Goal: Task Accomplishment & Management: Manage account settings

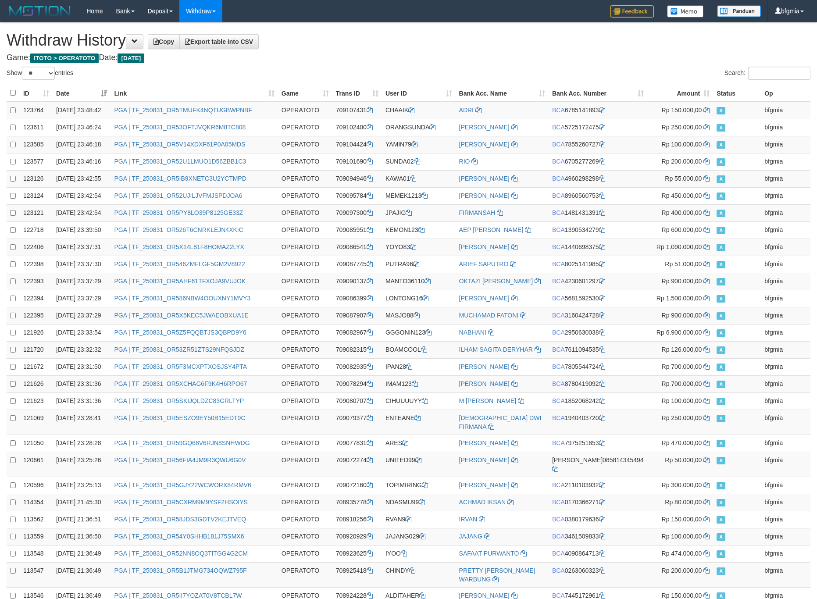
select select "**"
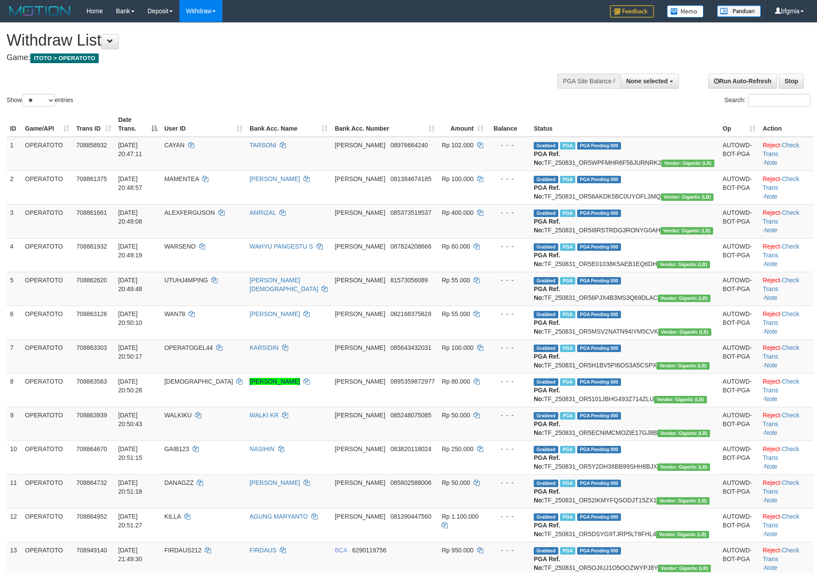
select select
select select "**"
click at [646, 85] on span "None selected" at bounding box center [647, 81] width 42 height 7
click at [620, 131] on label "[ITOTO] OPERATOTO" at bounding box center [634, 125] width 88 height 11
select select "***"
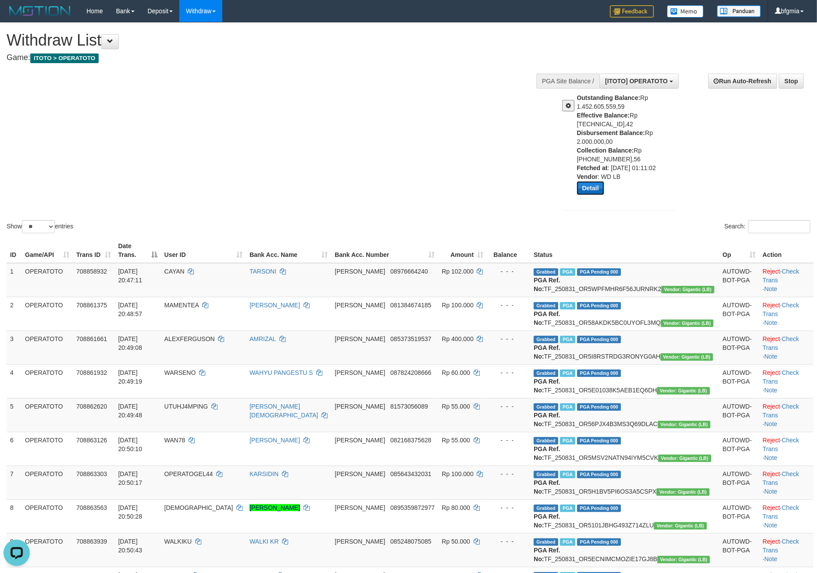
click at [585, 195] on button "Detail" at bounding box center [590, 188] width 27 height 14
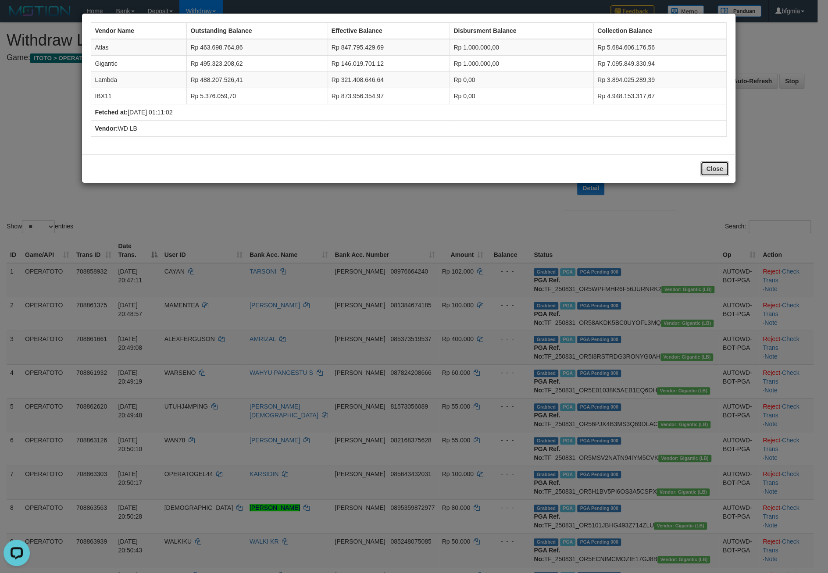
click at [701, 176] on button "Close" at bounding box center [714, 168] width 28 height 15
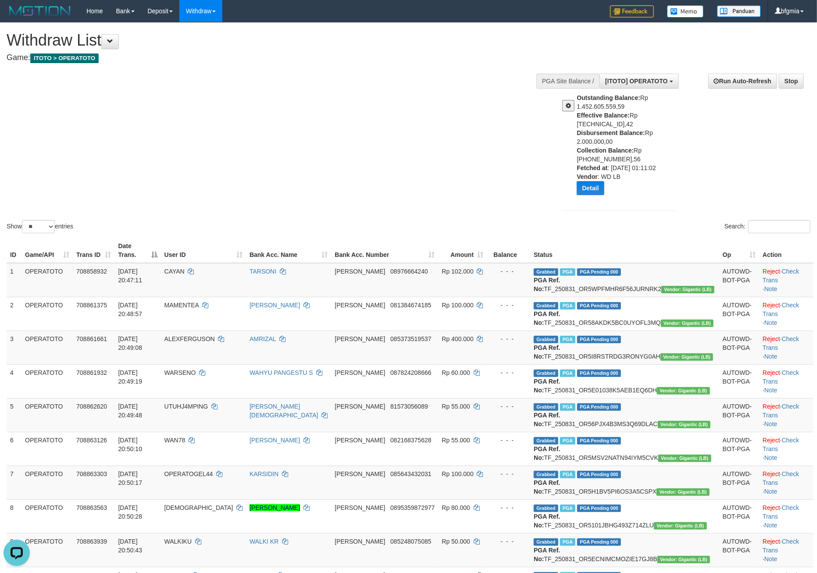
click at [566, 109] on span at bounding box center [568, 106] width 5 height 6
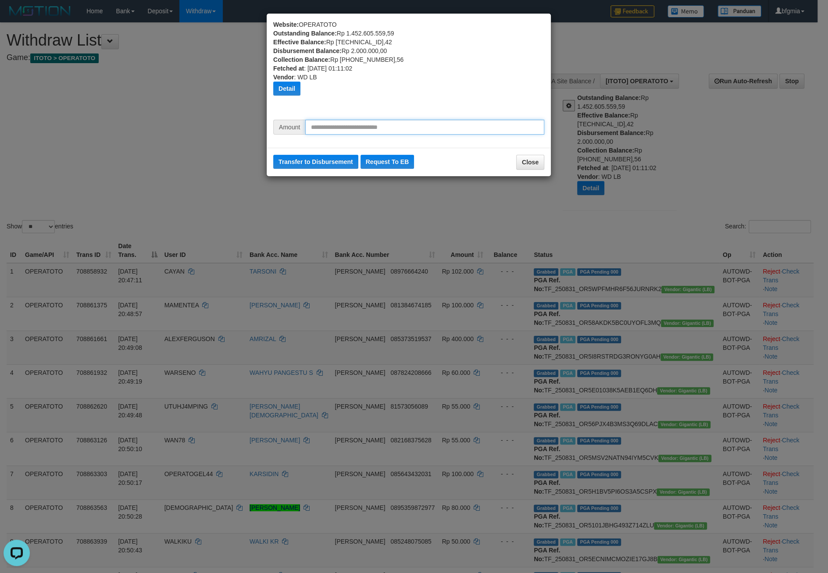
click at [409, 135] on input "text" at bounding box center [424, 127] width 239 height 15
click at [323, 135] on input "*********" at bounding box center [424, 127] width 239 height 15
type input "*********"
click at [332, 169] on button "Transfer to Disbursement" at bounding box center [315, 162] width 85 height 14
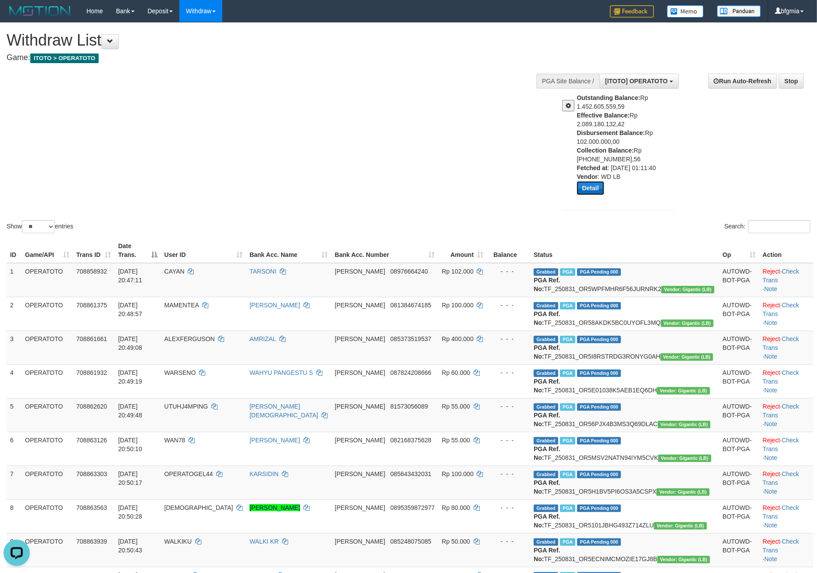
click at [594, 195] on button "Detail" at bounding box center [590, 188] width 27 height 14
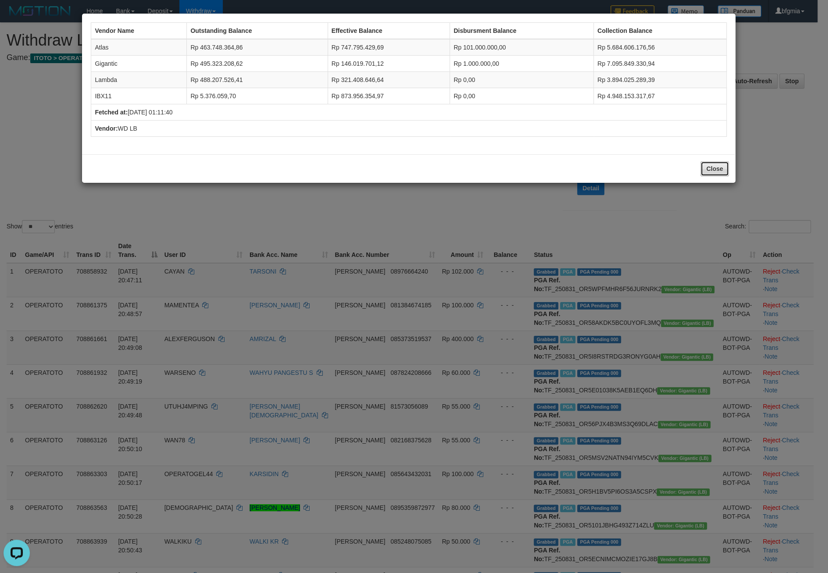
click at [709, 176] on button "Close" at bounding box center [714, 168] width 28 height 15
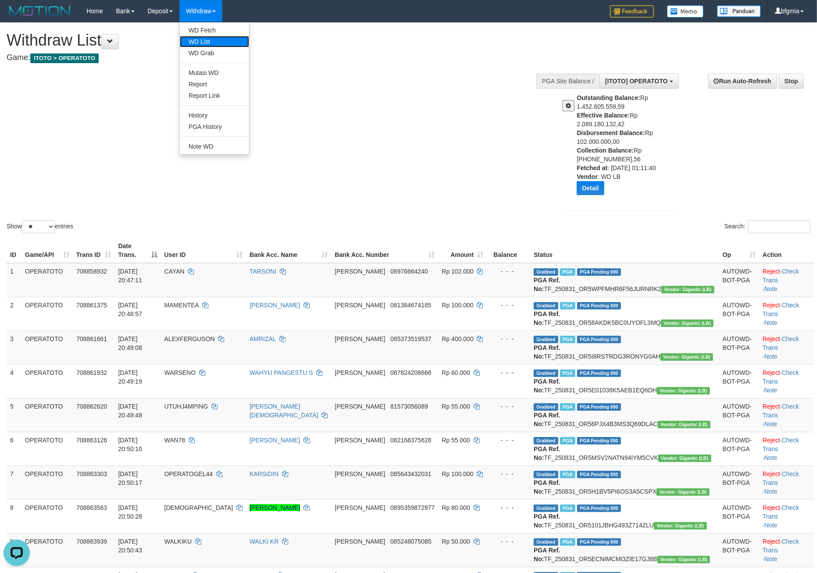
click at [227, 43] on link "WD List" at bounding box center [214, 41] width 69 height 11
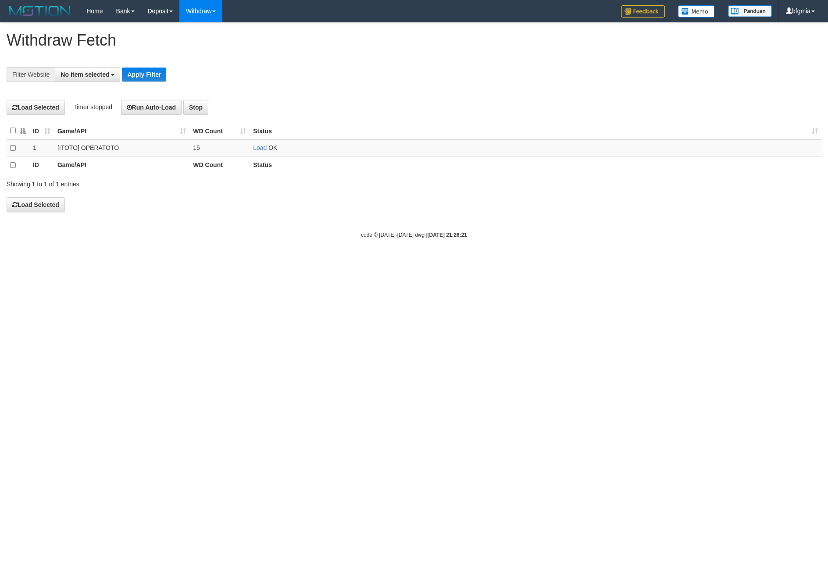
select select
click at [257, 152] on link "Load" at bounding box center [260, 148] width 14 height 7
click at [258, 152] on link "Load" at bounding box center [260, 148] width 14 height 7
click at [256, 152] on link "Load" at bounding box center [260, 148] width 14 height 7
click at [258, 152] on link "Load" at bounding box center [260, 148] width 14 height 7
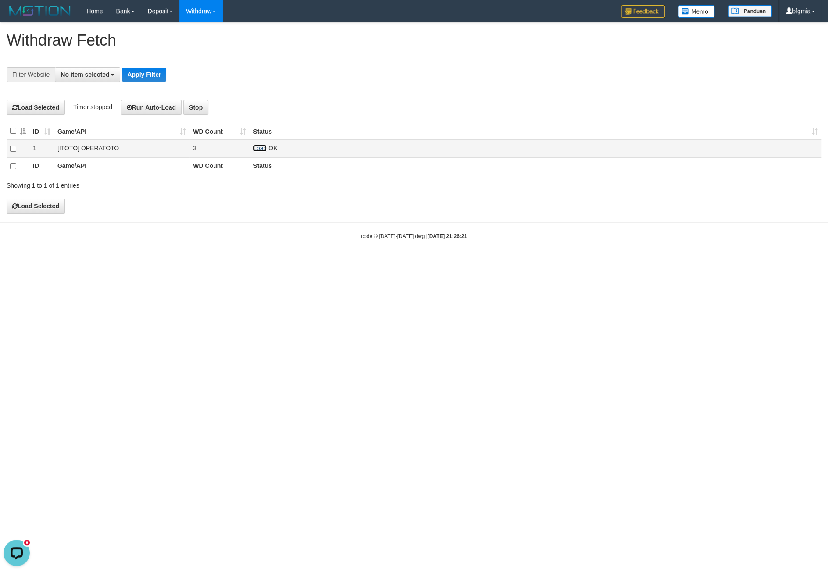
click at [261, 152] on link "Load" at bounding box center [260, 148] width 14 height 7
click at [261, 152] on td "Load OK" at bounding box center [535, 149] width 572 height 18
click at [261, 152] on link "Load" at bounding box center [260, 148] width 14 height 7
click at [267, 152] on link "Load" at bounding box center [260, 148] width 14 height 7
click at [260, 152] on link "Load" at bounding box center [260, 148] width 14 height 7
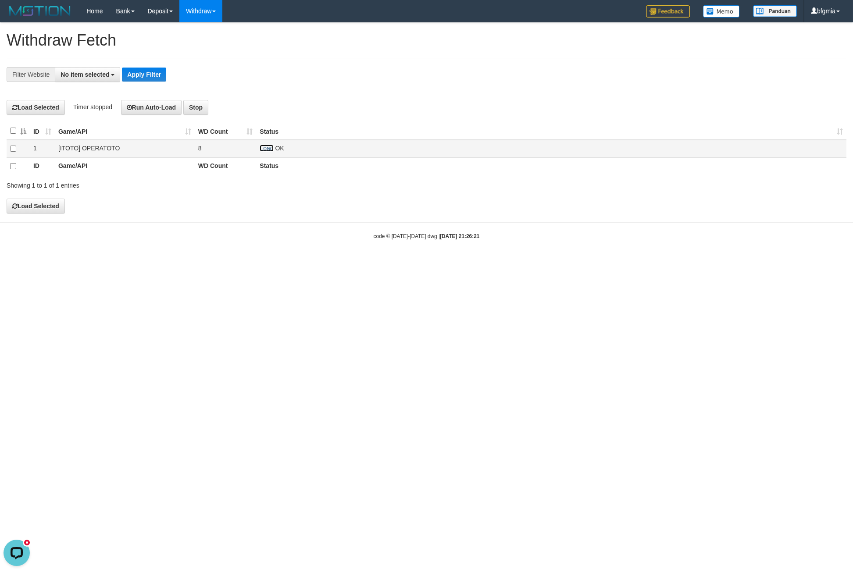
click at [263, 152] on link "Load" at bounding box center [267, 148] width 14 height 7
click at [267, 152] on link "Load" at bounding box center [267, 148] width 14 height 7
click at [263, 152] on link "Load" at bounding box center [267, 148] width 14 height 7
click at [266, 152] on link "Load" at bounding box center [267, 148] width 14 height 7
click at [269, 152] on link "Load" at bounding box center [267, 148] width 14 height 7
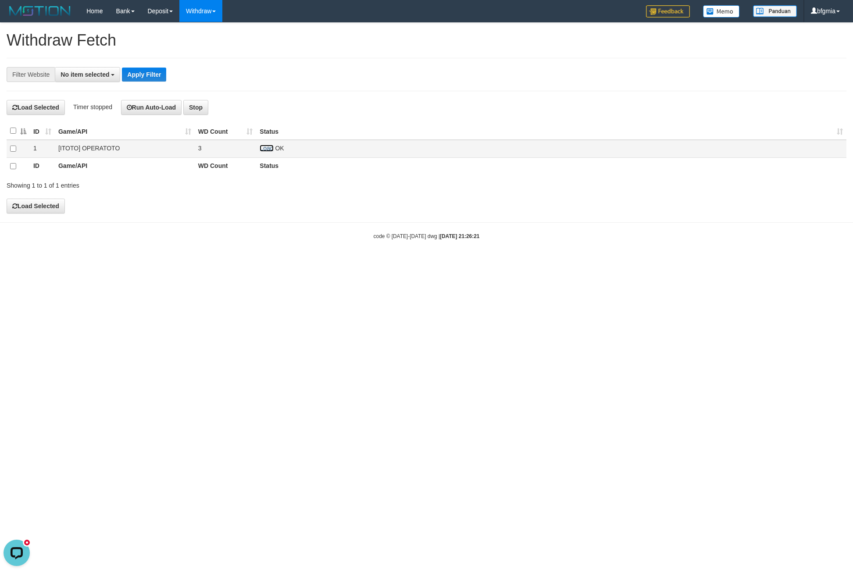
click at [265, 152] on link "Load" at bounding box center [267, 148] width 14 height 7
click at [273, 152] on td "Load OK" at bounding box center [551, 149] width 590 height 18
click at [263, 152] on link "Load" at bounding box center [267, 148] width 14 height 7
click at [263, 151] on td "Load OK" at bounding box center [551, 149] width 590 height 18
click at [266, 152] on link "Load" at bounding box center [267, 148] width 14 height 7
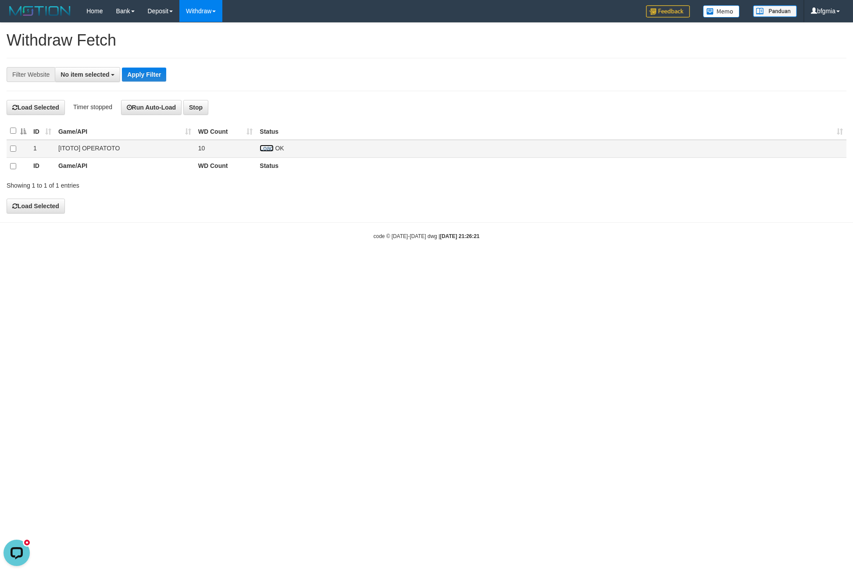
click at [265, 152] on link "Load" at bounding box center [267, 148] width 14 height 7
click at [268, 152] on link "Load" at bounding box center [267, 148] width 14 height 7
click at [267, 152] on link "Load" at bounding box center [267, 148] width 14 height 7
click at [263, 152] on link "Load" at bounding box center [267, 148] width 14 height 7
click at [265, 152] on link "Load" at bounding box center [267, 148] width 14 height 7
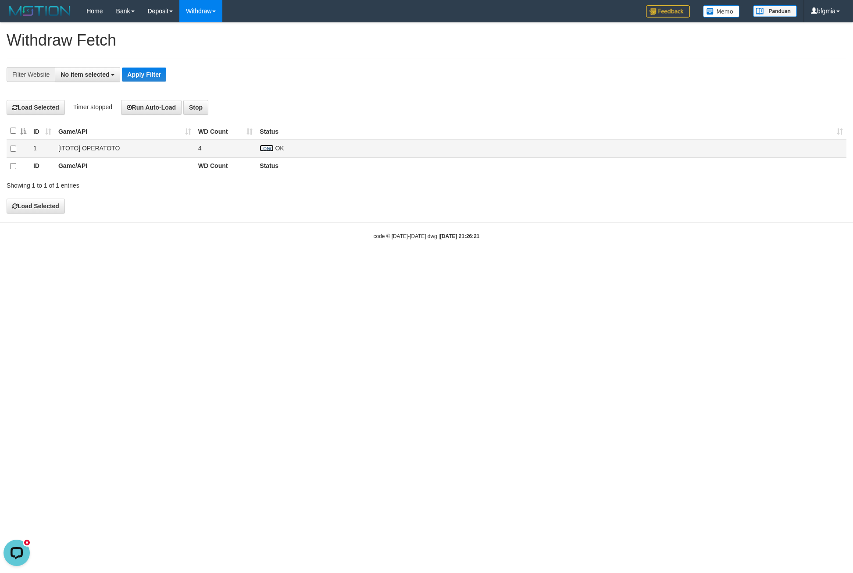
click at [273, 152] on link "Load" at bounding box center [267, 148] width 14 height 7
click at [270, 152] on link "Load" at bounding box center [267, 148] width 14 height 7
click at [304, 98] on div "**********" at bounding box center [426, 118] width 853 height 191
click at [268, 152] on link "Load" at bounding box center [267, 148] width 14 height 7
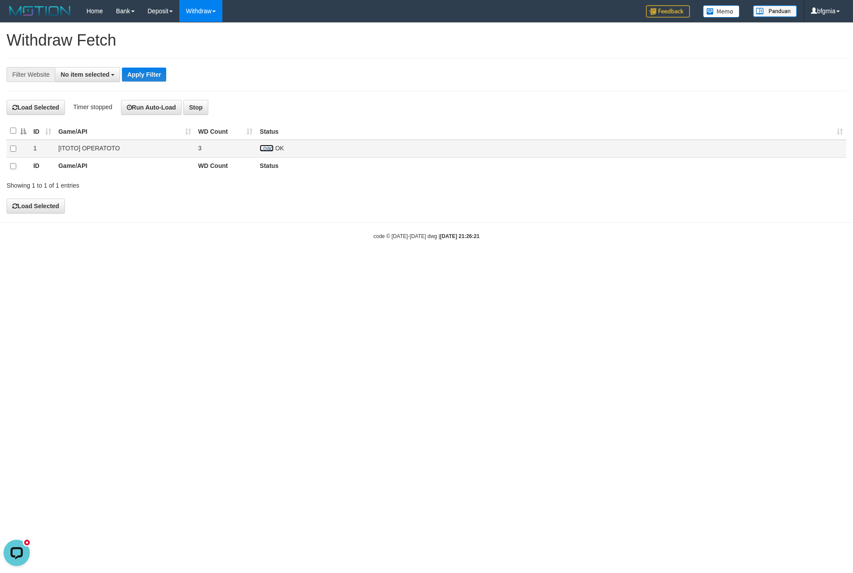
click at [270, 152] on link "Load" at bounding box center [267, 148] width 14 height 7
click at [264, 152] on link "Load" at bounding box center [267, 148] width 14 height 7
click at [267, 152] on link "Load" at bounding box center [267, 148] width 14 height 7
click at [420, 87] on div "**********" at bounding box center [427, 74] width 840 height 33
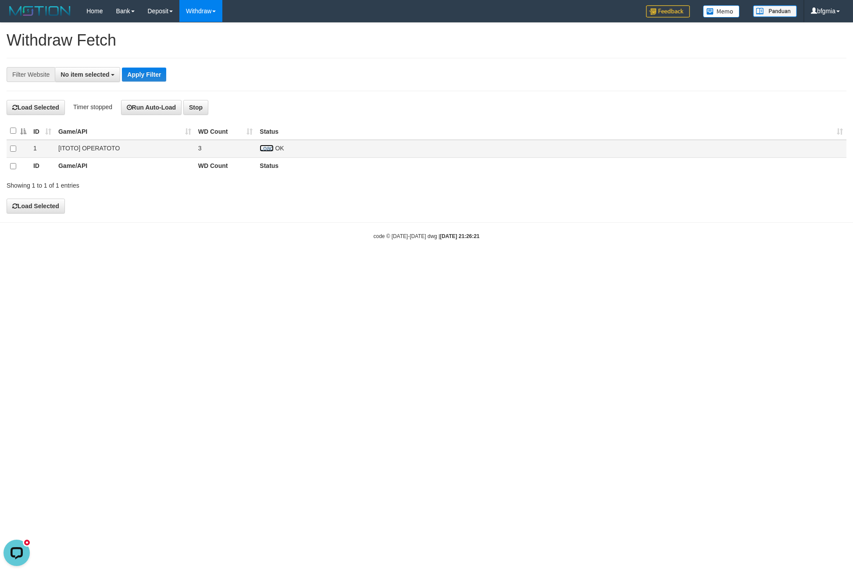
click at [263, 152] on link "Load" at bounding box center [267, 148] width 14 height 7
click at [361, 73] on div "**********" at bounding box center [355, 74] width 711 height 15
click at [266, 152] on link "Load" at bounding box center [267, 148] width 14 height 7
click at [271, 152] on link "Load" at bounding box center [267, 148] width 14 height 7
click at [273, 152] on link "Load" at bounding box center [267, 148] width 14 height 7
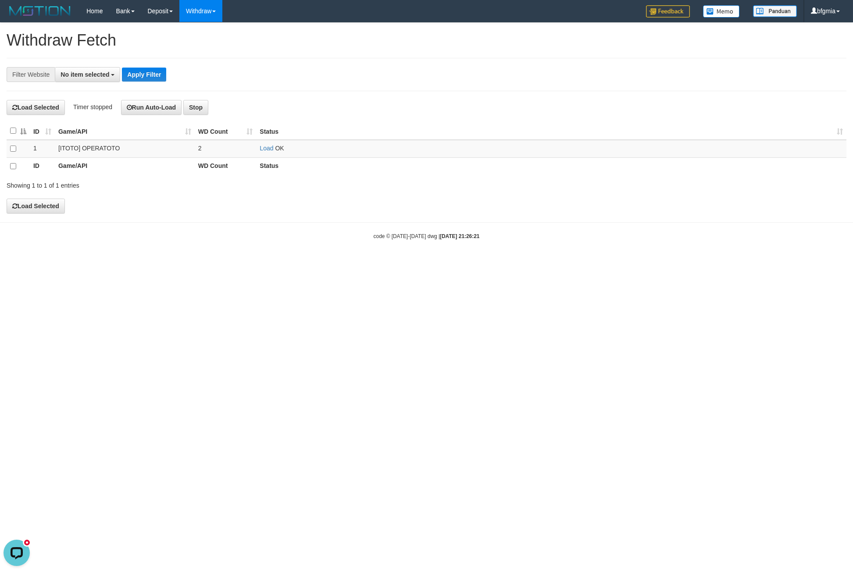
click at [389, 78] on div "**********" at bounding box center [355, 74] width 711 height 15
click at [266, 152] on link "Load" at bounding box center [267, 148] width 14 height 7
click at [271, 152] on link "Load" at bounding box center [267, 148] width 14 height 7
click at [270, 152] on link "Load" at bounding box center [267, 148] width 14 height 7
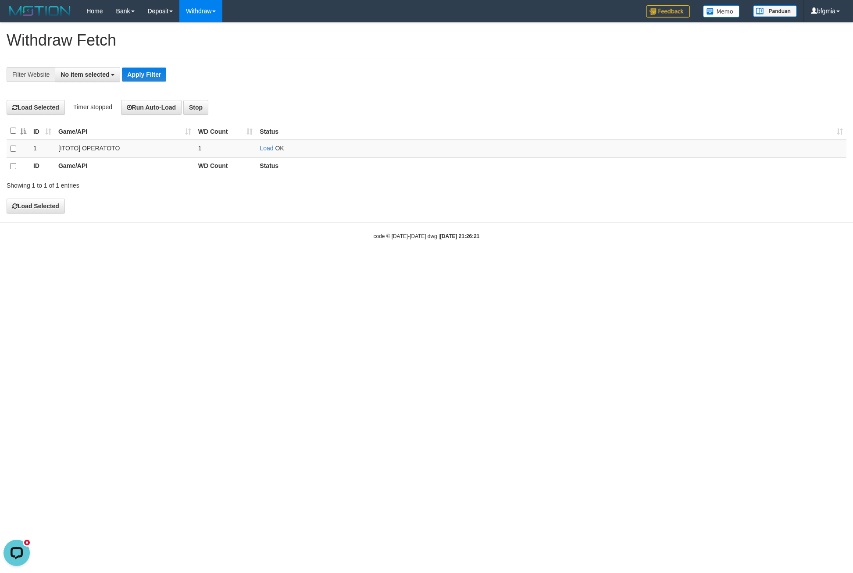
click at [409, 82] on div "**********" at bounding box center [355, 74] width 711 height 15
click at [267, 152] on link "Load" at bounding box center [267, 148] width 14 height 7
click at [269, 152] on link "Load" at bounding box center [267, 148] width 14 height 7
click at [367, 113] on h4 "Load Selected Timer stopped Run Auto-Load Stop" at bounding box center [427, 107] width 840 height 15
click at [265, 152] on link "Load" at bounding box center [267, 148] width 14 height 7
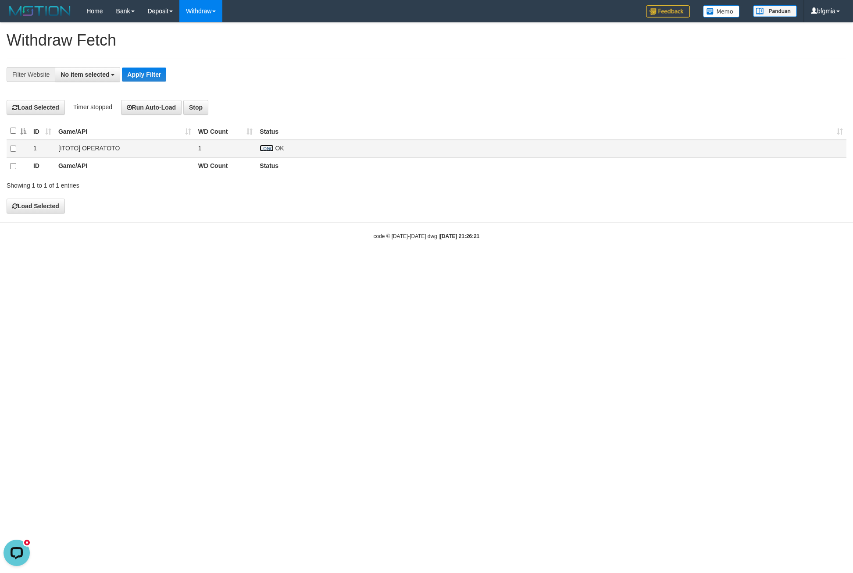
click at [262, 152] on link "Load" at bounding box center [267, 148] width 14 height 7
click at [264, 152] on link "Load" at bounding box center [267, 148] width 14 height 7
click at [367, 113] on h4 "Load Selected Timer stopped Run Auto-Load Stop" at bounding box center [427, 107] width 840 height 15
click at [264, 152] on link "Load" at bounding box center [267, 148] width 14 height 7
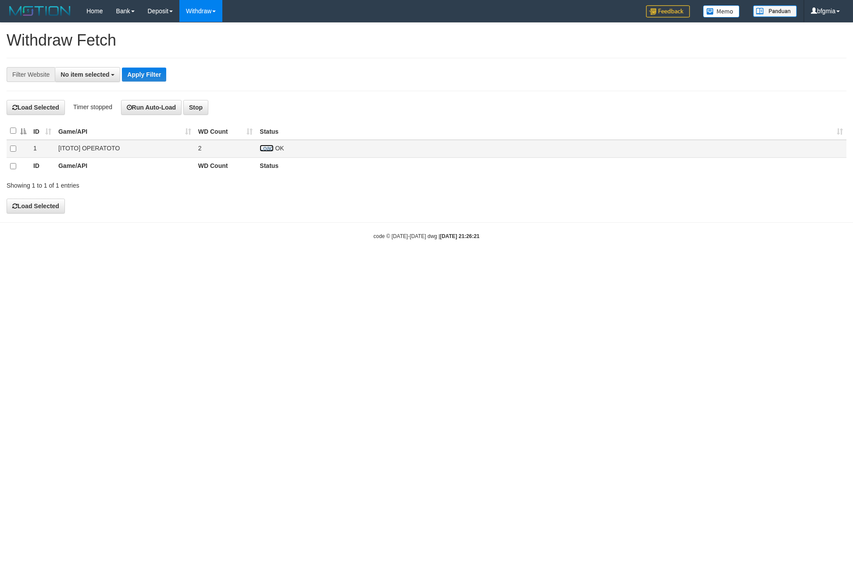
click at [268, 152] on link "Load" at bounding box center [267, 148] width 14 height 7
click at [267, 152] on link "Load" at bounding box center [267, 148] width 14 height 7
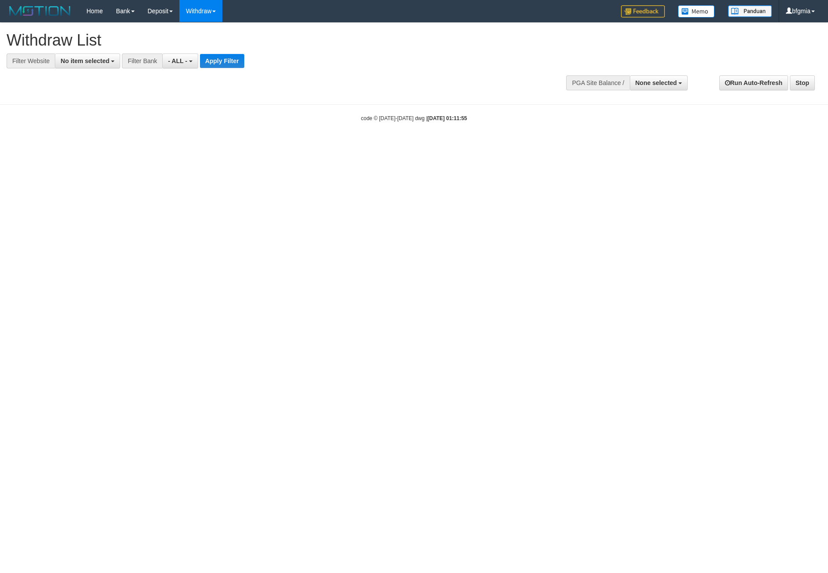
select select
click at [92, 64] on span "No item selected" at bounding box center [85, 60] width 49 height 7
click at [61, 100] on label "SELECT ALL" at bounding box center [84, 94] width 59 height 13
select select "***"
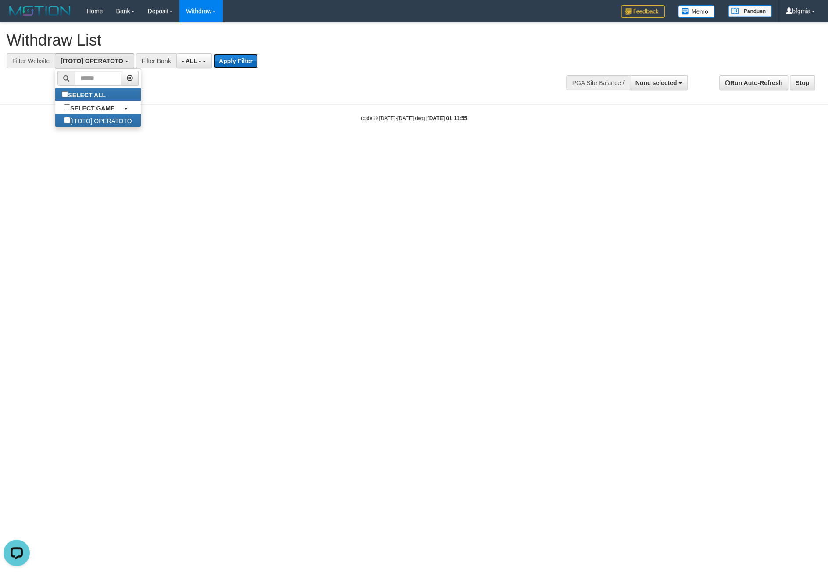
click at [258, 65] on button "Apply Filter" at bounding box center [236, 61] width 44 height 14
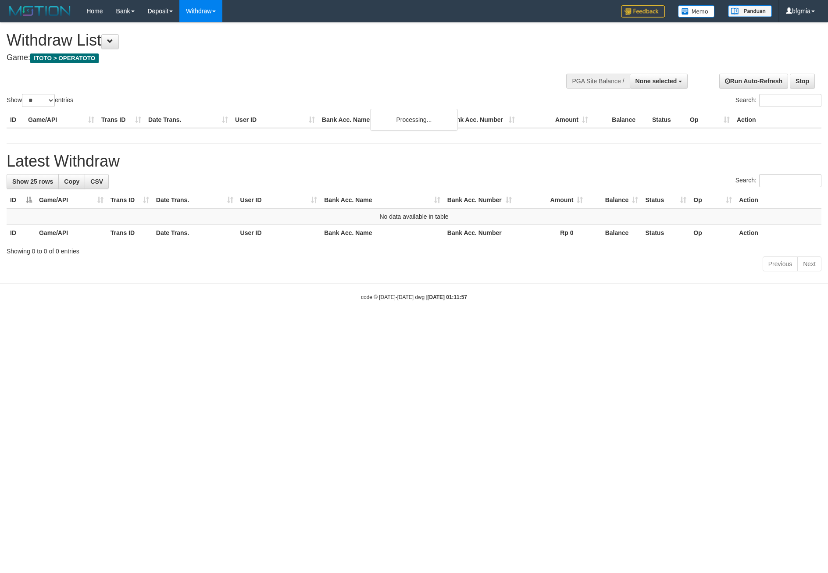
select select
select select "**"
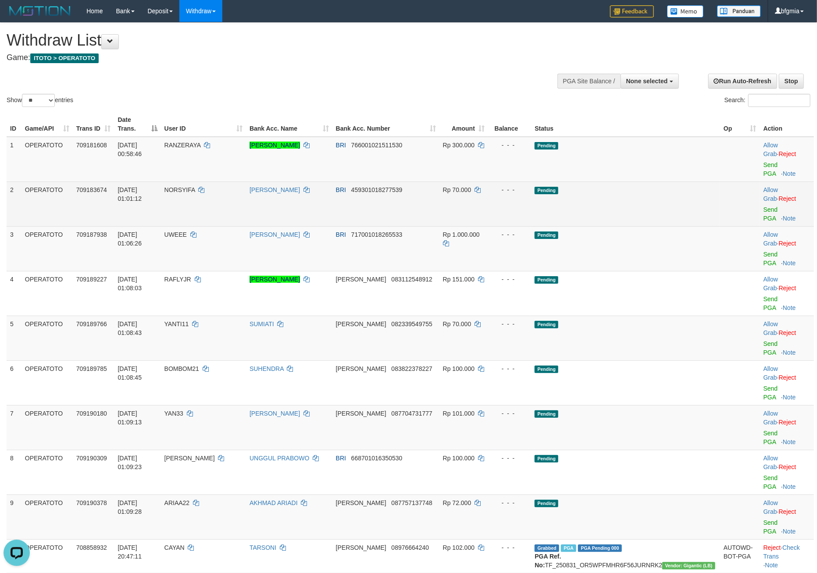
click at [649, 223] on td "Pending" at bounding box center [625, 204] width 189 height 45
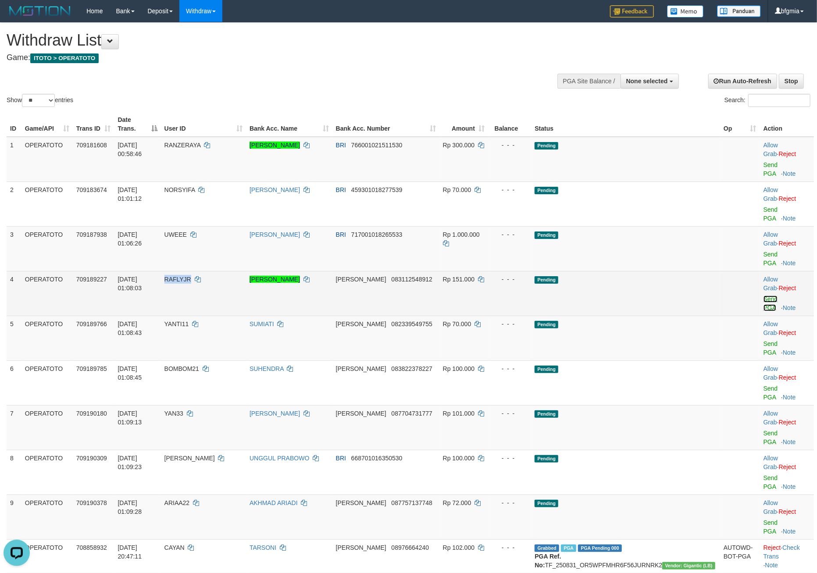
click at [763, 311] on link "Send PGA" at bounding box center [770, 303] width 14 height 16
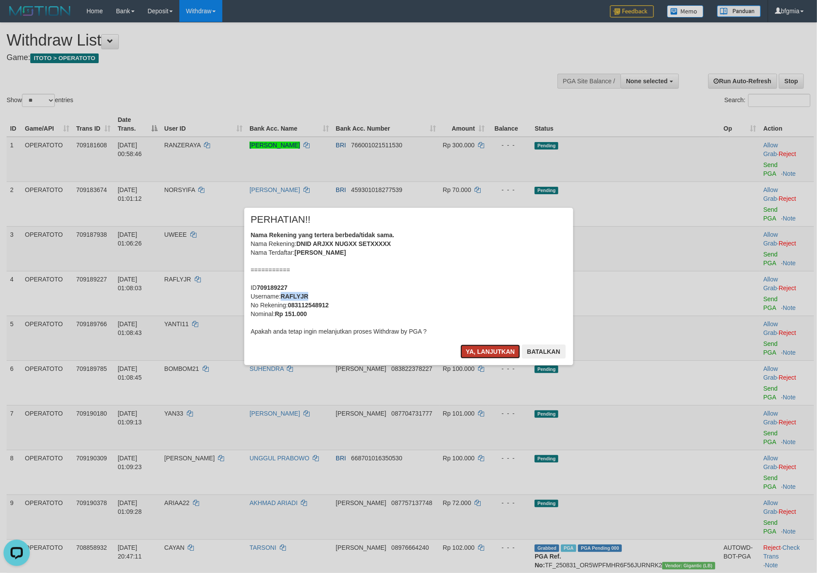
click at [460, 359] on button "Ya, lanjutkan" at bounding box center [490, 352] width 60 height 14
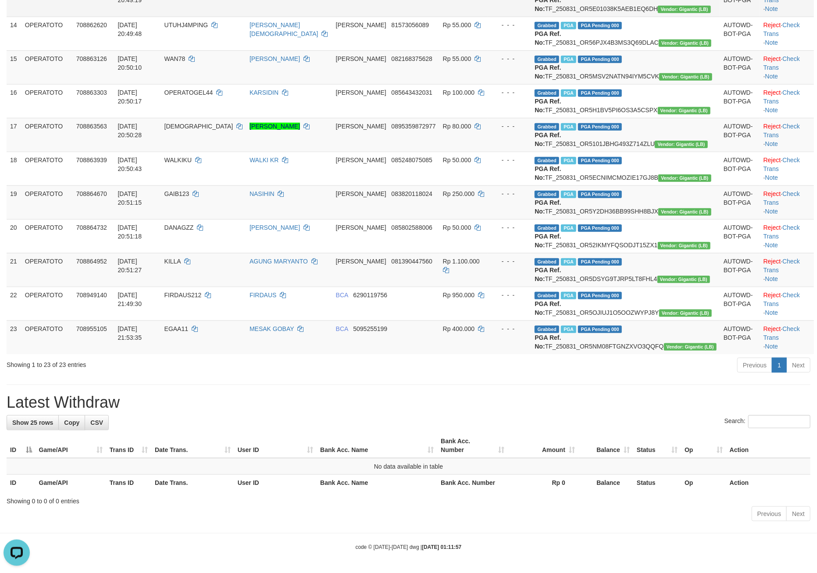
scroll to position [950, 0]
click at [792, 341] on link "Check Trans" at bounding box center [781, 333] width 36 height 16
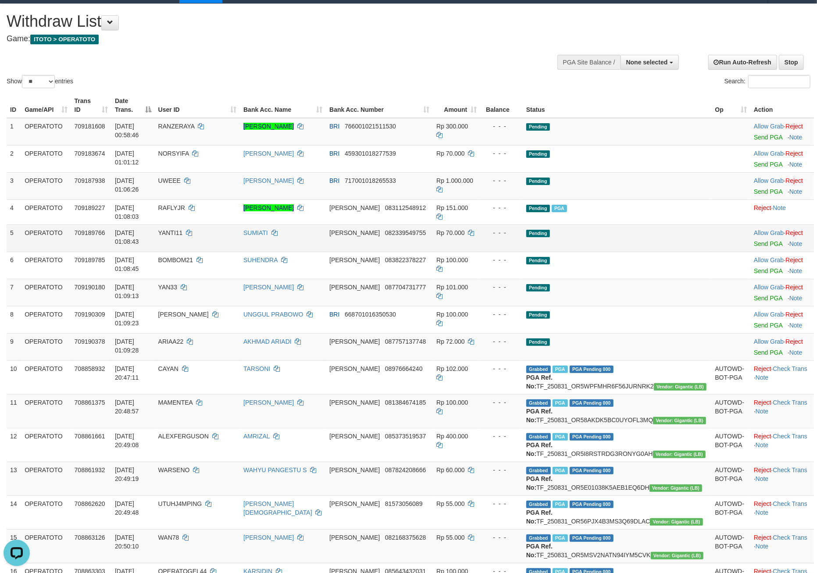
scroll to position [35, 0]
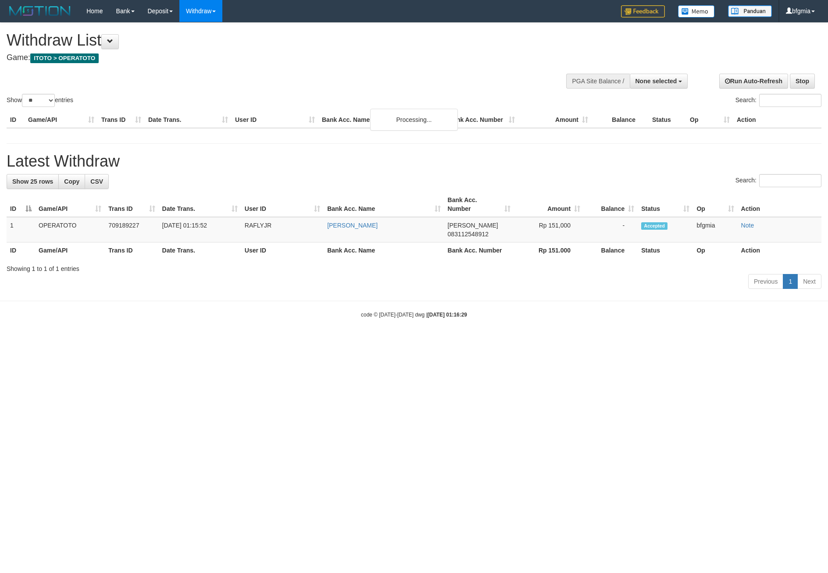
select select
select select "**"
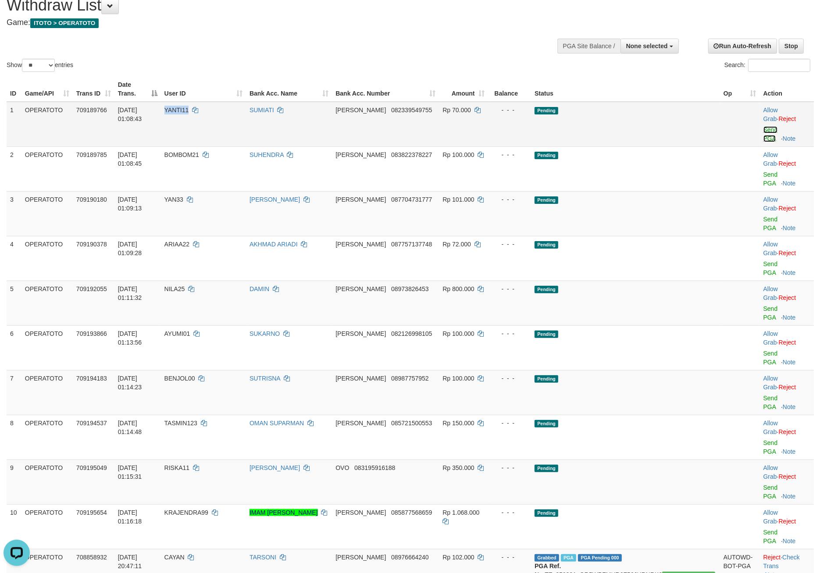
click at [763, 142] on link "Send PGA" at bounding box center [770, 134] width 14 height 16
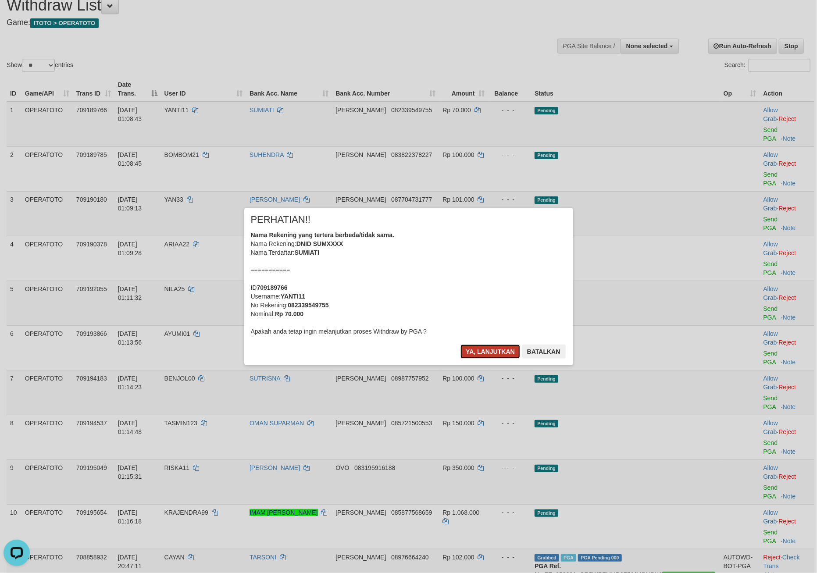
click at [471, 359] on button "Ya, lanjutkan" at bounding box center [490, 352] width 60 height 14
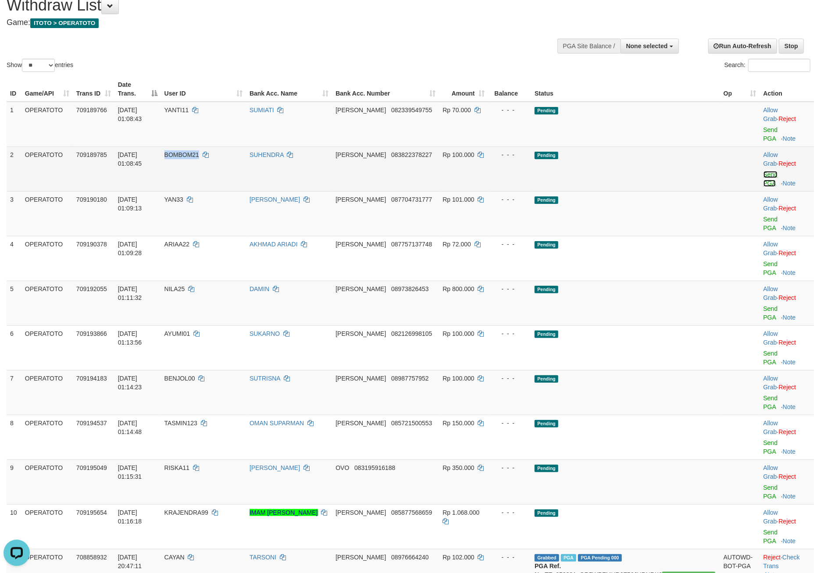
click at [763, 187] on link "Send PGA" at bounding box center [770, 179] width 14 height 16
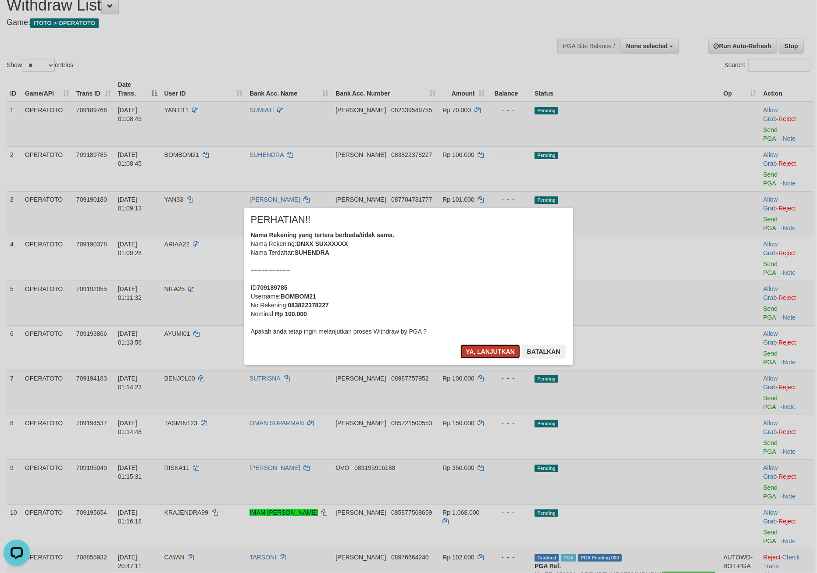
click at [468, 359] on button "Ya, lanjutkan" at bounding box center [490, 352] width 60 height 14
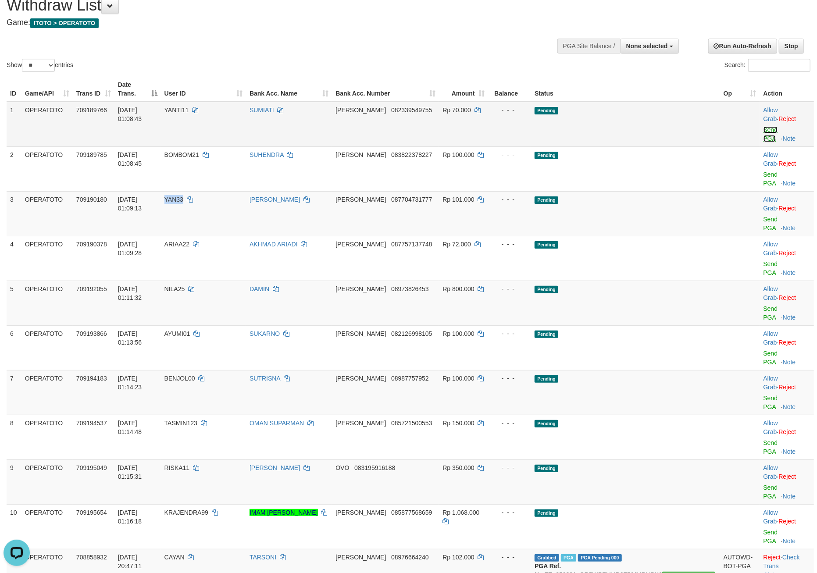
click at [763, 142] on link "Send PGA" at bounding box center [770, 134] width 14 height 16
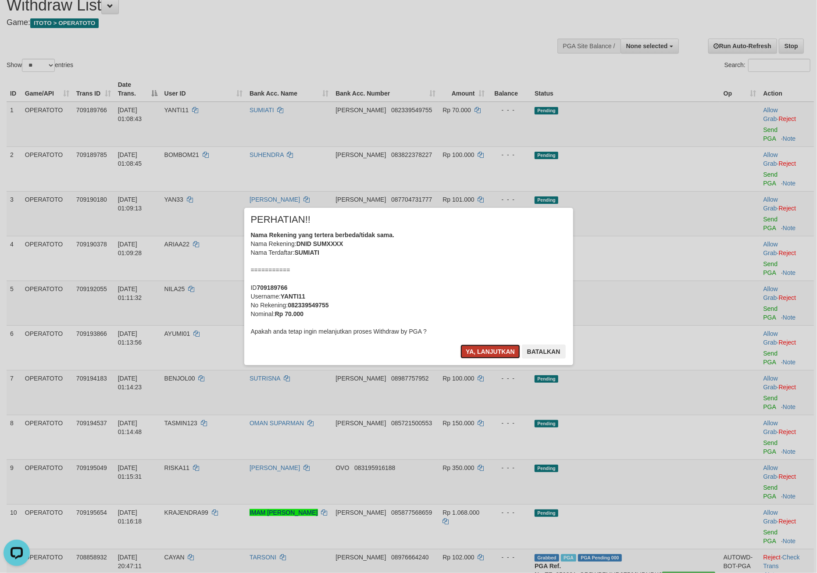
click at [470, 359] on button "Ya, lanjutkan" at bounding box center [490, 352] width 60 height 14
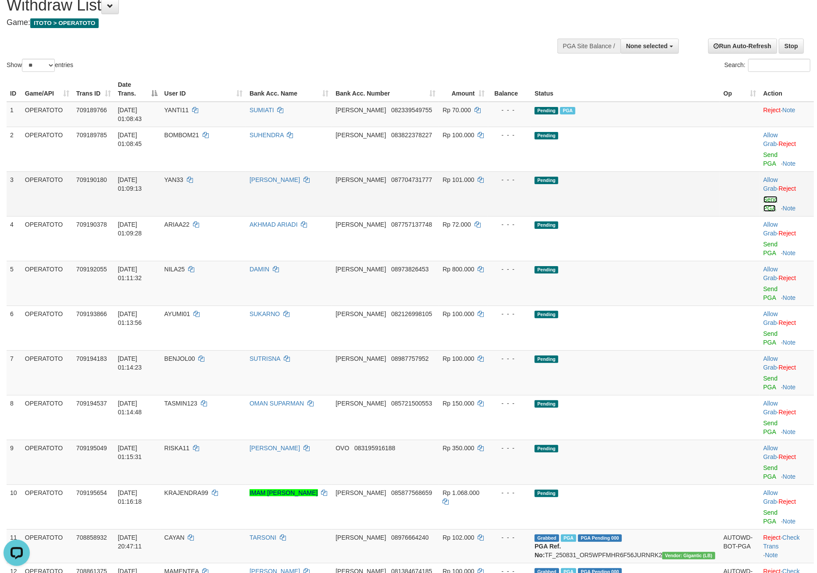
click at [763, 212] on link "Send PGA" at bounding box center [770, 204] width 14 height 16
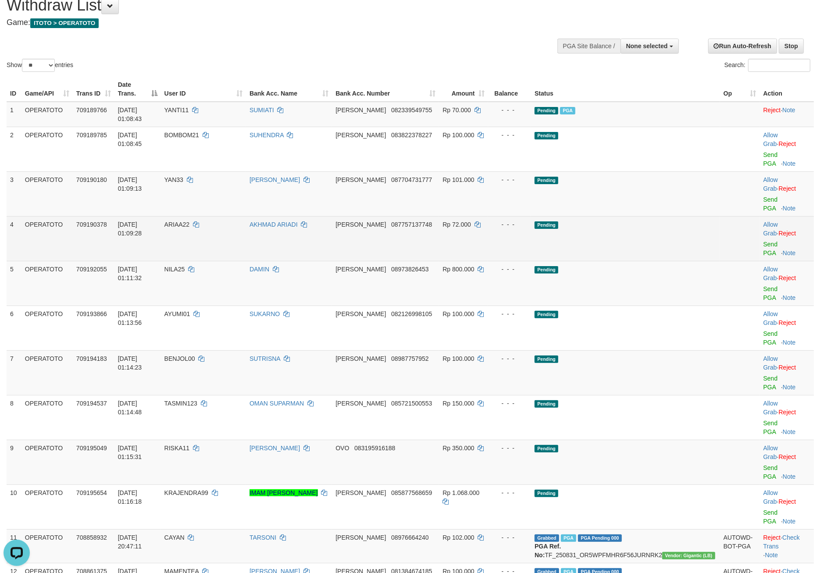
click at [408, 261] on td "DANA 087757137748" at bounding box center [385, 238] width 107 height 45
click at [763, 256] on link "Send PGA" at bounding box center [770, 249] width 14 height 16
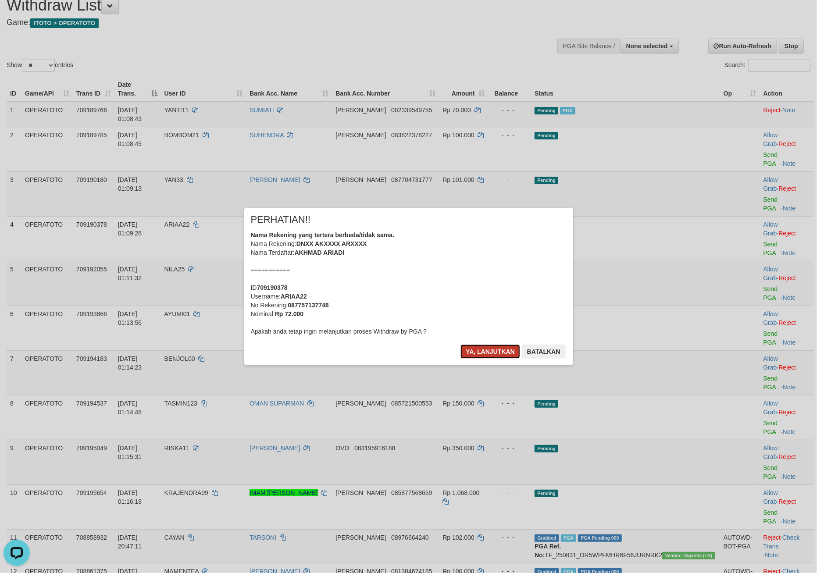
click at [490, 359] on button "Ya, lanjutkan" at bounding box center [490, 352] width 60 height 14
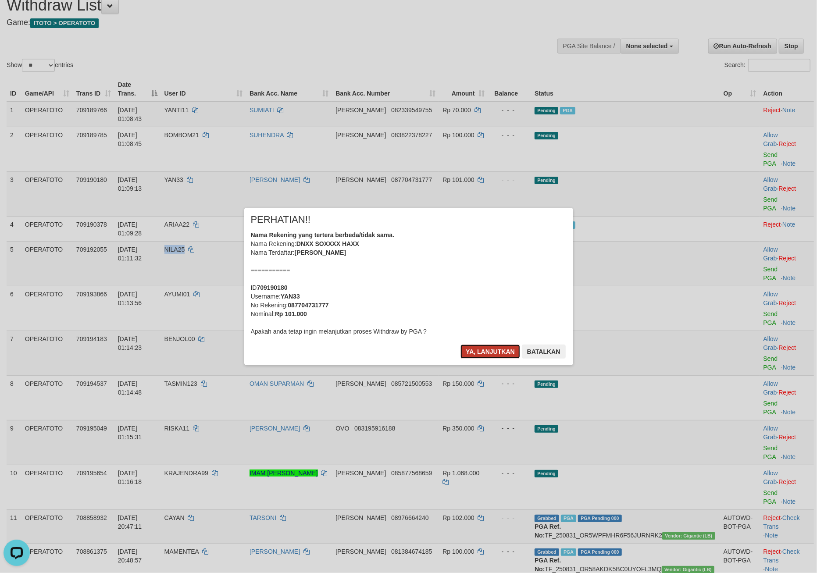
click at [481, 359] on button "Ya, lanjutkan" at bounding box center [490, 352] width 60 height 14
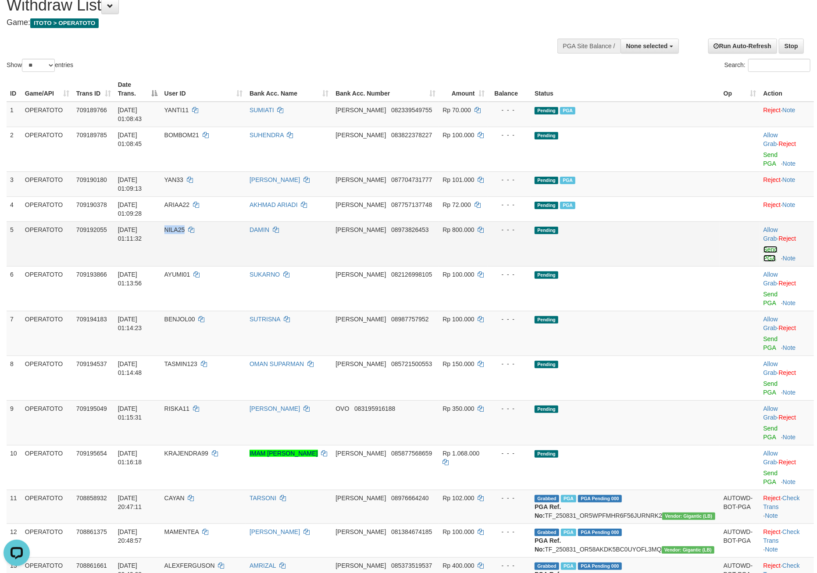
click at [763, 262] on link "Send PGA" at bounding box center [770, 254] width 14 height 16
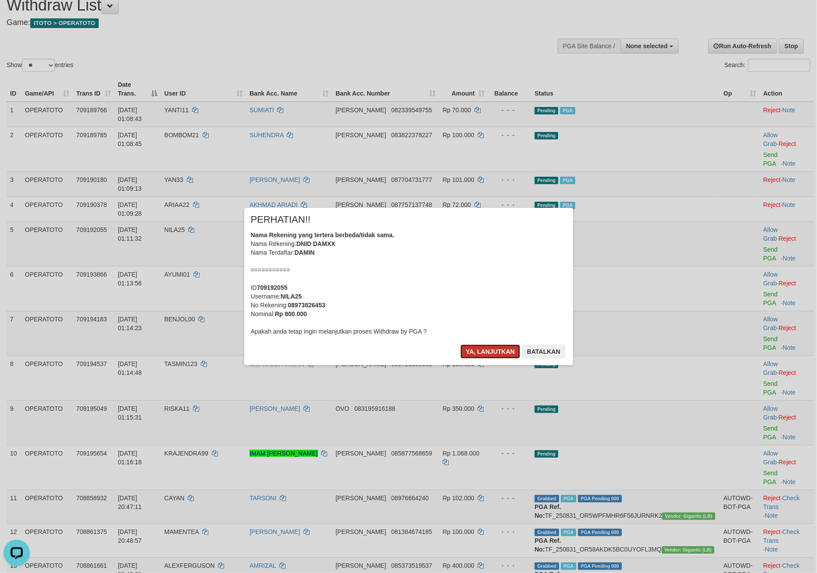
click at [480, 359] on button "Ya, lanjutkan" at bounding box center [490, 352] width 60 height 14
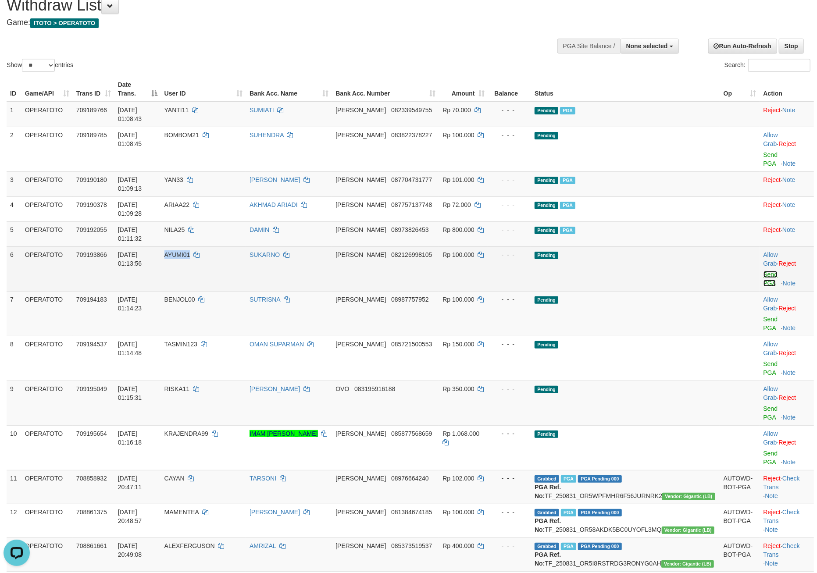
click at [764, 287] on link "Send PGA" at bounding box center [770, 279] width 14 height 16
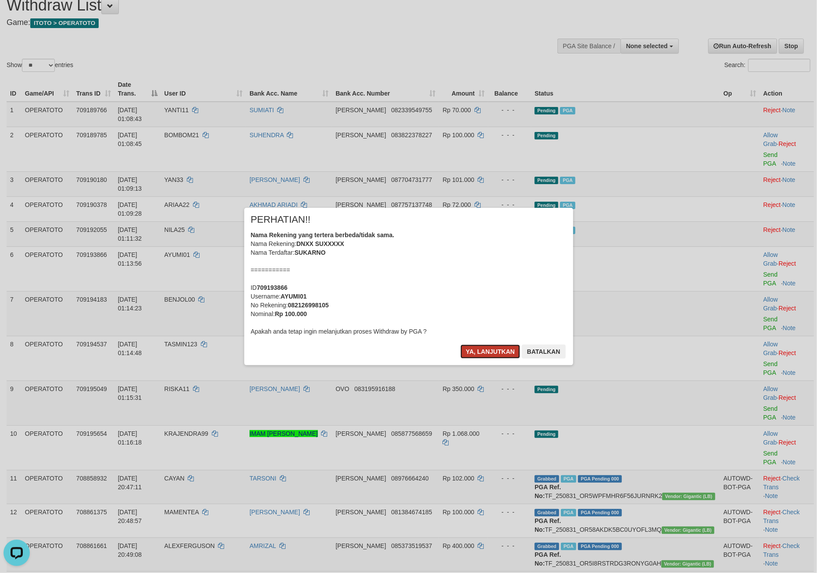
click at [473, 359] on button "Ya, lanjutkan" at bounding box center [490, 352] width 60 height 14
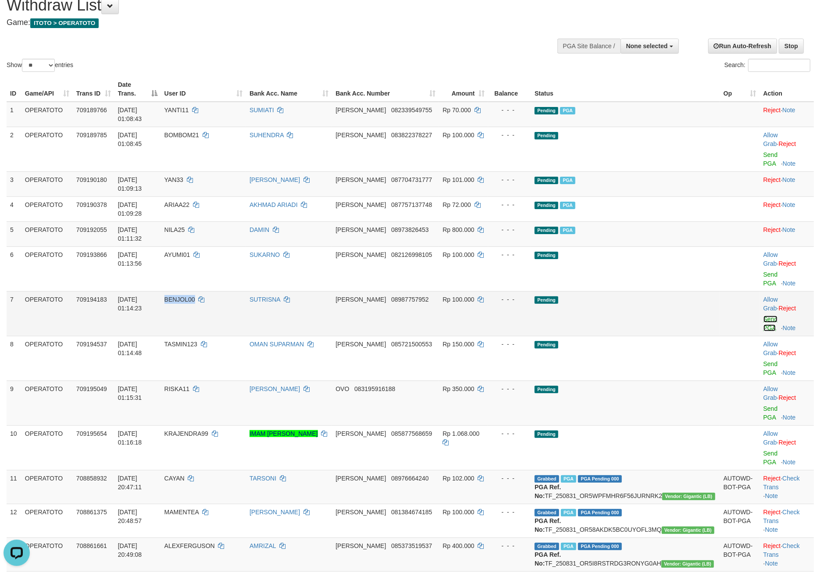
click at [763, 331] on link "Send PGA" at bounding box center [770, 324] width 14 height 16
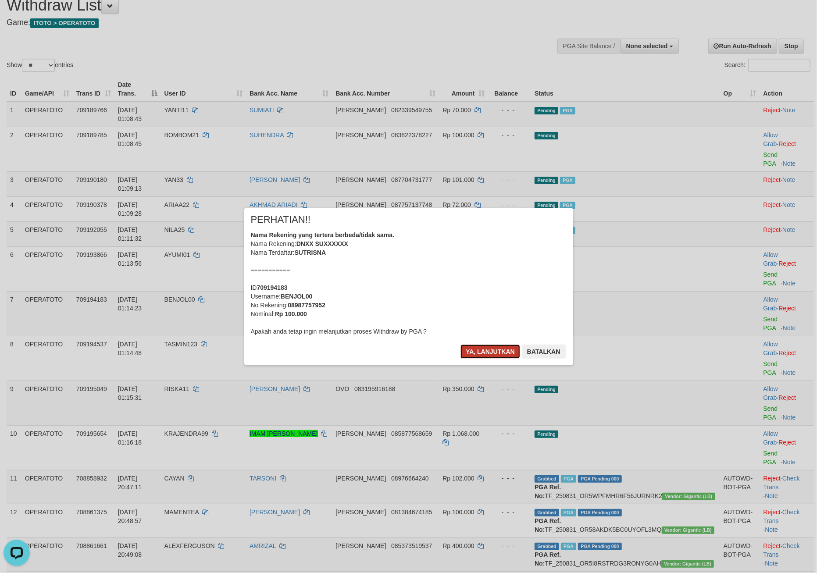
click at [460, 359] on button "Ya, lanjutkan" at bounding box center [490, 352] width 60 height 14
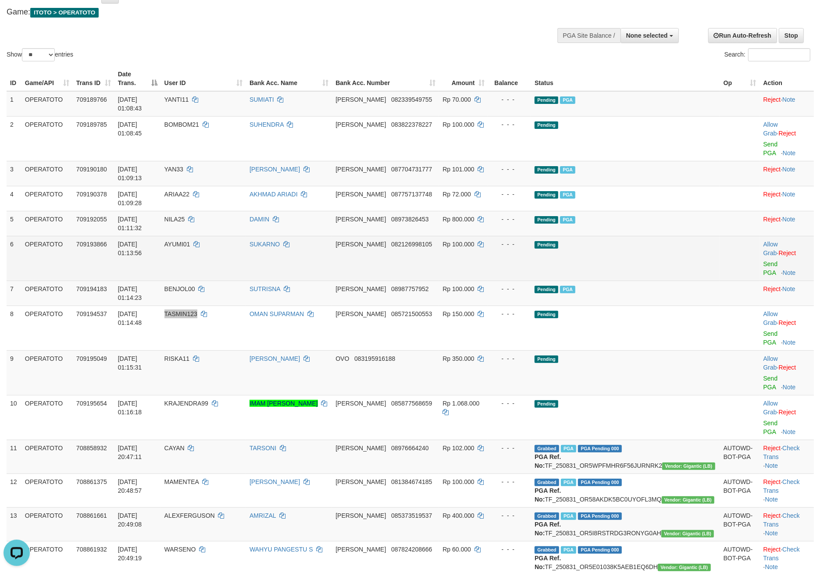
scroll to position [105, 0]
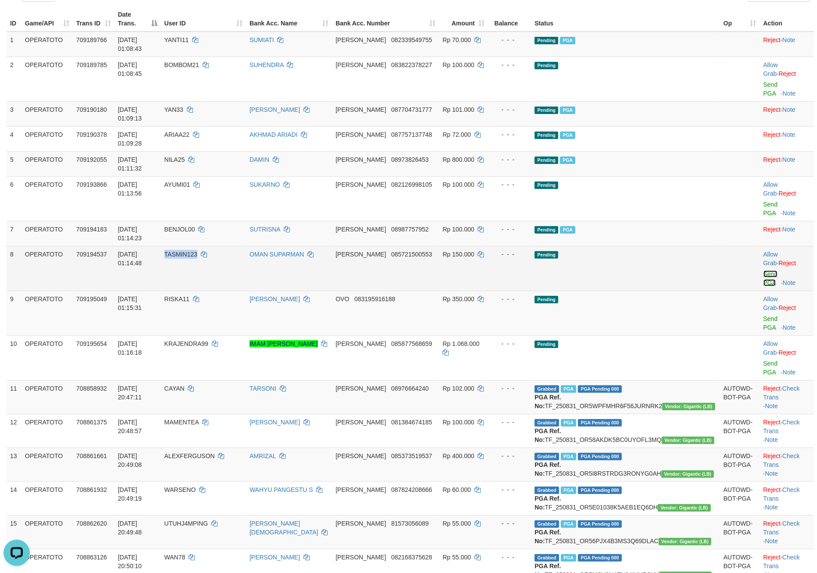
click at [763, 286] on link "Send PGA" at bounding box center [770, 279] width 14 height 16
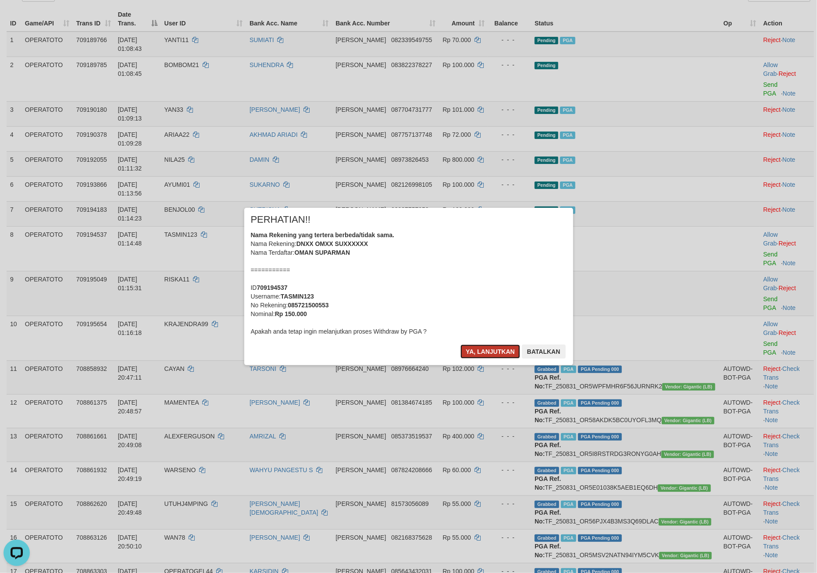
click at [471, 359] on button "Ya, lanjutkan" at bounding box center [490, 352] width 60 height 14
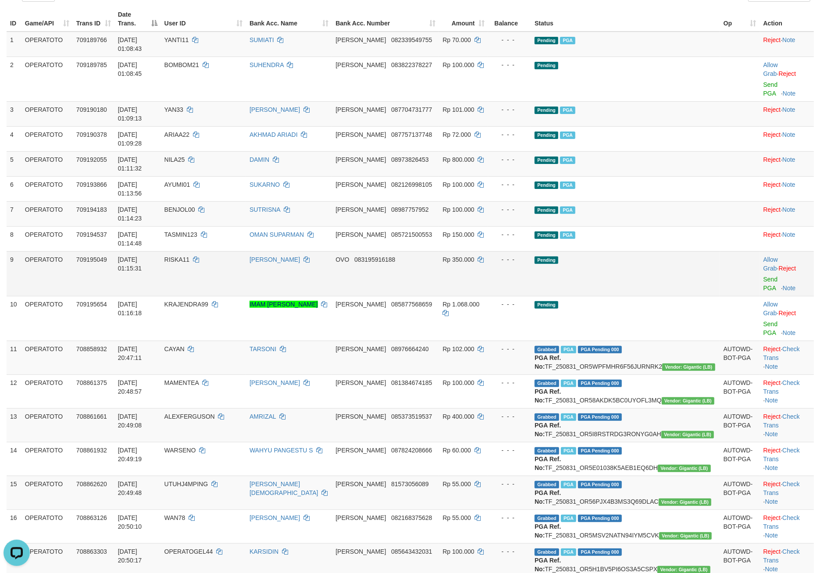
click at [228, 296] on td "RISKA11" at bounding box center [203, 273] width 85 height 45
click at [760, 296] on td "Allow Grab · Reject Send PGA · Note" at bounding box center [787, 273] width 54 height 45
click at [763, 292] on link "Send PGA" at bounding box center [770, 284] width 14 height 16
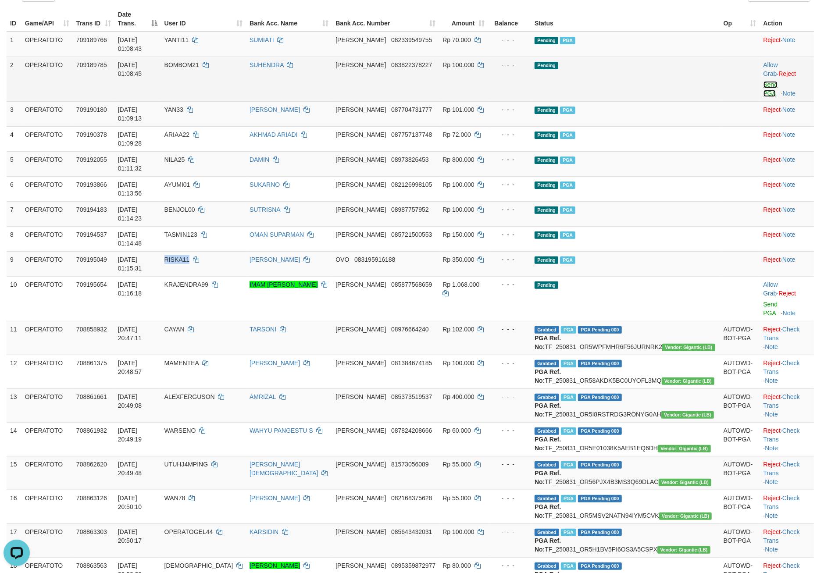
click at [763, 97] on link "Send PGA" at bounding box center [770, 89] width 14 height 16
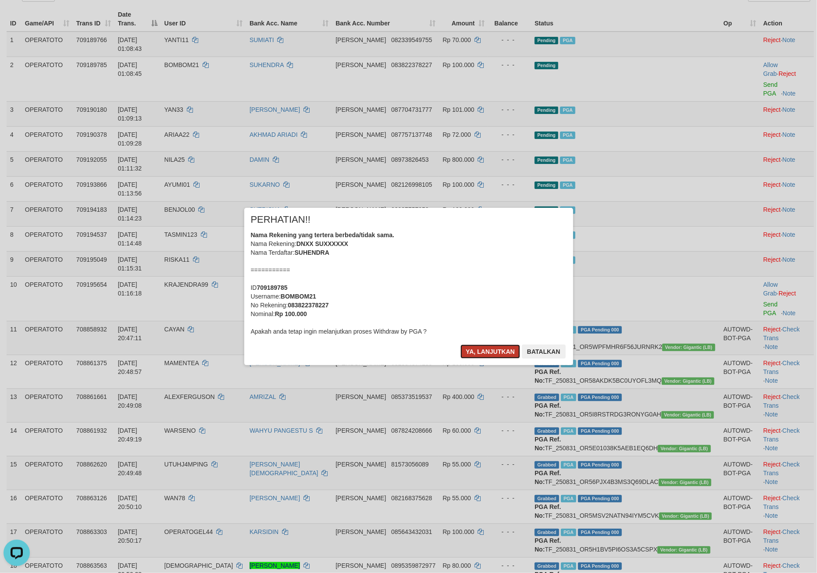
click at [461, 359] on button "Ya, lanjutkan" at bounding box center [490, 352] width 60 height 14
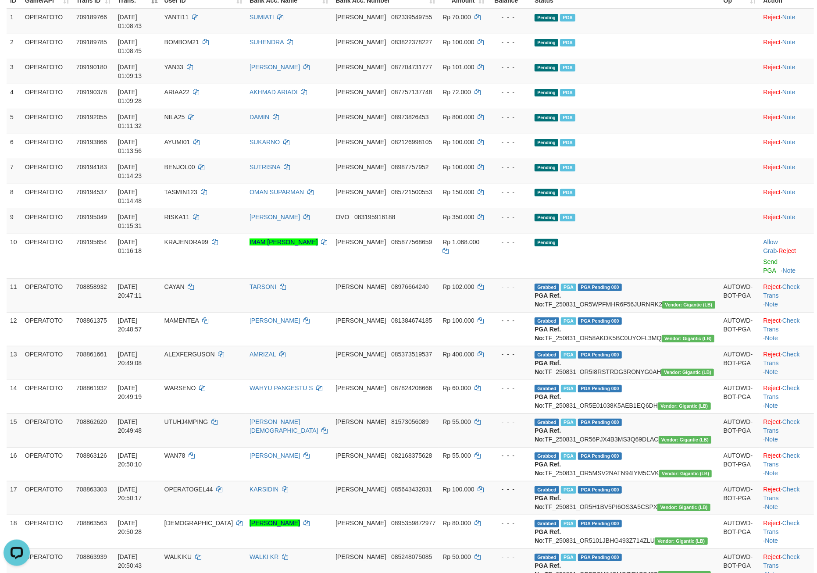
scroll to position [141, 0]
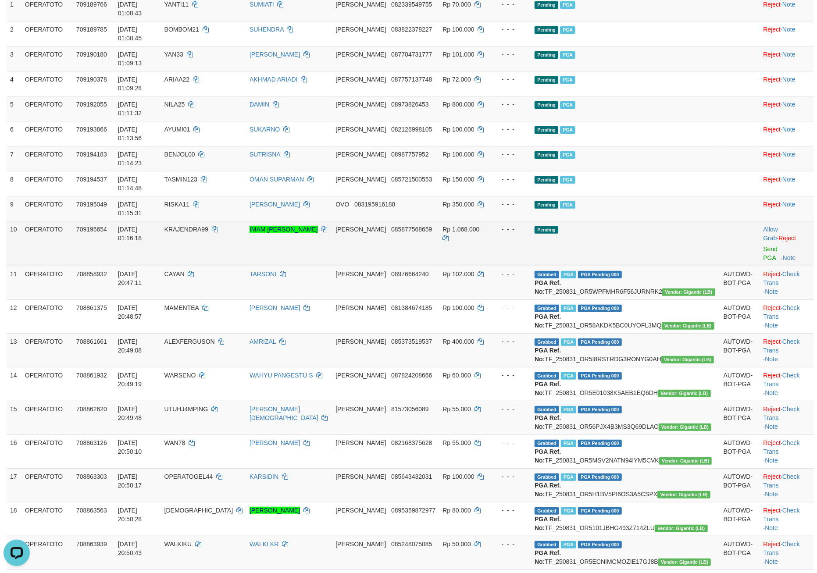
click at [243, 266] on td "KRAJENDRA99" at bounding box center [203, 243] width 85 height 45
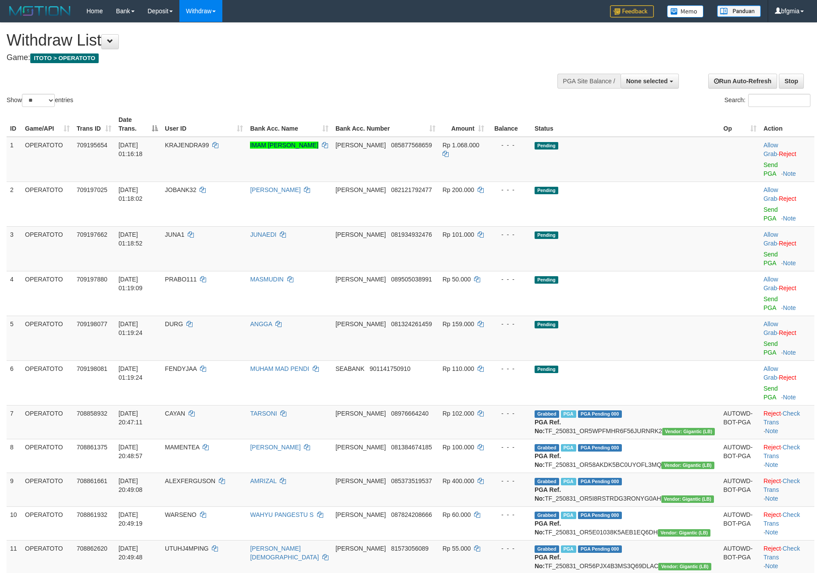
select select
select select "**"
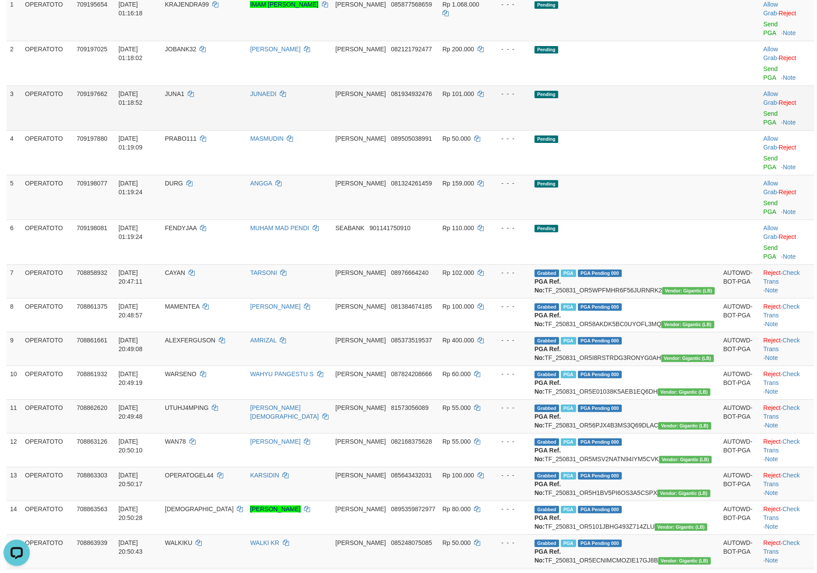
click at [584, 130] on td "Pending" at bounding box center [625, 107] width 189 height 45
click at [763, 36] on link "Send PGA" at bounding box center [770, 29] width 14 height 16
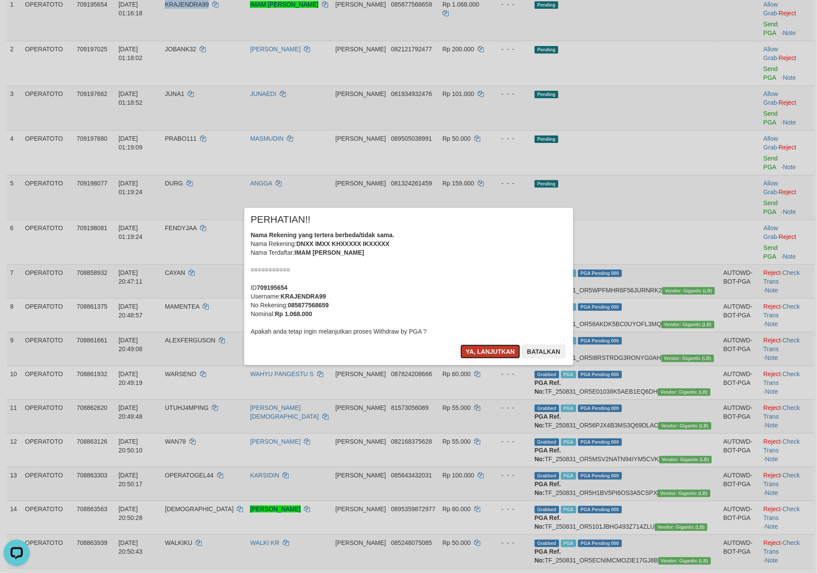
click at [487, 359] on button "Ya, lanjutkan" at bounding box center [490, 352] width 60 height 14
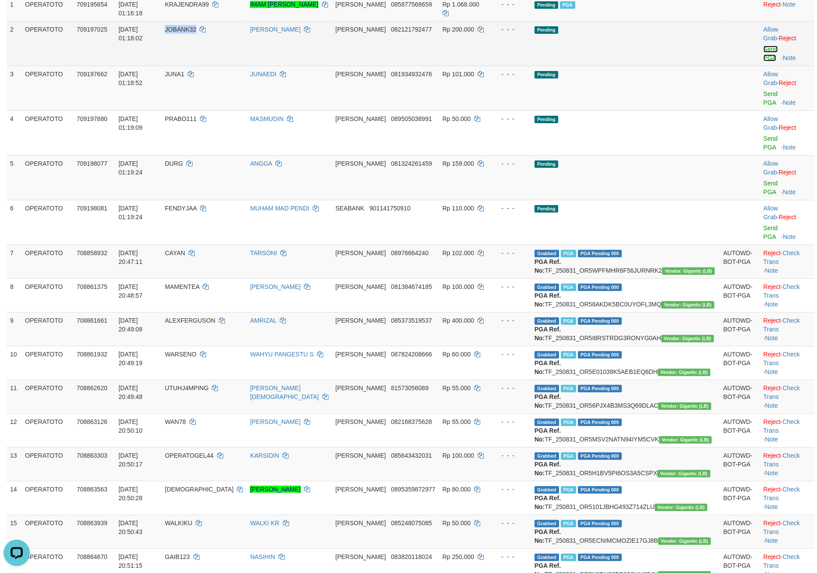
click at [763, 61] on link "Send PGA" at bounding box center [770, 54] width 14 height 16
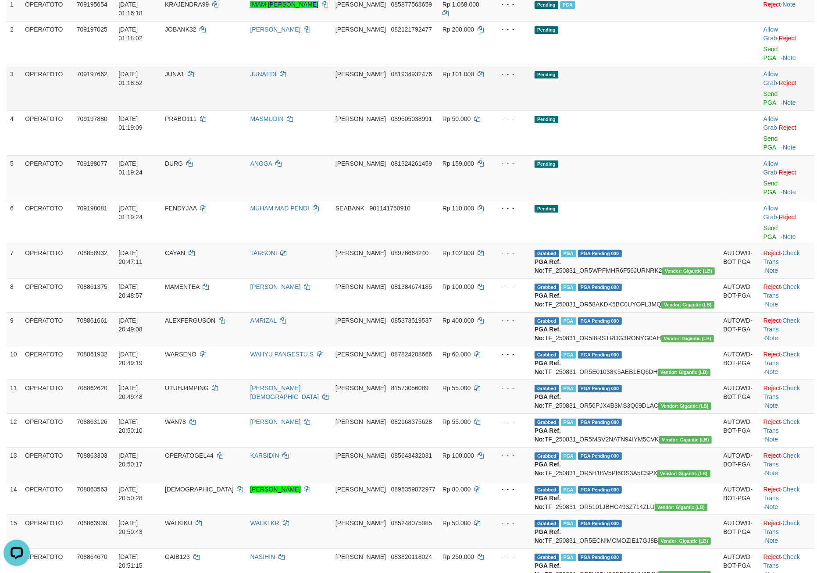
click at [496, 110] on td "- - -" at bounding box center [509, 88] width 43 height 45
click at [763, 106] on link "Send PGA" at bounding box center [770, 98] width 14 height 16
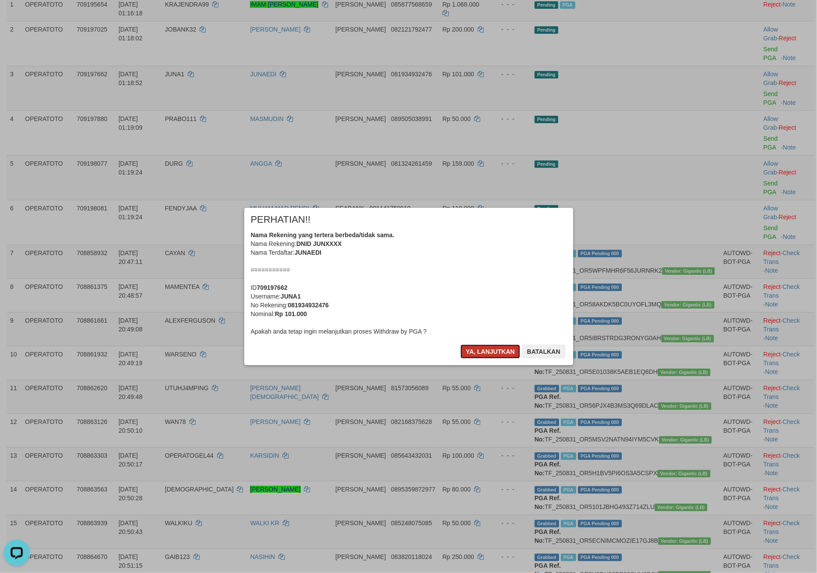
click at [471, 359] on button "Ya, lanjutkan" at bounding box center [490, 352] width 60 height 14
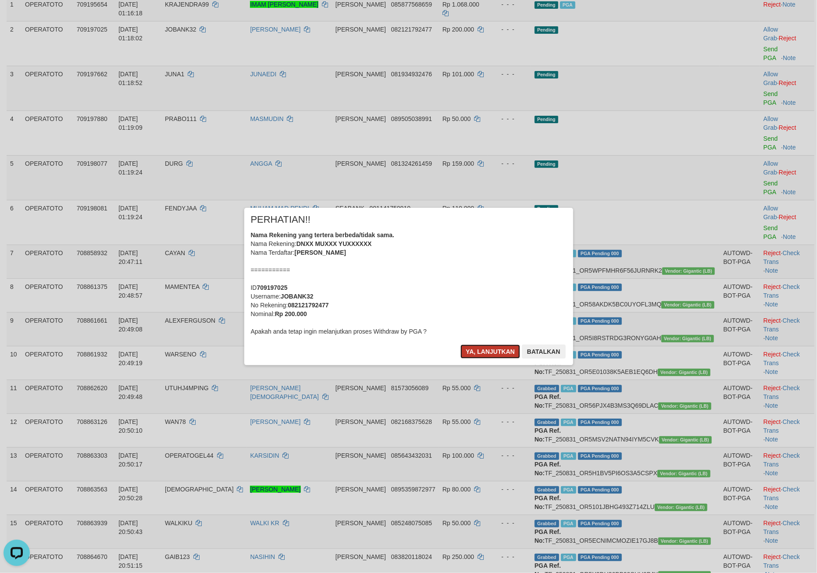
click at [471, 359] on button "Ya, lanjutkan" at bounding box center [490, 352] width 60 height 14
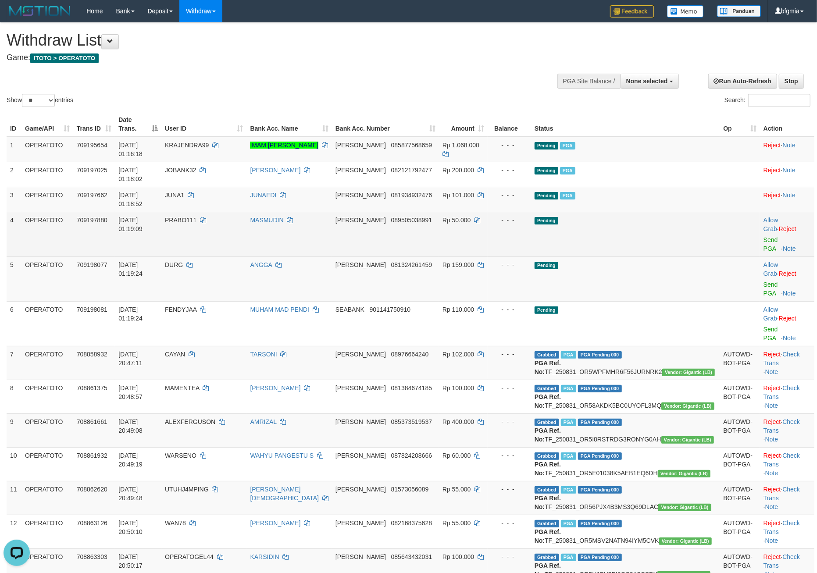
click at [760, 256] on td "Allow Grab · Reject Send PGA · Note" at bounding box center [787, 234] width 54 height 45
click at [763, 252] on link "Send PGA" at bounding box center [770, 244] width 14 height 16
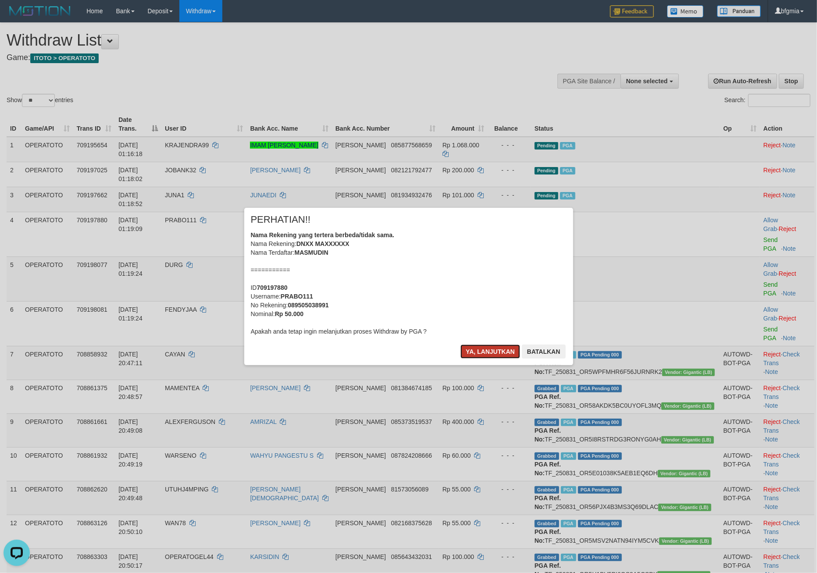
click at [477, 359] on button "Ya, lanjutkan" at bounding box center [490, 352] width 60 height 14
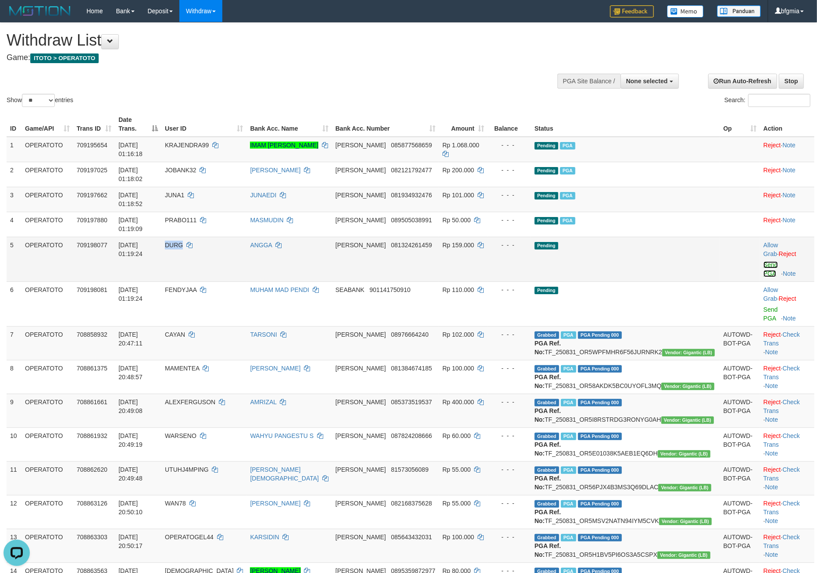
click at [763, 277] on link "Send PGA" at bounding box center [770, 269] width 14 height 16
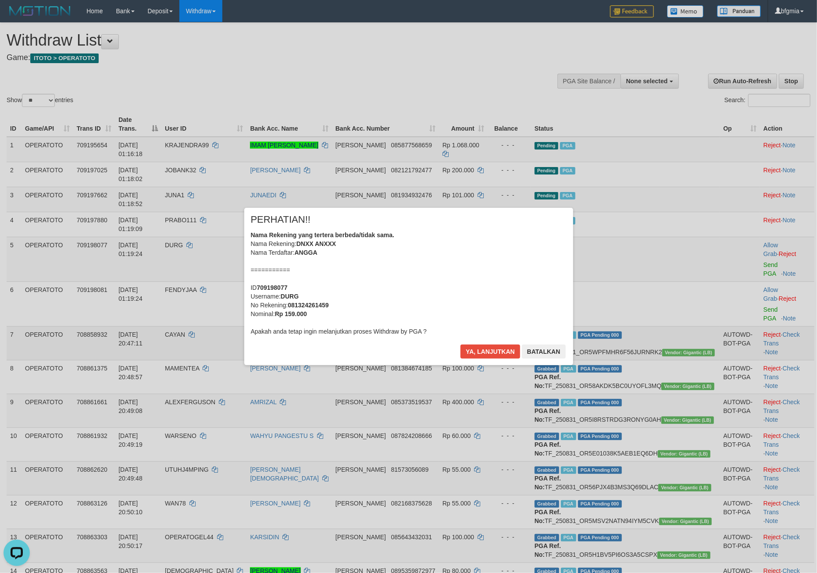
click at [651, 435] on div at bounding box center [408, 286] width 817 height 573
click at [462, 359] on button "Ya, lanjutkan" at bounding box center [490, 352] width 60 height 14
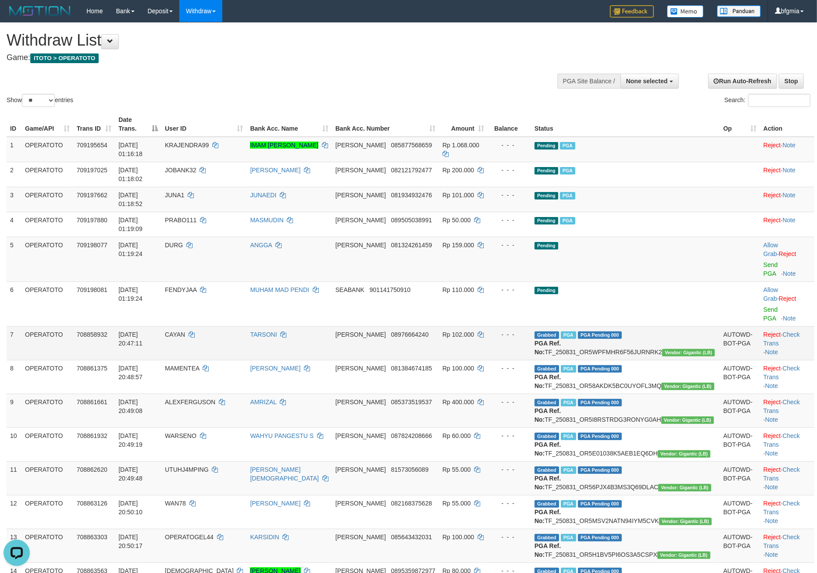
click at [671, 360] on td "Grabbed PGA PGA Pending 000 PGA Ref. No: TF_250831_OR5WPFMHR6F56JURNRK2 Vendor:…" at bounding box center [625, 343] width 189 height 34
copy td "TF_250831_OR5WPFMHR6F56JURNRK2"
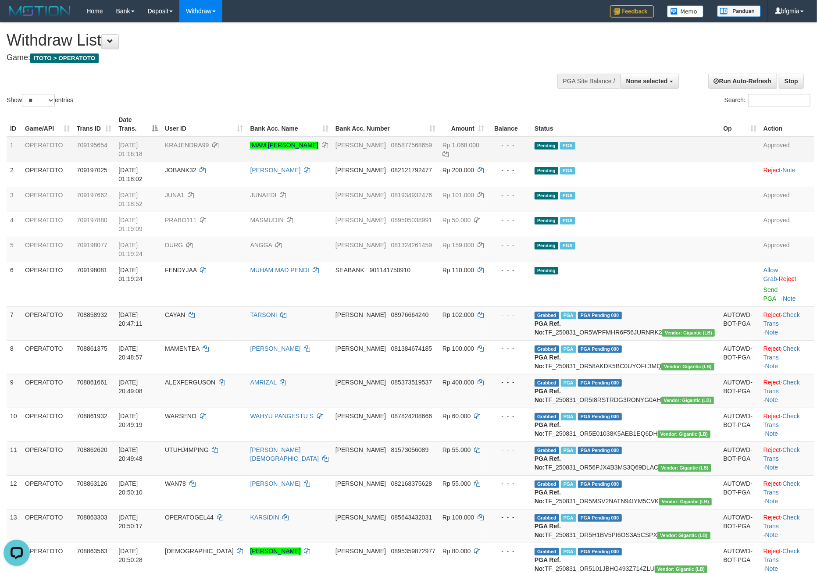
click at [219, 162] on td "KRAJENDRA99" at bounding box center [203, 149] width 85 height 25
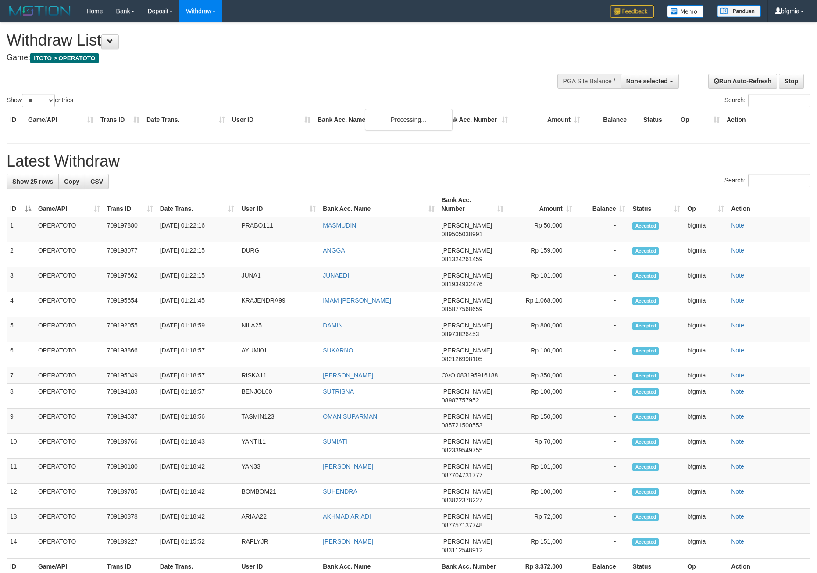
select select
select select "**"
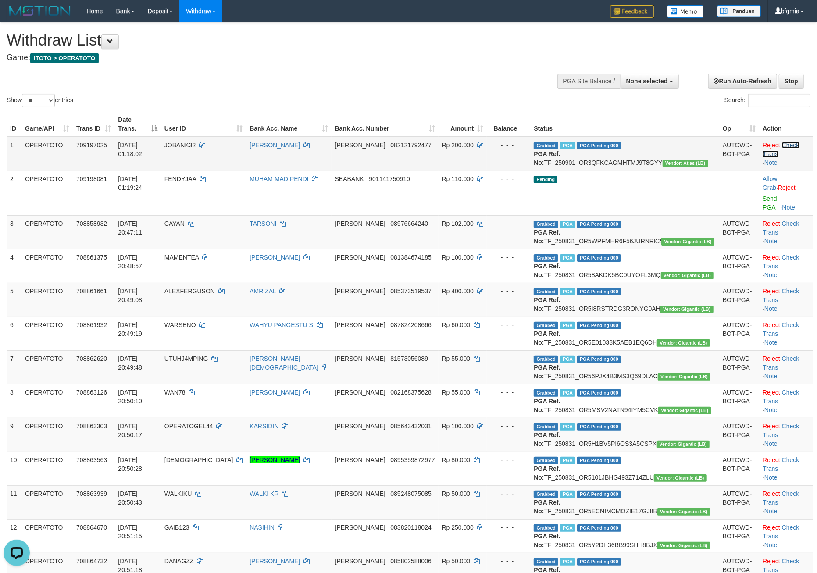
click at [794, 157] on link "Check Trans" at bounding box center [780, 150] width 36 height 16
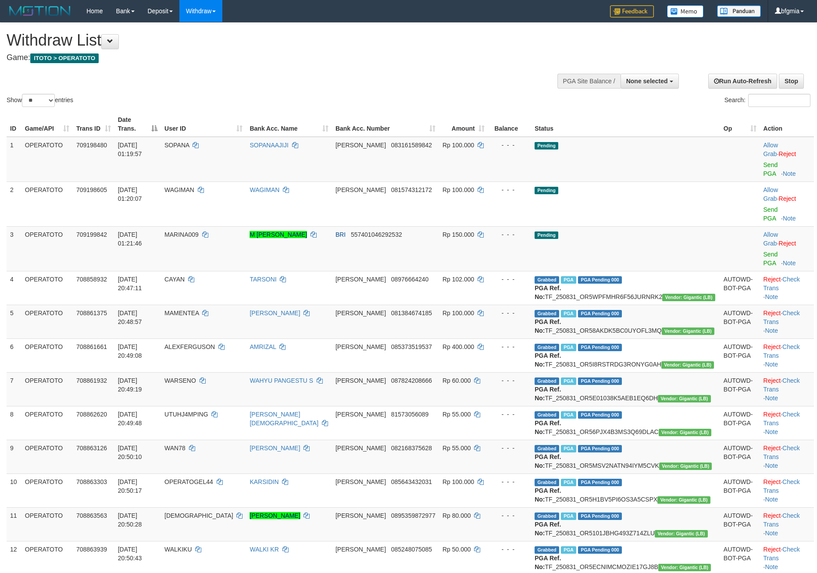
select select
select select "**"
click at [760, 182] on td "Allow Grab · Reject Send PGA · Note" at bounding box center [787, 159] width 54 height 45
click at [763, 177] on link "Send PGA" at bounding box center [770, 169] width 14 height 16
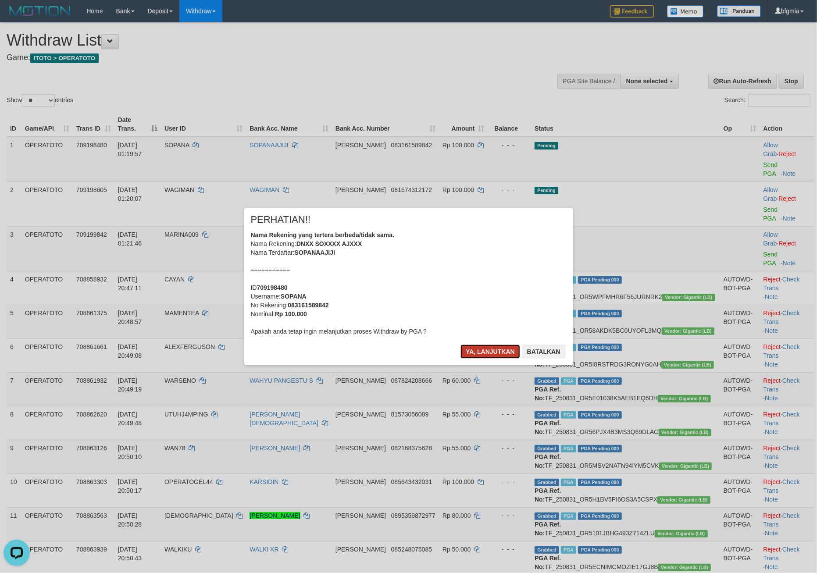
click at [473, 359] on button "Ya, lanjutkan" at bounding box center [490, 352] width 60 height 14
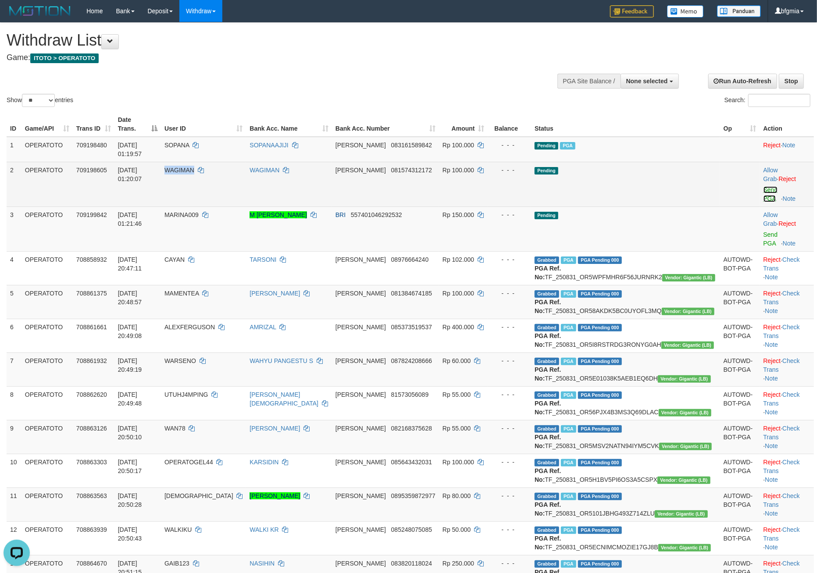
click at [763, 202] on link "Send PGA" at bounding box center [770, 194] width 14 height 16
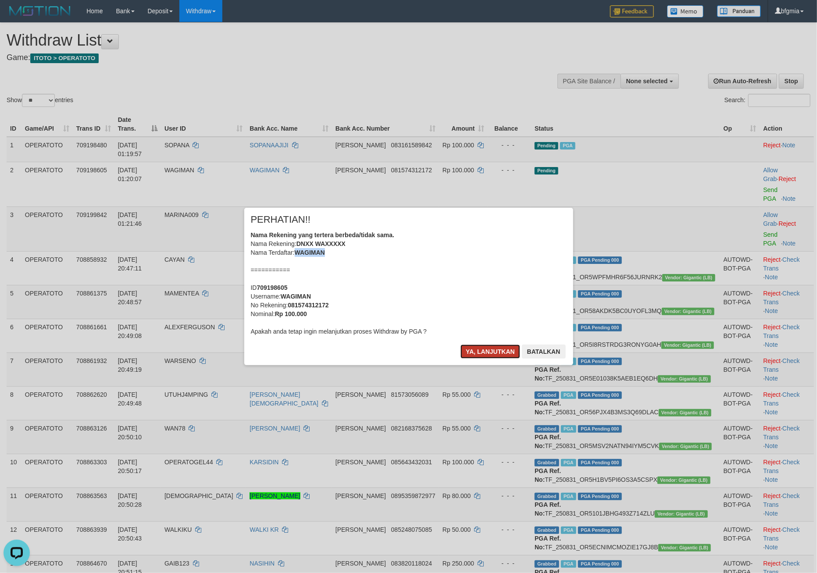
click at [467, 359] on button "Ya, lanjutkan" at bounding box center [490, 352] width 60 height 14
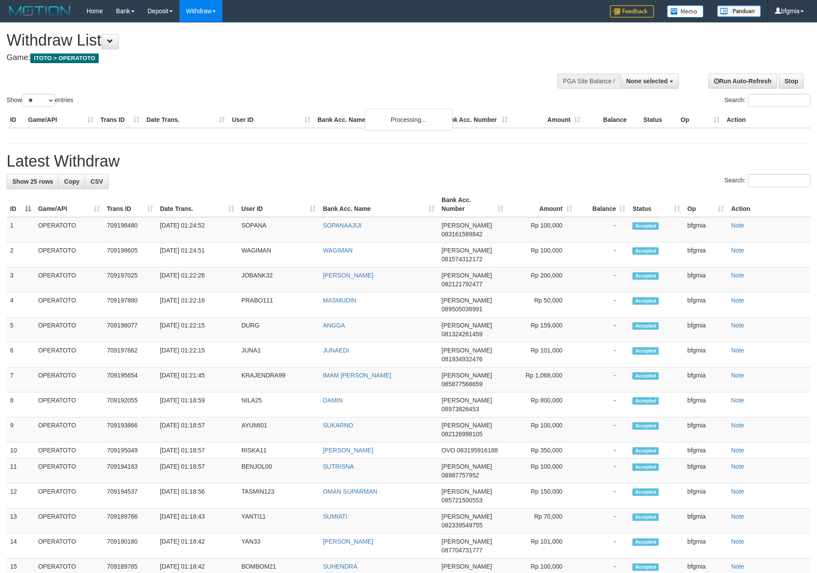
select select
select select "**"
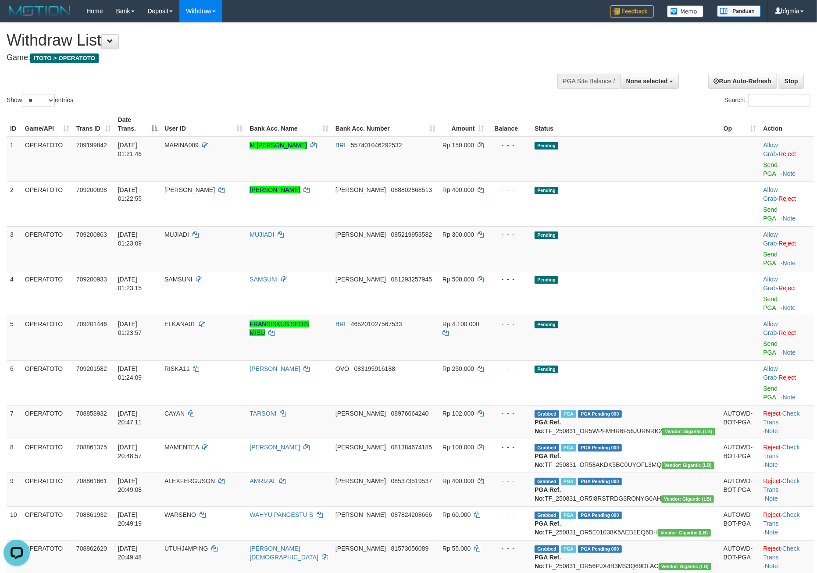
click at [473, 103] on div "Show ** ** ** *** entries Search:" at bounding box center [408, 66] width 817 height 86
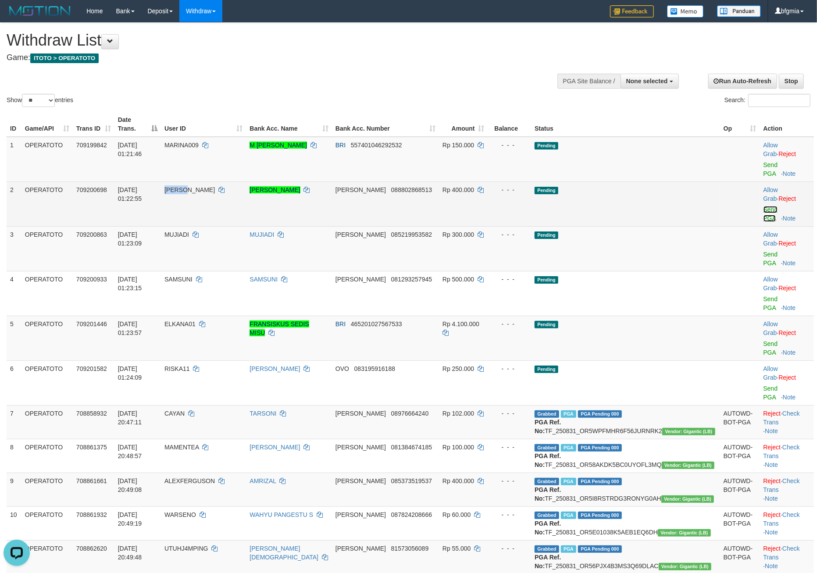
click at [763, 222] on link "Send PGA" at bounding box center [770, 214] width 14 height 16
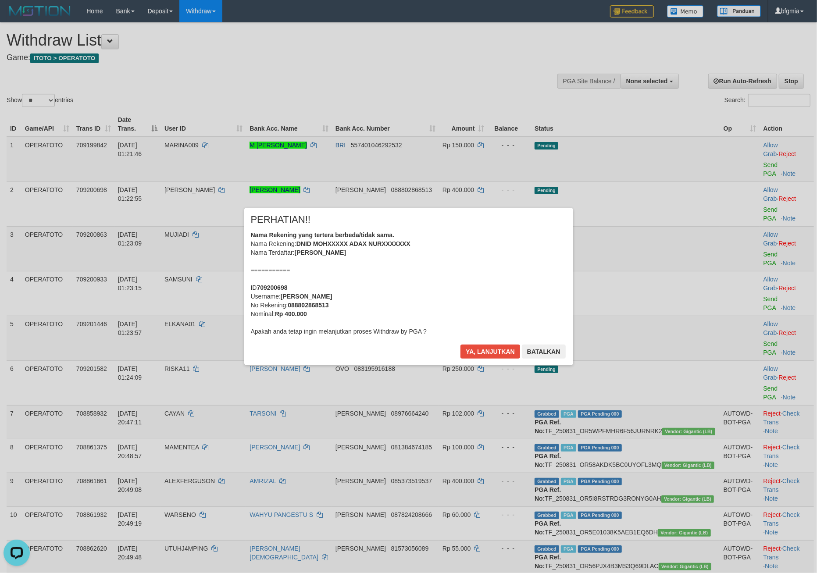
click at [464, 357] on div "× PERHATIAN!! Nama Rekening yang tertera berbeda/tidak sama. Nama Rekening: DNI…" at bounding box center [408, 286] width 329 height 157
click at [466, 359] on button "Ya, lanjutkan" at bounding box center [490, 352] width 60 height 14
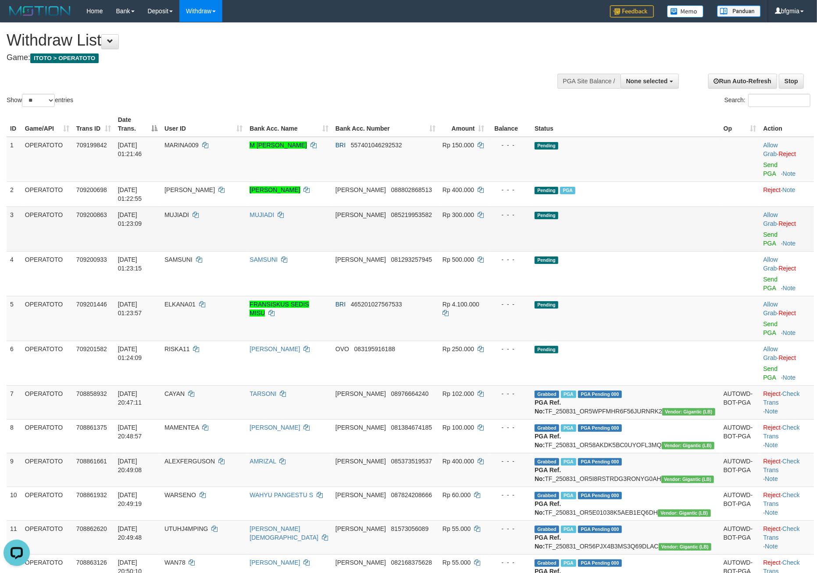
click at [291, 251] on td "MUJIADI" at bounding box center [288, 228] width 85 height 45
click at [763, 247] on link "Send PGA" at bounding box center [770, 239] width 14 height 16
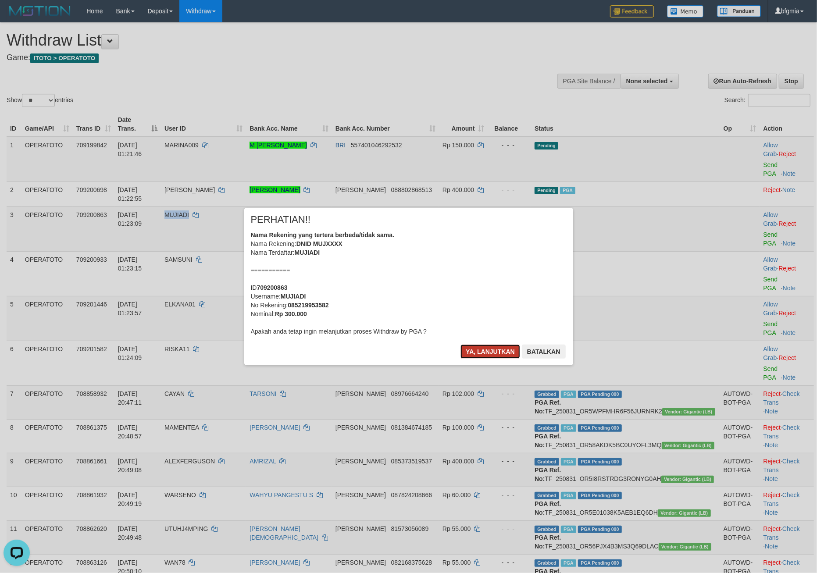
click at [470, 359] on button "Ya, lanjutkan" at bounding box center [490, 352] width 60 height 14
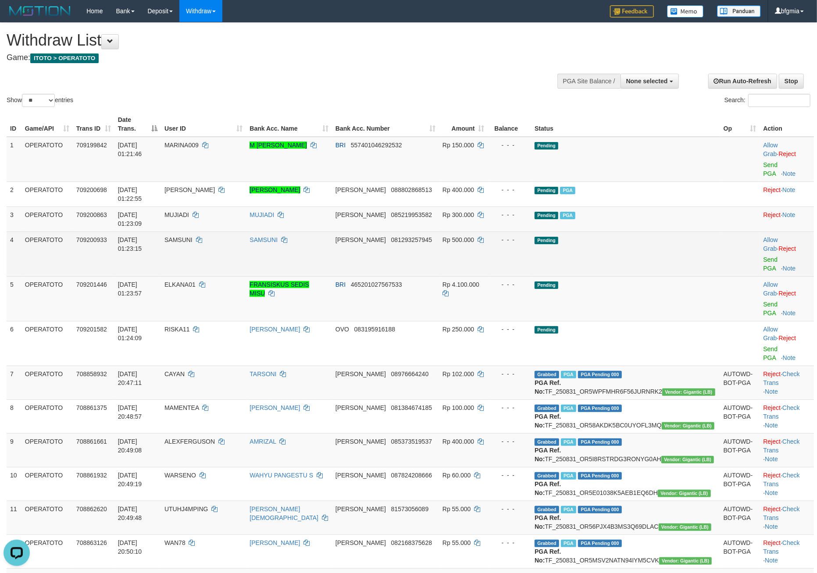
click at [376, 276] on td "DANA 081293257945" at bounding box center [385, 253] width 107 height 45
click at [763, 272] on link "Send PGA" at bounding box center [770, 264] width 14 height 16
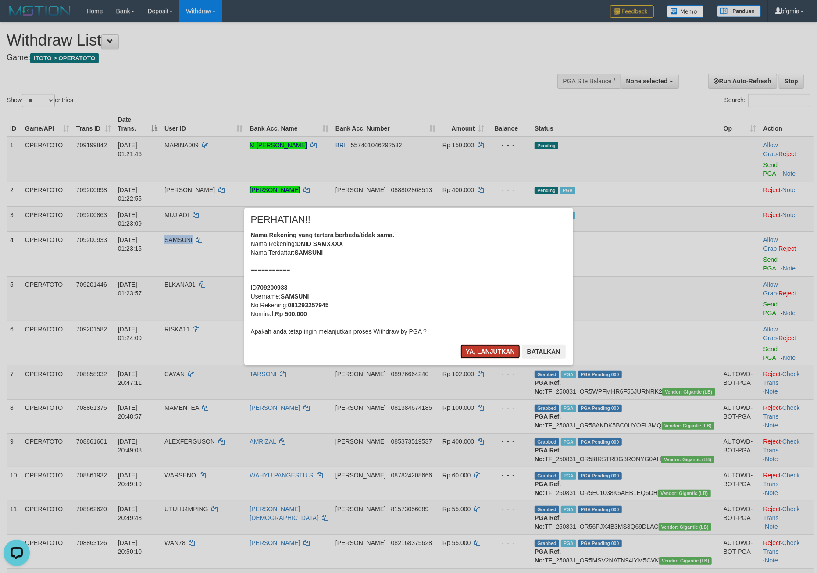
click at [478, 359] on button "Ya, lanjutkan" at bounding box center [490, 352] width 60 height 14
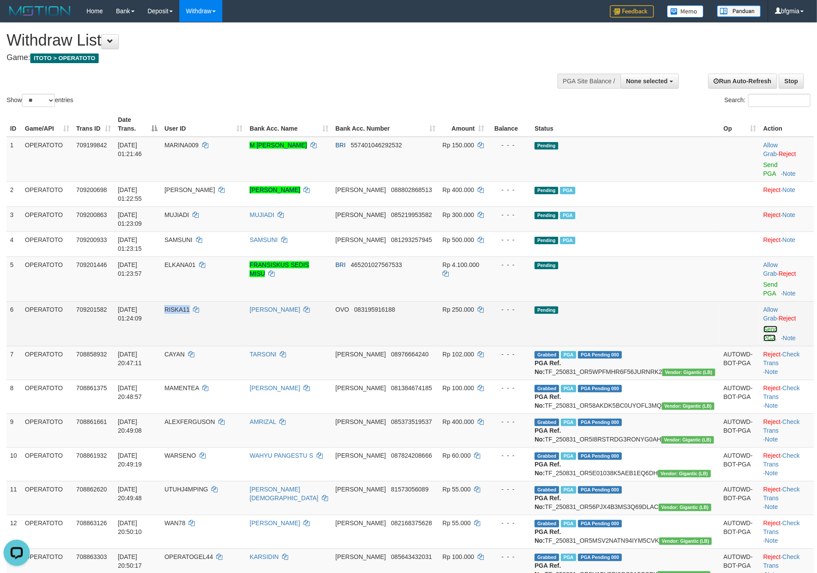
click at [763, 342] on link "Send PGA" at bounding box center [770, 334] width 14 height 16
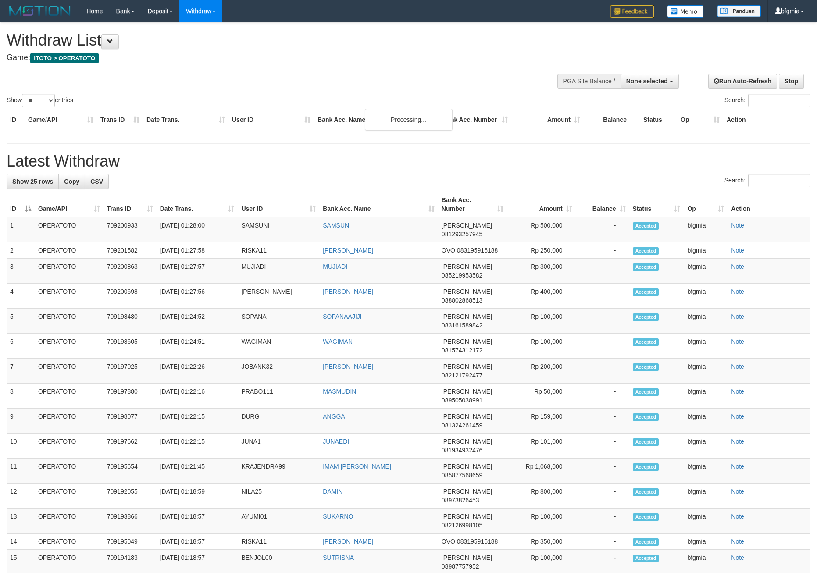
select select
select select "**"
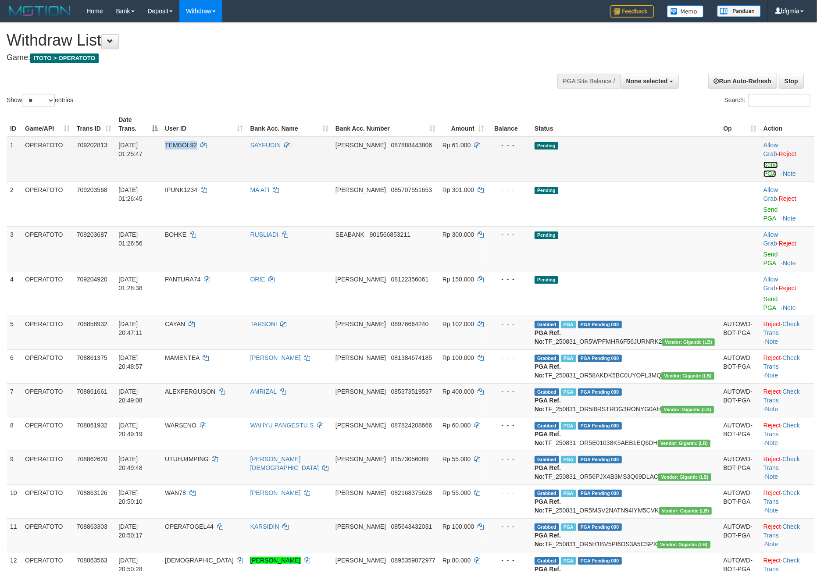
click at [764, 177] on link "Send PGA" at bounding box center [770, 169] width 14 height 16
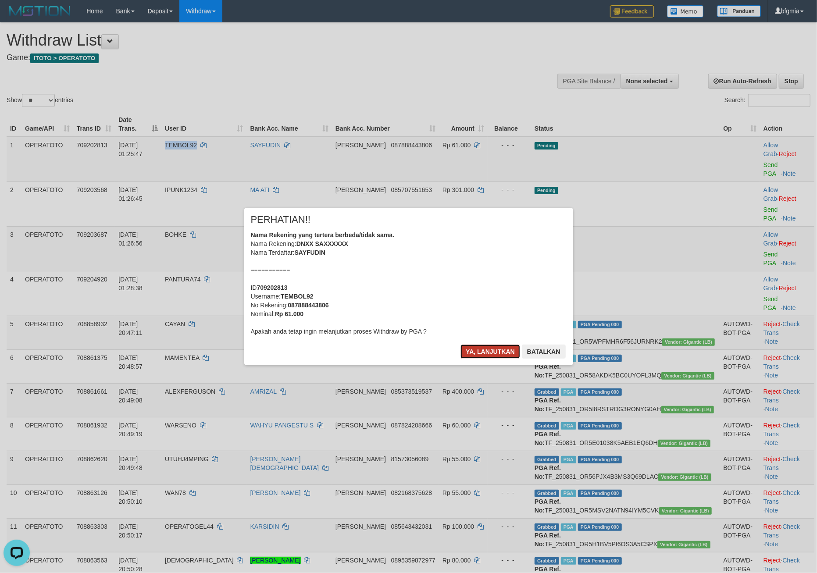
click at [473, 359] on button "Ya, lanjutkan" at bounding box center [490, 352] width 60 height 14
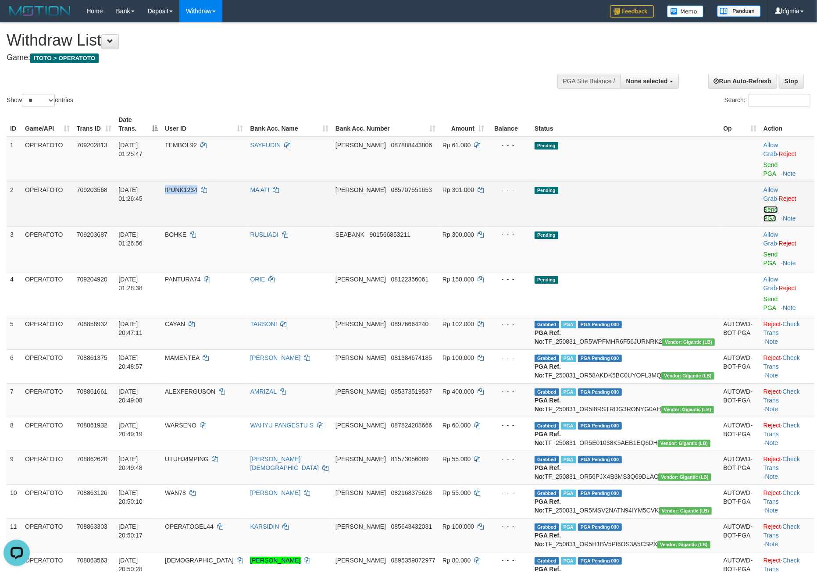
click at [763, 222] on link "Send PGA" at bounding box center [770, 214] width 14 height 16
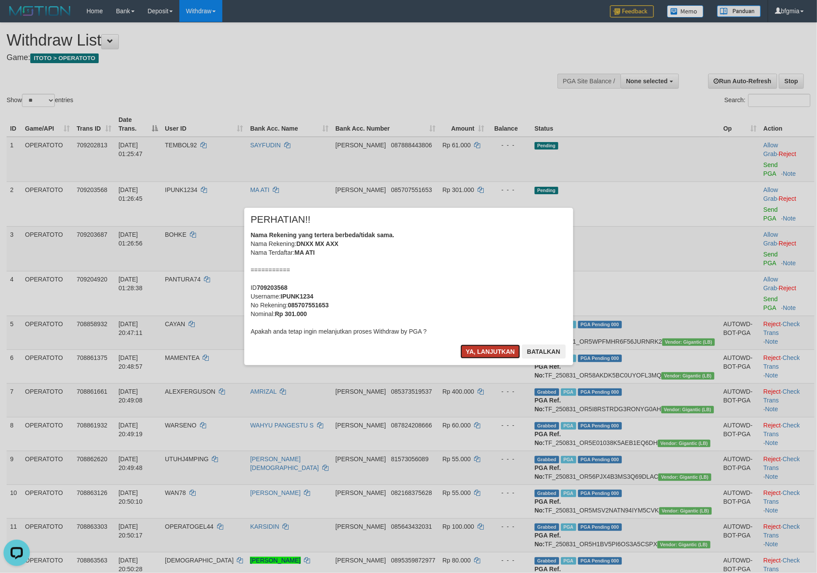
click at [474, 359] on button "Ya, lanjutkan" at bounding box center [490, 352] width 60 height 14
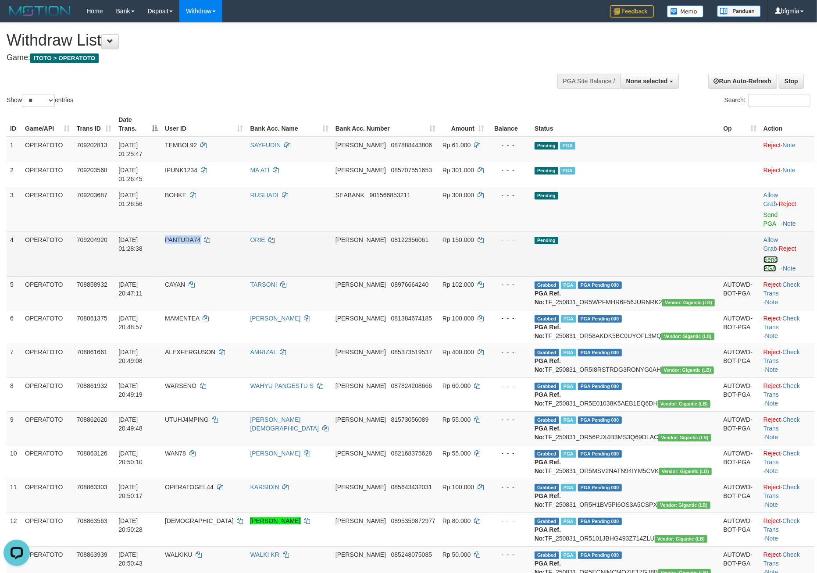
click at [763, 272] on link "Send PGA" at bounding box center [770, 264] width 14 height 16
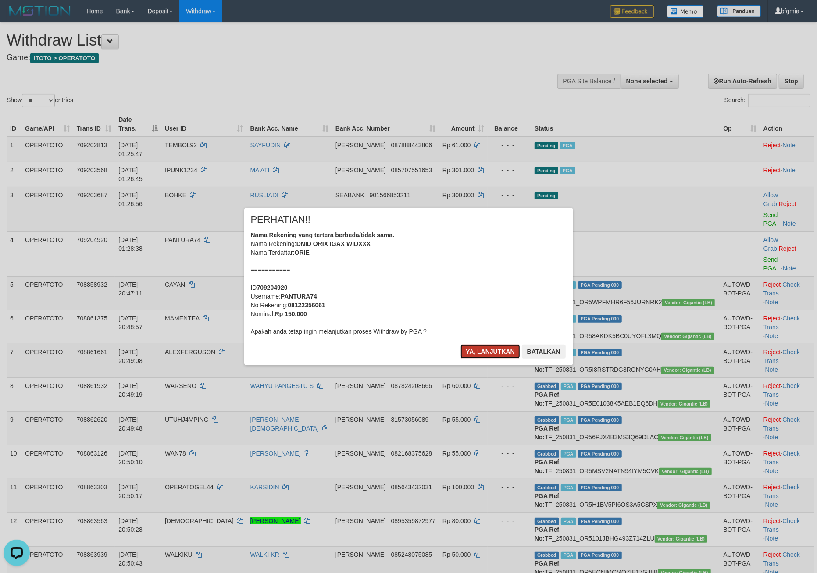
click at [460, 359] on button "Ya, lanjutkan" at bounding box center [490, 352] width 60 height 14
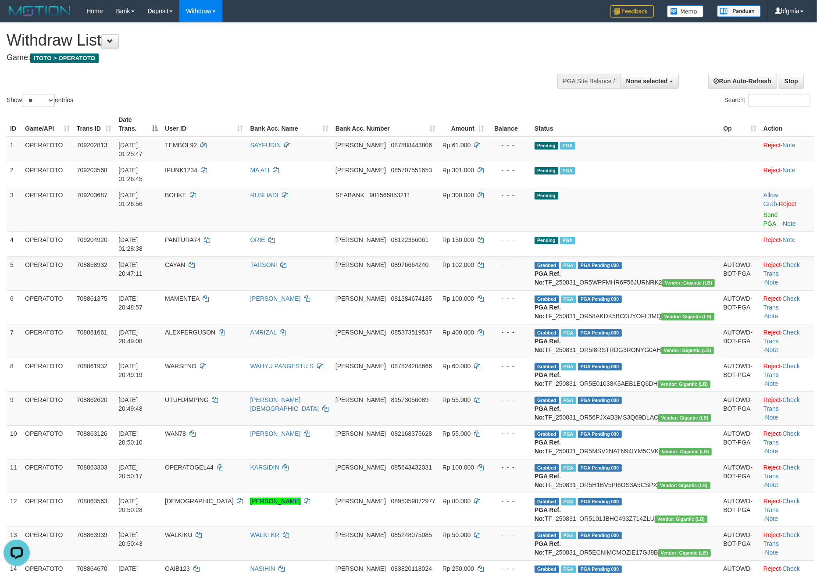
click at [201, 89] on div "Show ** ** ** *** entries Search:" at bounding box center [408, 66] width 817 height 86
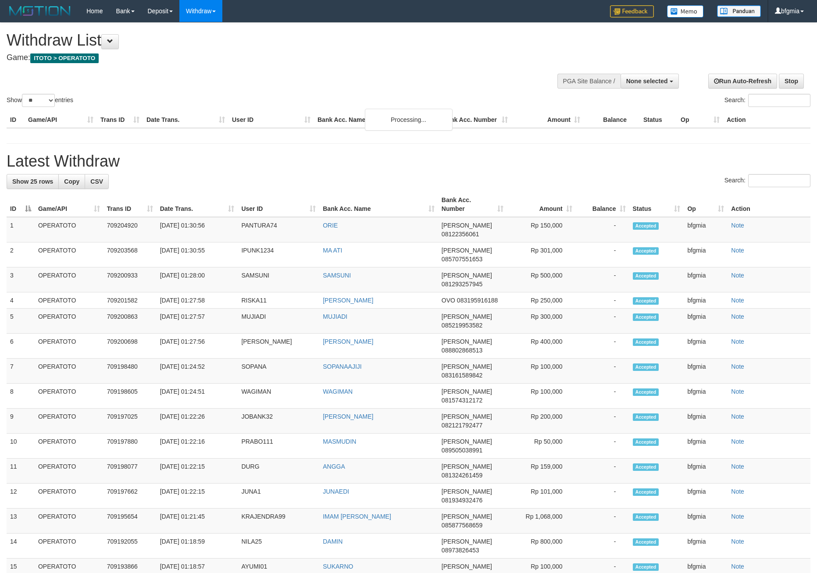
select select
select select "**"
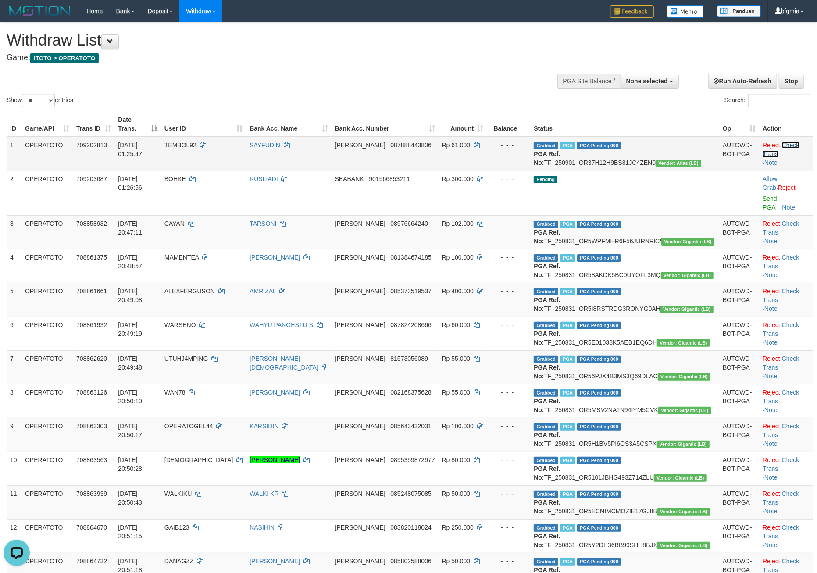
click at [787, 157] on link "Check Trans" at bounding box center [780, 150] width 36 height 16
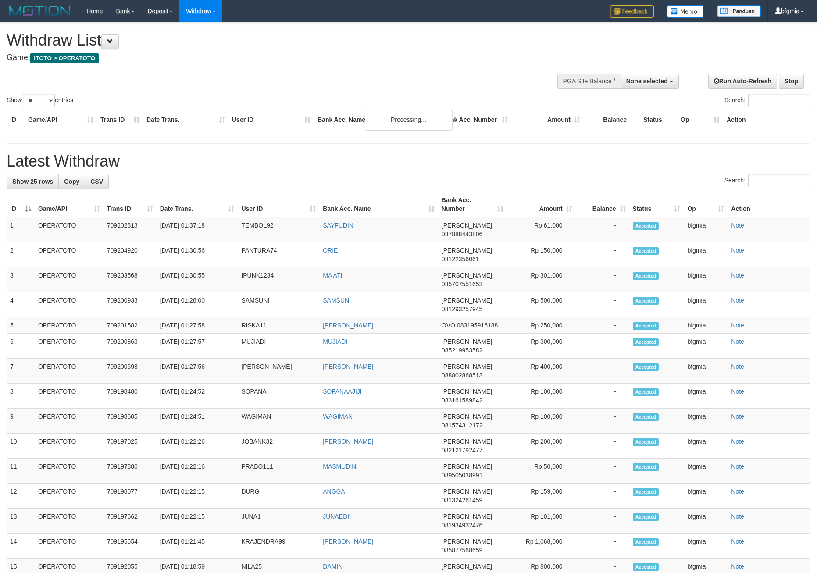
select select
select select "**"
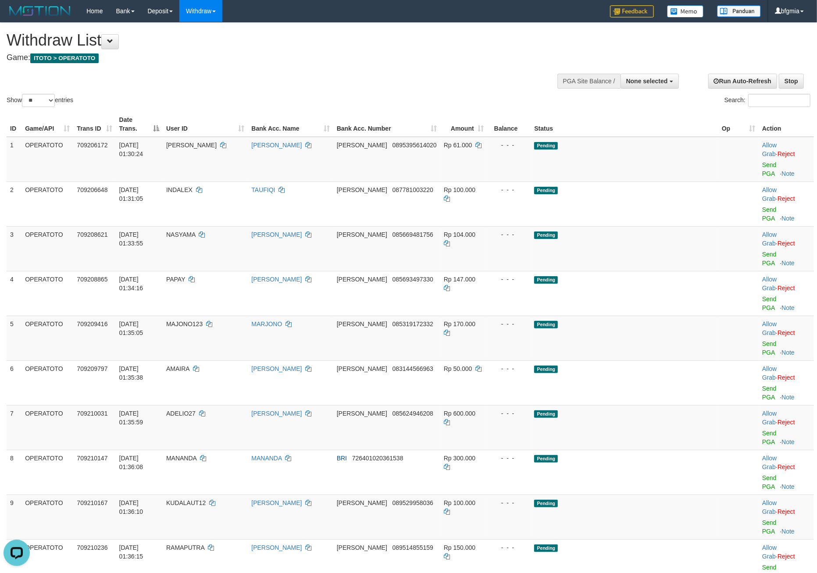
click at [221, 109] on div "Show ** ** ** *** entries" at bounding box center [204, 101] width 395 height 15
click at [765, 177] on link "Send PGA" at bounding box center [769, 169] width 14 height 16
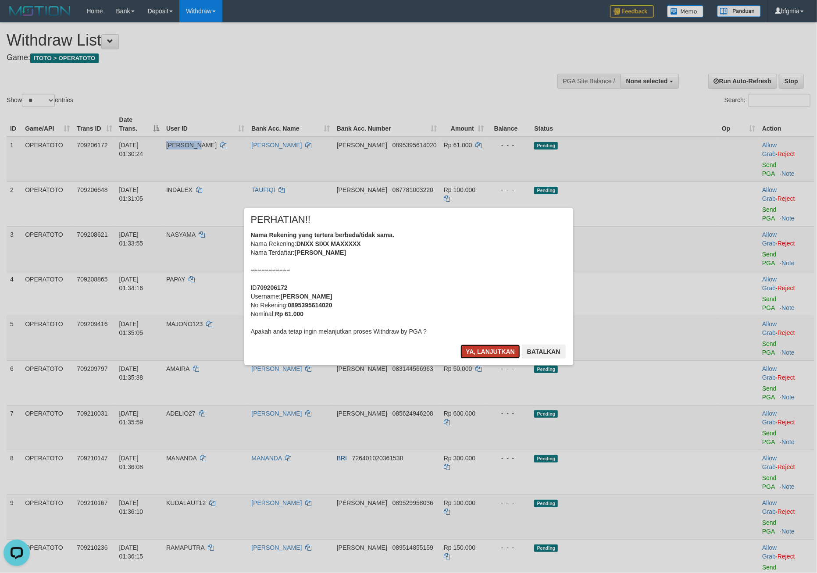
click at [483, 359] on button "Ya, lanjutkan" at bounding box center [490, 352] width 60 height 14
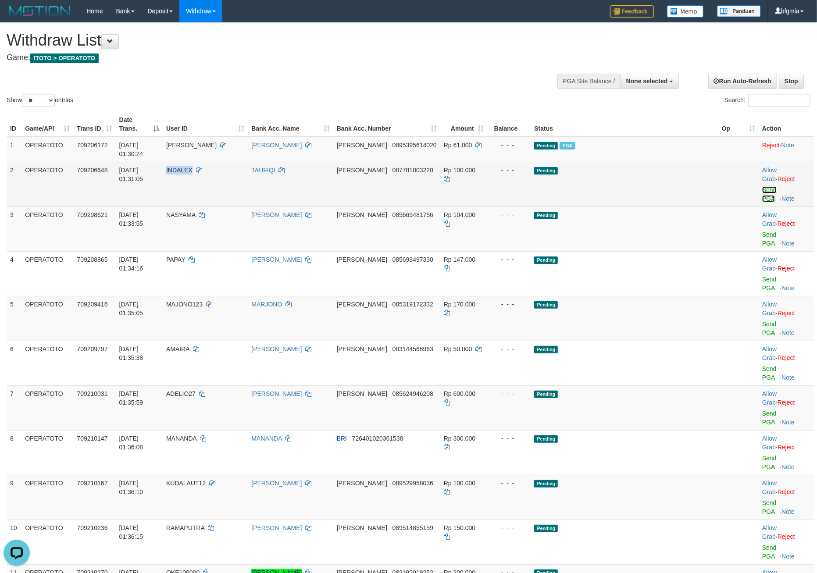
click at [762, 202] on link "Send PGA" at bounding box center [769, 194] width 14 height 16
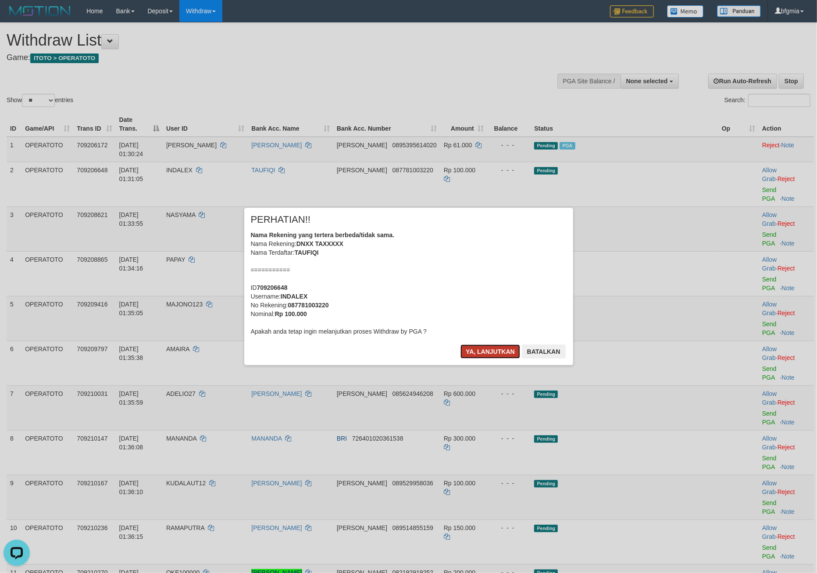
click at [489, 359] on button "Ya, lanjutkan" at bounding box center [490, 352] width 60 height 14
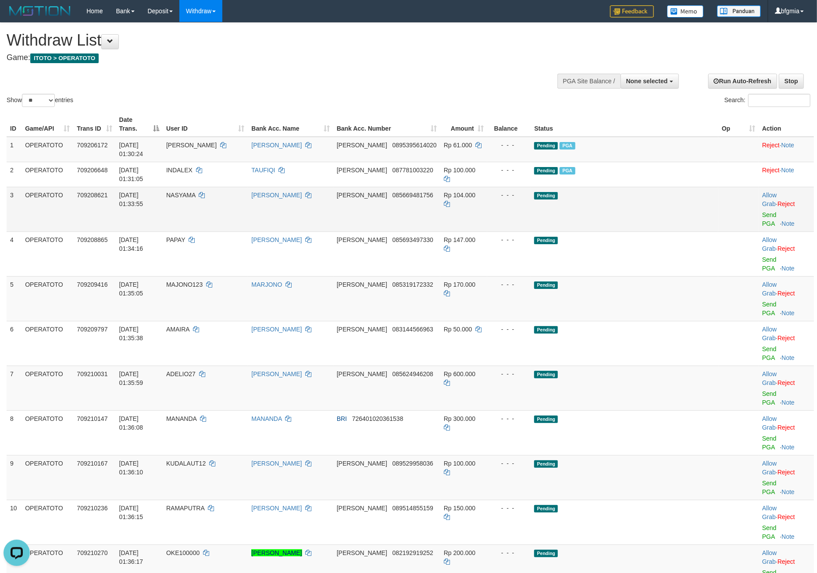
click at [761, 231] on td "Allow Grab · Reject Send PGA · Note" at bounding box center [785, 209] width 55 height 45
click at [762, 227] on link "Send PGA" at bounding box center [769, 219] width 14 height 16
click at [487, 231] on td "Rp 104.000" at bounding box center [463, 209] width 47 height 45
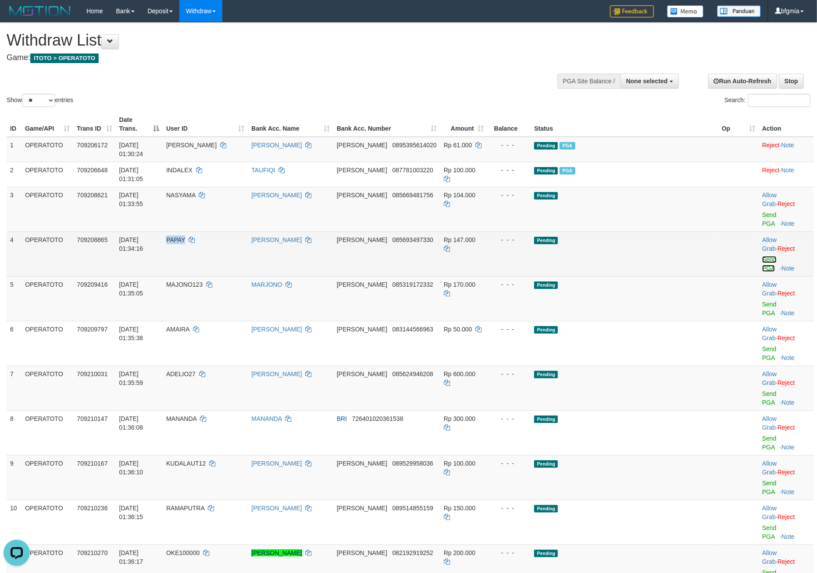
click at [762, 272] on link "Send PGA" at bounding box center [769, 264] width 14 height 16
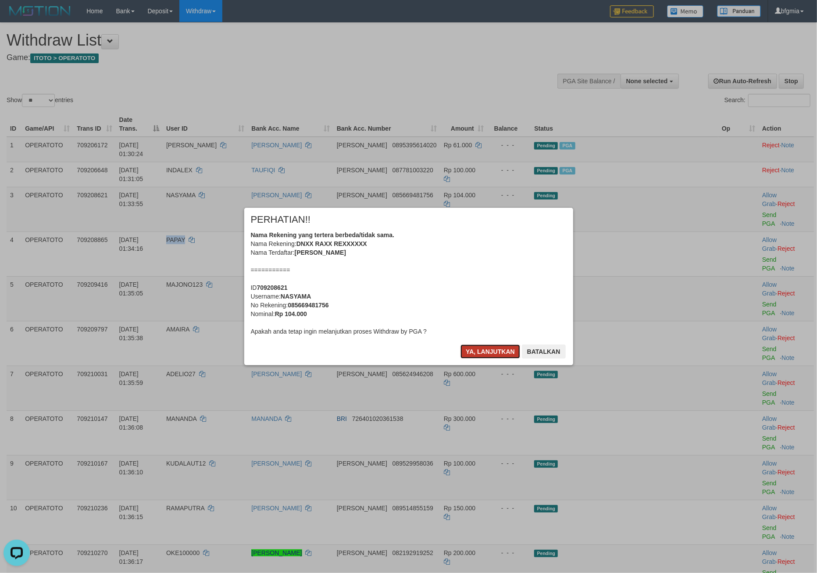
click at [467, 359] on button "Ya, lanjutkan" at bounding box center [490, 352] width 60 height 14
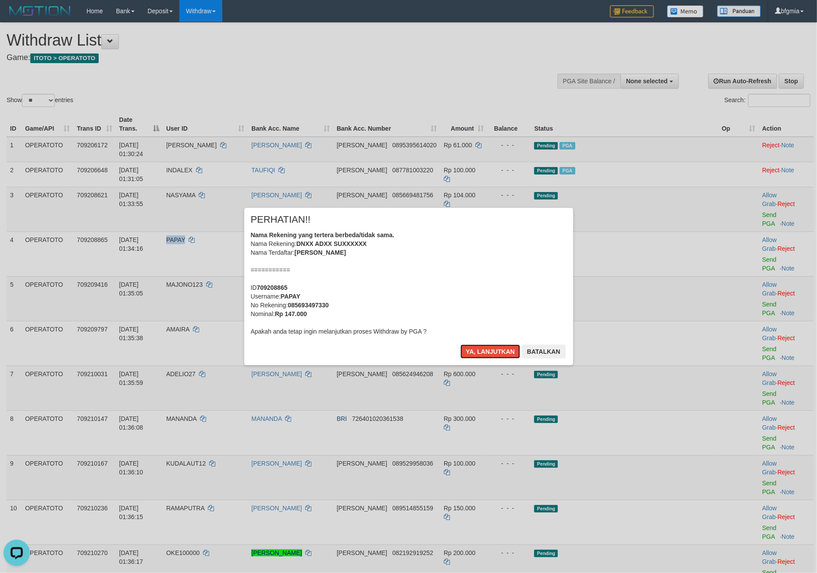
click at [469, 359] on button "Ya, lanjutkan" at bounding box center [490, 352] width 60 height 14
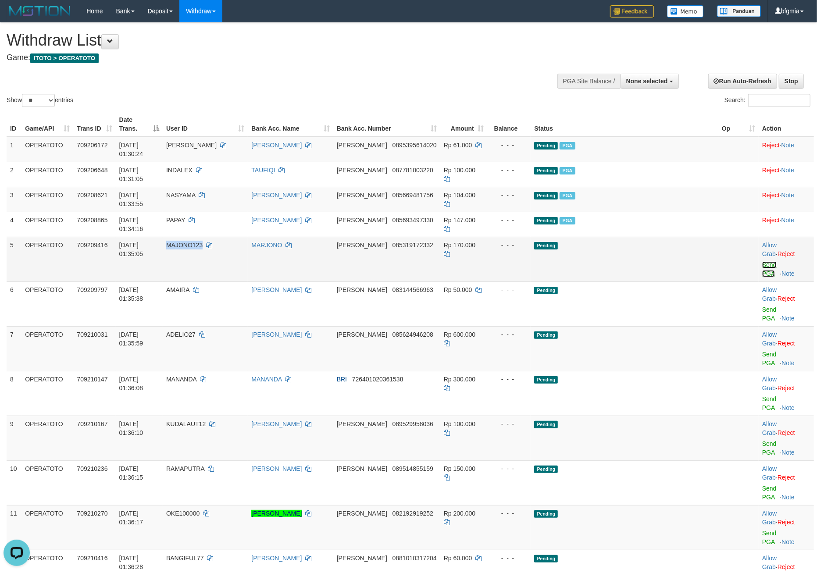
click at [762, 277] on link "Send PGA" at bounding box center [769, 269] width 14 height 16
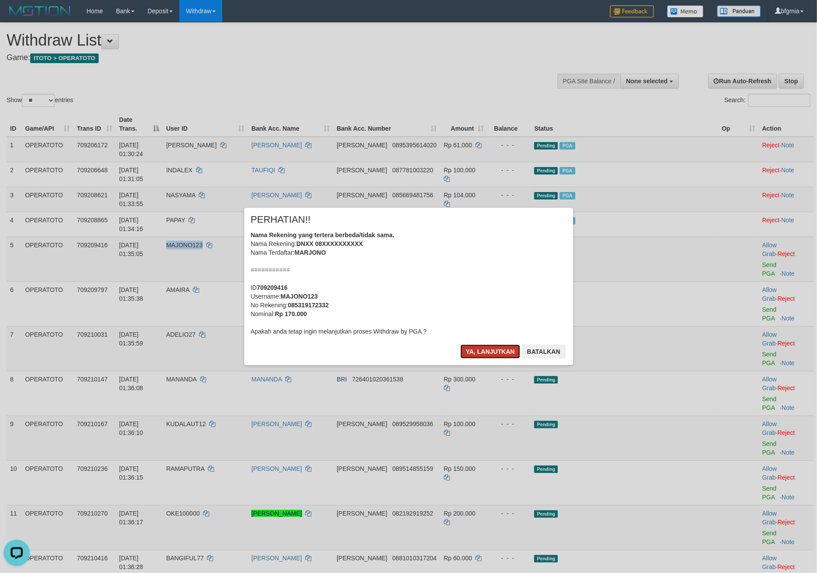
click at [492, 359] on button "Ya, lanjutkan" at bounding box center [490, 352] width 60 height 14
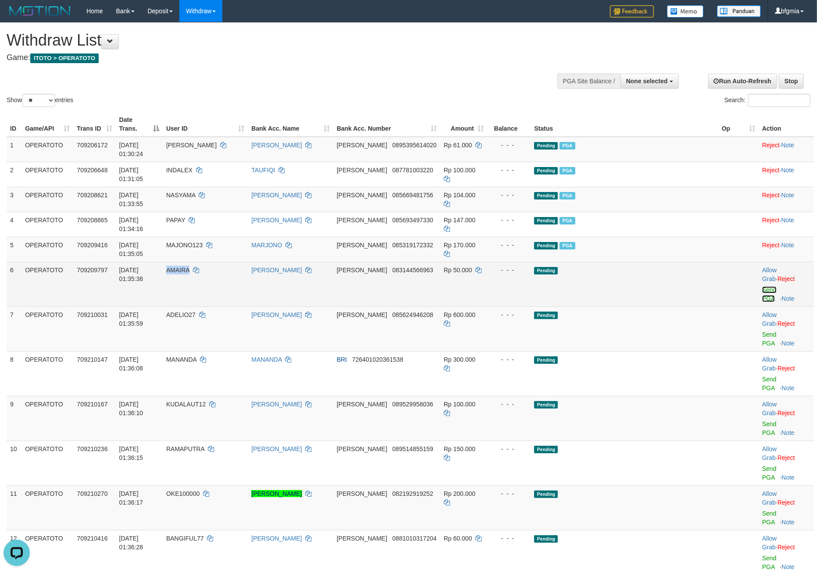
click at [762, 302] on link "Send PGA" at bounding box center [769, 294] width 14 height 16
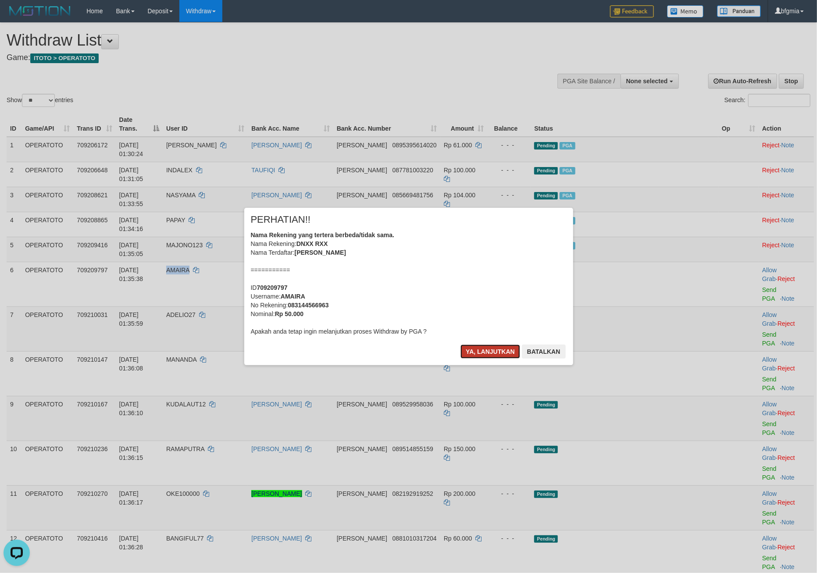
click at [471, 359] on button "Ya, lanjutkan" at bounding box center [490, 352] width 60 height 14
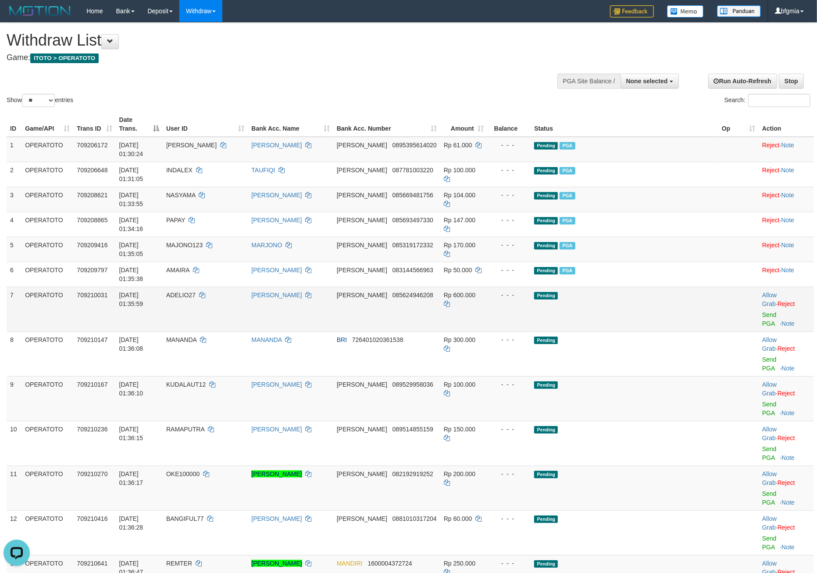
click at [487, 331] on td "Rp 600.000" at bounding box center [463, 309] width 47 height 45
click at [762, 327] on link "Send PGA" at bounding box center [769, 319] width 14 height 16
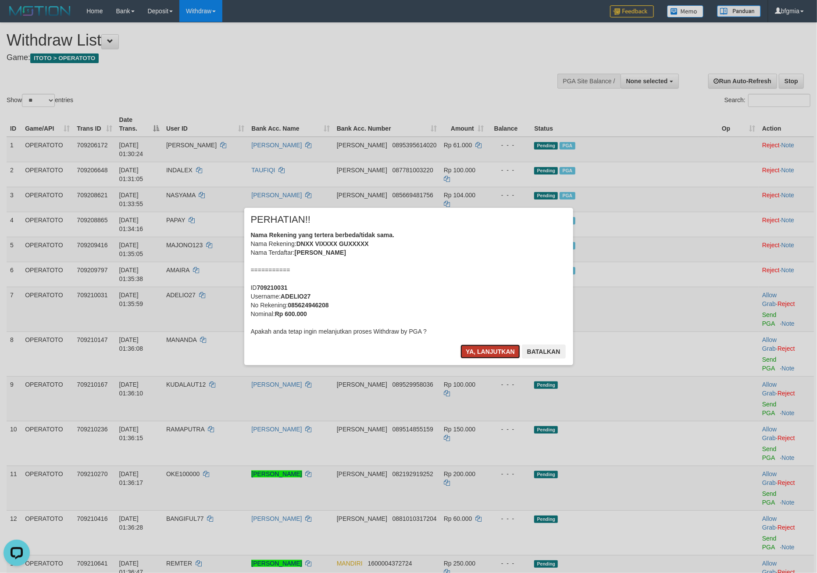
click at [460, 359] on button "Ya, lanjutkan" at bounding box center [490, 352] width 60 height 14
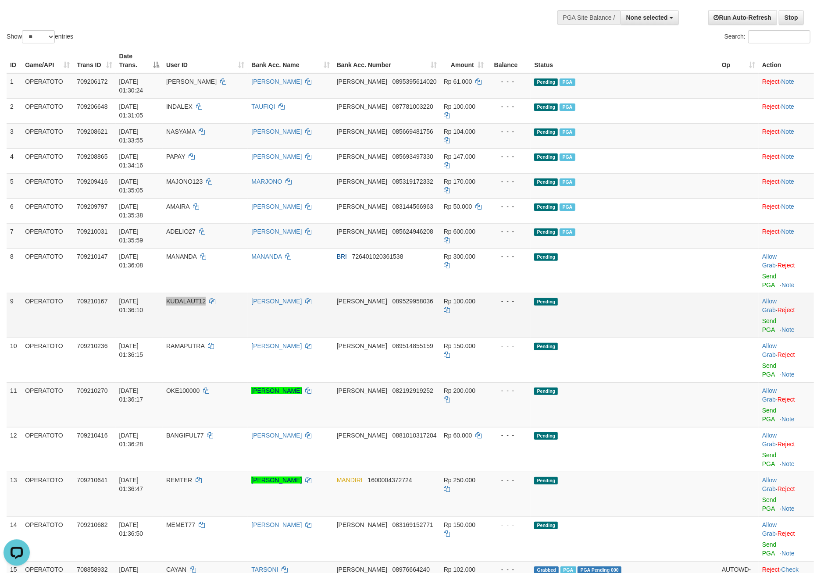
scroll to position [70, 0]
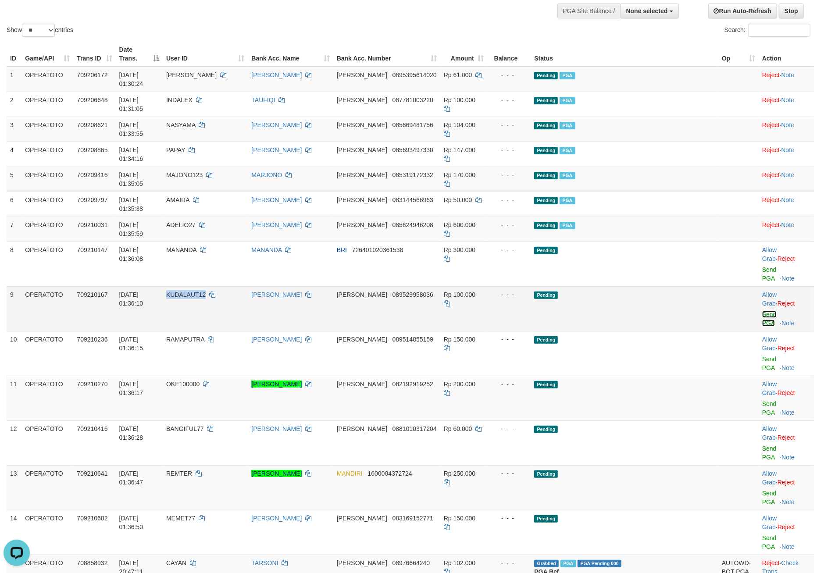
click at [762, 327] on link "Send PGA" at bounding box center [769, 319] width 14 height 16
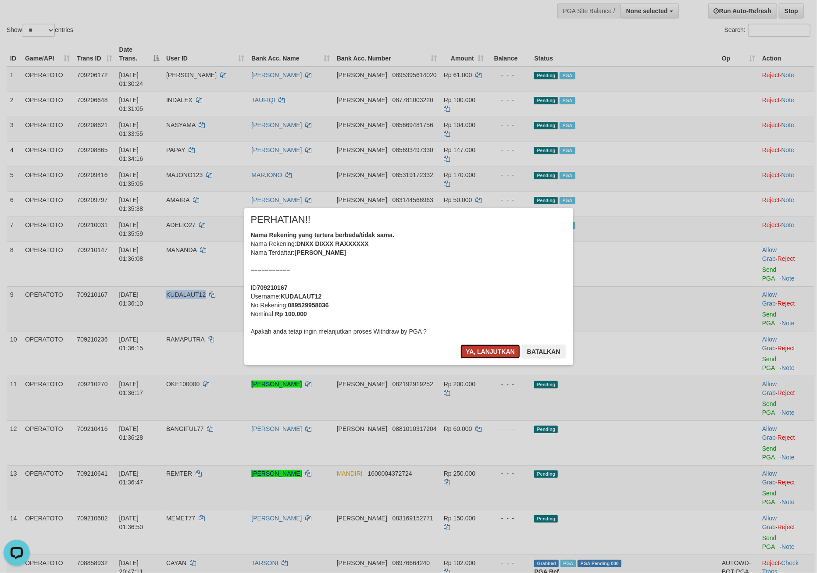
click at [471, 359] on button "Ya, lanjutkan" at bounding box center [490, 352] width 60 height 14
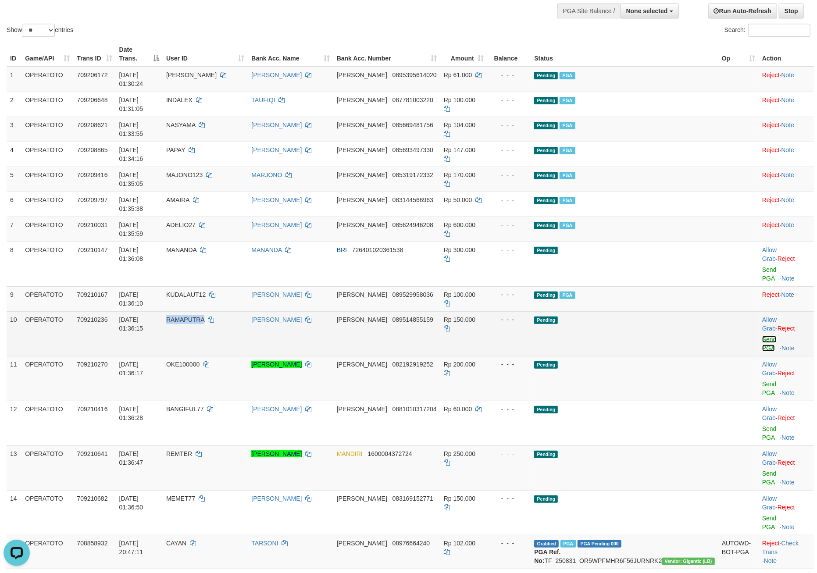
click at [764, 352] on link "Send PGA" at bounding box center [769, 344] width 14 height 16
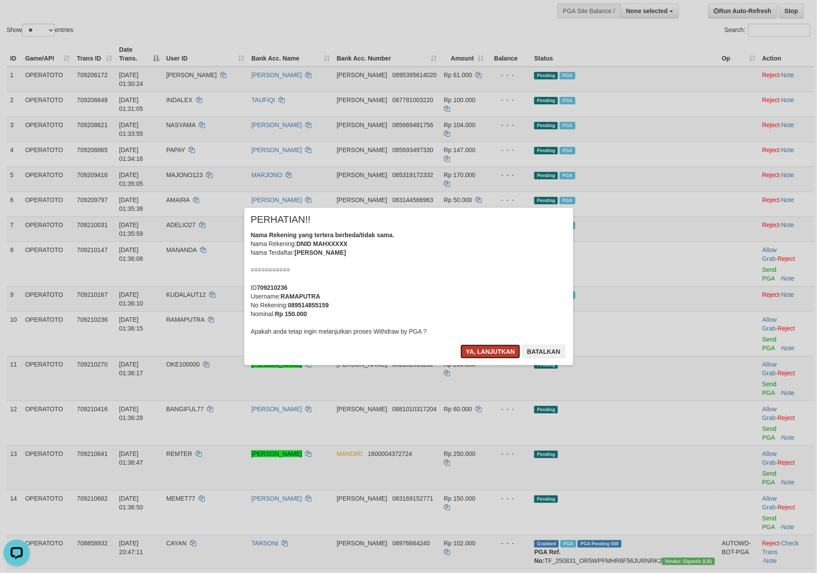
click at [480, 359] on button "Ya, lanjutkan" at bounding box center [490, 352] width 60 height 14
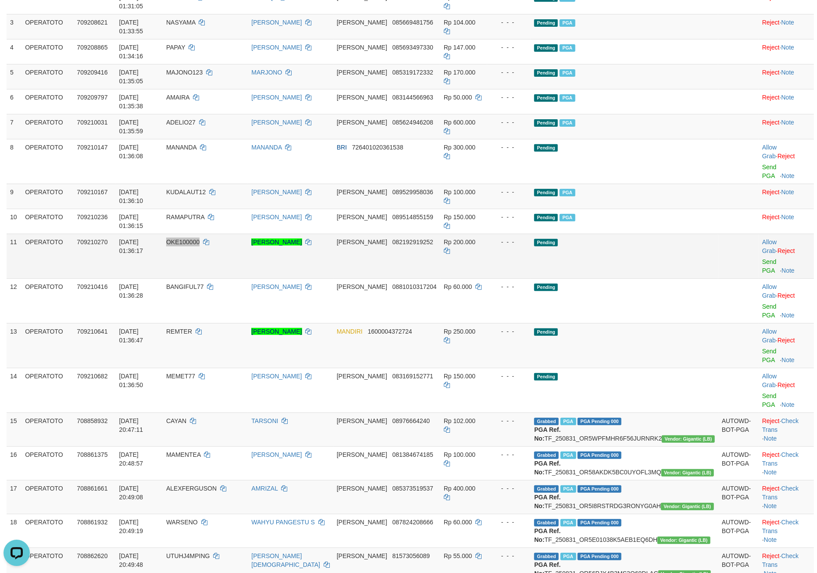
scroll to position [176, 0]
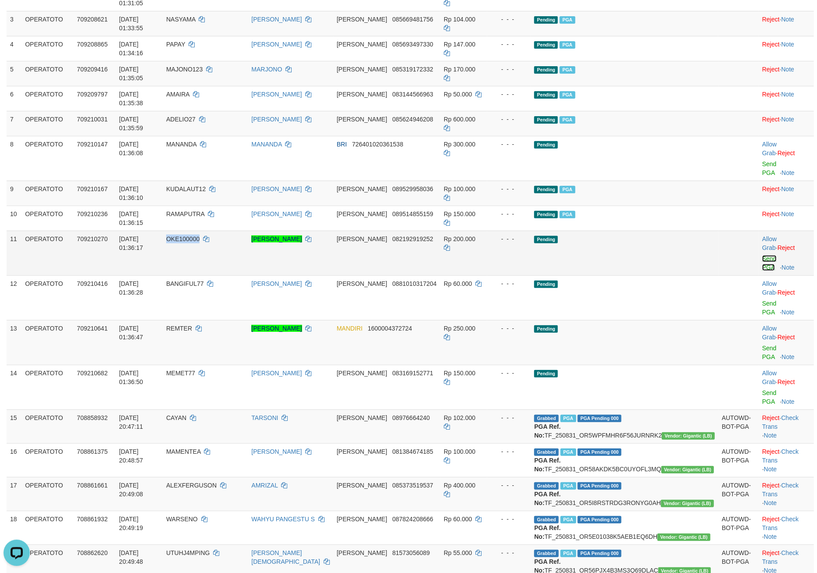
click at [762, 271] on link "Send PGA" at bounding box center [769, 263] width 14 height 16
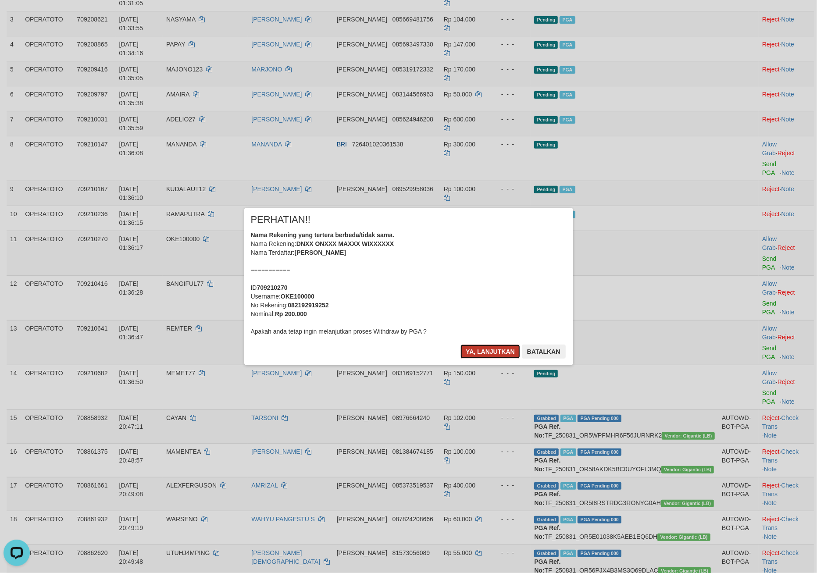
click at [460, 359] on button "Ya, lanjutkan" at bounding box center [490, 352] width 60 height 14
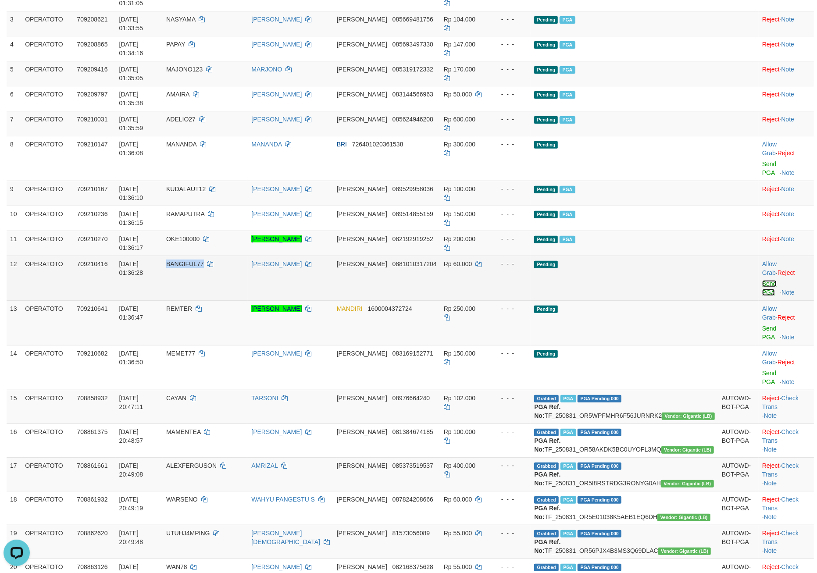
click at [762, 296] on link "Send PGA" at bounding box center [769, 288] width 14 height 16
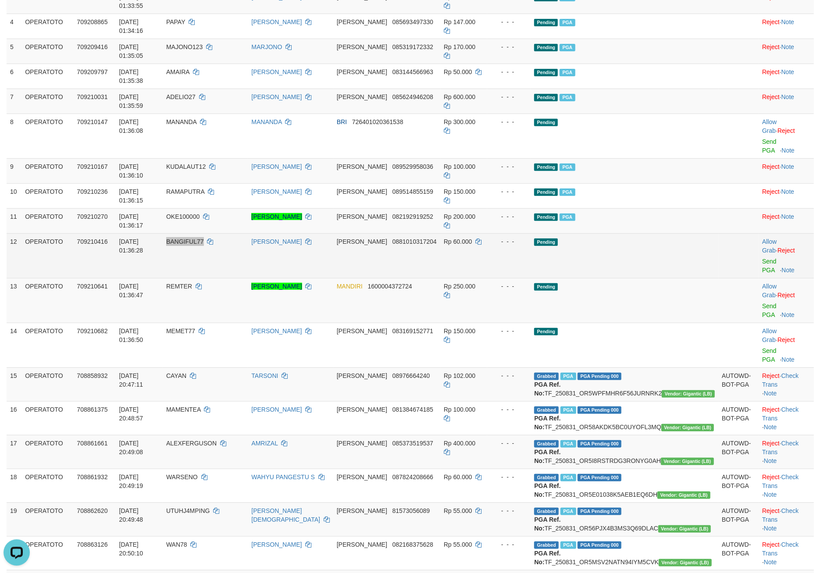
scroll to position [211, 0]
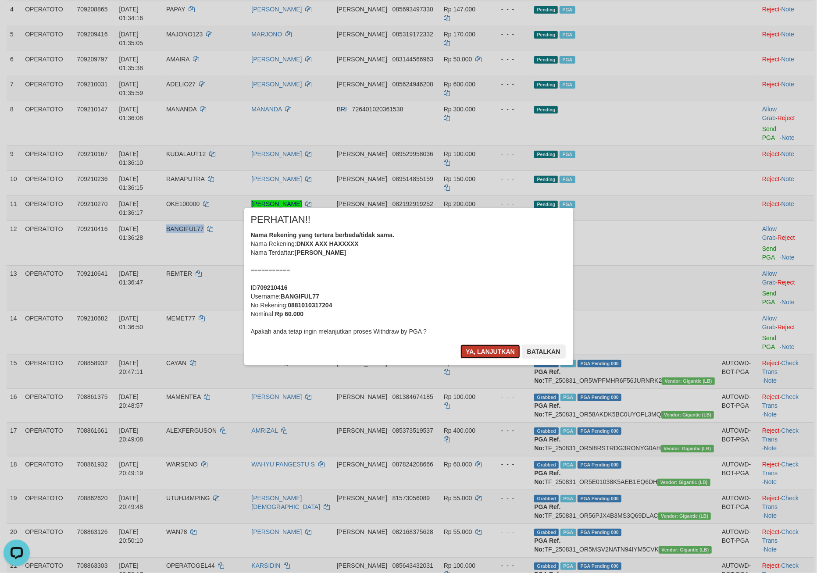
click at [484, 359] on button "Ya, lanjutkan" at bounding box center [490, 352] width 60 height 14
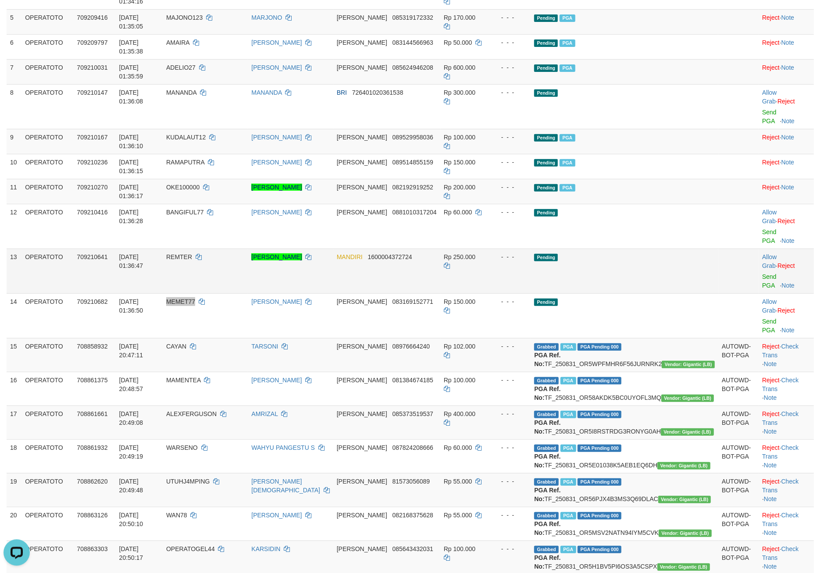
scroll to position [246, 0]
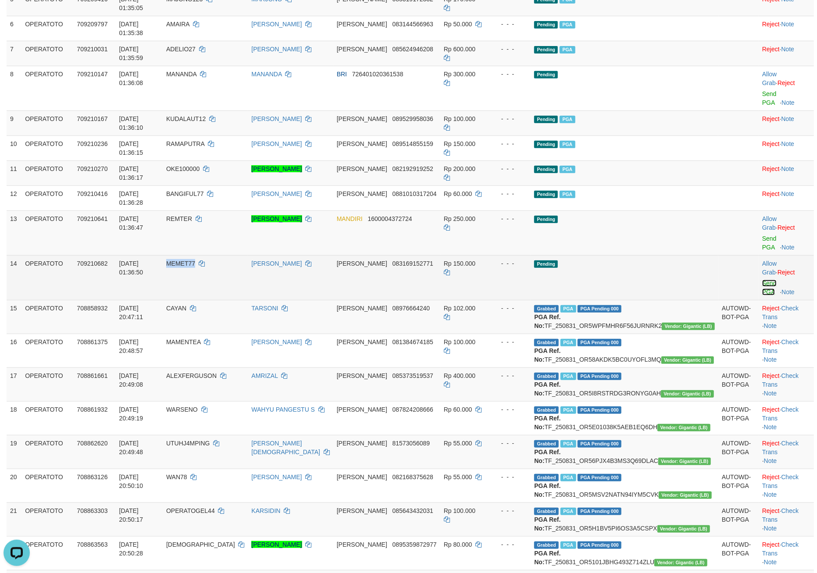
click at [762, 295] on link "Send PGA" at bounding box center [769, 288] width 14 height 16
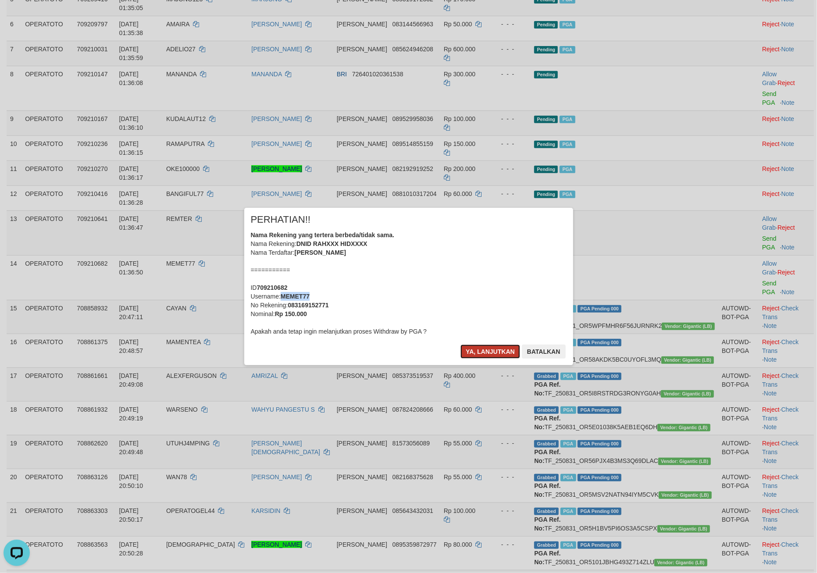
click at [477, 359] on button "Ya, lanjutkan" at bounding box center [490, 352] width 60 height 14
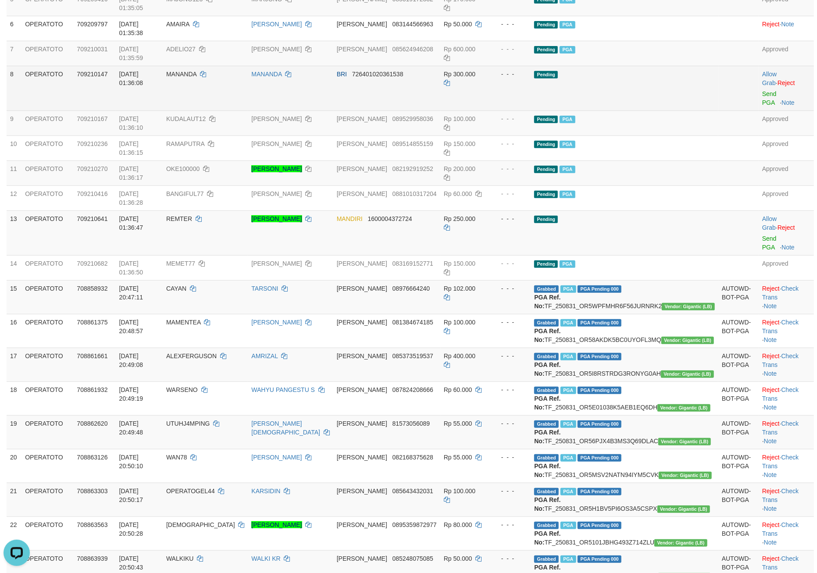
click at [215, 110] on td "MANANDA" at bounding box center [205, 88] width 85 height 45
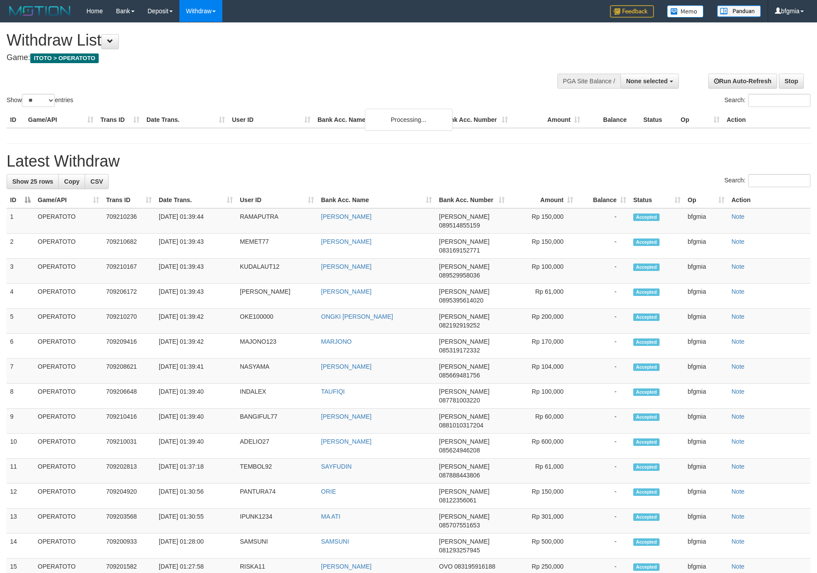
select select
select select "**"
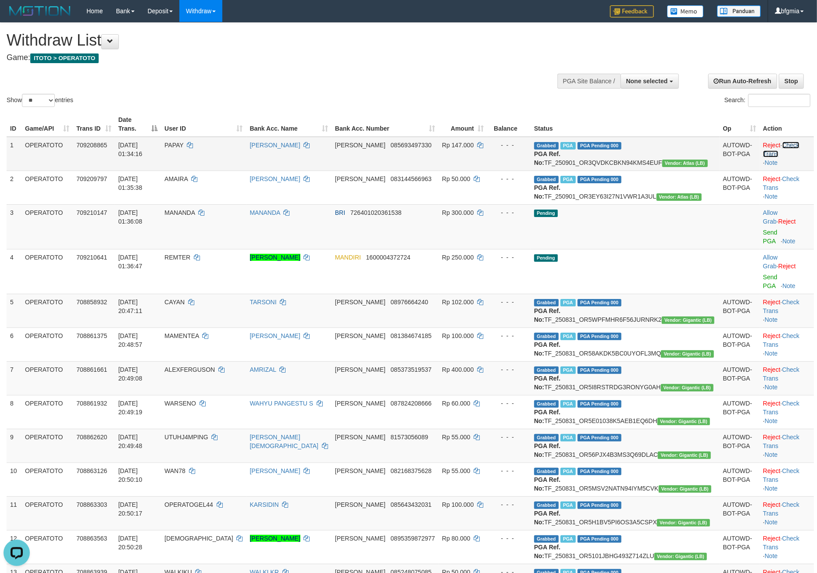
click at [789, 157] on link "Check Trans" at bounding box center [781, 150] width 36 height 16
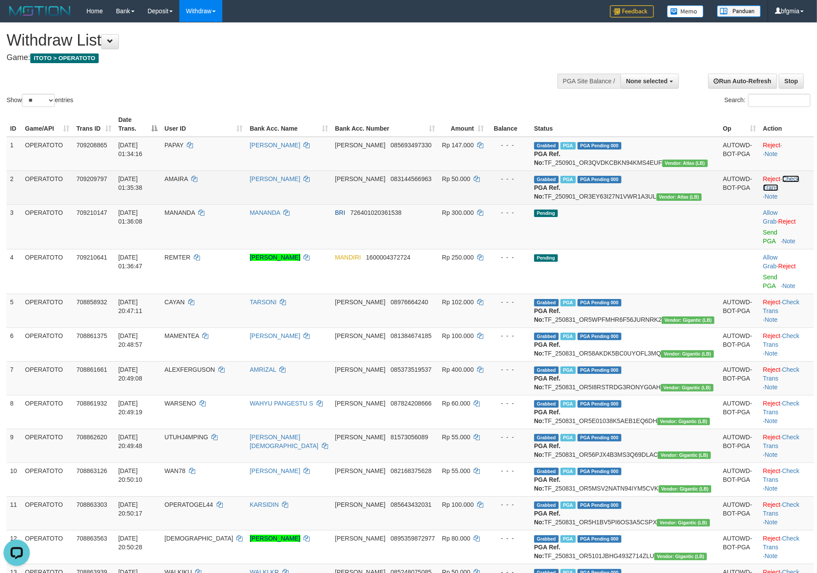
click at [792, 191] on link "Check Trans" at bounding box center [781, 183] width 36 height 16
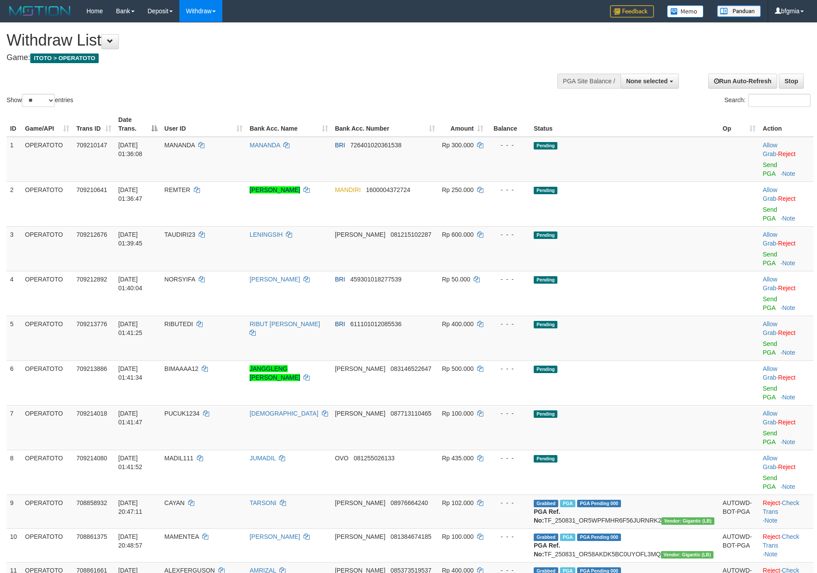
select select
select select "**"
click at [645, 182] on td "Pending" at bounding box center [624, 159] width 189 height 45
click at [759, 271] on td "Allow Grab · Reject Send PGA · Note" at bounding box center [786, 248] width 54 height 45
click at [762, 267] on link "Send PGA" at bounding box center [769, 259] width 14 height 16
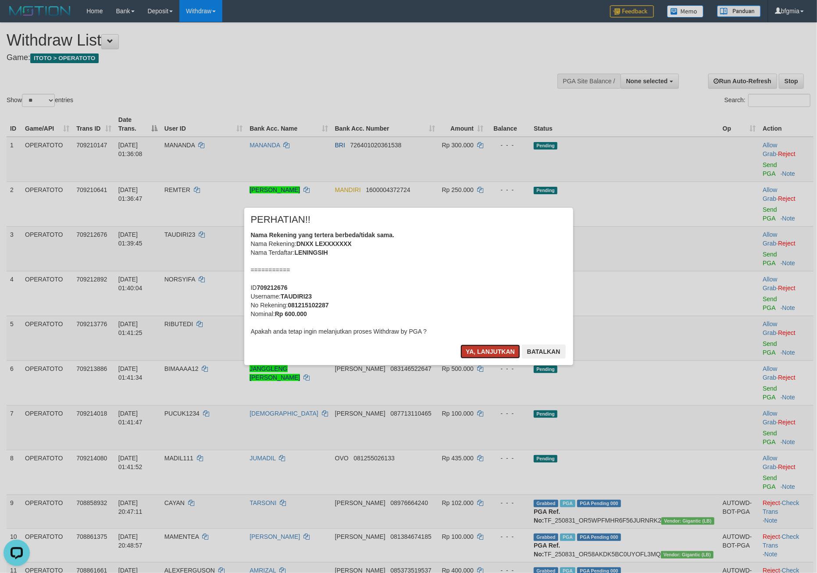
click at [476, 359] on button "Ya, lanjutkan" at bounding box center [490, 352] width 60 height 14
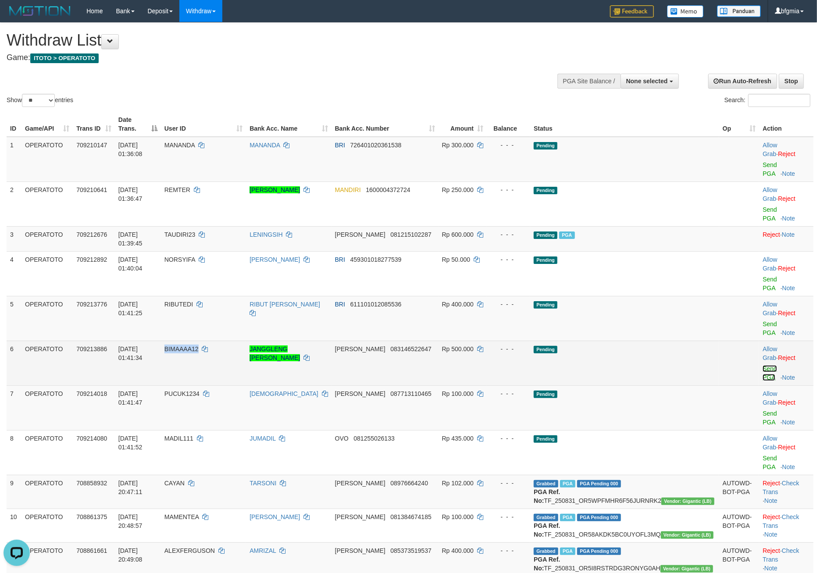
click at [762, 381] on link "Send PGA" at bounding box center [769, 373] width 14 height 16
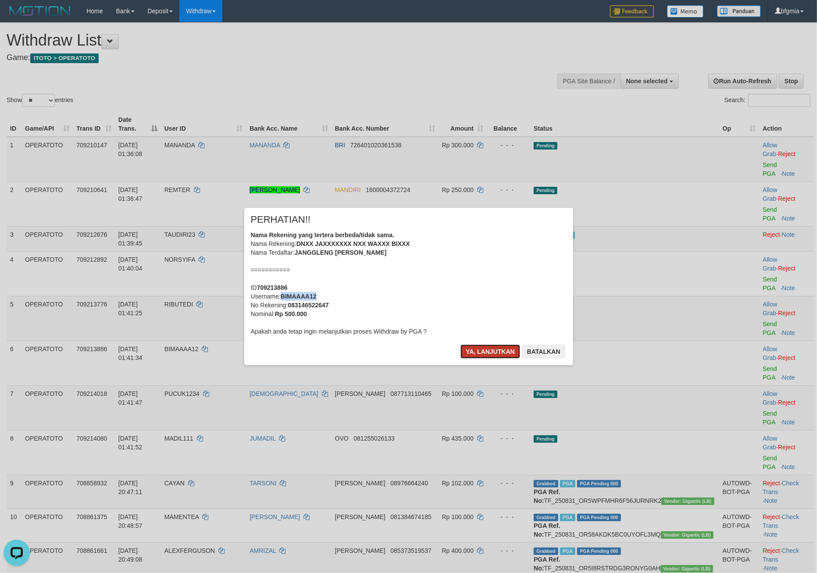
click at [488, 359] on button "Ya, lanjutkan" at bounding box center [490, 352] width 60 height 14
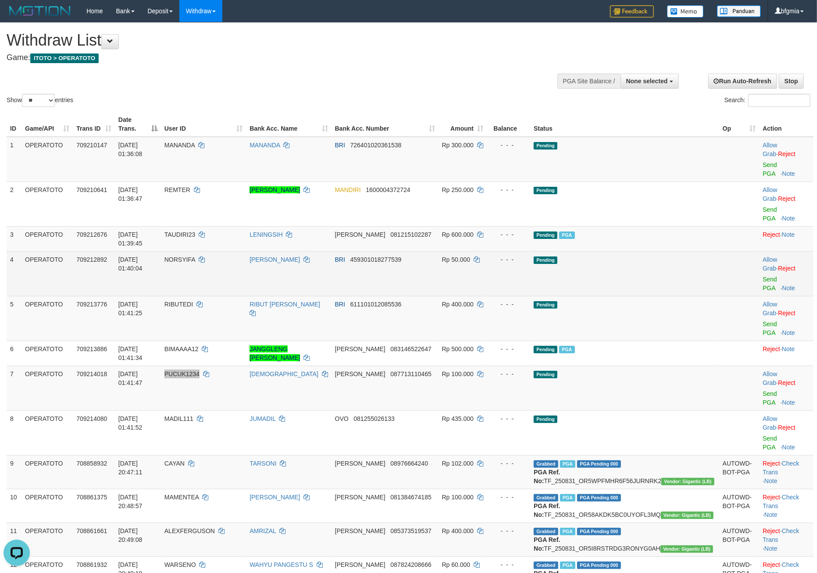
scroll to position [70, 0]
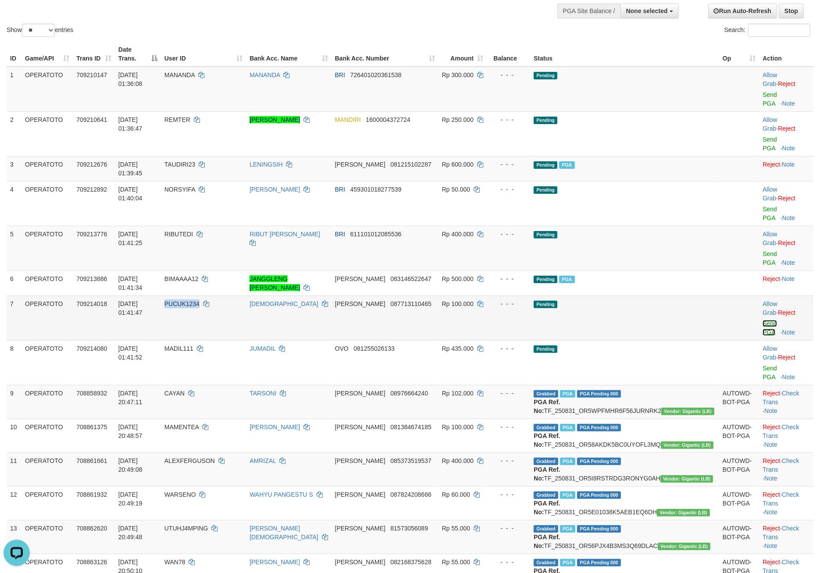
click at [764, 336] on link "Send PGA" at bounding box center [769, 328] width 14 height 16
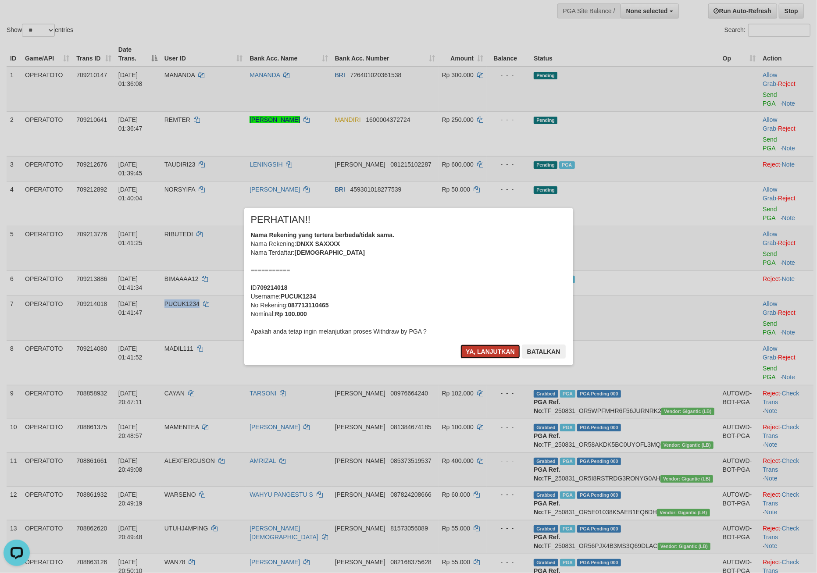
click at [464, 359] on button "Ya, lanjutkan" at bounding box center [490, 352] width 60 height 14
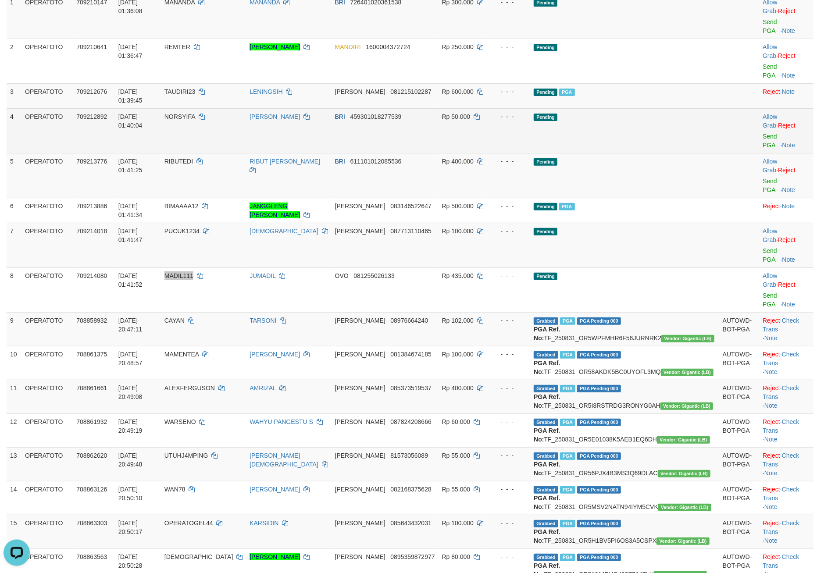
scroll to position [211, 0]
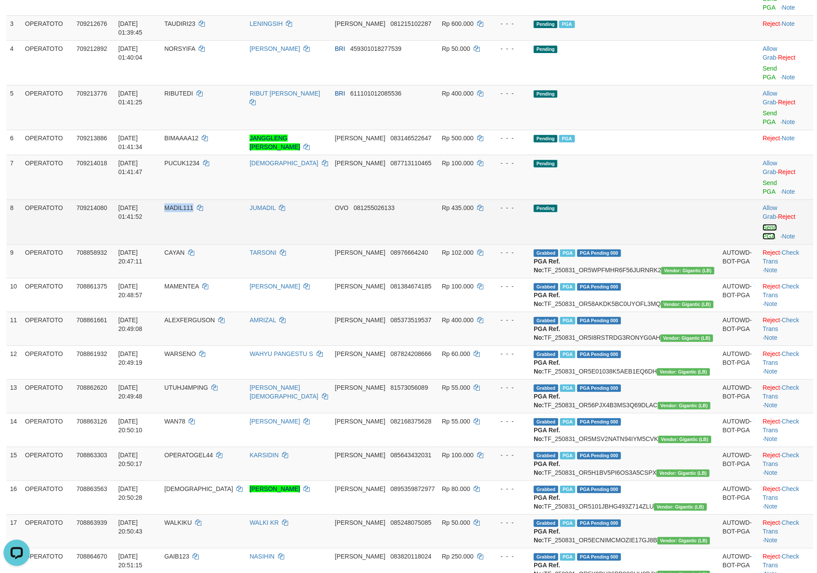
click at [762, 240] on link "Send PGA" at bounding box center [769, 232] width 14 height 16
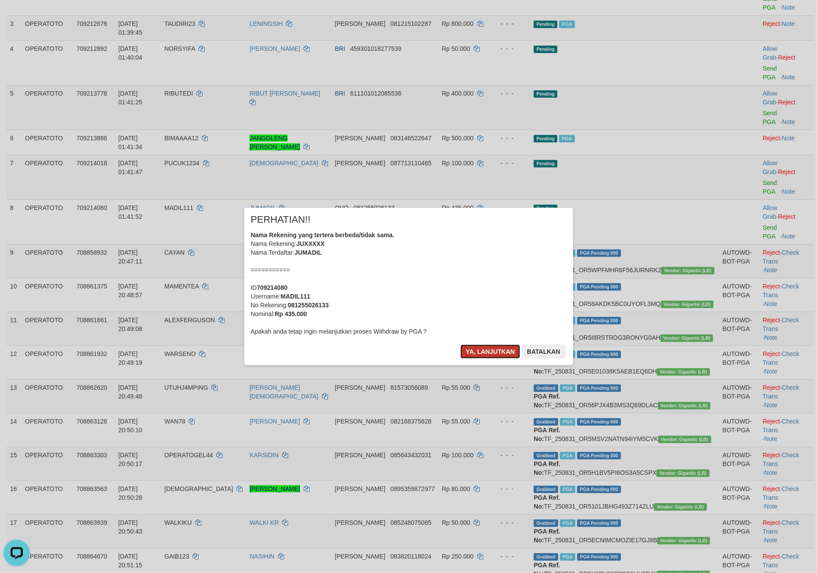
click at [460, 359] on button "Ya, lanjutkan" at bounding box center [490, 352] width 60 height 14
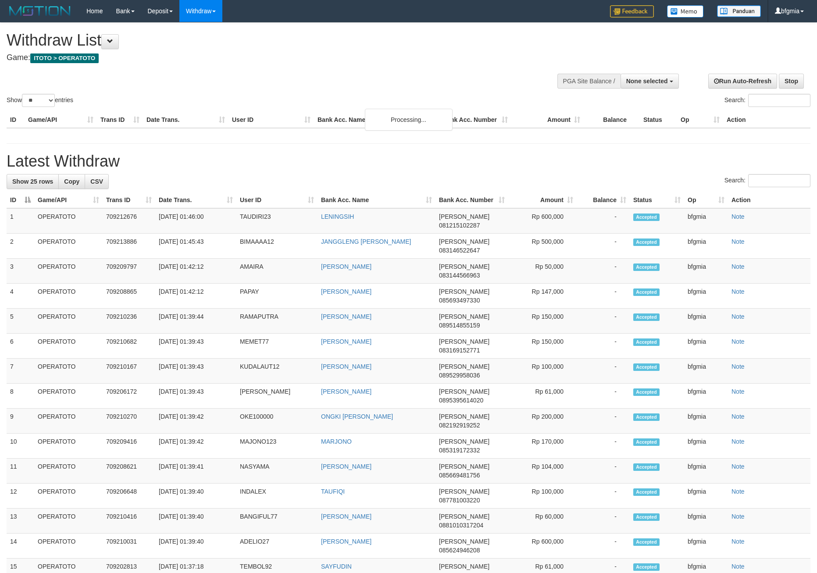
select select
select select "**"
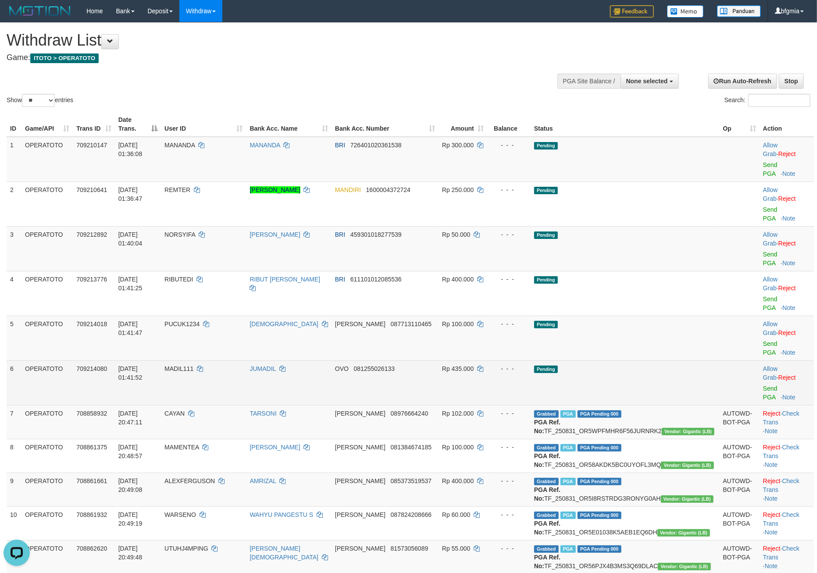
click at [622, 405] on td "Pending" at bounding box center [624, 382] width 189 height 45
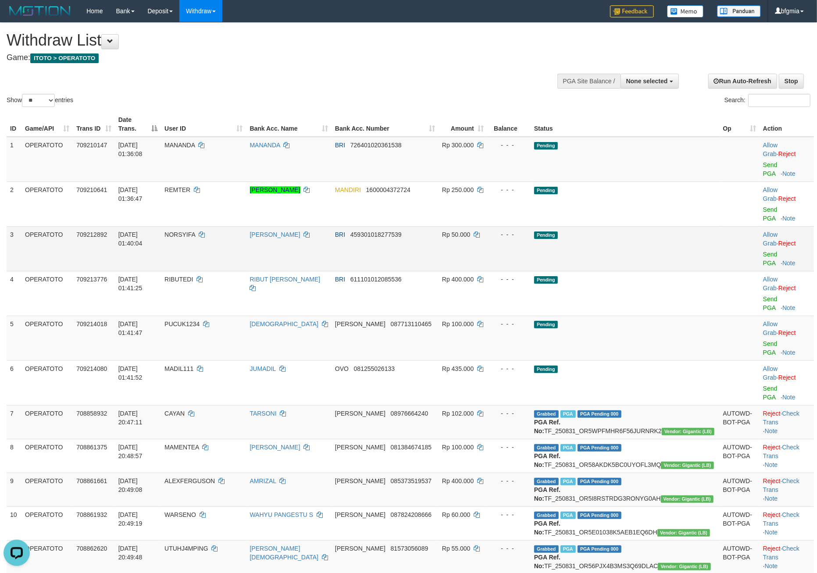
click at [234, 271] on td "NORSYIFA" at bounding box center [203, 248] width 85 height 45
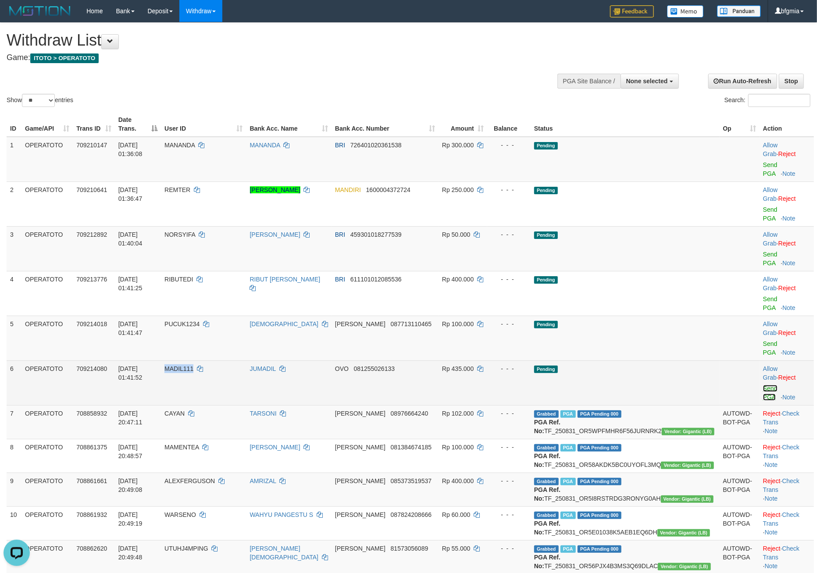
click at [763, 401] on link "Send PGA" at bounding box center [770, 393] width 14 height 16
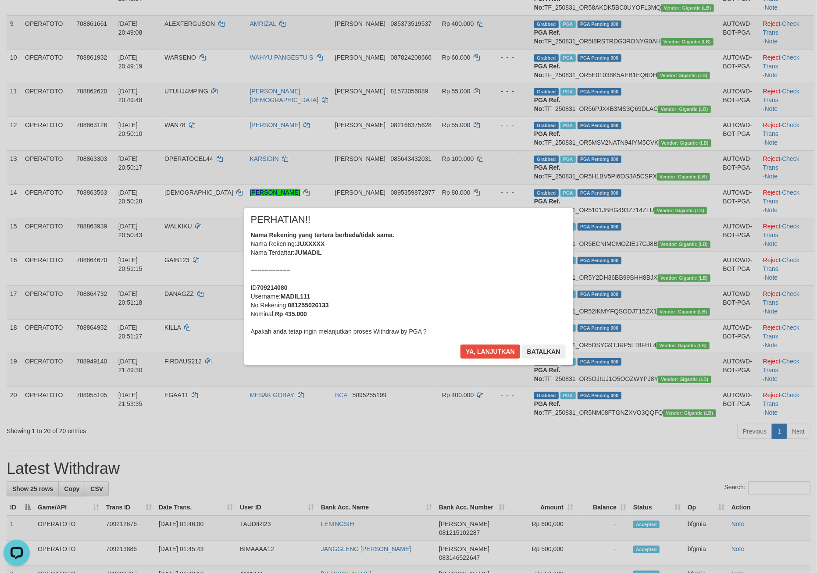
scroll to position [669, 0]
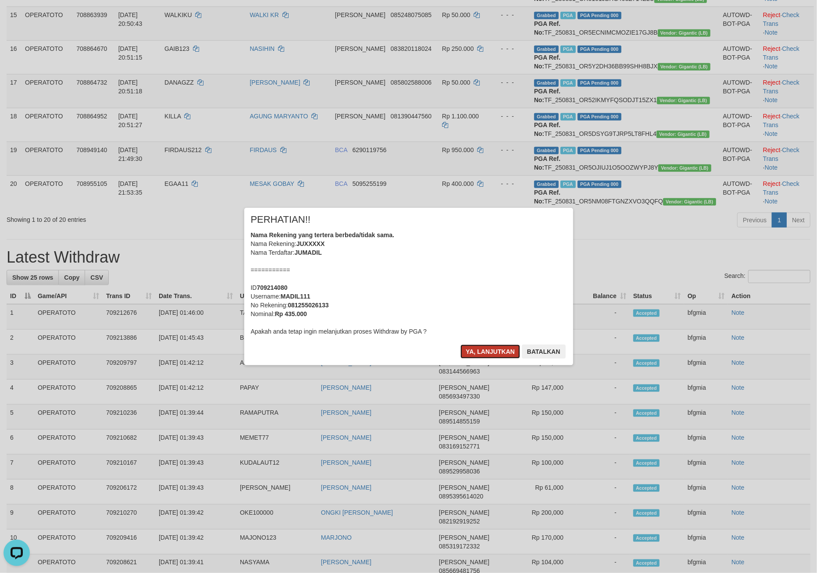
click at [483, 359] on button "Ya, lanjutkan" at bounding box center [490, 352] width 60 height 14
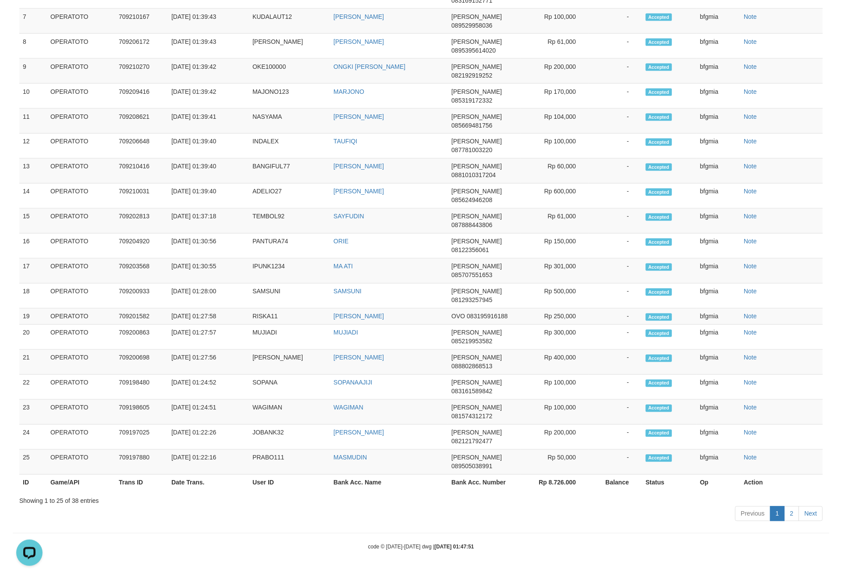
scroll to position [1188, 0]
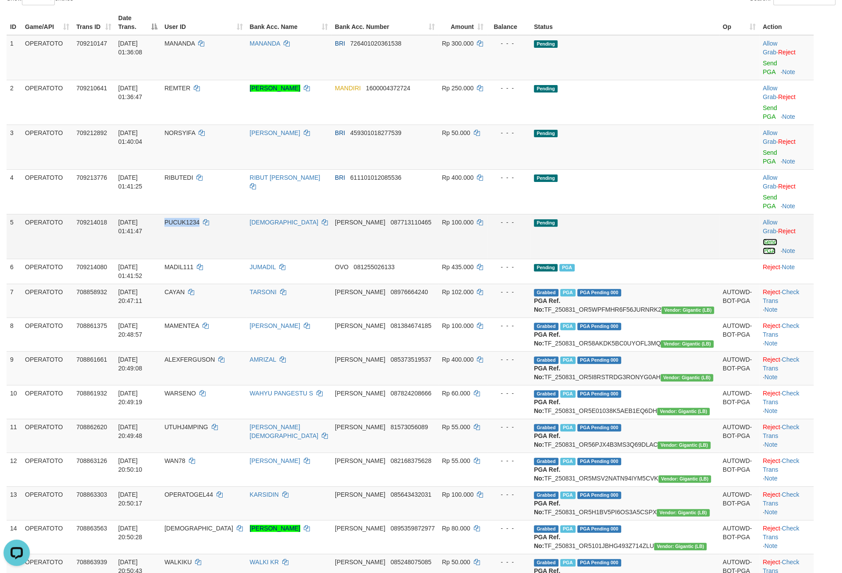
click at [763, 254] on link "Send PGA" at bounding box center [770, 247] width 14 height 16
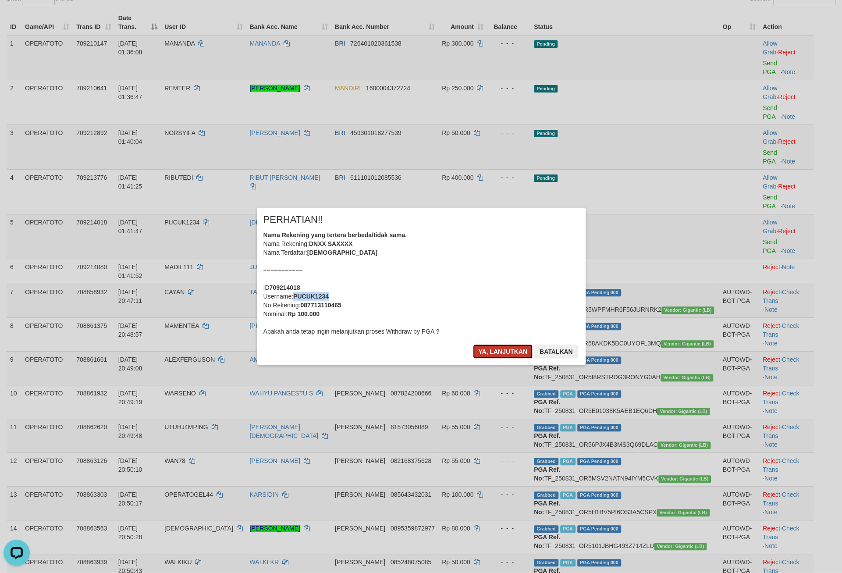
click at [473, 359] on button "Ya, lanjutkan" at bounding box center [503, 352] width 60 height 14
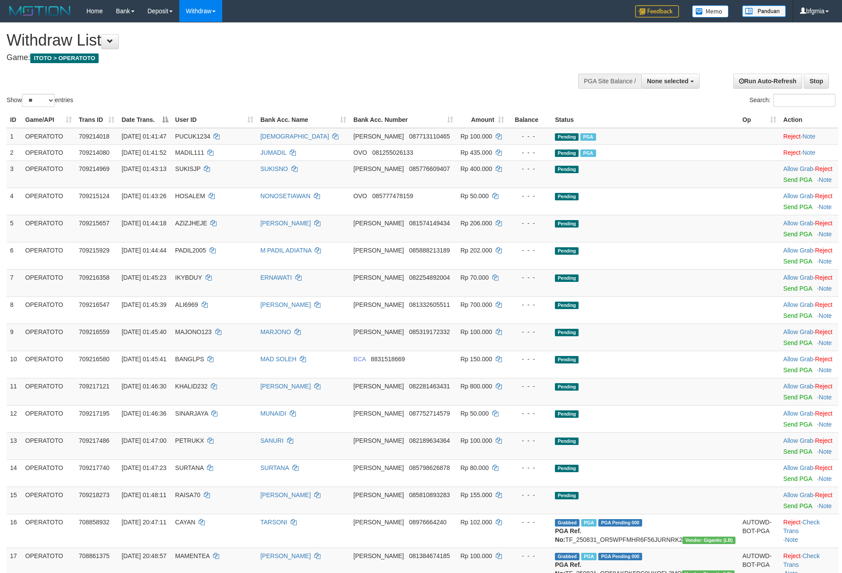
select select
select select "**"
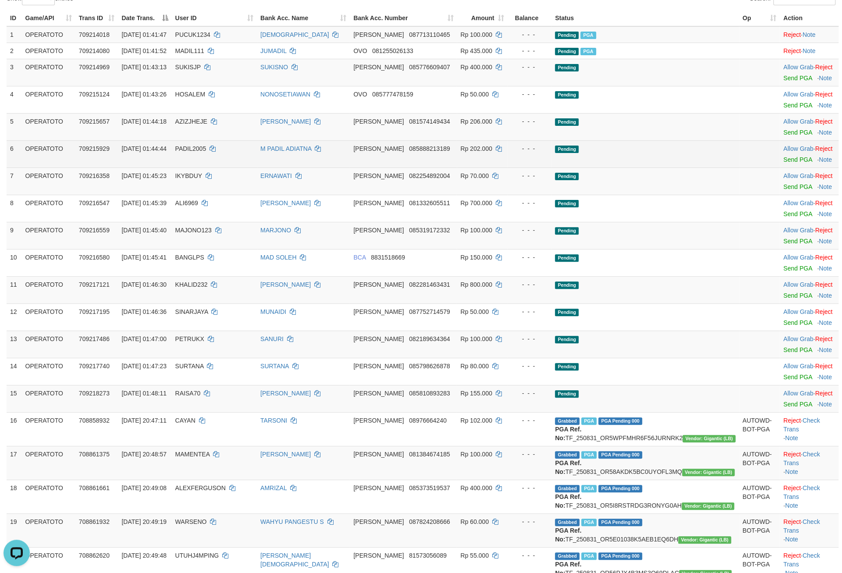
click at [204, 167] on td "PADIL2005" at bounding box center [214, 153] width 85 height 27
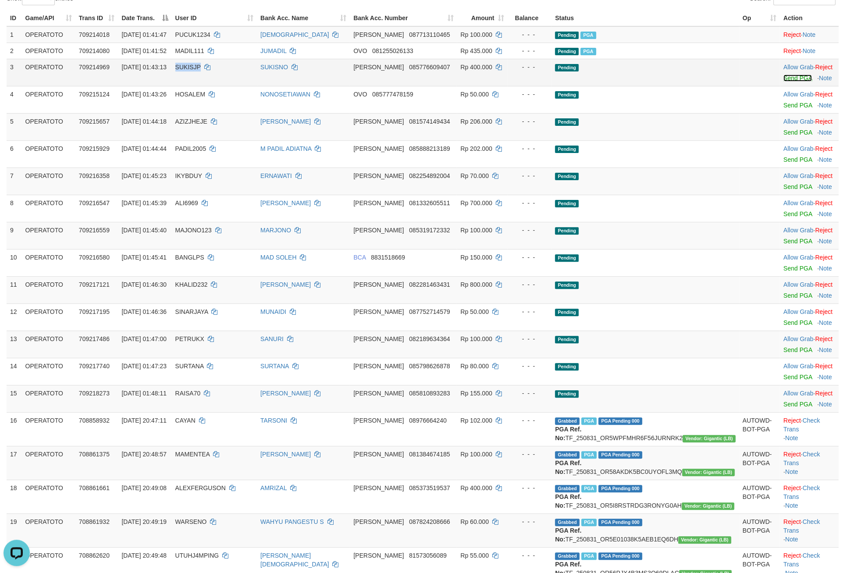
click at [783, 82] on link "Send PGA" at bounding box center [797, 78] width 28 height 7
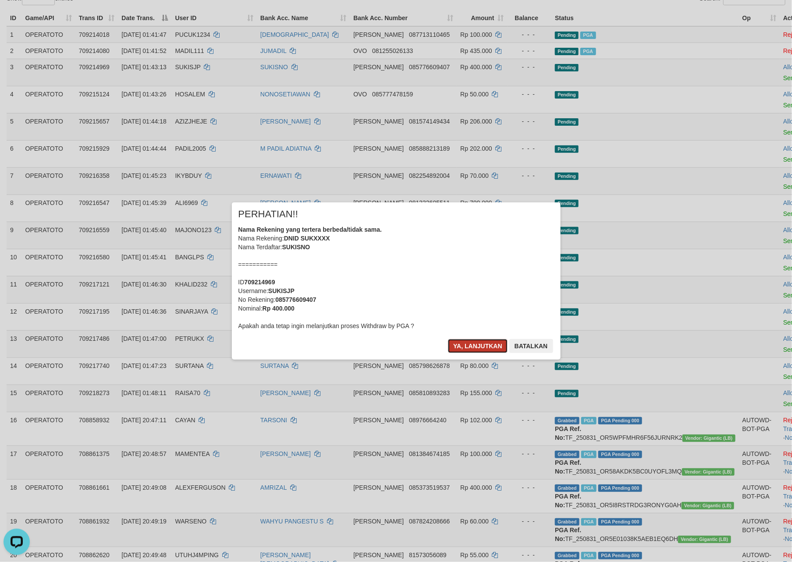
click at [457, 353] on button "Ya, lanjutkan" at bounding box center [478, 346] width 60 height 14
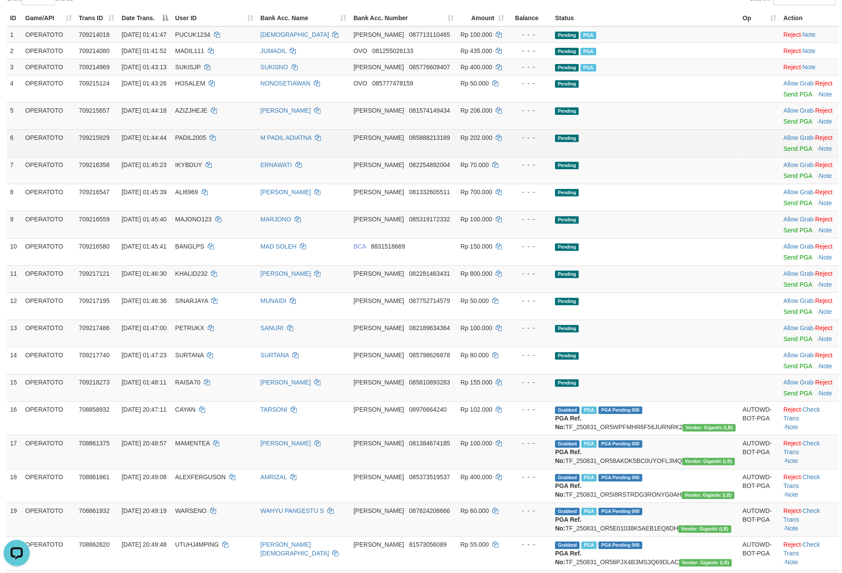
click at [422, 157] on td "DANA 085888213189" at bounding box center [403, 142] width 107 height 27
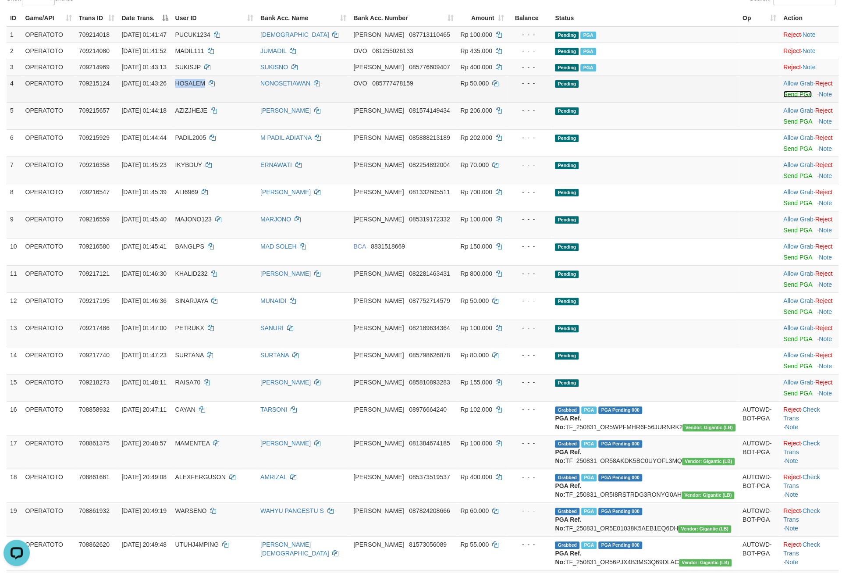
click at [783, 98] on link "Send PGA" at bounding box center [797, 94] width 28 height 7
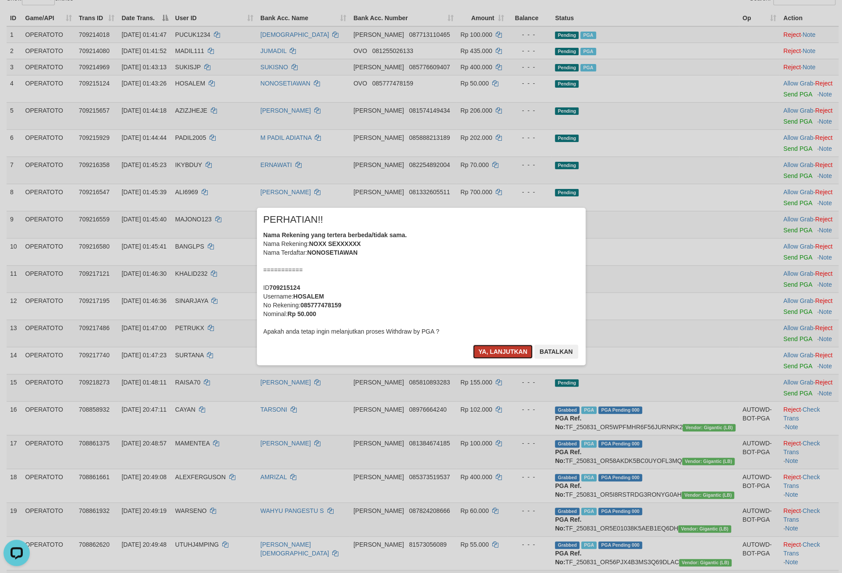
click at [502, 359] on button "Ya, lanjutkan" at bounding box center [503, 352] width 60 height 14
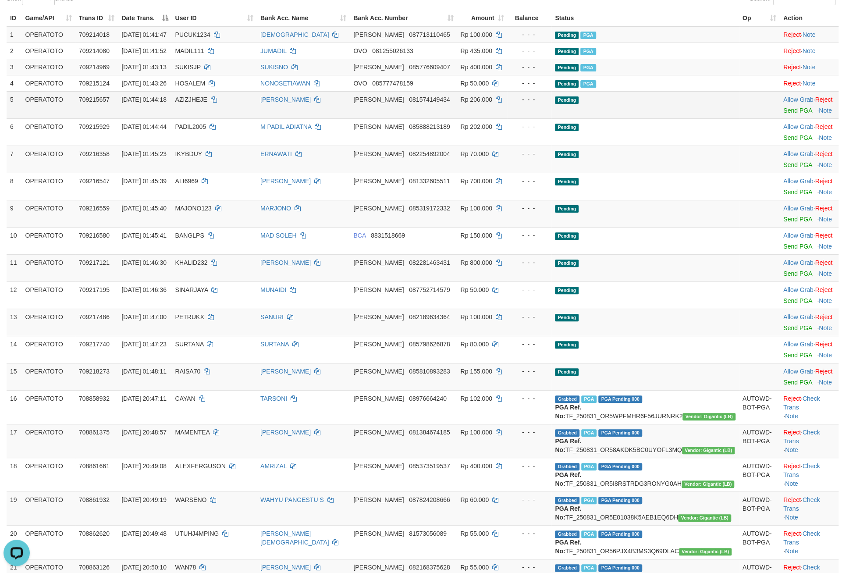
click at [427, 118] on td "DANA 081574149434" at bounding box center [403, 104] width 107 height 27
click at [787, 114] on link "Send PGA" at bounding box center [797, 110] width 28 height 7
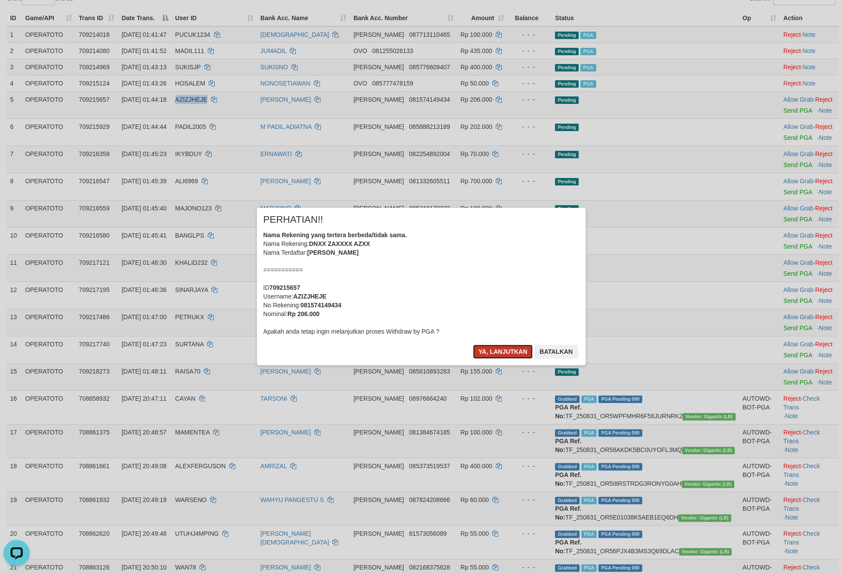
click at [473, 359] on button "Ya, lanjutkan" at bounding box center [503, 352] width 60 height 14
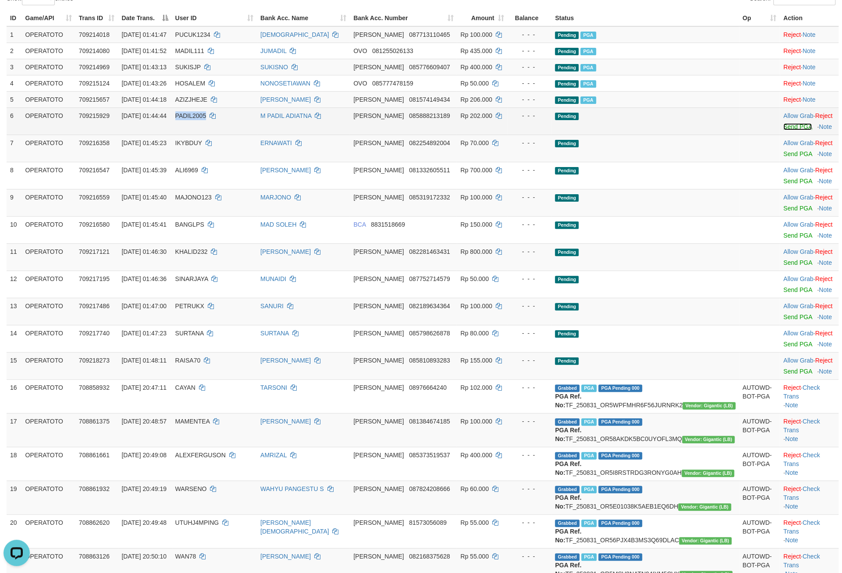
click at [783, 130] on link "Send PGA" at bounding box center [797, 126] width 28 height 7
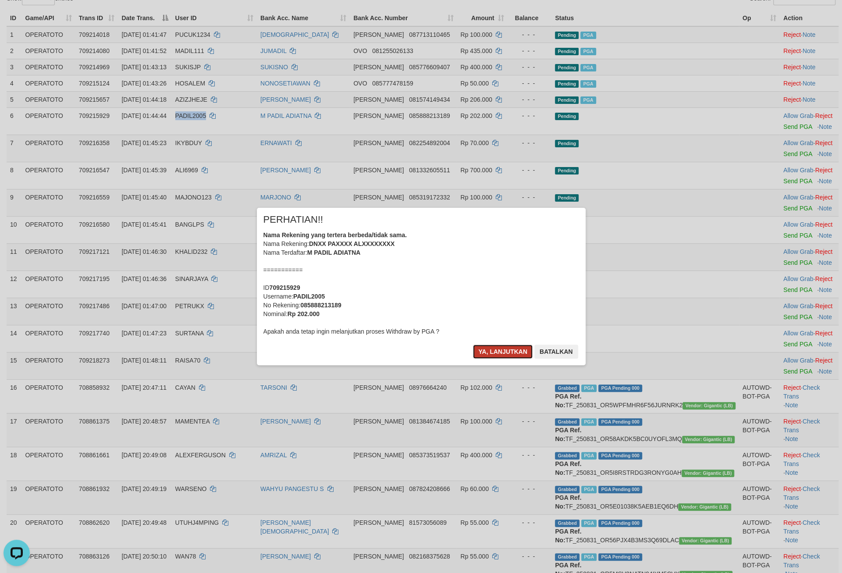
click at [473, 359] on button "Ya, lanjutkan" at bounding box center [503, 352] width 60 height 14
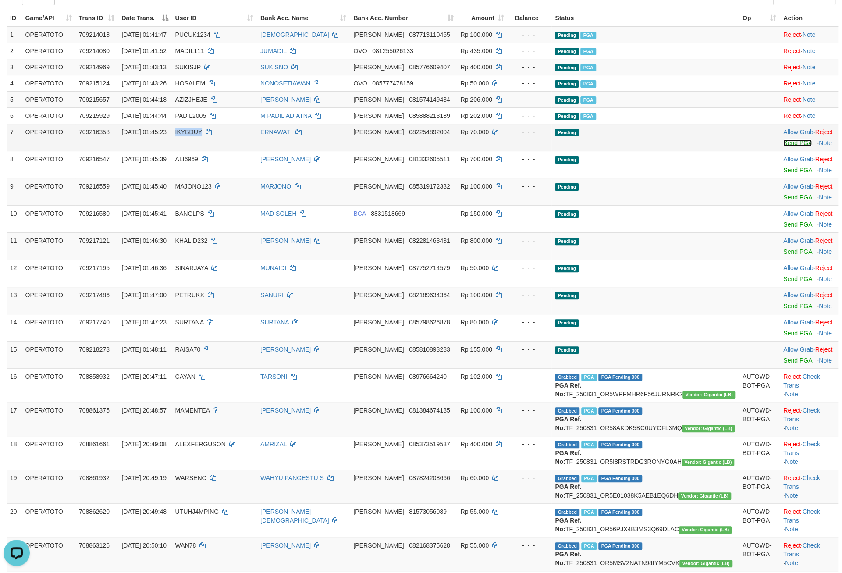
click at [783, 146] on link "Send PGA" at bounding box center [797, 142] width 28 height 7
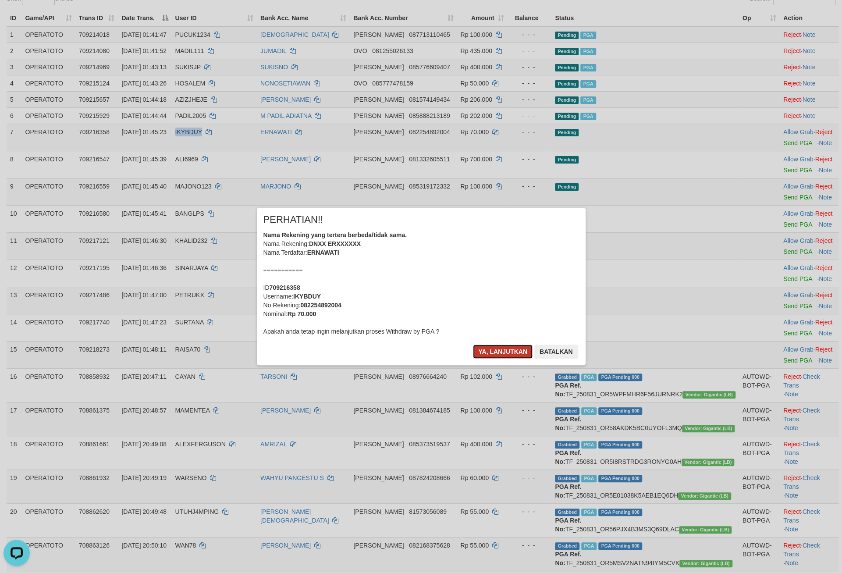
click at [473, 359] on button "Ya, lanjutkan" at bounding box center [503, 352] width 60 height 14
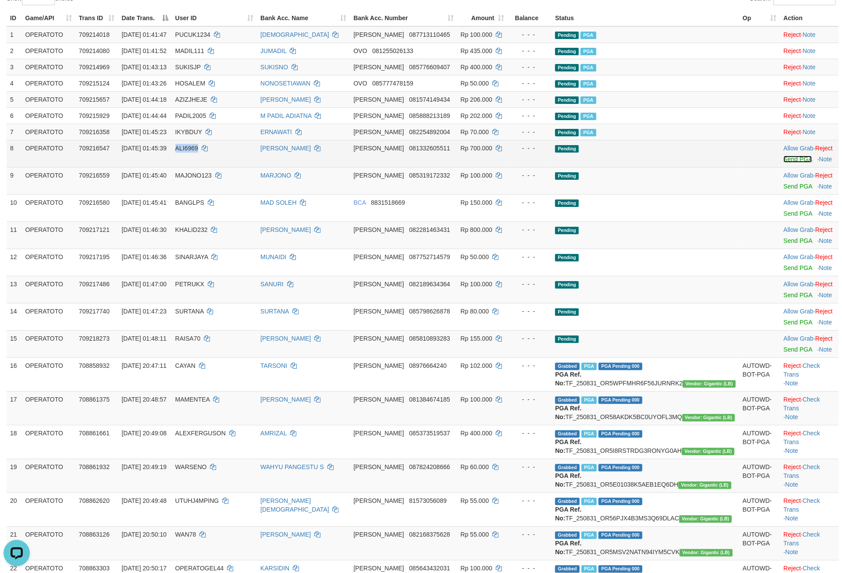
click at [783, 163] on link "Send PGA" at bounding box center [797, 159] width 28 height 7
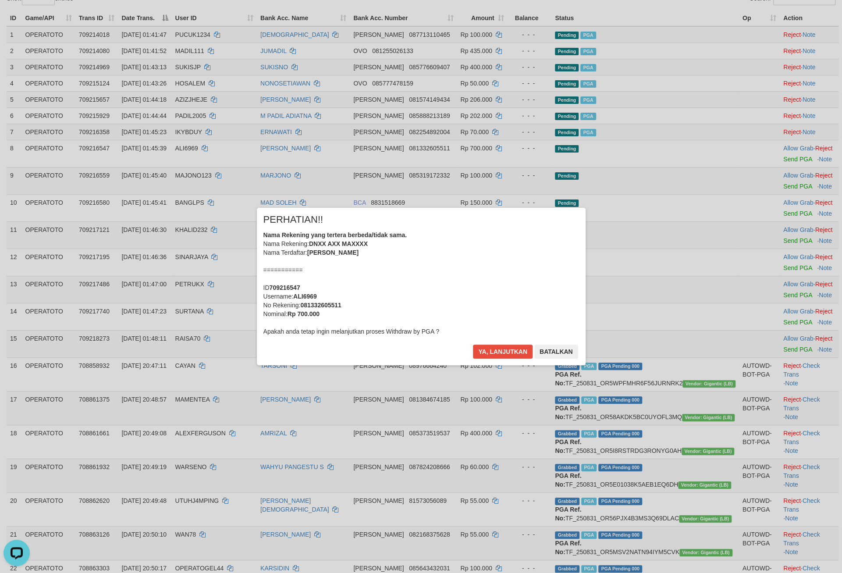
click at [434, 268] on div "Nama Rekening yang tertera berbeda/tidak sama. Nama Rekening: DNXX AXX MAXXXX N…" at bounding box center [421, 283] width 316 height 105
click at [513, 359] on button "Ya, lanjutkan" at bounding box center [503, 352] width 60 height 14
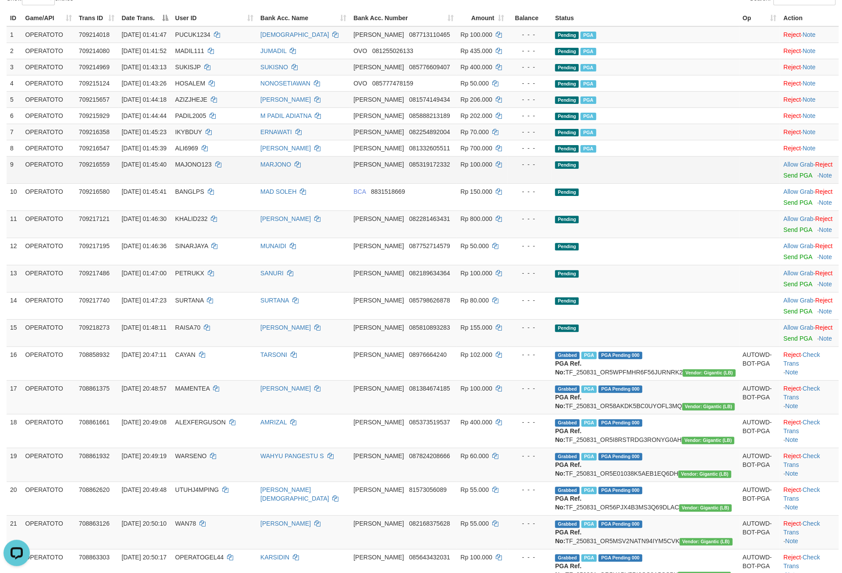
click at [350, 183] on td "MARJONO" at bounding box center [303, 169] width 93 height 27
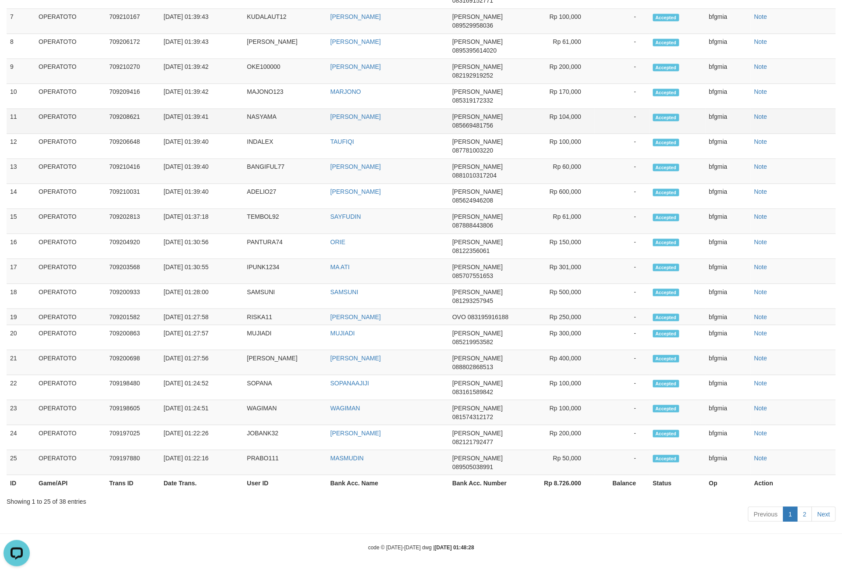
scroll to position [124, 0]
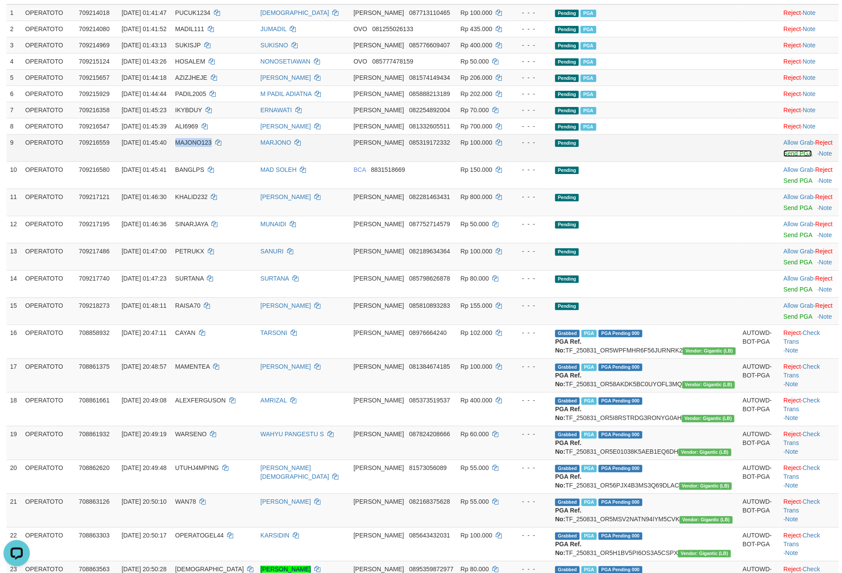
click at [783, 157] on link "Send PGA" at bounding box center [797, 153] width 28 height 7
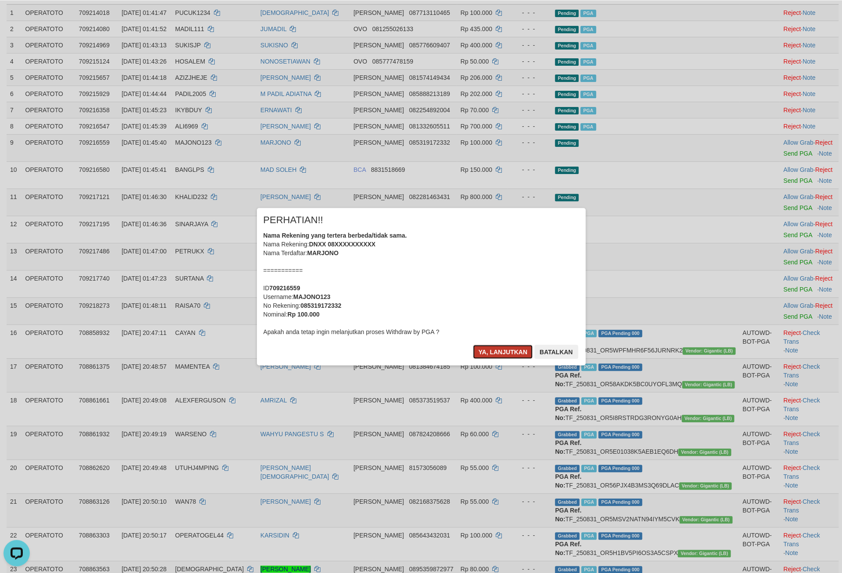
click at [473, 359] on button "Ya, lanjutkan" at bounding box center [503, 352] width 60 height 14
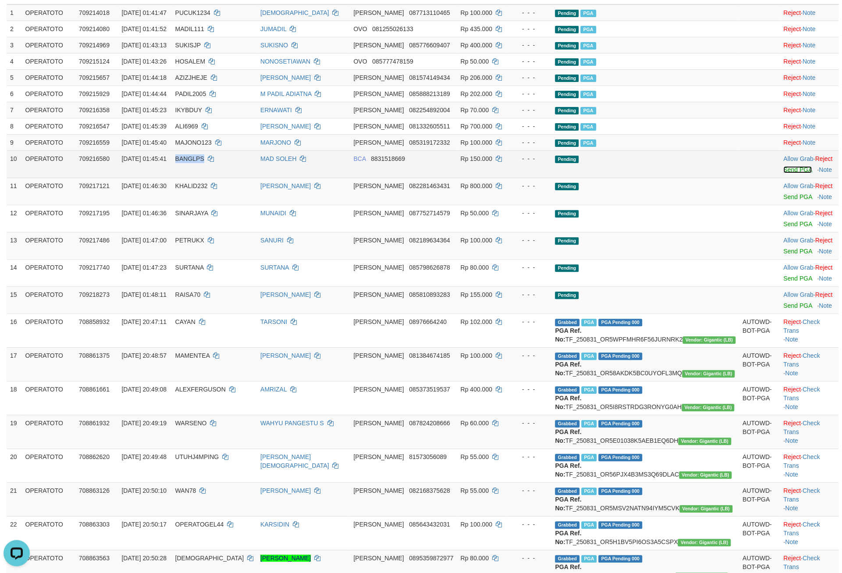
click at [787, 173] on link "Send PGA" at bounding box center [797, 169] width 28 height 7
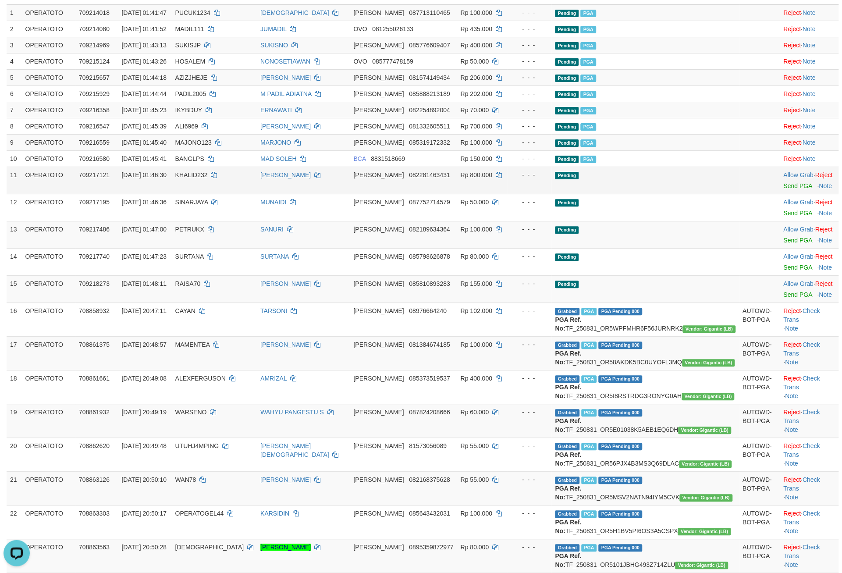
click at [277, 194] on td "[PERSON_NAME]" at bounding box center [303, 180] width 93 height 27
click at [783, 189] on link "Send PGA" at bounding box center [797, 185] width 28 height 7
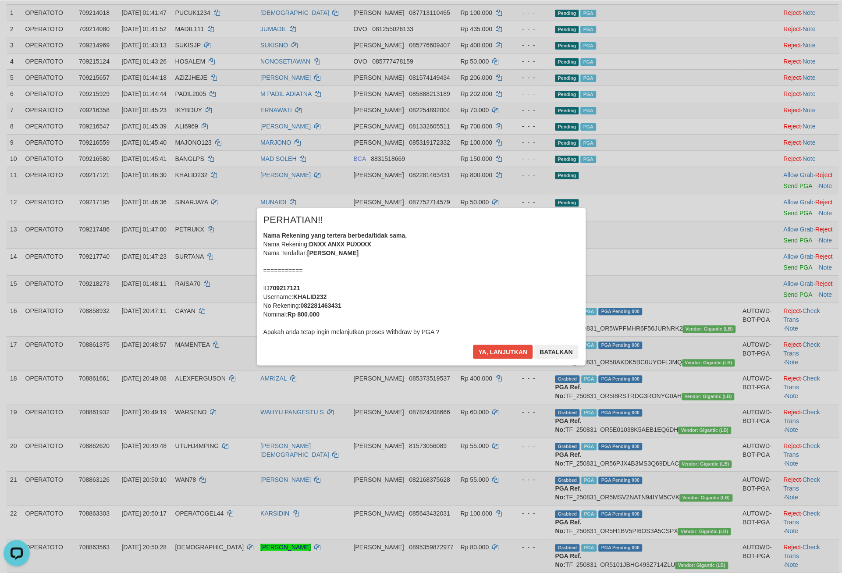
click at [513, 307] on div "Nama Rekening yang tertera berbeda/tidak sama. Nama Rekening: DNXX ANXX PUXXXX …" at bounding box center [421, 283] width 316 height 105
click at [490, 359] on button "Ya, lanjutkan" at bounding box center [503, 352] width 60 height 14
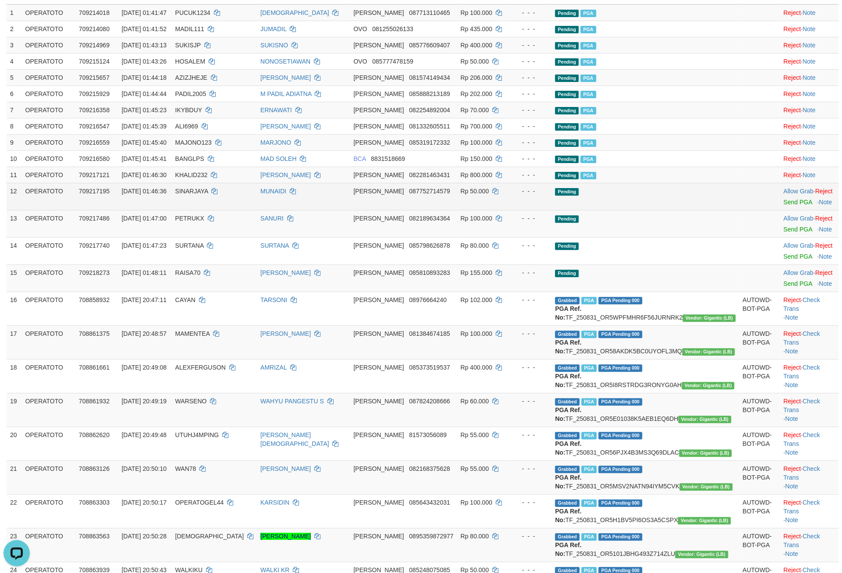
click at [433, 210] on td "DANA 087752714579" at bounding box center [403, 196] width 107 height 27
click at [783, 206] on link "Send PGA" at bounding box center [797, 202] width 28 height 7
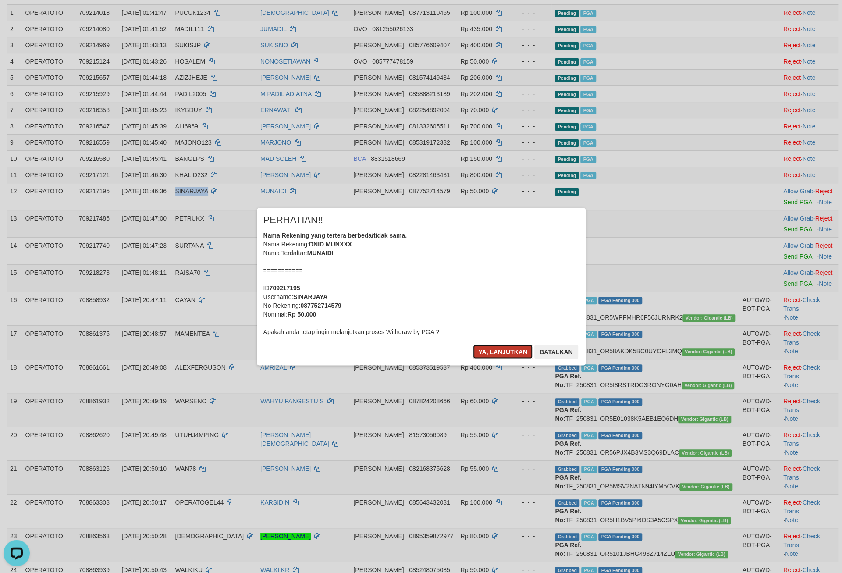
click at [475, 359] on button "Ya, lanjutkan" at bounding box center [503, 352] width 60 height 14
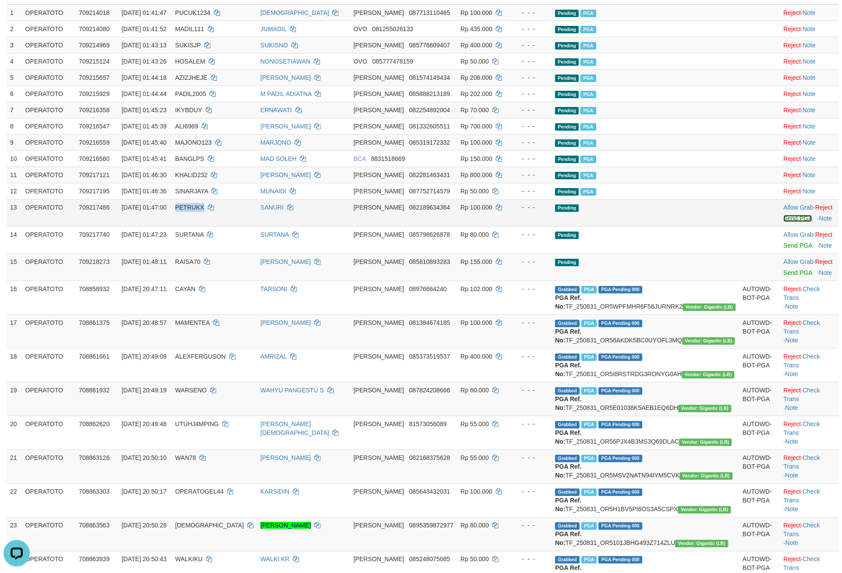
click at [783, 222] on link "Send PGA" at bounding box center [797, 218] width 28 height 7
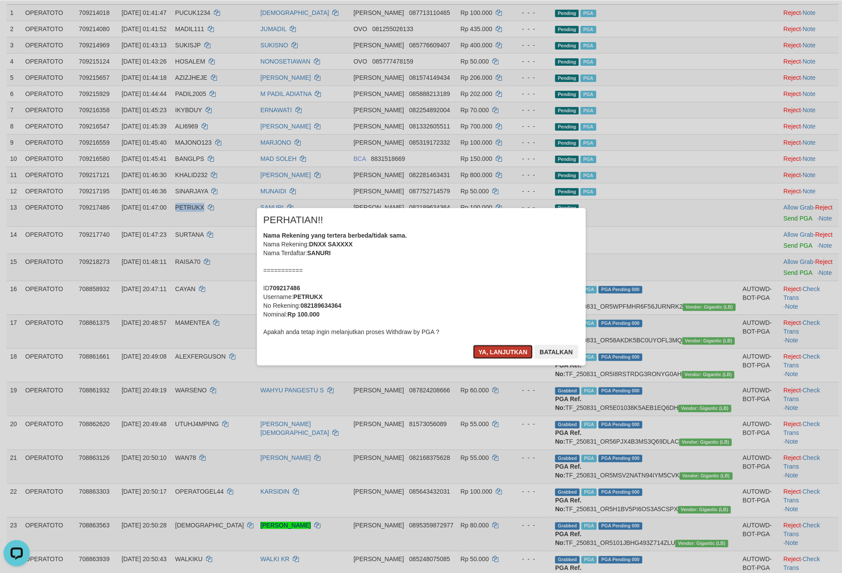
click at [493, 359] on button "Ya, lanjutkan" at bounding box center [503, 352] width 60 height 14
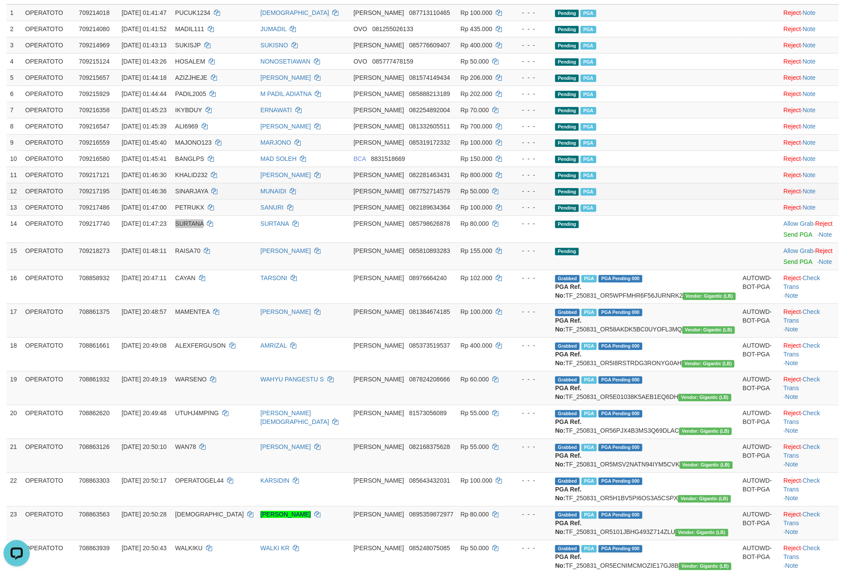
scroll to position [159, 0]
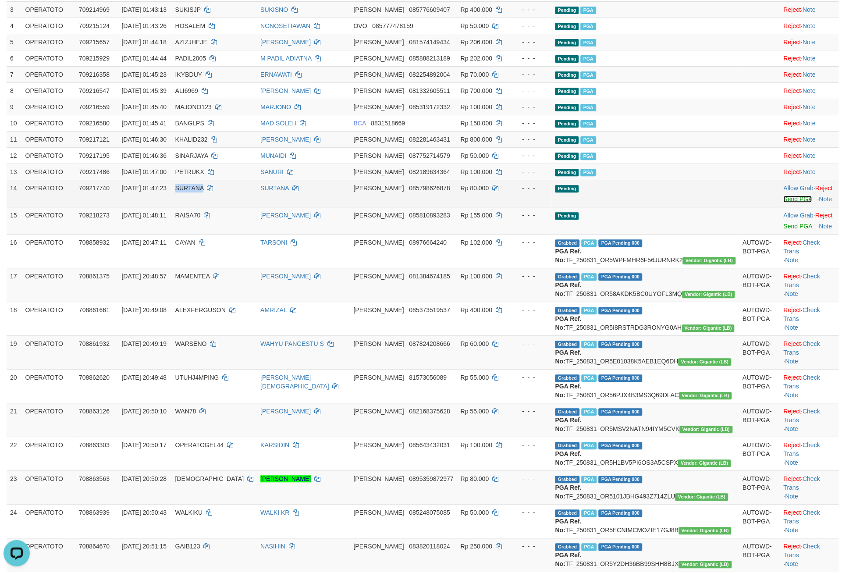
click at [783, 203] on link "Send PGA" at bounding box center [797, 199] width 28 height 7
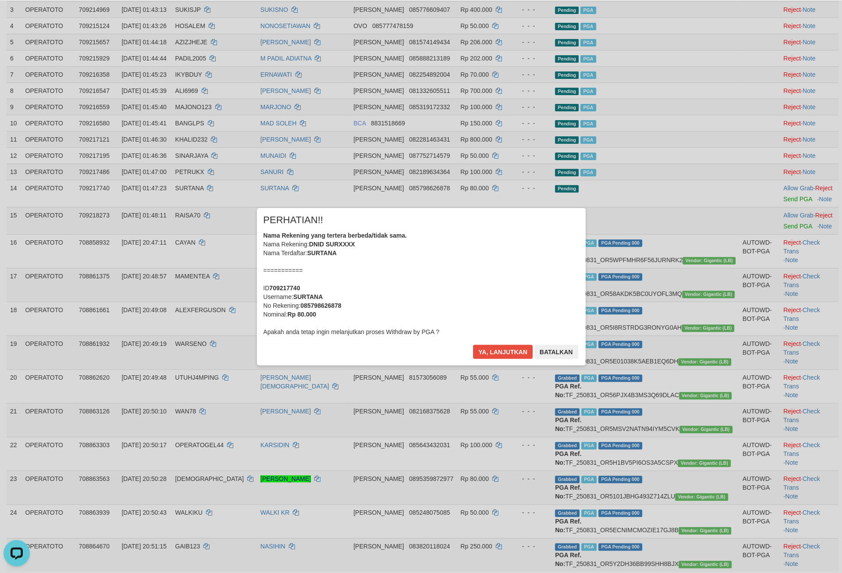
click at [477, 358] on div "× PERHATIAN!! Nama Rekening yang tertera berbeda/tidak sama. Nama Rekening: DNI…" at bounding box center [421, 286] width 329 height 157
click at [477, 359] on button "Ya, lanjutkan" at bounding box center [503, 352] width 60 height 14
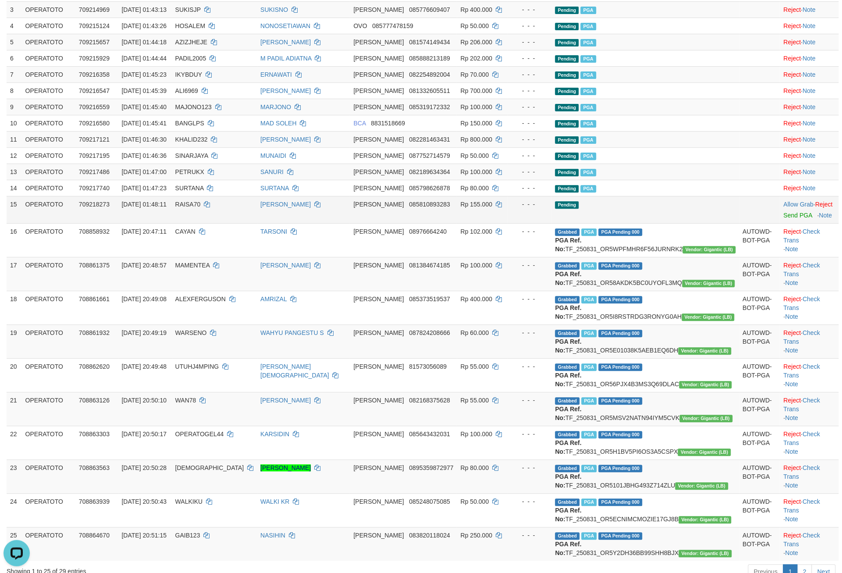
click at [155, 208] on span "01/09/2025 01:48:11" at bounding box center [143, 204] width 45 height 7
click at [783, 219] on link "Send PGA" at bounding box center [797, 215] width 28 height 7
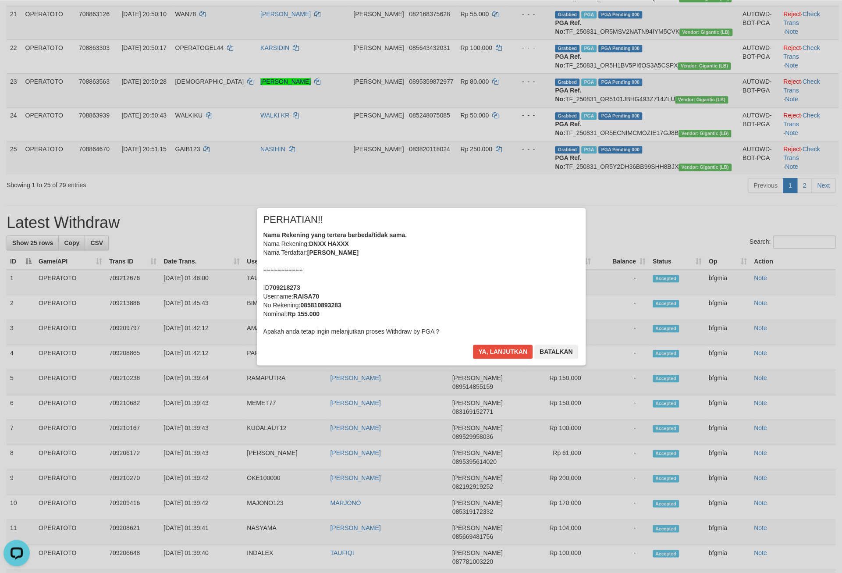
scroll to position [581, 0]
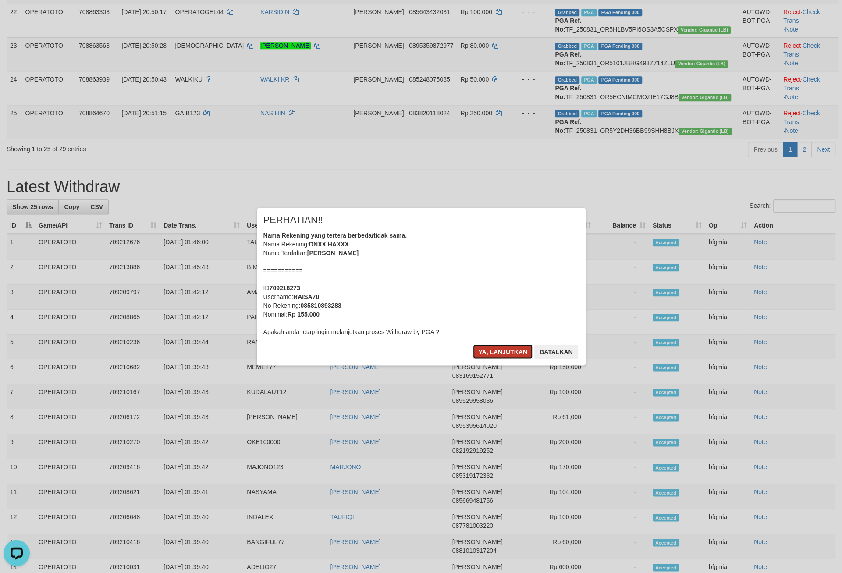
click at [475, 359] on button "Ya, lanjutkan" at bounding box center [503, 352] width 60 height 14
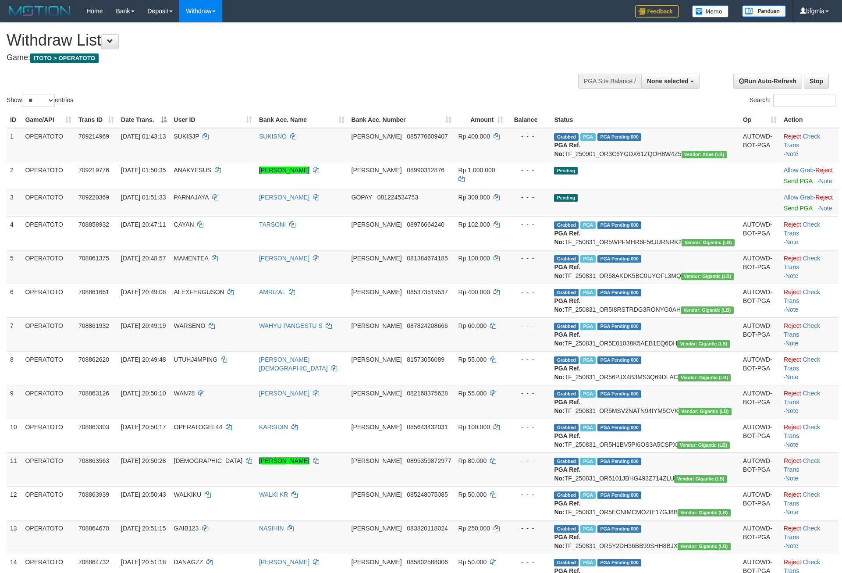
select select
select select "**"
click at [813, 149] on link "Check Trans" at bounding box center [802, 141] width 36 height 16
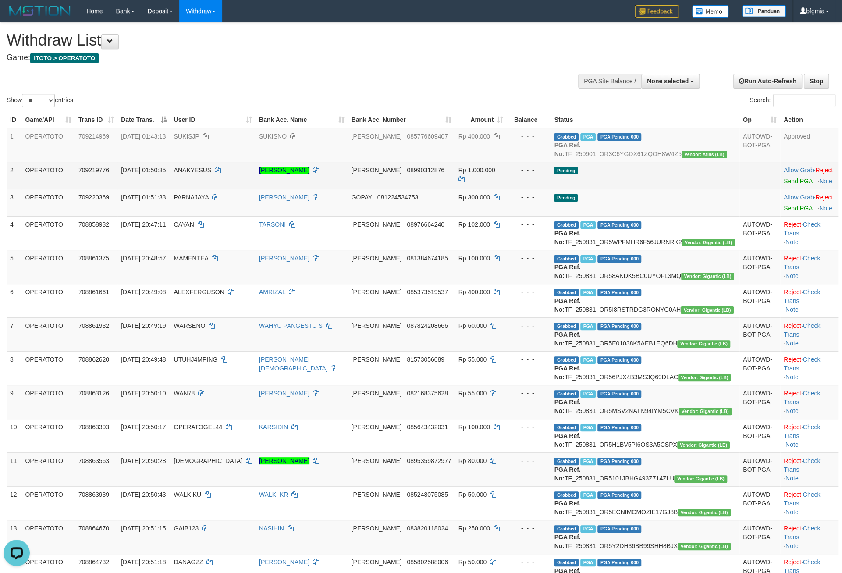
click at [400, 189] on td "DANA 08990312876" at bounding box center [401, 175] width 107 height 27
click at [784, 185] on link "Send PGA" at bounding box center [798, 181] width 28 height 7
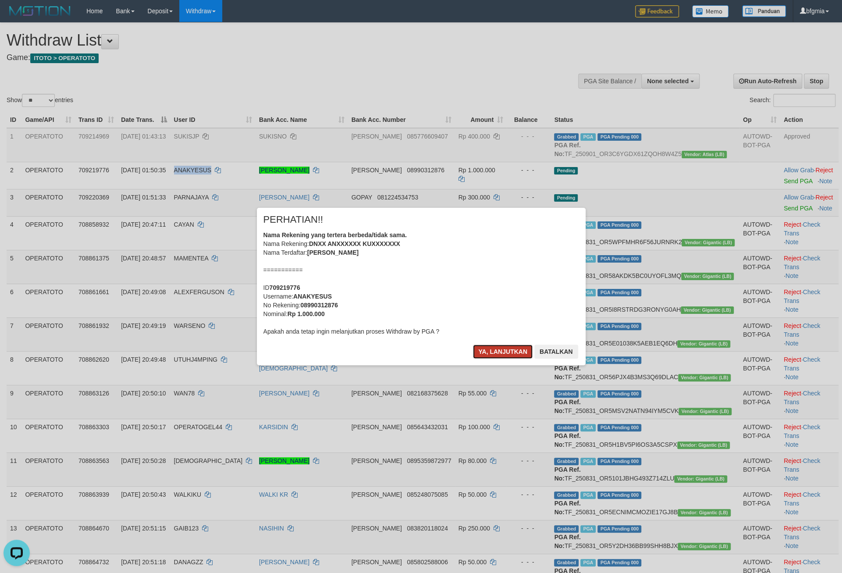
click at [483, 359] on button "Ya, lanjutkan" at bounding box center [503, 352] width 60 height 14
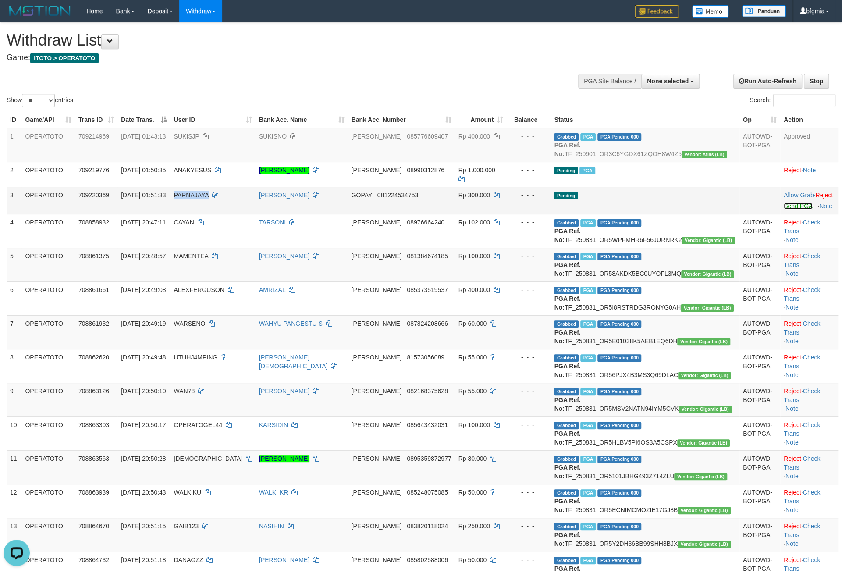
click at [784, 210] on link "Send PGA" at bounding box center [798, 206] width 28 height 7
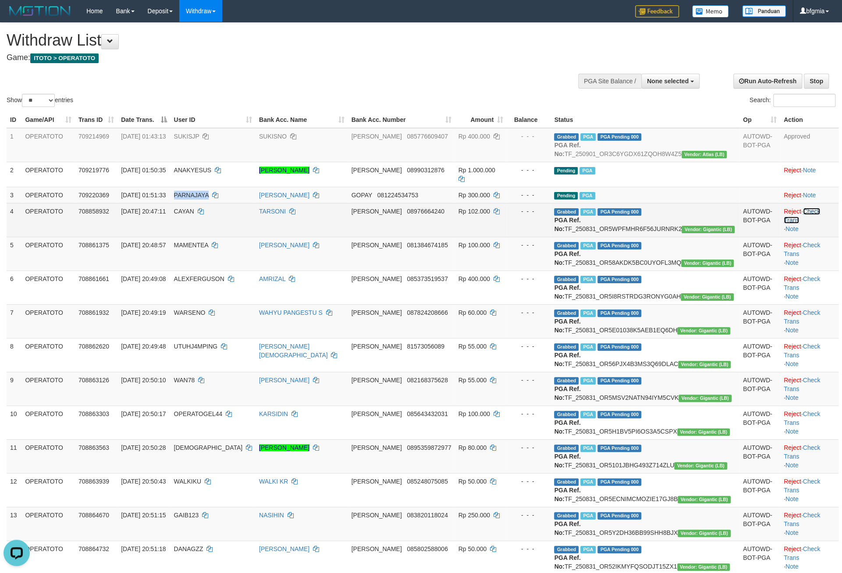
click at [815, 224] on link "Check Trans" at bounding box center [802, 216] width 36 height 16
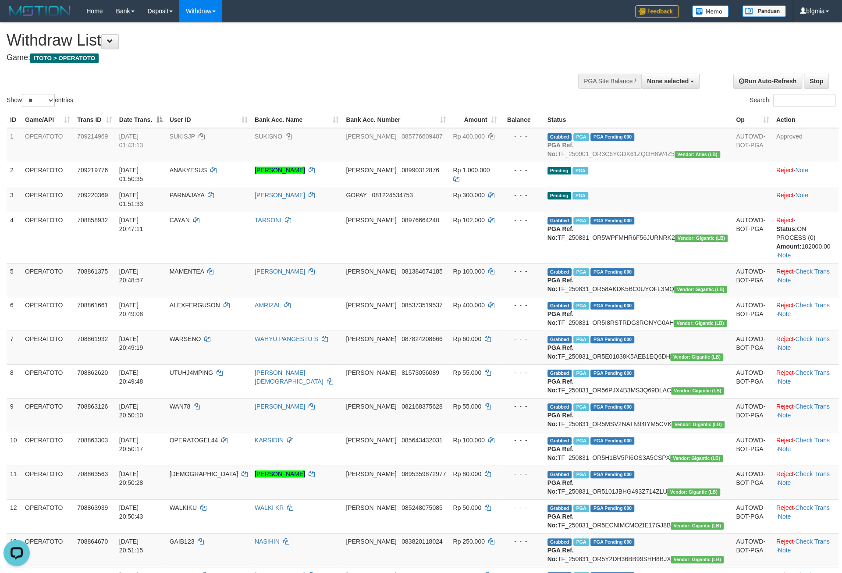
click at [189, 106] on div "Show ** ** ** *** entries Search:" at bounding box center [421, 66] width 842 height 86
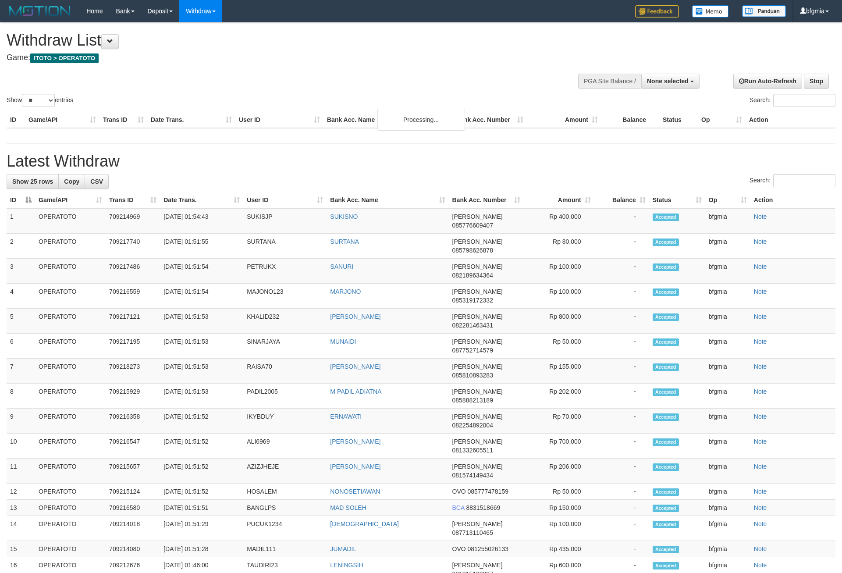
select select
select select "**"
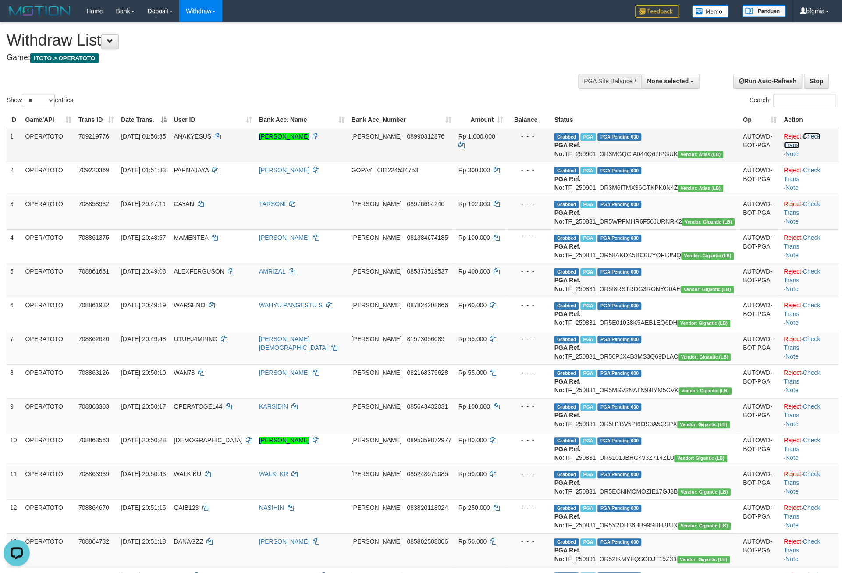
click at [808, 149] on link "Check Trans" at bounding box center [802, 141] width 36 height 16
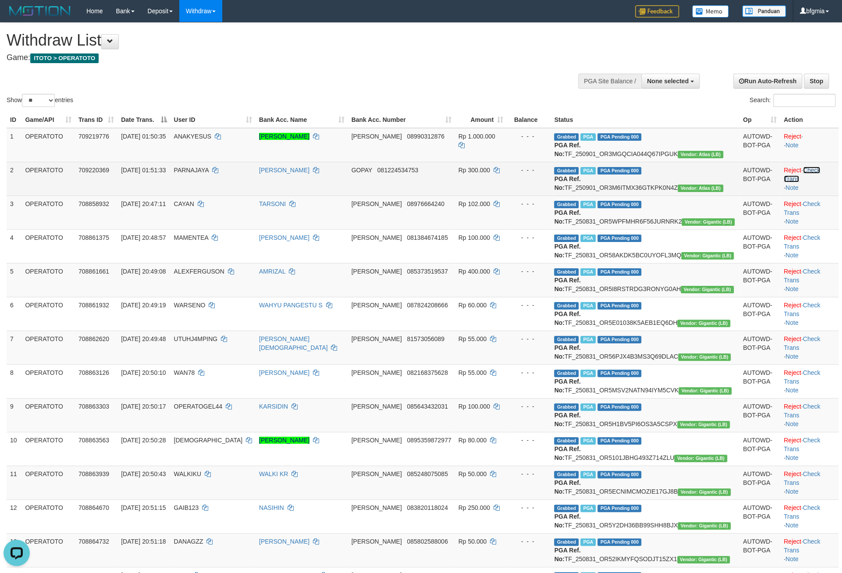
click at [814, 182] on link "Check Trans" at bounding box center [802, 175] width 36 height 16
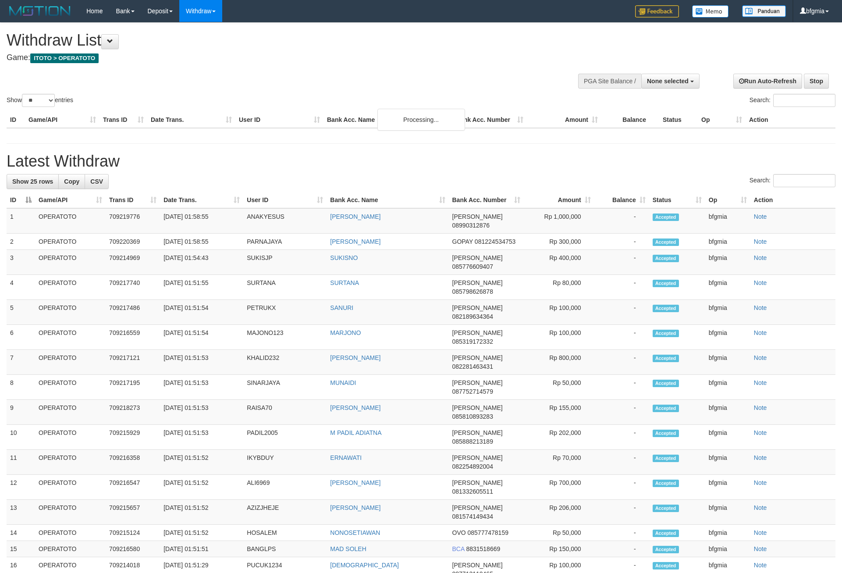
select select
select select "**"
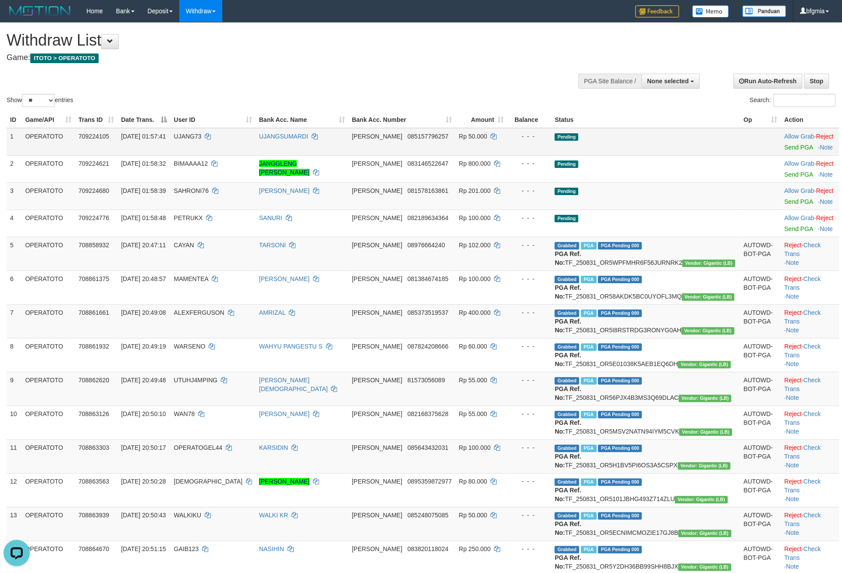
click at [165, 156] on td "[DATE] 01:57:41" at bounding box center [143, 142] width 53 height 28
click at [786, 151] on link "Send PGA" at bounding box center [798, 147] width 28 height 7
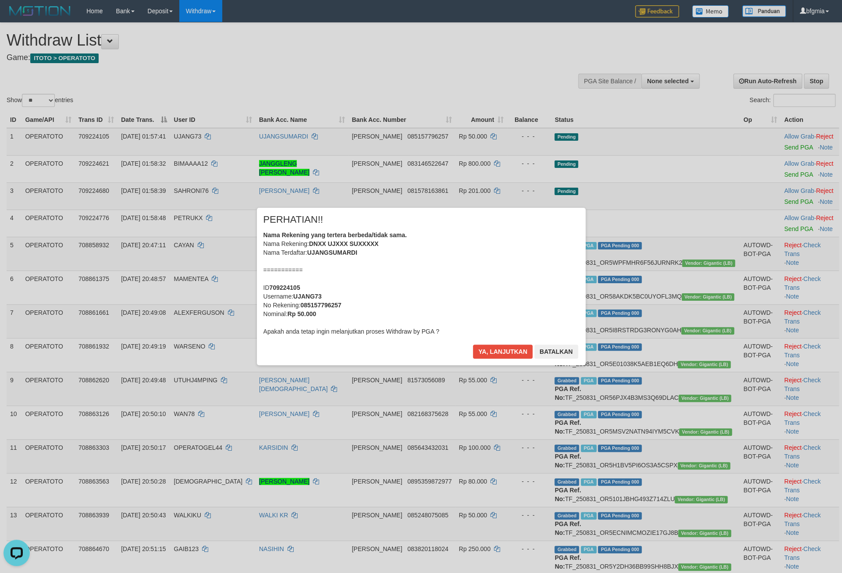
click at [480, 358] on div "× PERHATIAN!! Nama Rekening yang tertera berbeda/tidak sama. Nama Rekening: DNX…" at bounding box center [421, 286] width 329 height 157
click at [481, 359] on button "Ya, lanjutkan" at bounding box center [503, 352] width 60 height 14
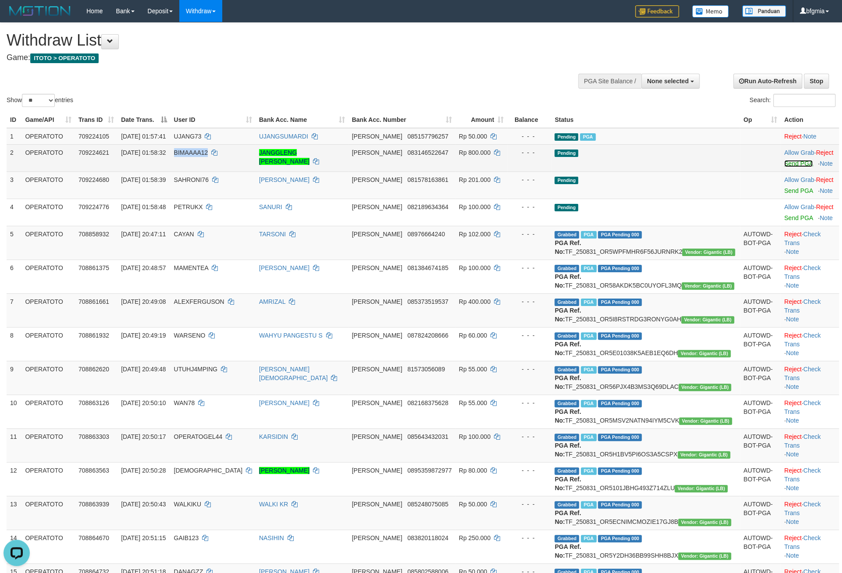
click at [784, 167] on link "Send PGA" at bounding box center [798, 163] width 28 height 7
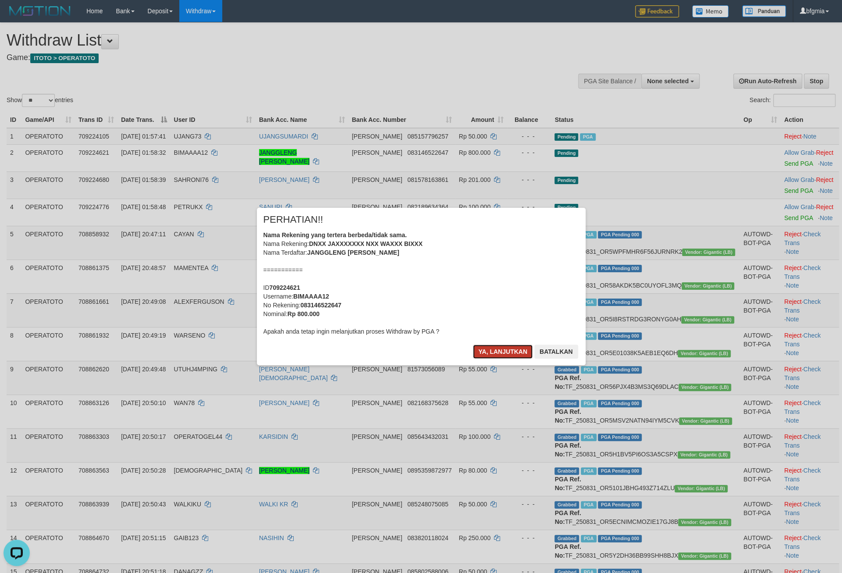
click at [478, 359] on button "Ya, lanjutkan" at bounding box center [503, 352] width 60 height 14
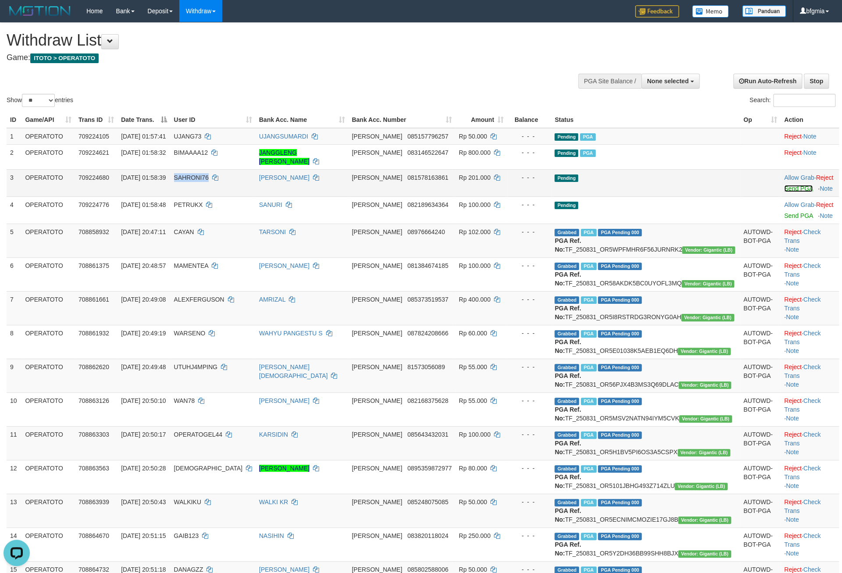
click at [786, 192] on link "Send PGA" at bounding box center [798, 188] width 28 height 7
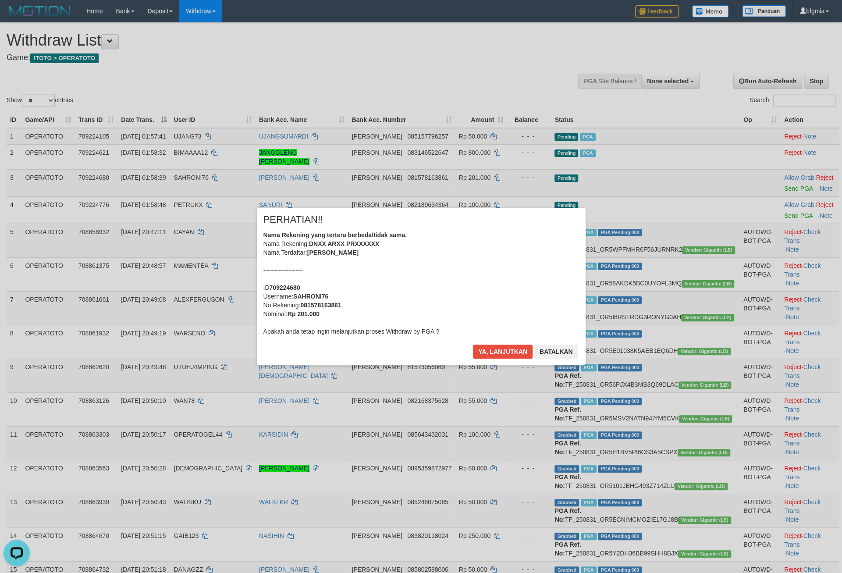
click at [384, 273] on div "Nama Rekening yang tertera berbeda/tidak sama. Nama Rekening: DNXX ARXX PRXXXXX…" at bounding box center [421, 283] width 316 height 105
drag, startPoint x: 475, startPoint y: 363, endPoint x: 481, endPoint y: 362, distance: 6.2
click at [476, 359] on button "Ya, lanjutkan" at bounding box center [503, 352] width 60 height 14
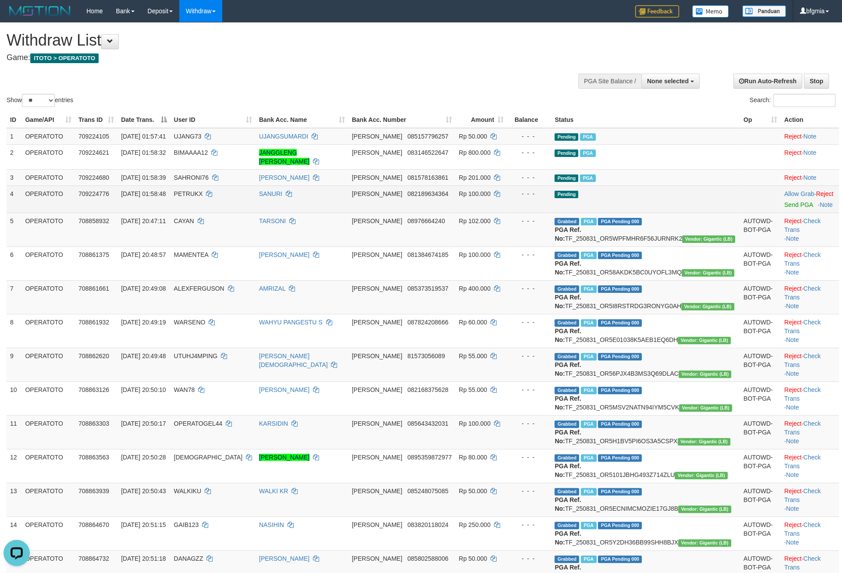
click at [528, 213] on td "- - -" at bounding box center [529, 198] width 44 height 27
click at [784, 208] on link "Send PGA" at bounding box center [798, 204] width 28 height 7
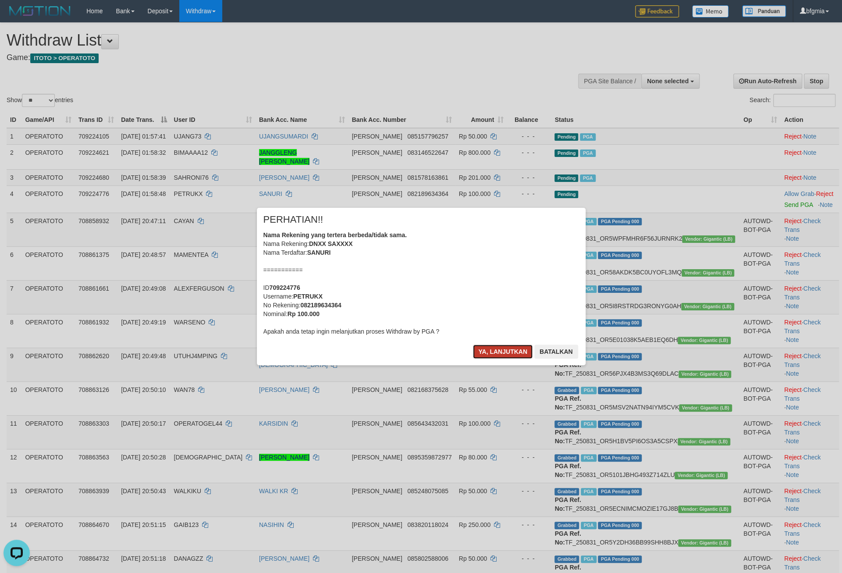
click at [473, 359] on button "Ya, lanjutkan" at bounding box center [503, 352] width 60 height 14
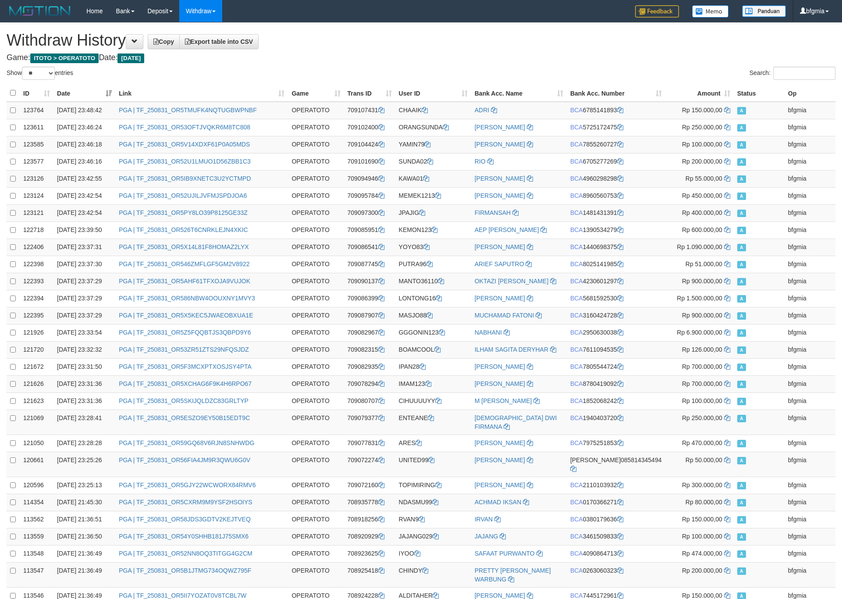
select select "**"
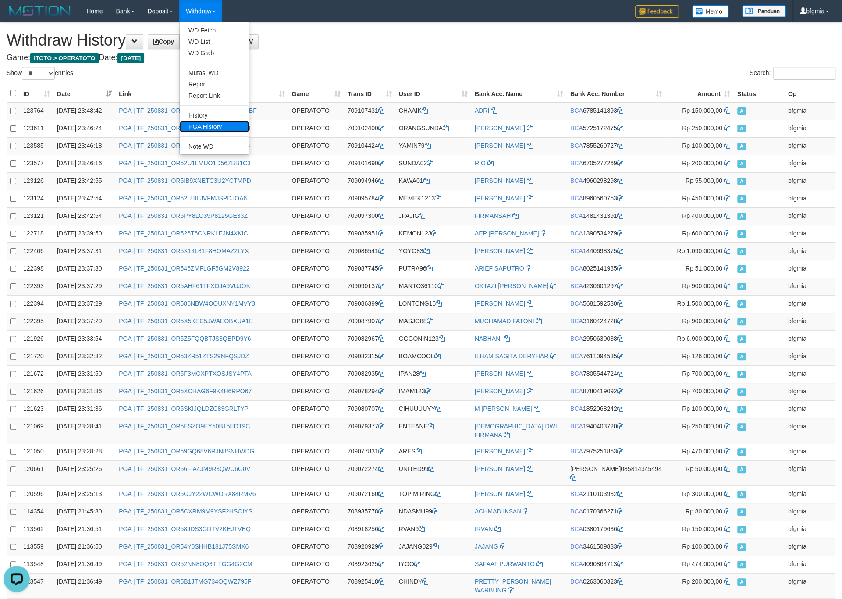
click at [231, 132] on link "PGA History" at bounding box center [214, 126] width 69 height 11
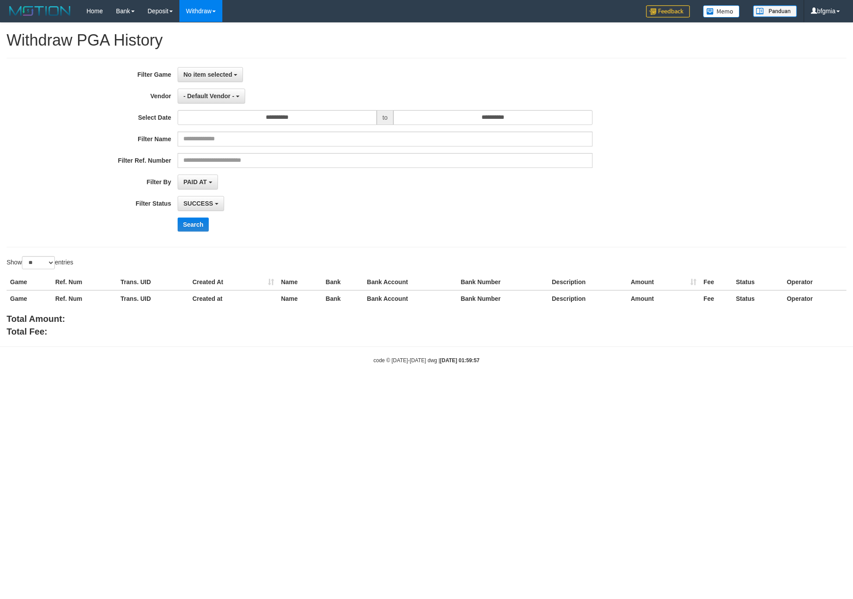
select select
select select "**"
click at [220, 72] on span "No item selected" at bounding box center [207, 74] width 49 height 7
click at [216, 126] on label "[ITOTO] OPERATOTO" at bounding box center [233, 119] width 111 height 13
select select "***"
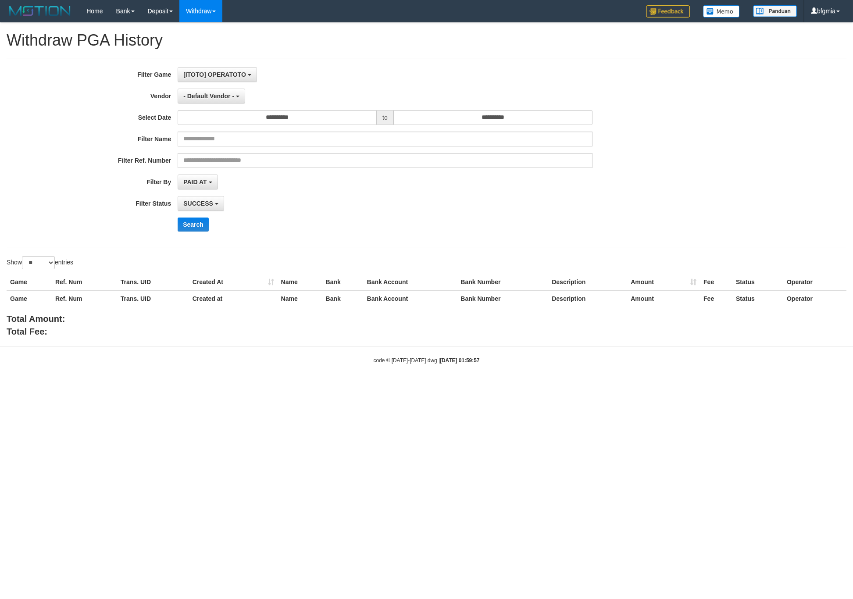
scroll to position [9, 0]
click at [45, 268] on div "**********" at bounding box center [426, 180] width 853 height 315
click at [22, 256] on select "** ** ** ***" at bounding box center [38, 262] width 33 height 13
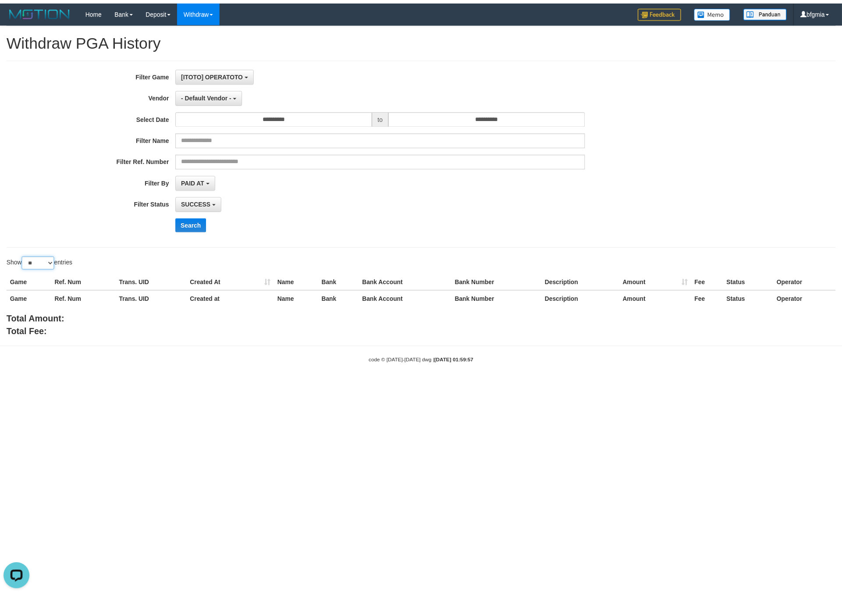
scroll to position [0, 0]
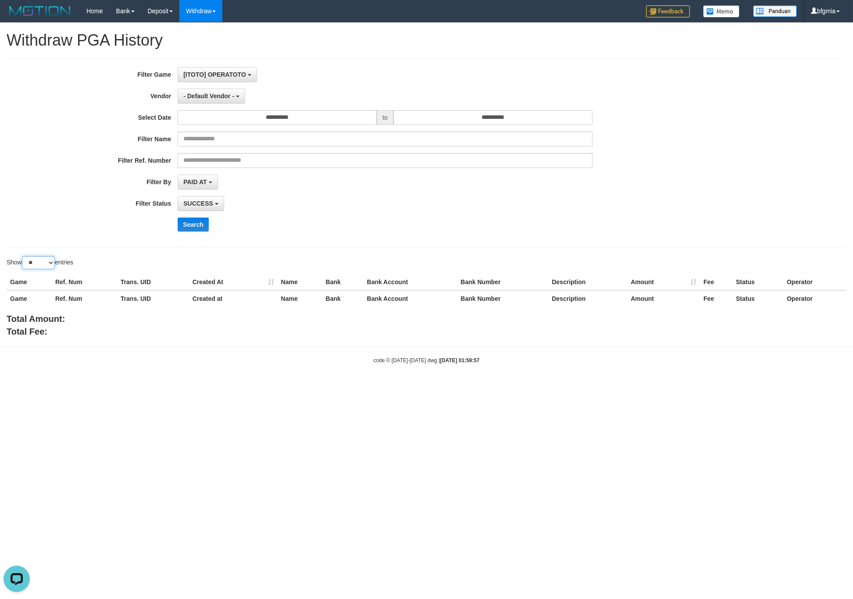
select select "**"
click option "**" at bounding box center [0, 0] width 0 height 0
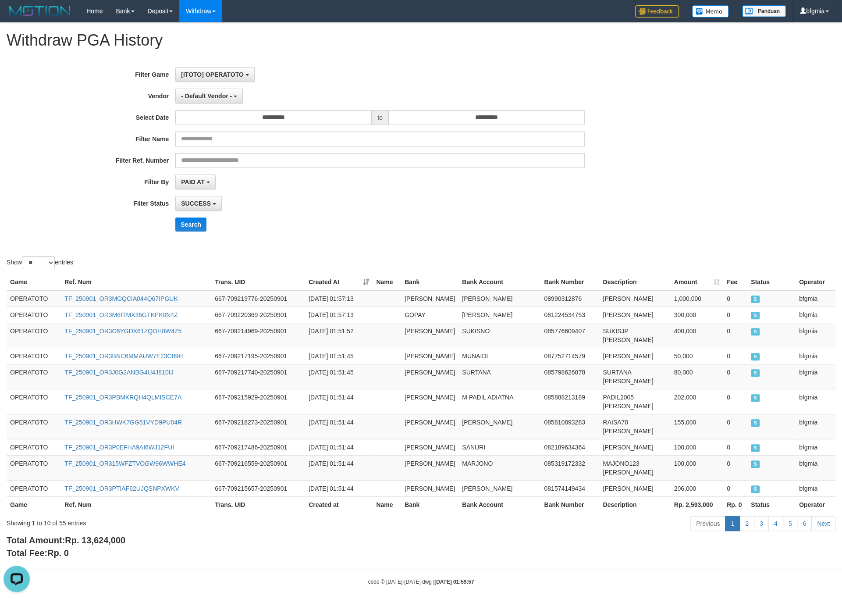
click at [399, 224] on div "**********" at bounding box center [351, 152] width 702 height 171
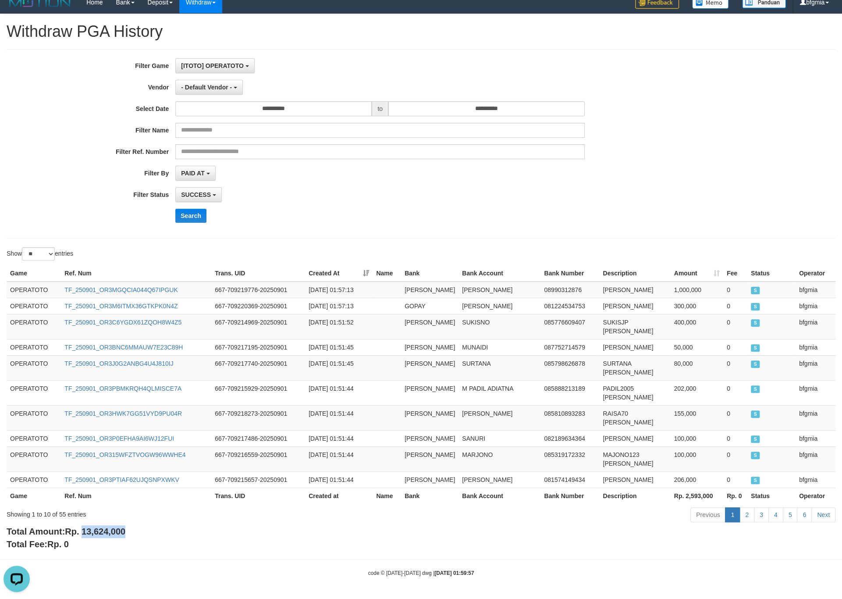
drag, startPoint x: 84, startPoint y: 527, endPoint x: 148, endPoint y: 526, distance: 63.6
click at [148, 526] on div "Total Amount: Rp. 13,624,000 Total Fee: Rp. 0" at bounding box center [421, 537] width 829 height 25
copy span "13,624,000"
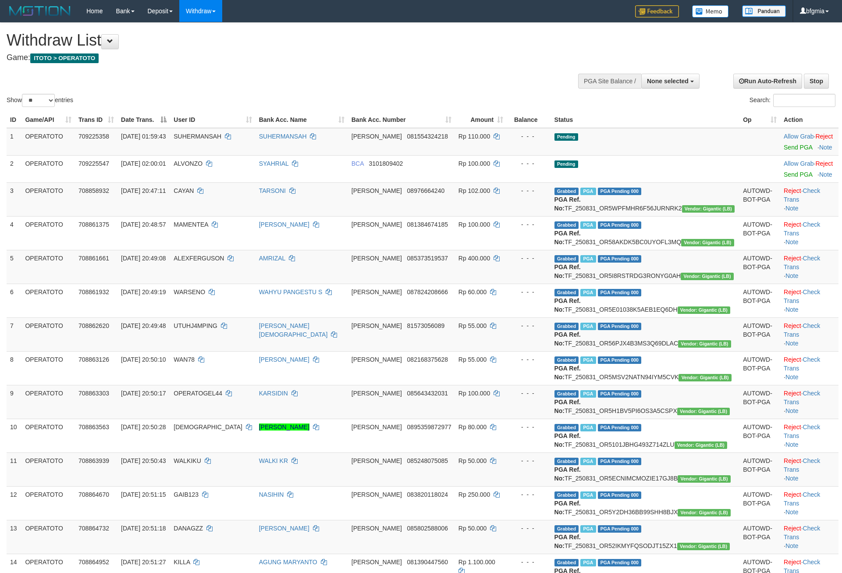
select select
select select "**"
click at [784, 151] on link "Send PGA" at bounding box center [798, 147] width 28 height 7
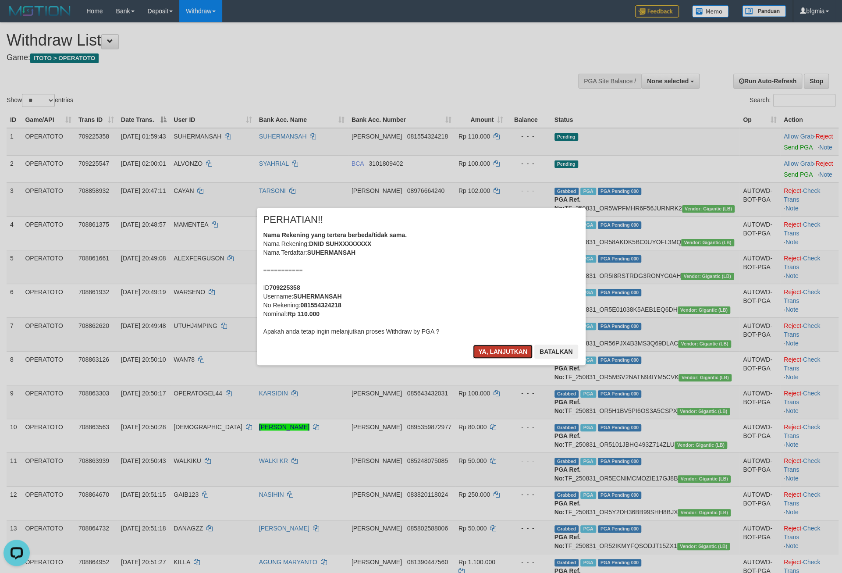
click at [487, 359] on button "Ya, lanjutkan" at bounding box center [503, 352] width 60 height 14
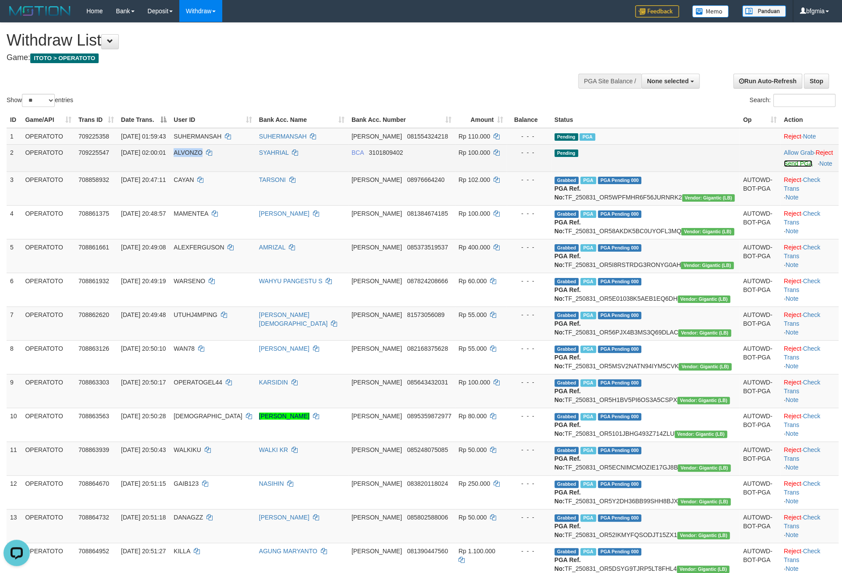
click at [784, 167] on link "Send PGA" at bounding box center [798, 163] width 28 height 7
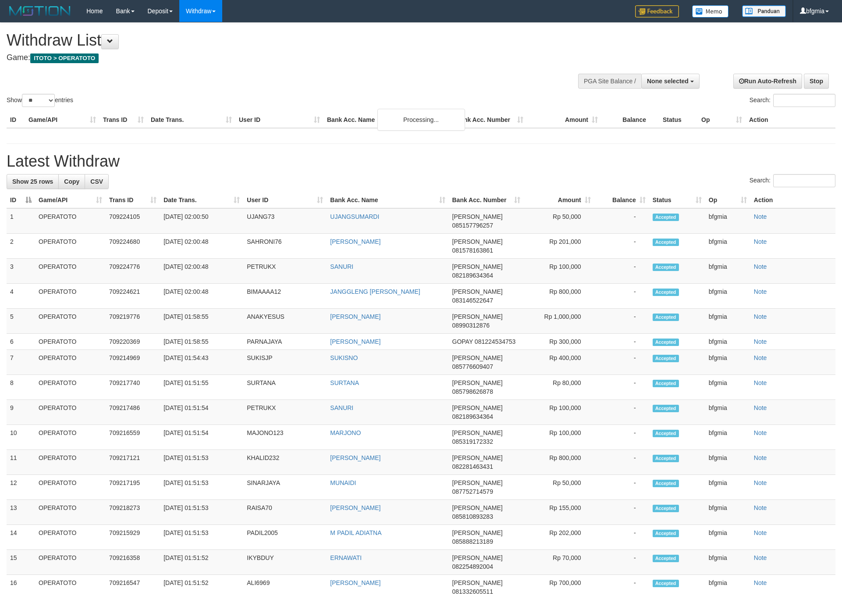
select select
select select "**"
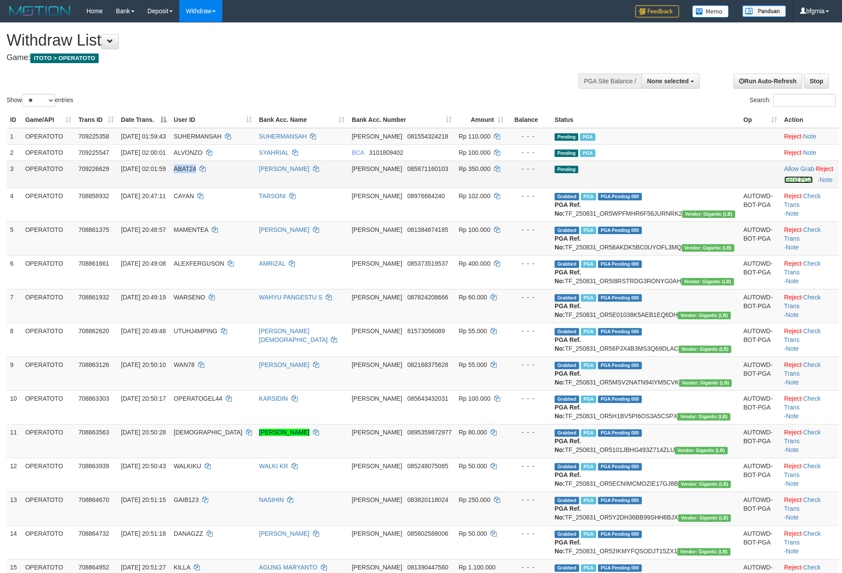
click at [784, 183] on link "Send PGA" at bounding box center [798, 179] width 28 height 7
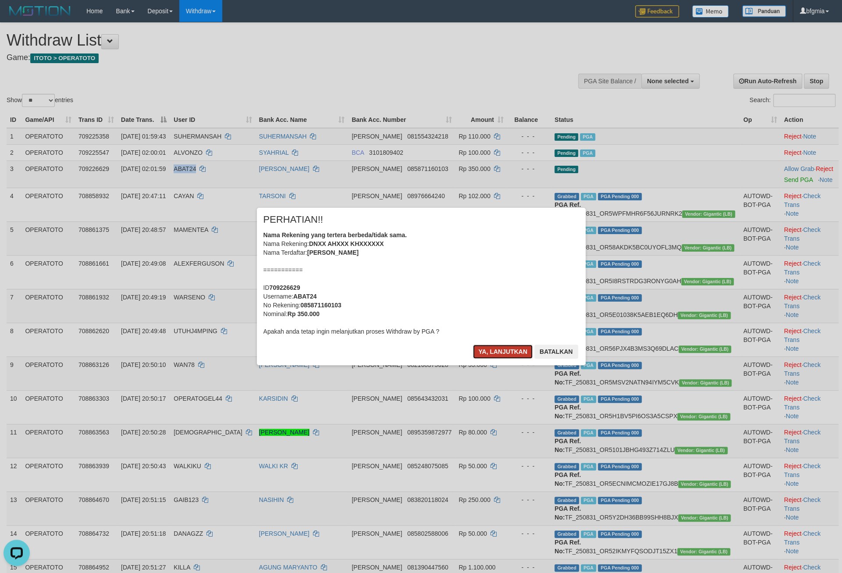
click at [498, 359] on button "Ya, lanjutkan" at bounding box center [503, 352] width 60 height 14
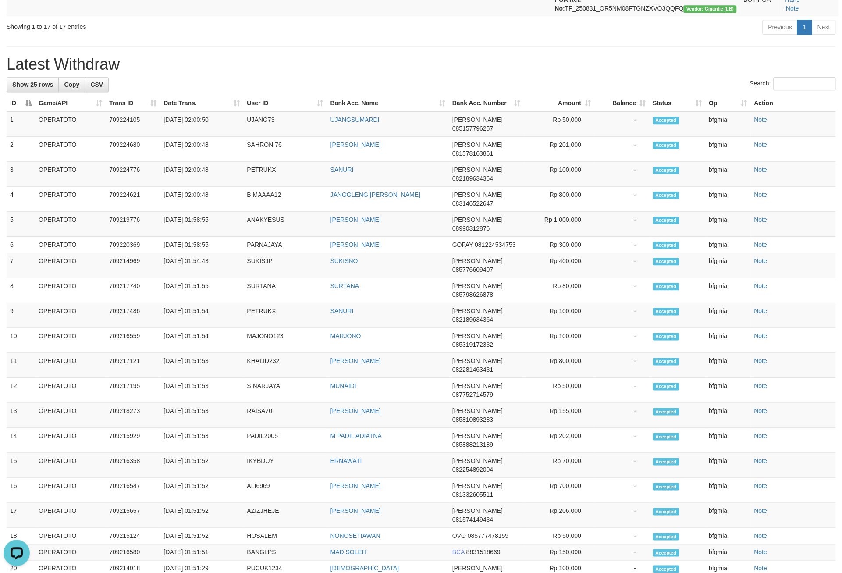
scroll to position [844, 0]
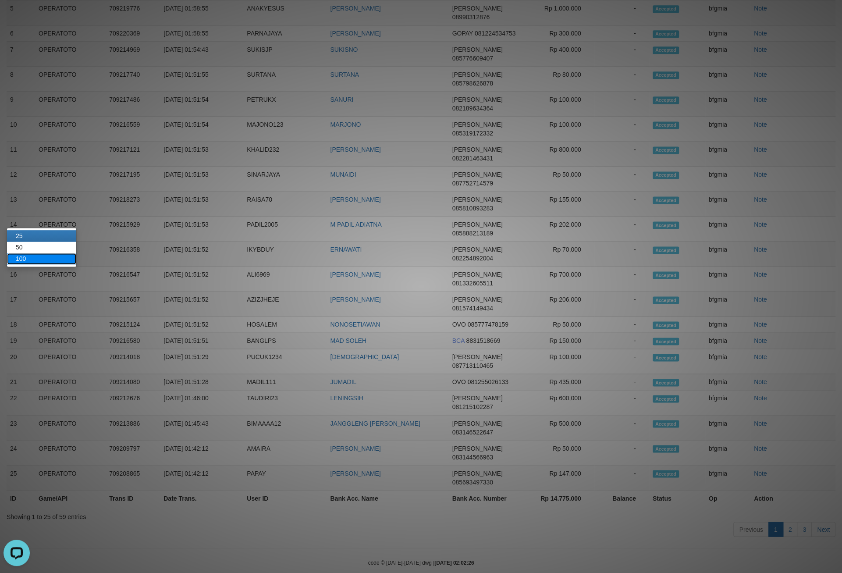
click at [50, 264] on link "100" at bounding box center [41, 258] width 69 height 11
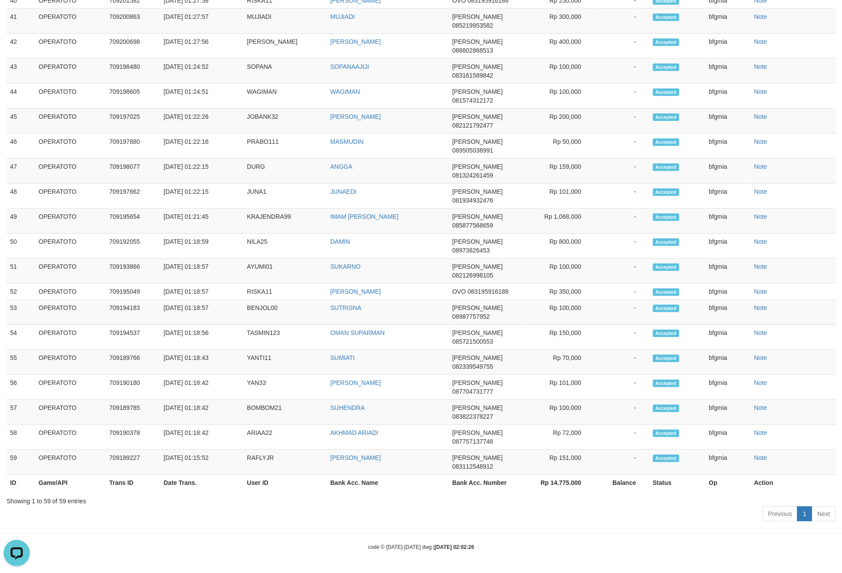
scroll to position [2419, 0]
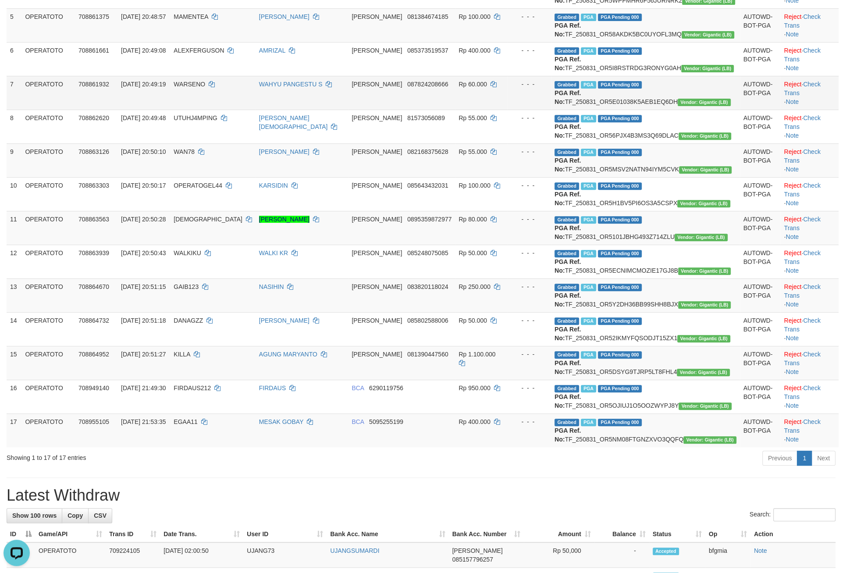
scroll to position [0, 0]
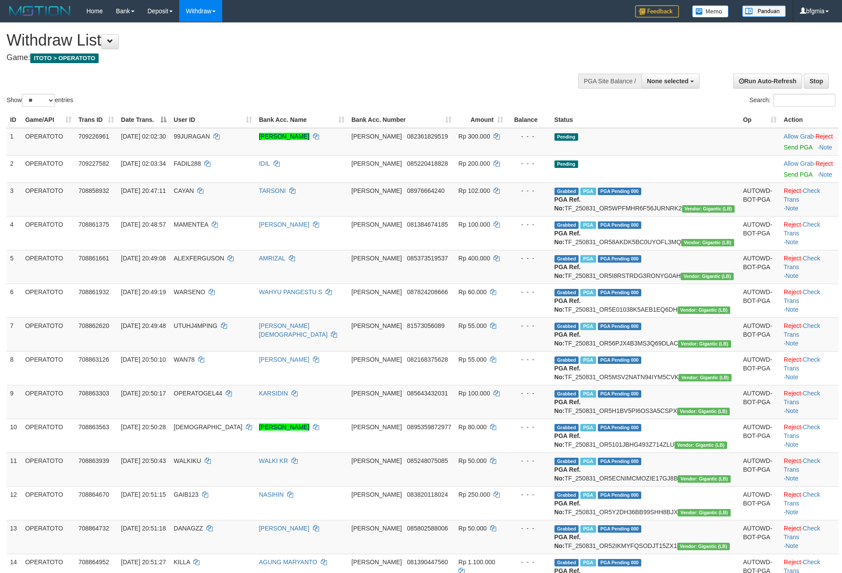
select select
select select "**"
click at [503, 109] on div "Search:" at bounding box center [632, 101] width 408 height 15
click at [784, 151] on link "Send PGA" at bounding box center [798, 147] width 28 height 7
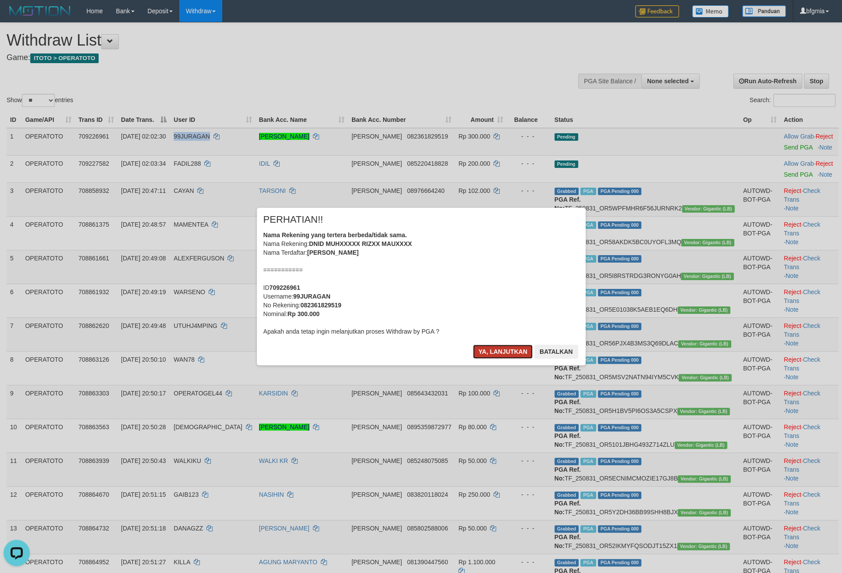
click at [473, 359] on button "Ya, lanjutkan" at bounding box center [503, 352] width 60 height 14
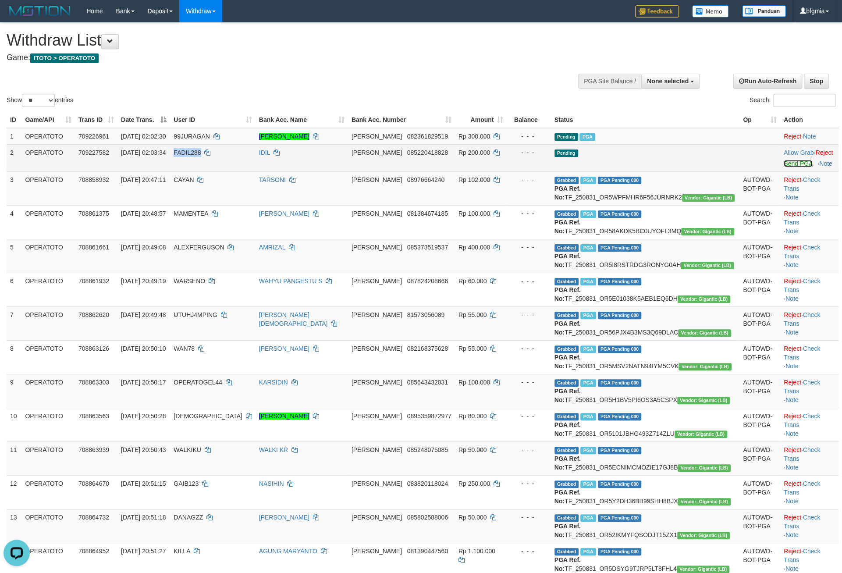
click at [784, 167] on link "Send PGA" at bounding box center [798, 163] width 28 height 7
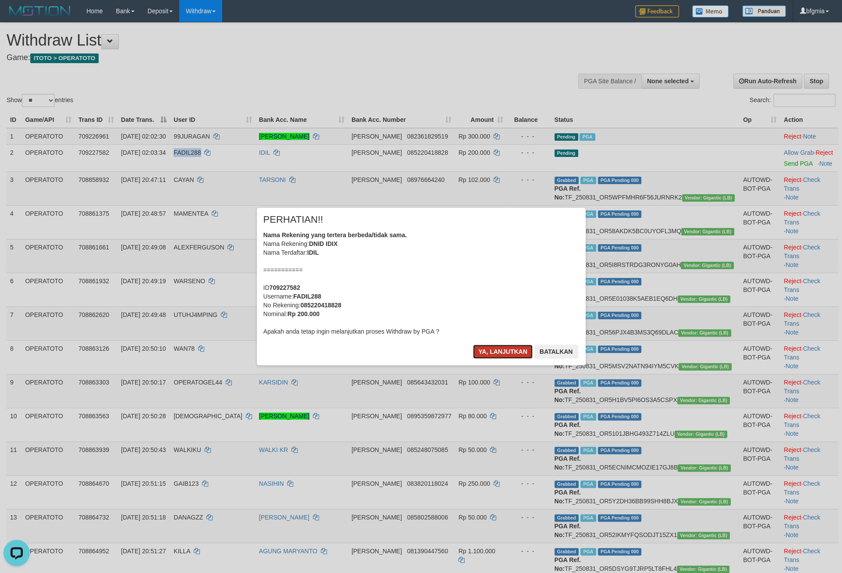
click at [496, 359] on button "Ya, lanjutkan" at bounding box center [503, 352] width 60 height 14
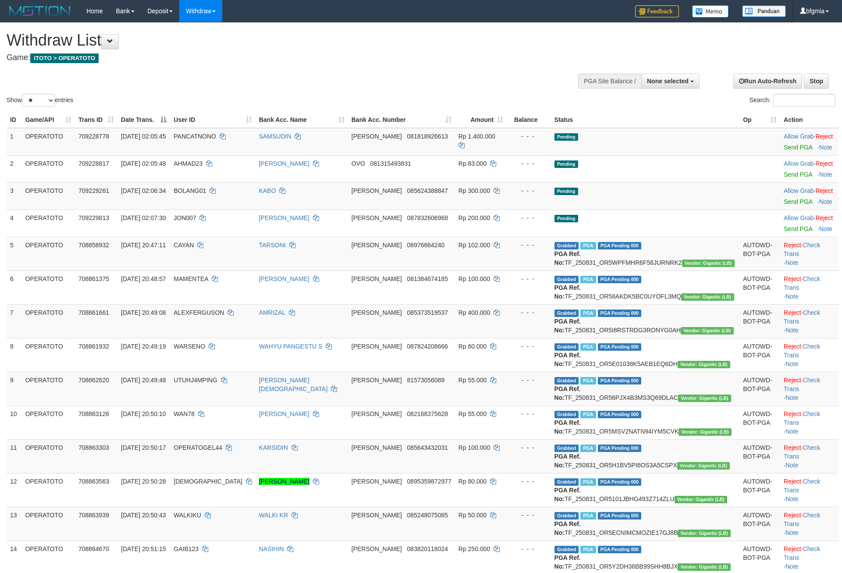
select select
select select "**"
click at [391, 84] on div "Show ** ** ** *** entries Search:" at bounding box center [421, 66] width 842 height 86
click at [784, 151] on link "Send PGA" at bounding box center [798, 147] width 28 height 7
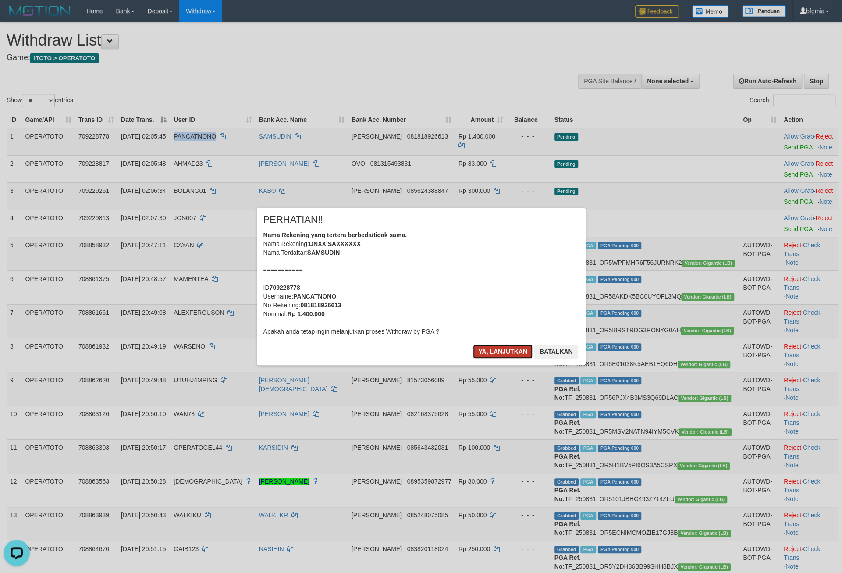
click at [505, 359] on button "Ya, lanjutkan" at bounding box center [503, 352] width 60 height 14
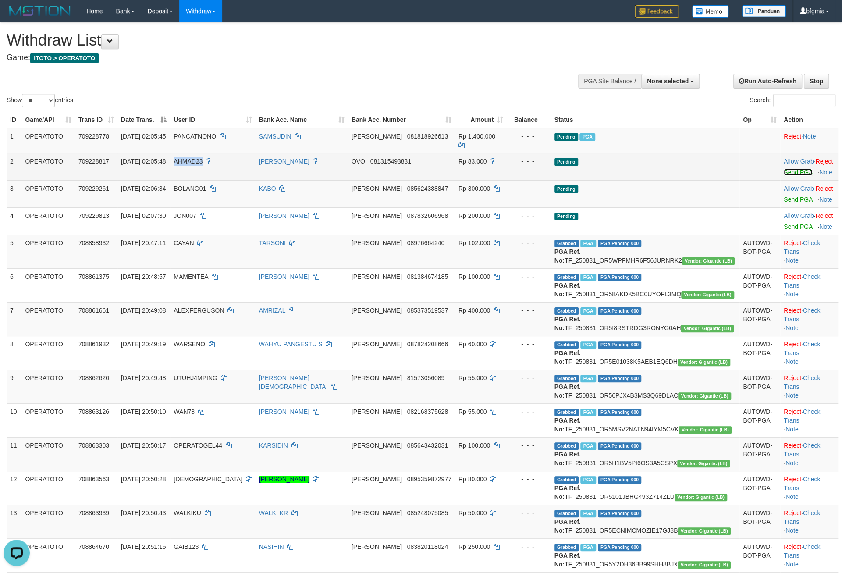
click at [784, 176] on link "Send PGA" at bounding box center [798, 172] width 28 height 7
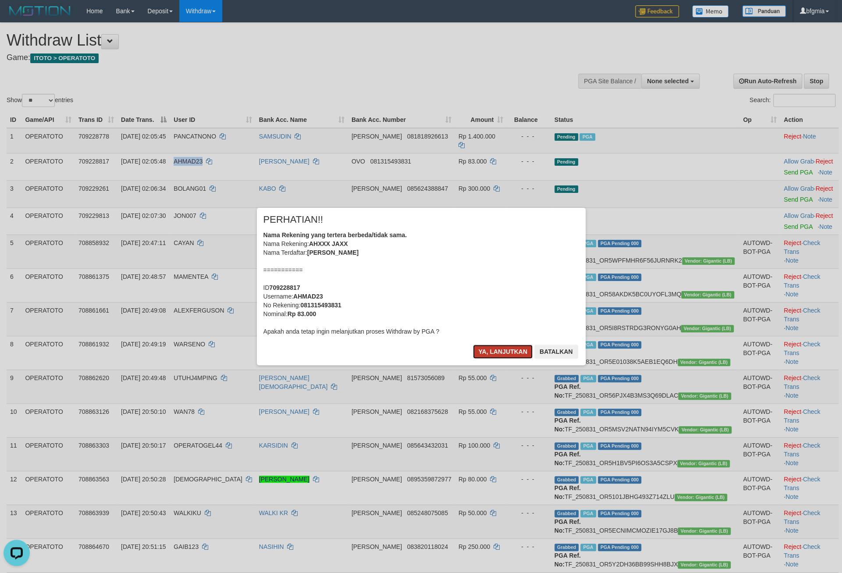
click at [473, 359] on button "Ya, lanjutkan" at bounding box center [503, 352] width 60 height 14
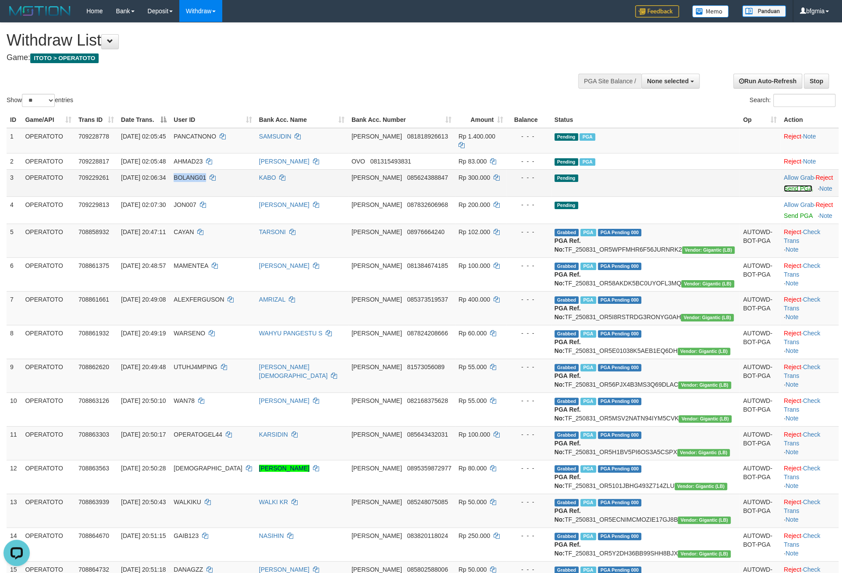
click at [784, 192] on link "Send PGA" at bounding box center [798, 188] width 28 height 7
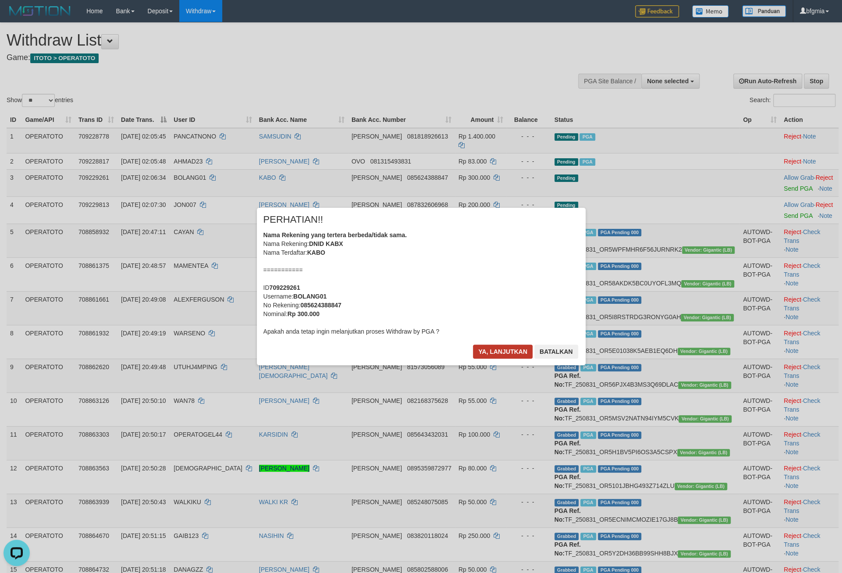
drag, startPoint x: 470, startPoint y: 357, endPoint x: 473, endPoint y: 361, distance: 4.7
click at [471, 358] on div "× PERHATIAN!! Nama Rekening yang tertera berbeda/tidak sama. Nama Rekening: DNI…" at bounding box center [421, 286] width 329 height 157
click at [473, 359] on button "Ya, lanjutkan" at bounding box center [503, 352] width 60 height 14
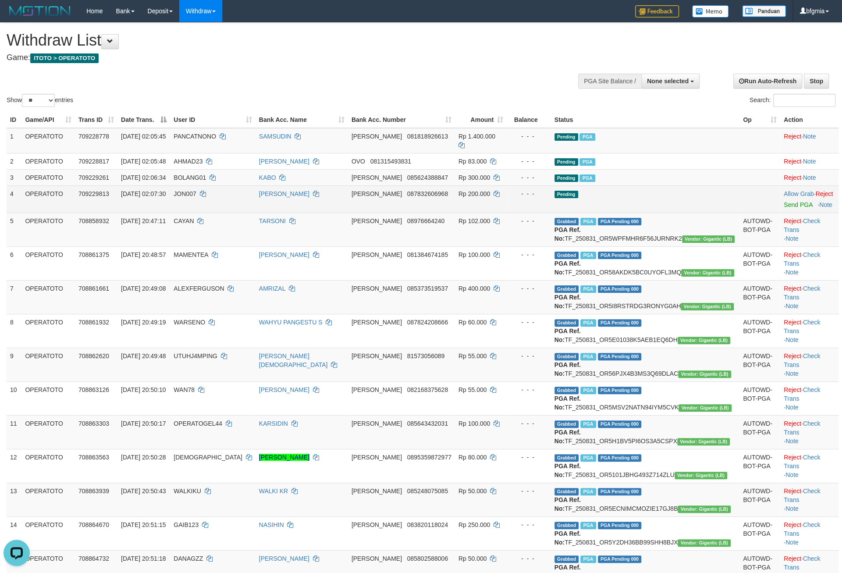
click at [638, 213] on td "Pending" at bounding box center [645, 198] width 189 height 27
click at [786, 208] on link "Send PGA" at bounding box center [798, 204] width 28 height 7
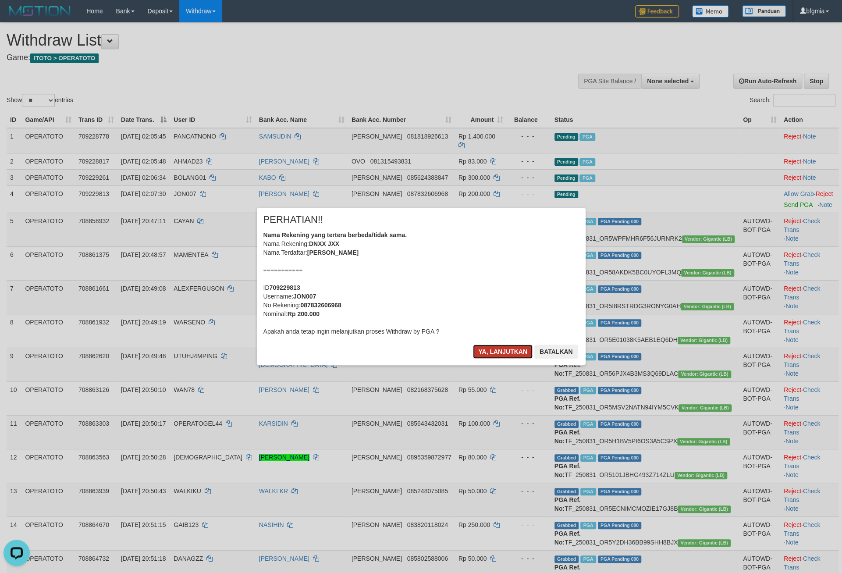
click at [473, 359] on button "Ya, lanjutkan" at bounding box center [503, 352] width 60 height 14
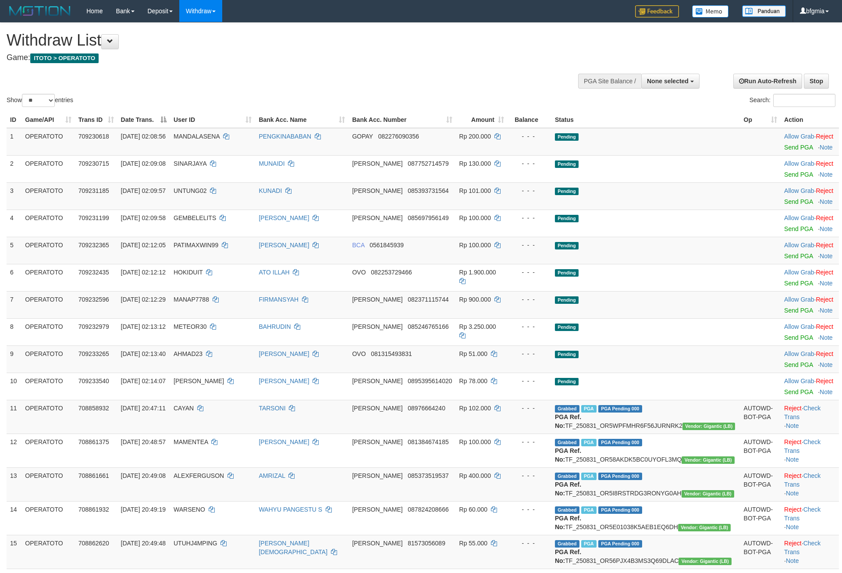
select select
select select "**"
click at [322, 84] on div "Show ** ** ** *** entries Search:" at bounding box center [421, 66] width 842 height 86
click at [785, 151] on link "Send PGA" at bounding box center [798, 147] width 28 height 7
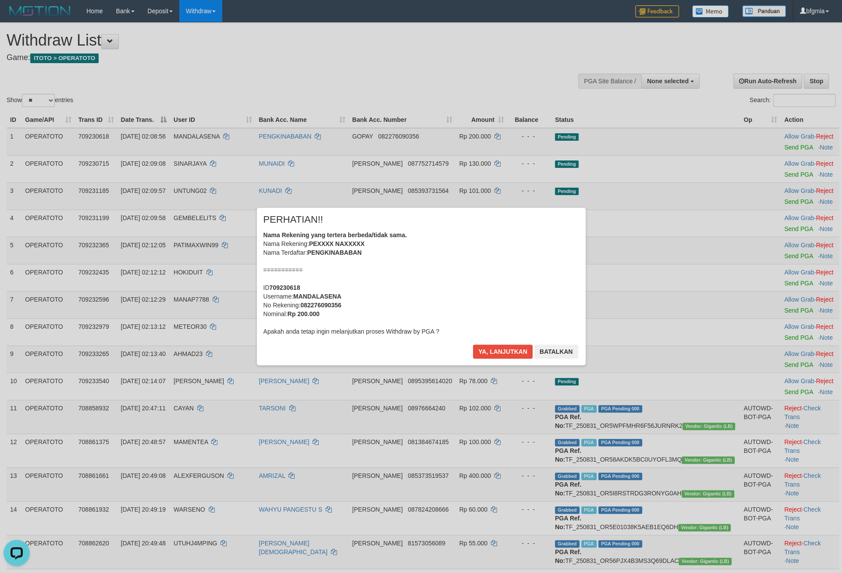
click at [484, 356] on div "× PERHATIAN!! Nama Rekening yang tertera berbeda/tidak sama. Nama Rekening: PEX…" at bounding box center [421, 286] width 329 height 157
click at [487, 359] on button "Ya, lanjutkan" at bounding box center [503, 352] width 60 height 14
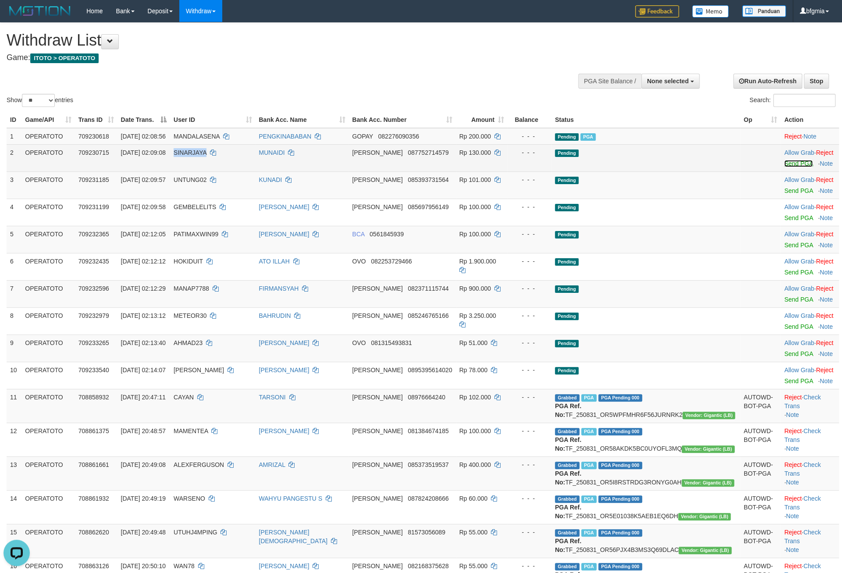
click at [784, 167] on link "Send PGA" at bounding box center [798, 163] width 28 height 7
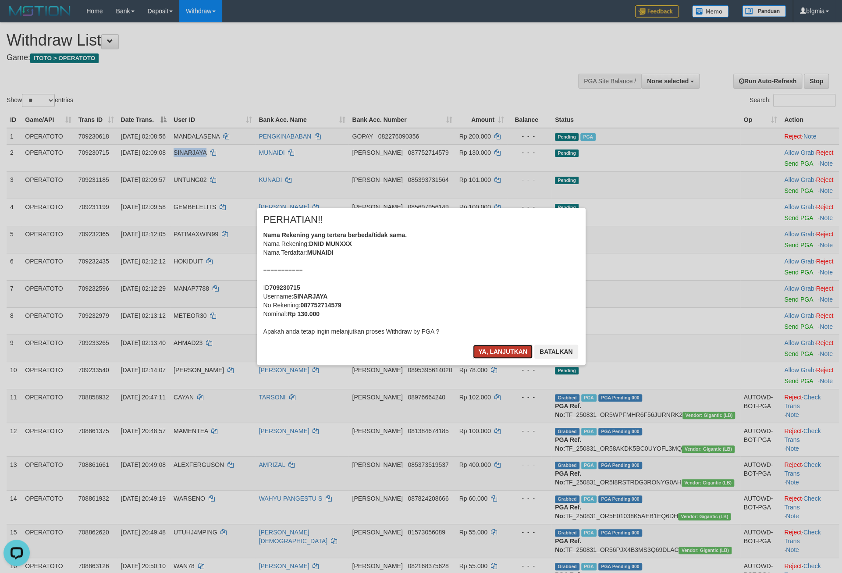
click at [487, 359] on button "Ya, lanjutkan" at bounding box center [503, 352] width 60 height 14
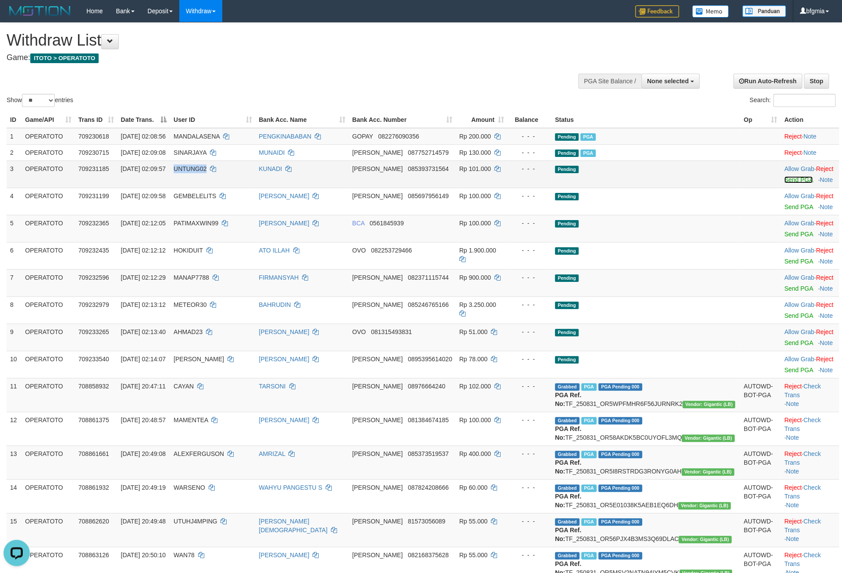
click at [784, 183] on link "Send PGA" at bounding box center [798, 179] width 28 height 7
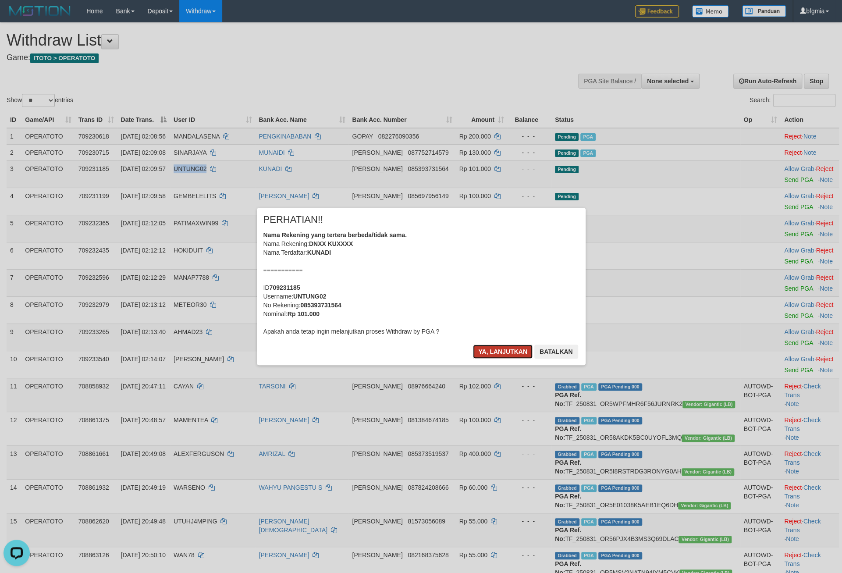
click at [481, 359] on button "Ya, lanjutkan" at bounding box center [503, 352] width 60 height 14
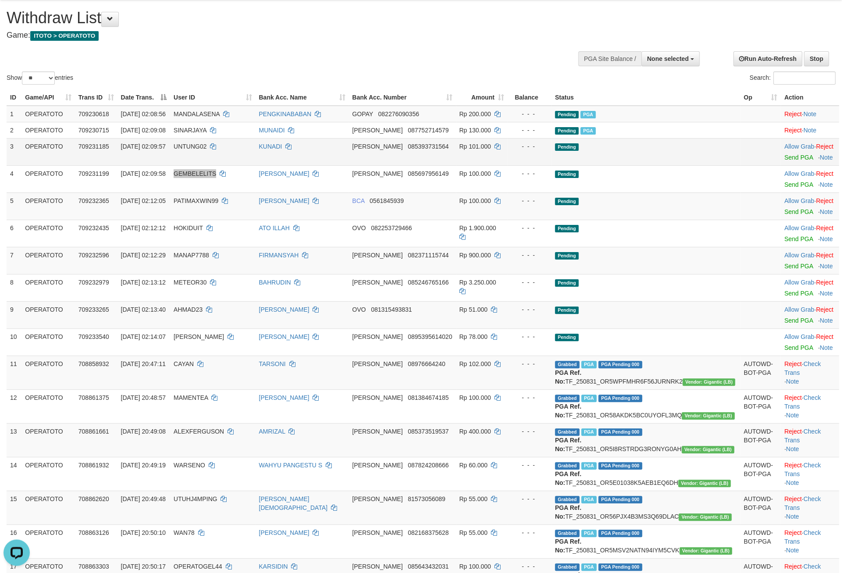
scroll to position [35, 0]
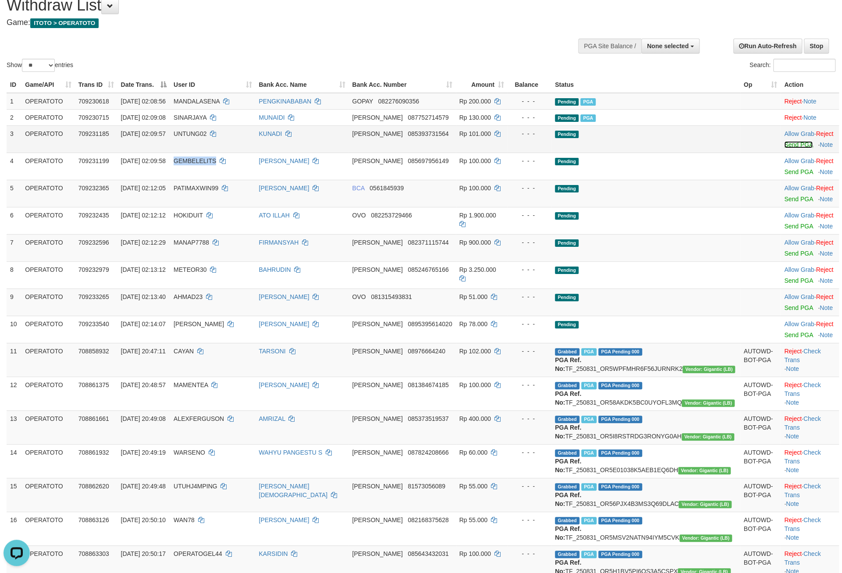
click at [785, 148] on link "Send PGA" at bounding box center [798, 144] width 28 height 7
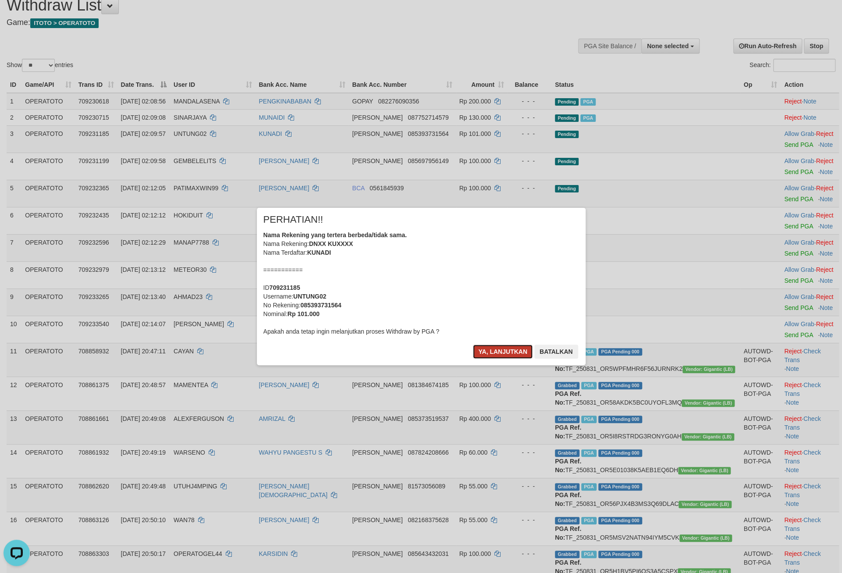
click at [486, 359] on button "Ya, lanjutkan" at bounding box center [503, 352] width 60 height 14
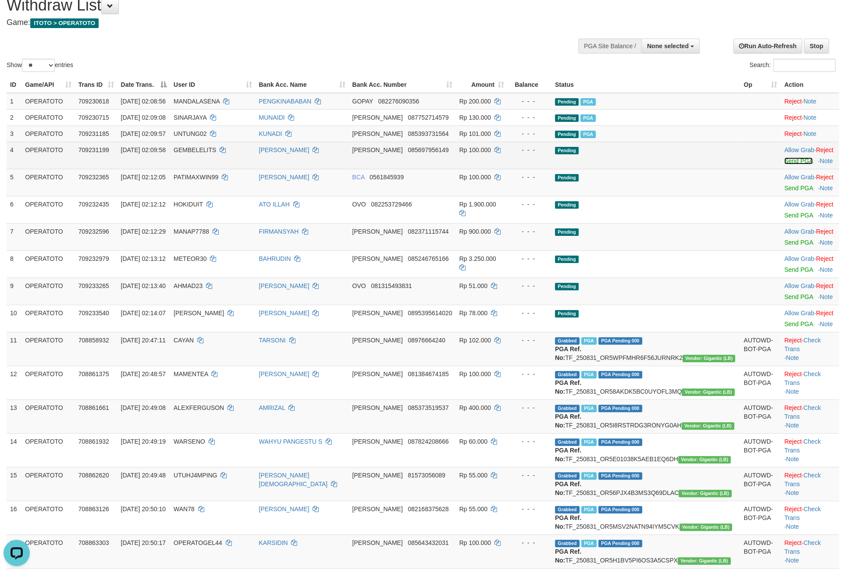
click at [784, 164] on link "Send PGA" at bounding box center [798, 160] width 28 height 7
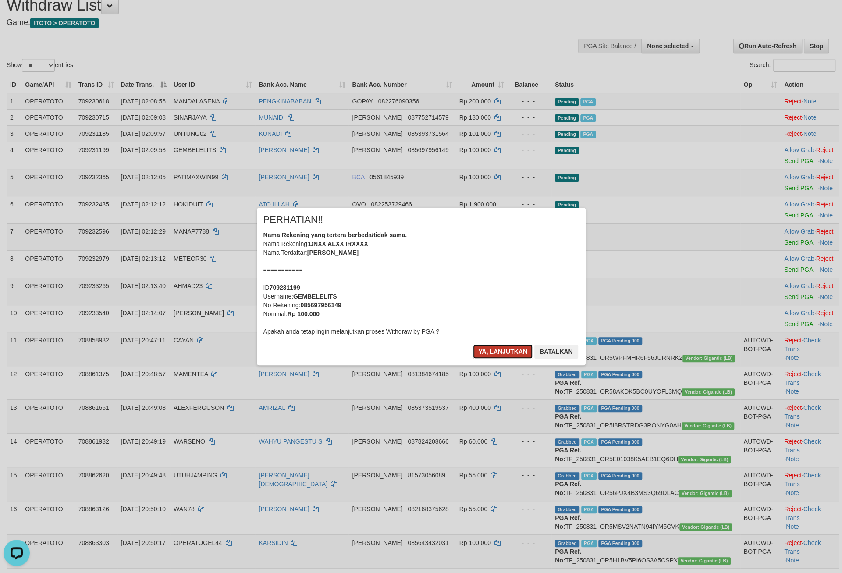
click at [496, 359] on button "Ya, lanjutkan" at bounding box center [503, 352] width 60 height 14
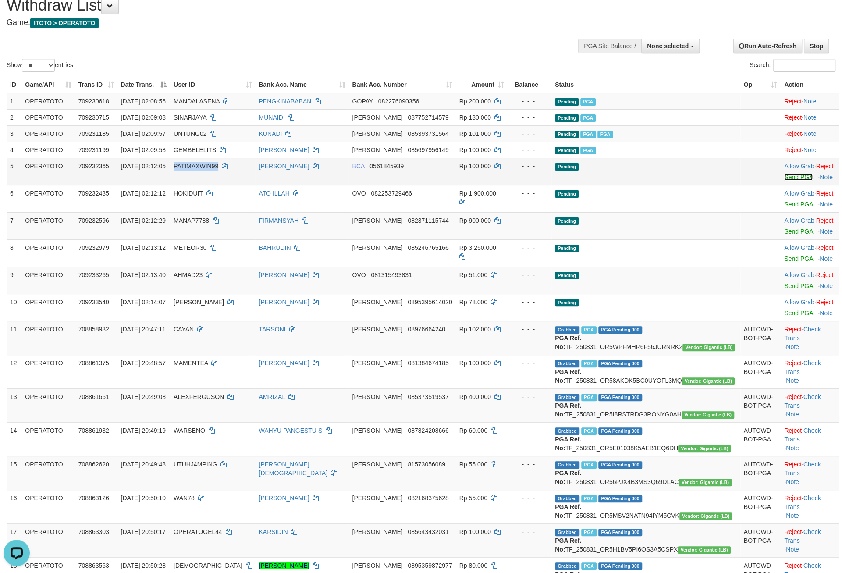
click at [784, 181] on link "Send PGA" at bounding box center [798, 177] width 28 height 7
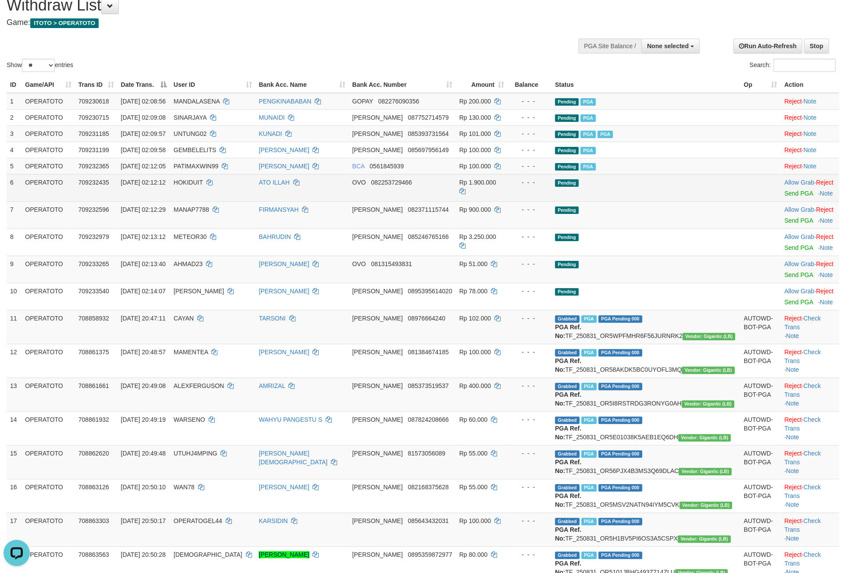
click at [506, 201] on td "Rp 1.900.000" at bounding box center [482, 187] width 52 height 27
click at [781, 201] on td "Allow Grab · Reject Send PGA · Note" at bounding box center [810, 187] width 58 height 27
click at [784, 197] on link "Send PGA" at bounding box center [798, 193] width 28 height 7
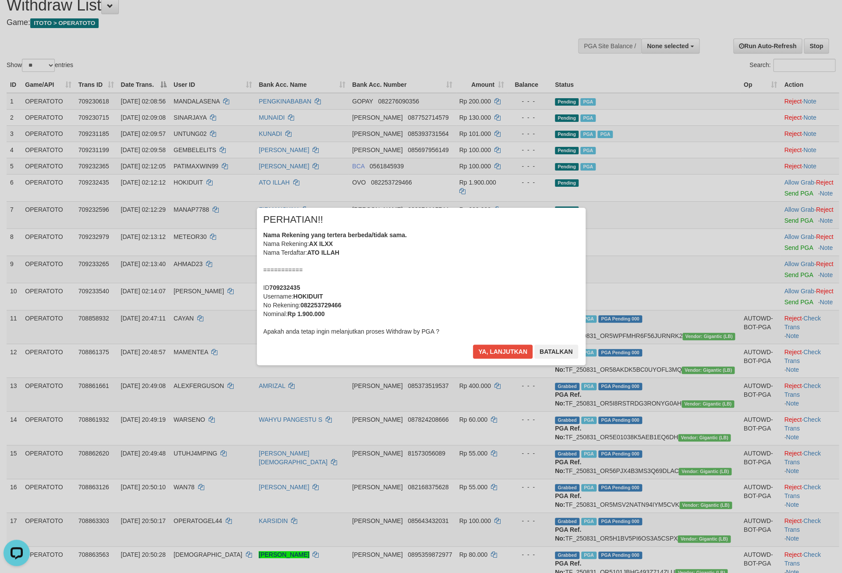
click at [364, 287] on div "Nama Rekening yang tertera berbeda/tidak sama. Nama Rekening: AX ILXX Nama Terd…" at bounding box center [421, 283] width 316 height 105
click at [479, 359] on button "Ya, lanjutkan" at bounding box center [503, 352] width 60 height 14
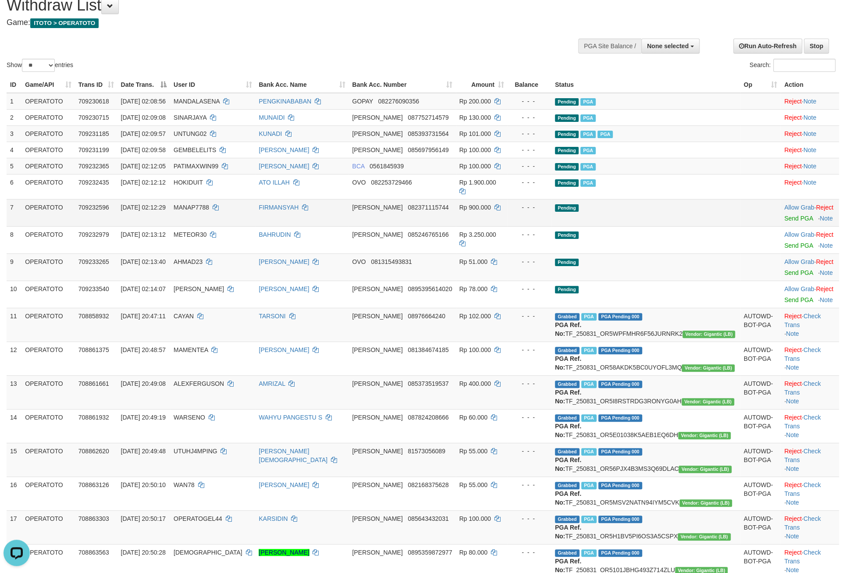
click at [349, 226] on td "FIRMANSYAH" at bounding box center [301, 212] width 93 height 27
click at [784, 222] on link "Send PGA" at bounding box center [798, 218] width 28 height 7
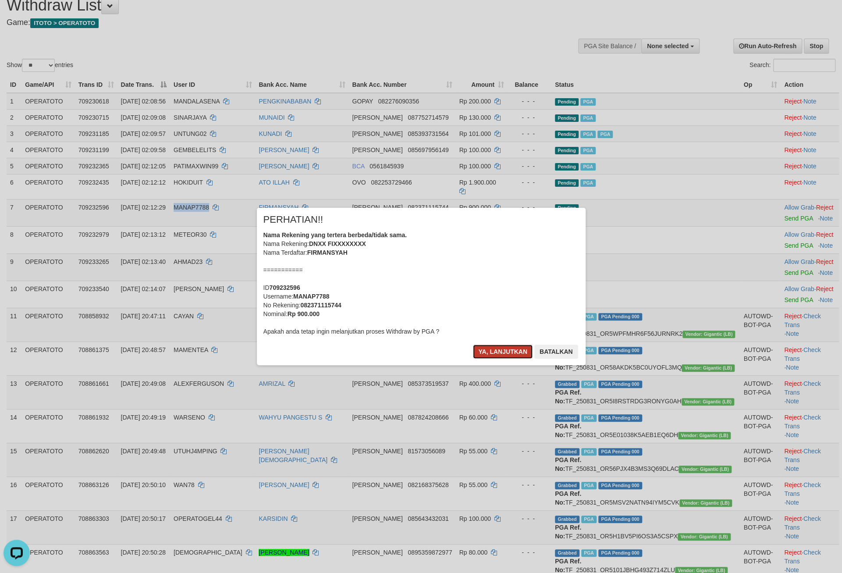
click at [502, 359] on button "Ya, lanjutkan" at bounding box center [503, 352] width 60 height 14
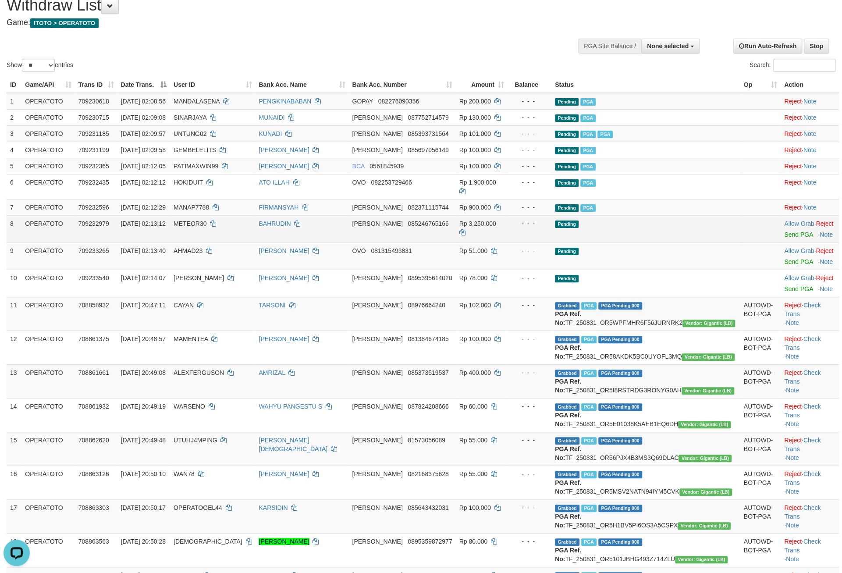
click at [403, 242] on td "DANA 085246765166" at bounding box center [402, 228] width 107 height 27
click at [784, 238] on link "Send PGA" at bounding box center [798, 234] width 28 height 7
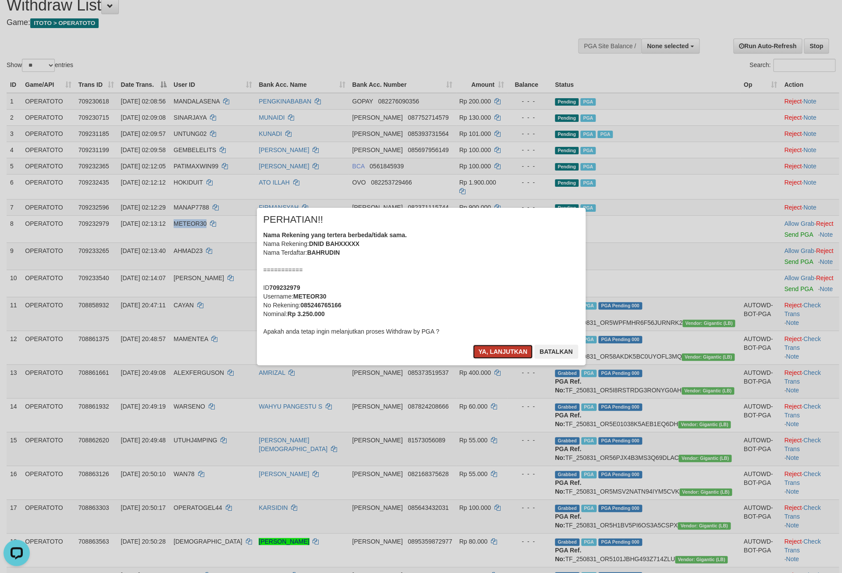
click at [474, 359] on button "Ya, lanjutkan" at bounding box center [503, 352] width 60 height 14
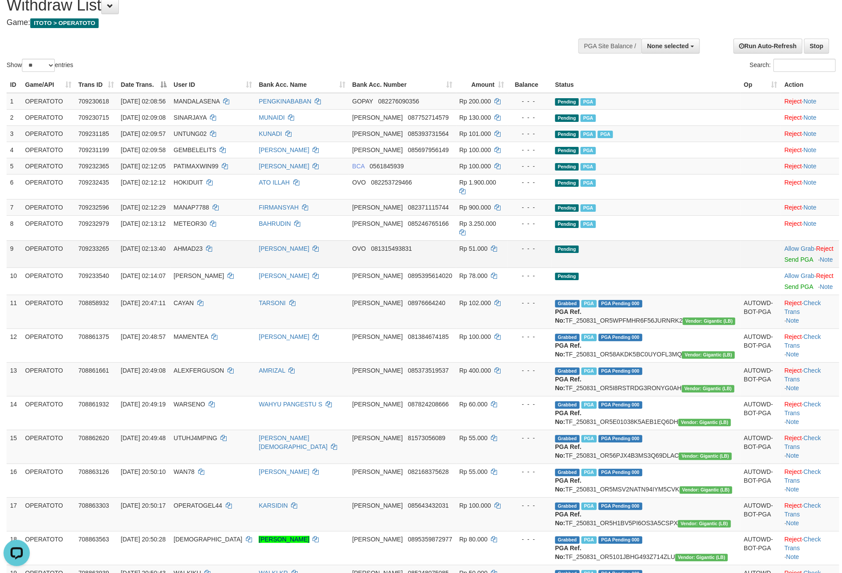
click at [493, 267] on td "Rp 51.000" at bounding box center [482, 253] width 52 height 27
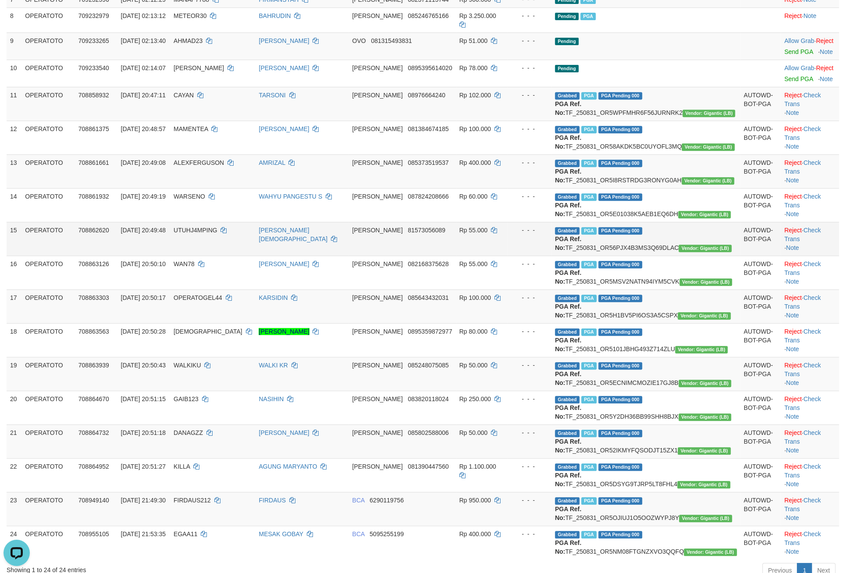
scroll to position [225, 0]
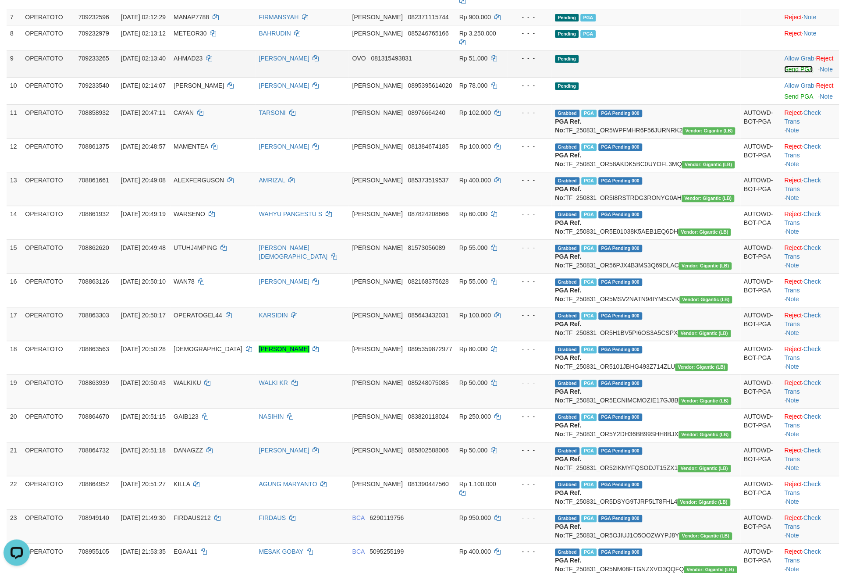
click at [785, 73] on link "Send PGA" at bounding box center [798, 69] width 28 height 7
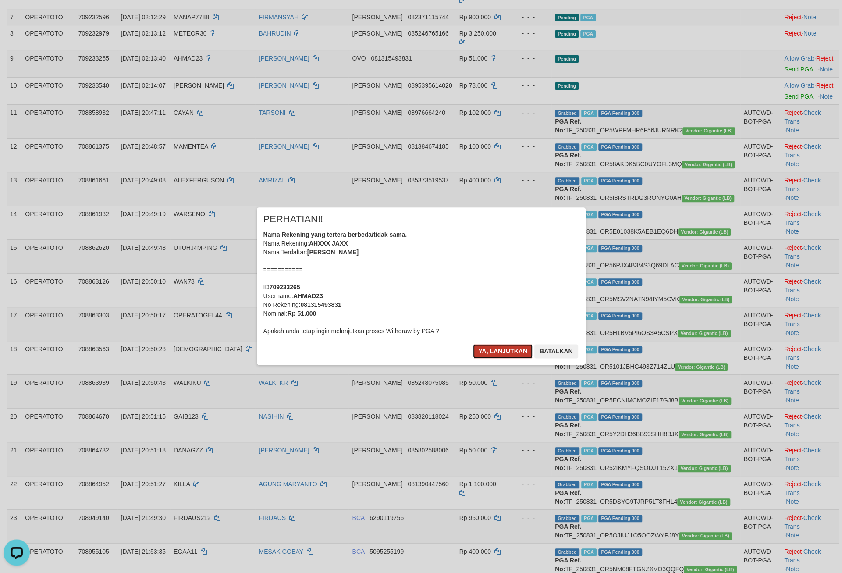
click at [510, 359] on button "Ya, lanjutkan" at bounding box center [503, 352] width 60 height 14
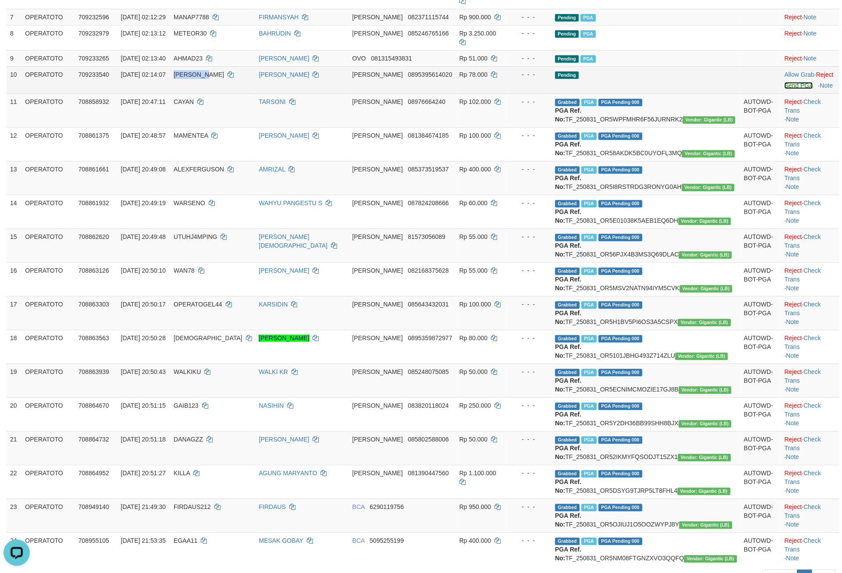
scroll to position [225, 0]
click at [784, 89] on link "Send PGA" at bounding box center [798, 85] width 28 height 7
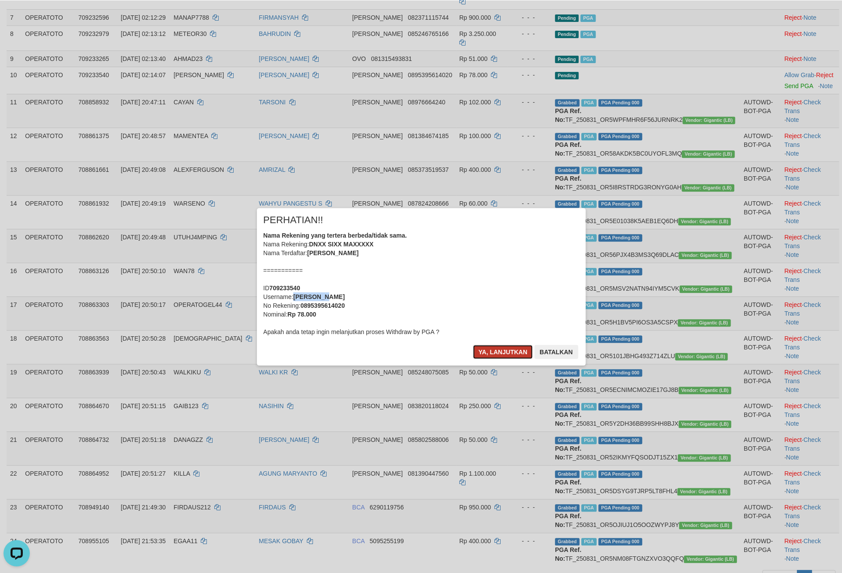
click at [498, 359] on button "Ya, lanjutkan" at bounding box center [503, 352] width 60 height 14
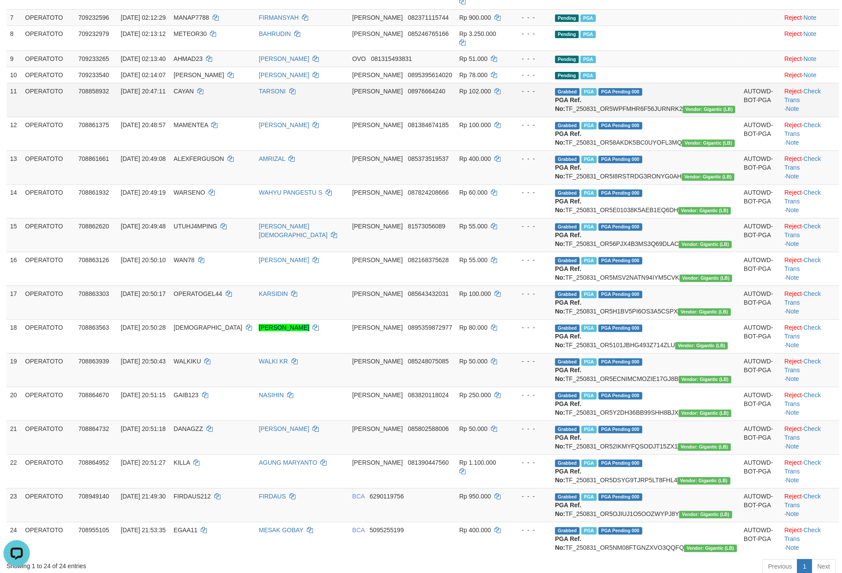
scroll to position [225, 0]
click at [195, 117] on td "CAYAN" at bounding box center [212, 100] width 85 height 34
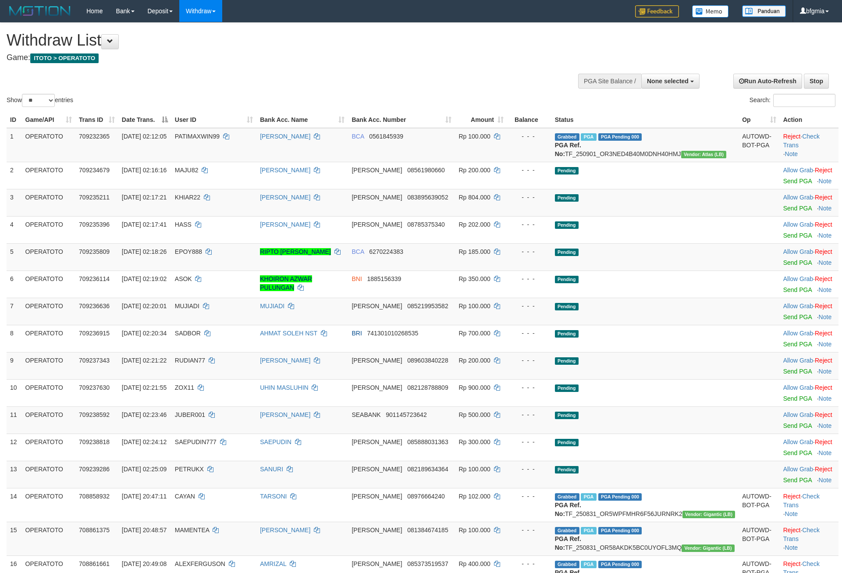
select select
select select "**"
click at [813, 149] on link "Check Trans" at bounding box center [801, 141] width 36 height 16
select select
select select "**"
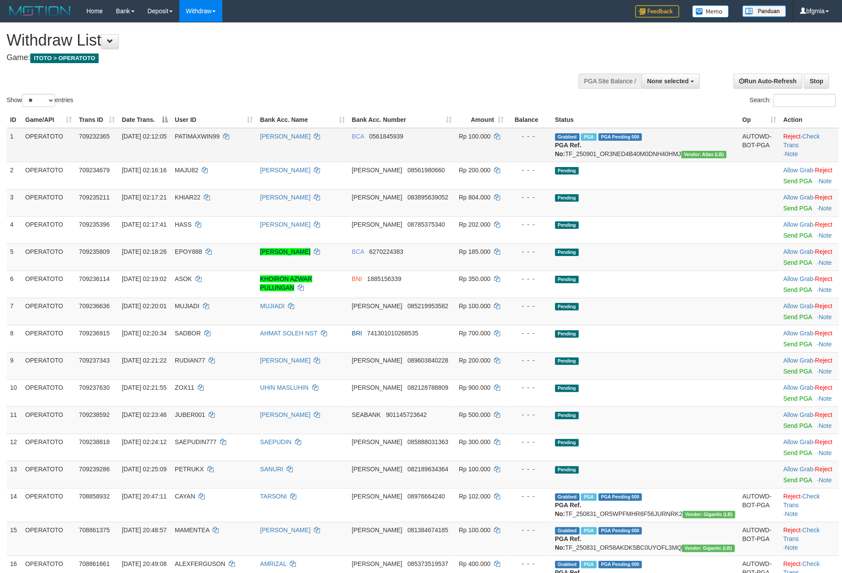
click at [367, 162] on td "BCA 0561845939" at bounding box center [401, 145] width 107 height 34
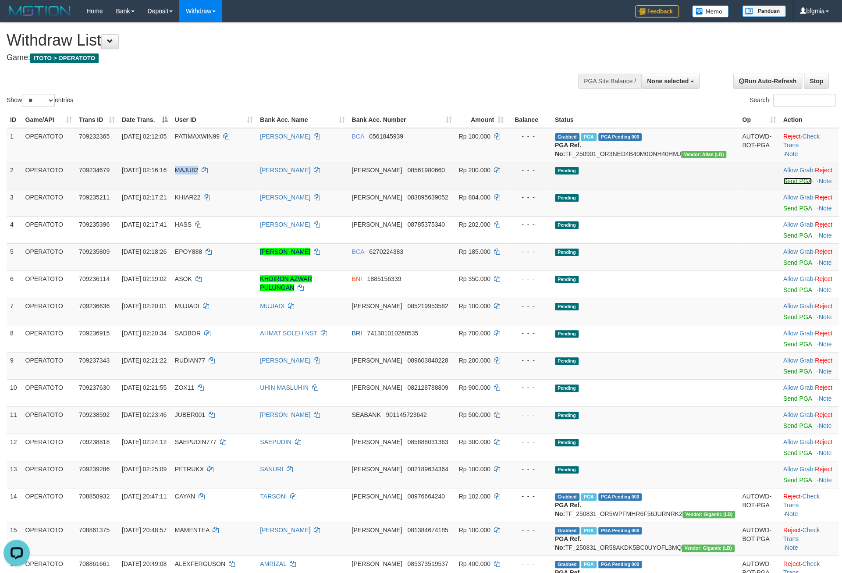
click at [783, 185] on link "Send PGA" at bounding box center [797, 181] width 28 height 7
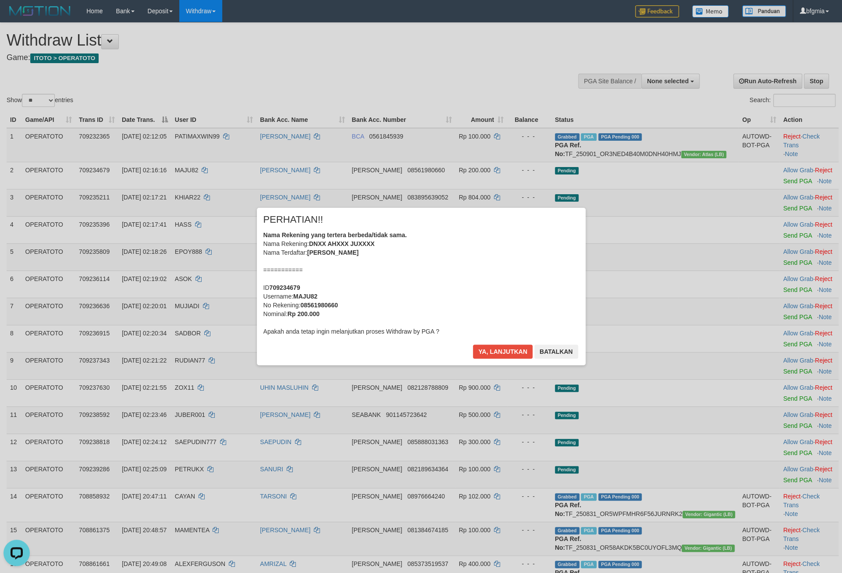
drag, startPoint x: 416, startPoint y: 272, endPoint x: 381, endPoint y: 242, distance: 46.3
click at [416, 271] on div "Nama Rekening yang tertera berbeda/tidak sama. Nama Rekening: DNXX AHXXX JUXXXX…" at bounding box center [421, 283] width 316 height 105
click at [488, 359] on button "Ya, lanjutkan" at bounding box center [503, 352] width 60 height 14
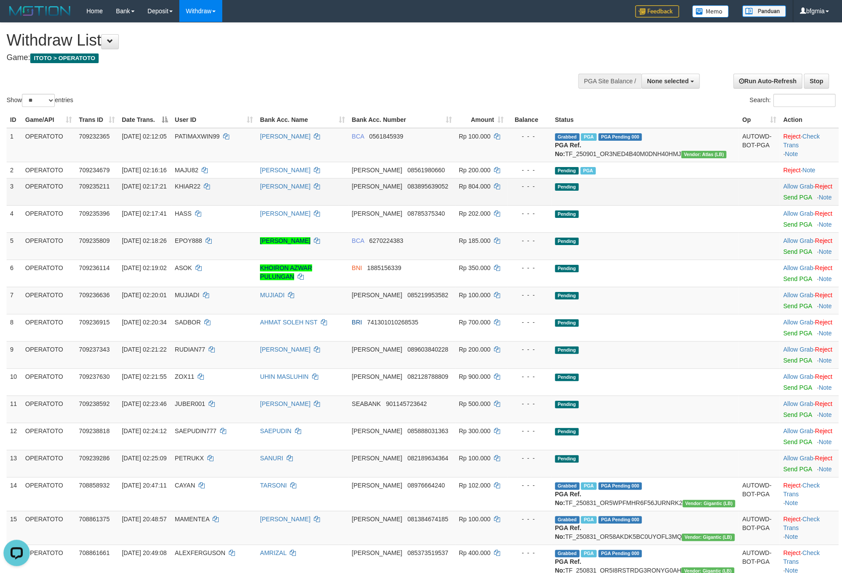
click at [507, 205] on td "Rp 804.000" at bounding box center [481, 191] width 52 height 27
click at [786, 201] on link "Send PGA" at bounding box center [797, 197] width 28 height 7
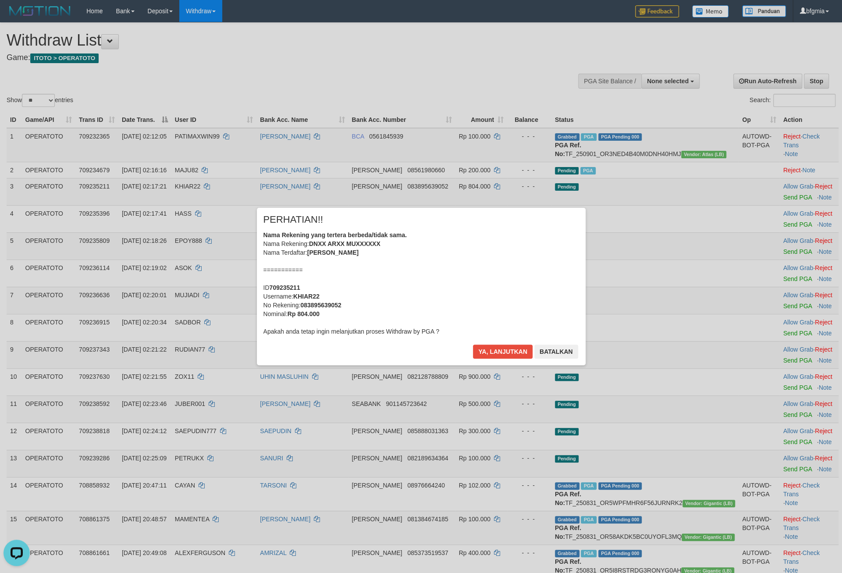
click at [384, 279] on div "Nama Rekening yang tertera berbeda/tidak sama. Nama Rekening: DNXX ARXX MUXXXXX…" at bounding box center [421, 283] width 316 height 105
click at [488, 359] on button "Ya, lanjutkan" at bounding box center [503, 352] width 60 height 14
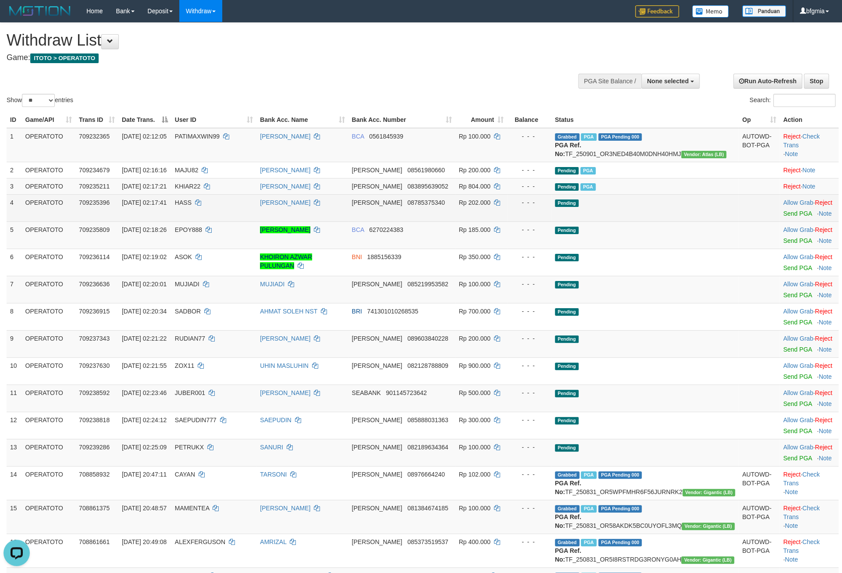
click at [434, 221] on td "DANA 08785375340" at bounding box center [401, 207] width 107 height 27
click at [783, 217] on link "Send PGA" at bounding box center [797, 213] width 28 height 7
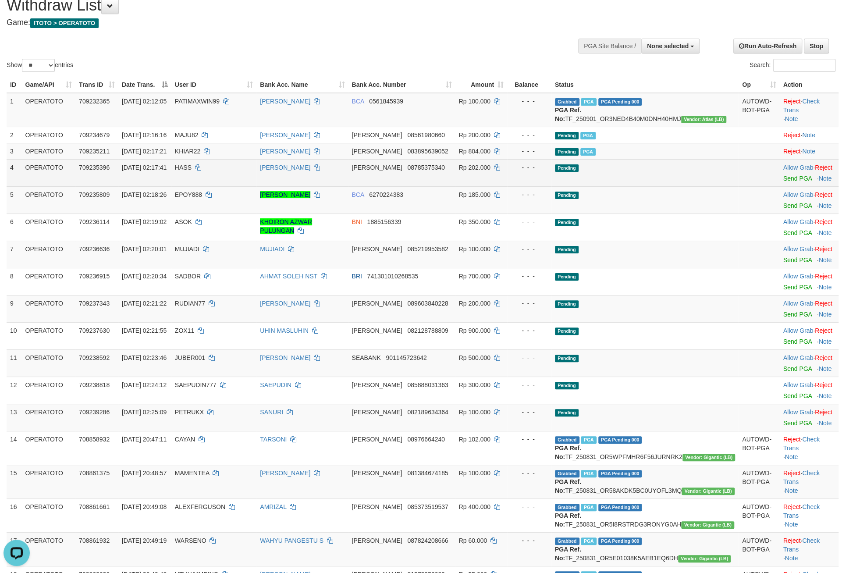
click at [417, 186] on td "DANA 08785375340" at bounding box center [401, 172] width 107 height 27
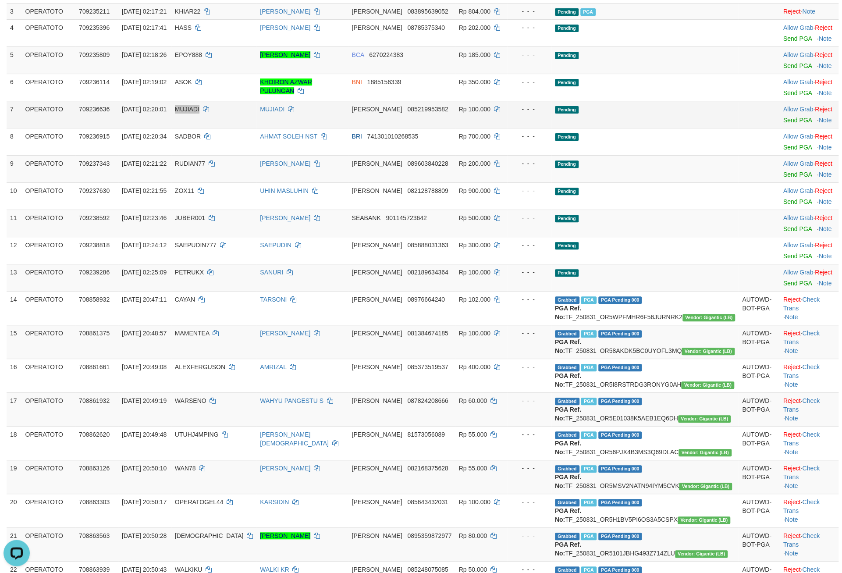
scroll to position [176, 0]
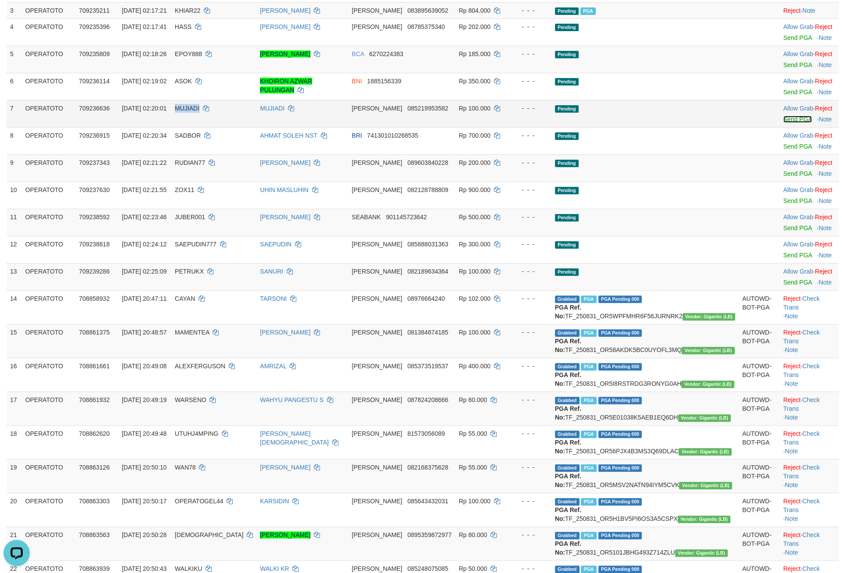
click at [785, 123] on link "Send PGA" at bounding box center [797, 119] width 28 height 7
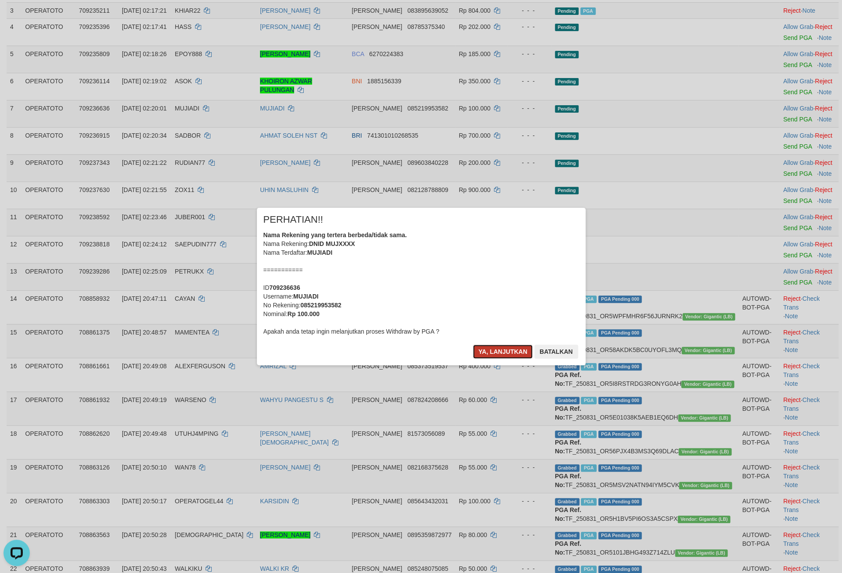
click at [473, 359] on button "Ya, lanjutkan" at bounding box center [503, 352] width 60 height 14
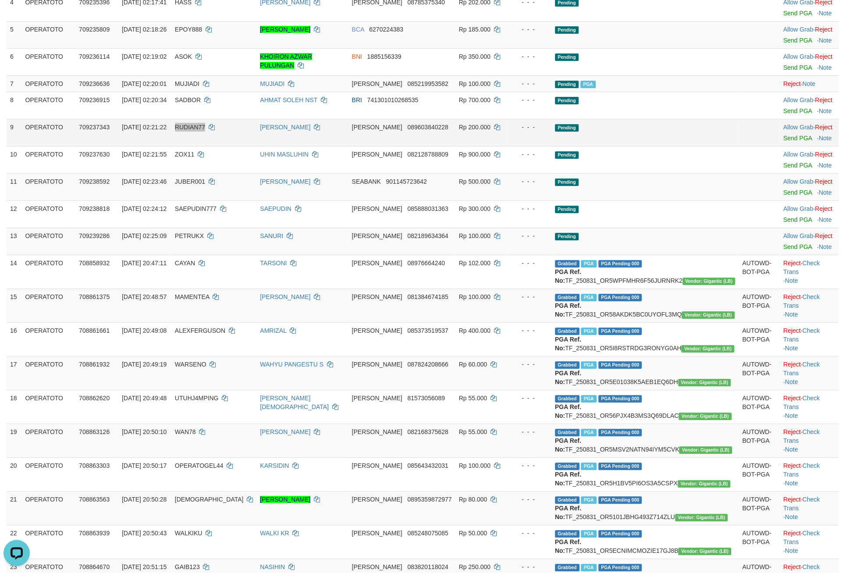
scroll to position [211, 0]
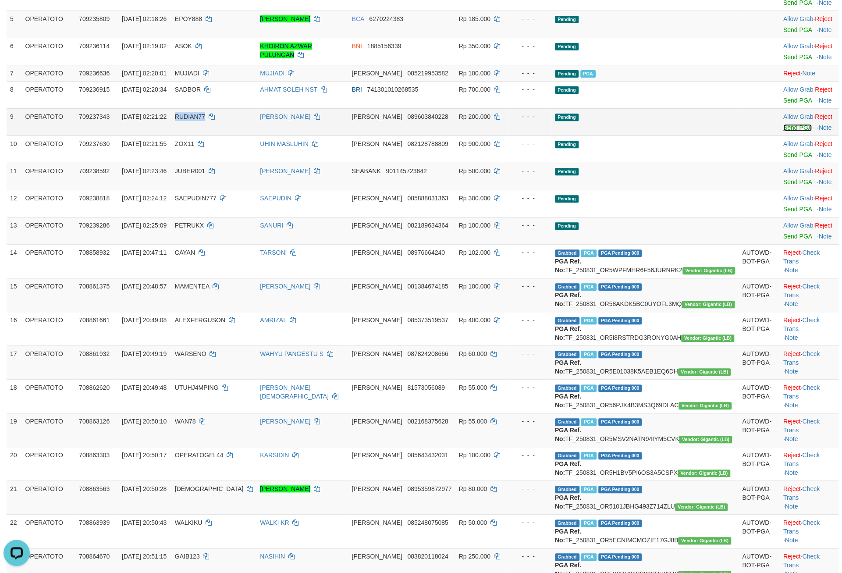
click at [783, 131] on link "Send PGA" at bounding box center [797, 127] width 28 height 7
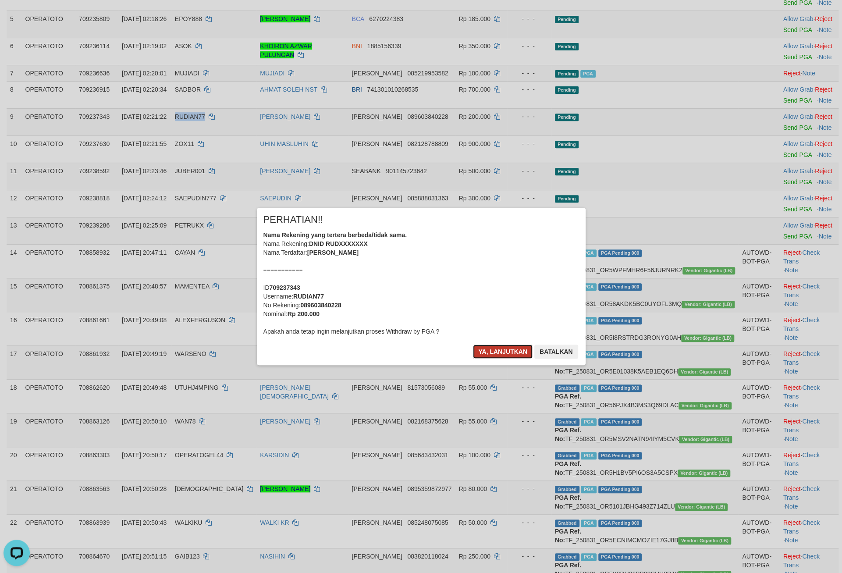
click at [475, 359] on button "Ya, lanjutkan" at bounding box center [503, 352] width 60 height 14
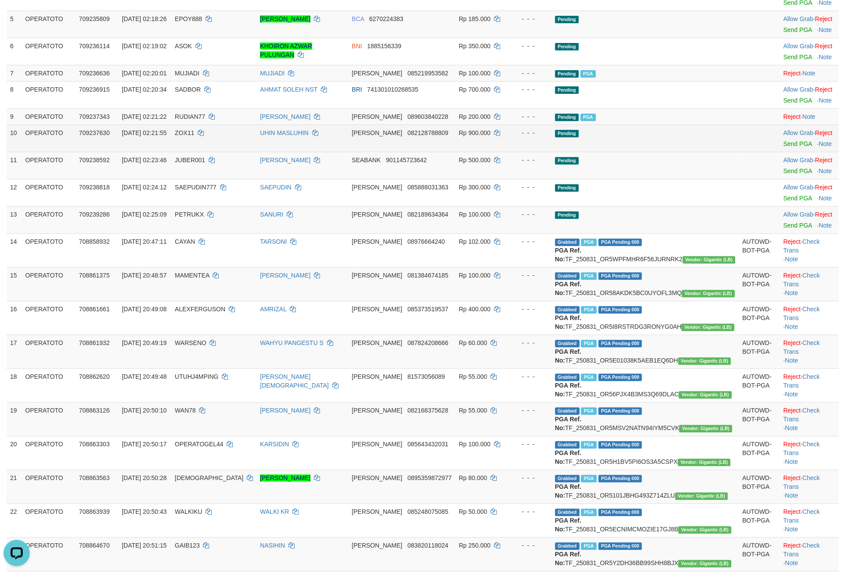
click at [785, 152] on td "Allow Grab · Reject Send PGA · Note" at bounding box center [809, 138] width 59 height 27
click at [783, 147] on link "Send PGA" at bounding box center [797, 143] width 28 height 7
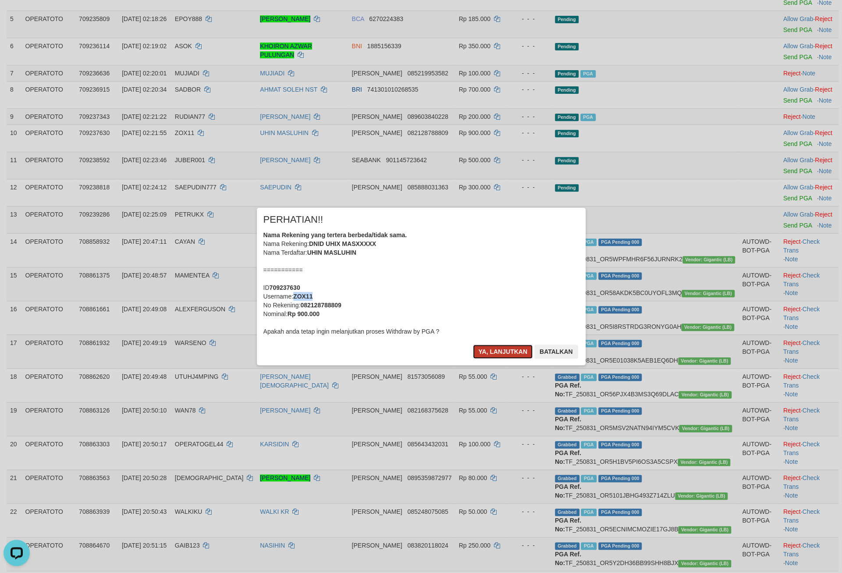
click at [487, 359] on button "Ya, lanjutkan" at bounding box center [503, 352] width 60 height 14
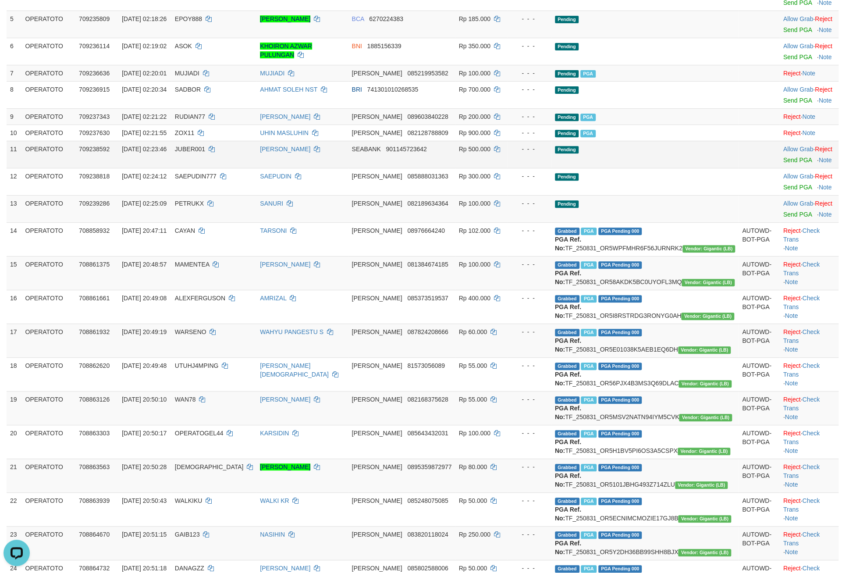
click at [370, 168] on td "SEABANK 901145723642" at bounding box center [401, 154] width 107 height 27
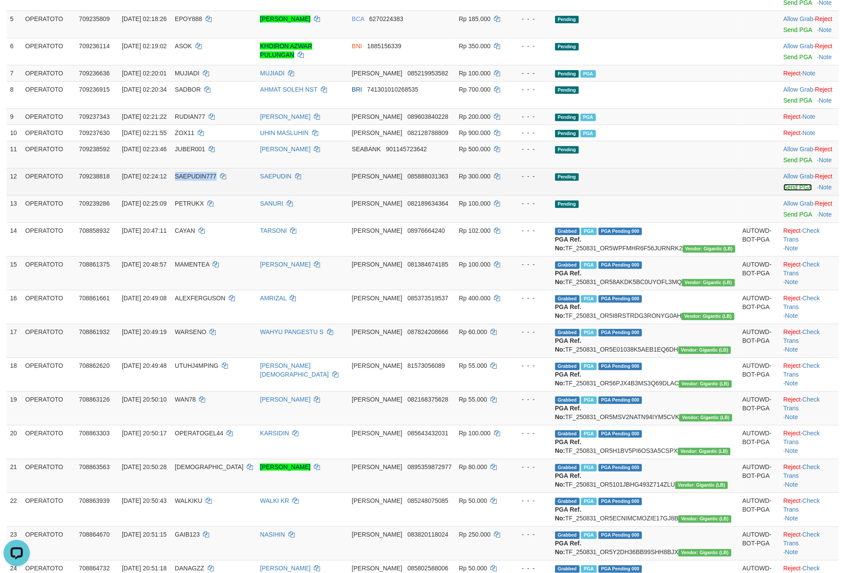
click at [783, 191] on link "Send PGA" at bounding box center [797, 187] width 28 height 7
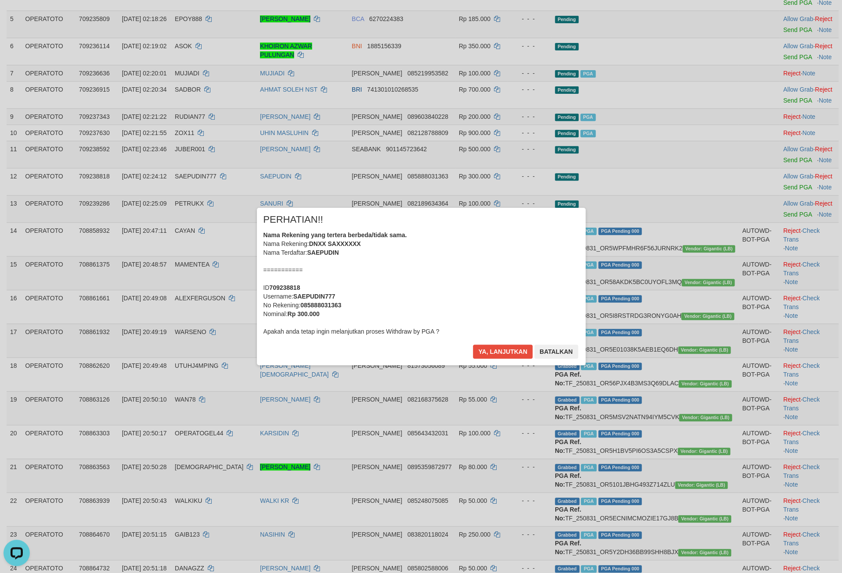
click at [444, 267] on div "Nama Rekening yang tertera berbeda/tidak sama. Nama Rekening: DNXX SAXXXXXX Nam…" at bounding box center [421, 283] width 316 height 105
drag, startPoint x: 490, startPoint y: 356, endPoint x: 490, endPoint y: 362, distance: 5.7
click at [490, 358] on div "× PERHATIAN!! Nama Rekening yang tertera berbeda/tidak sama. Nama Rekening: DNX…" at bounding box center [421, 286] width 329 height 157
click at [490, 359] on button "Ya, lanjutkan" at bounding box center [503, 352] width 60 height 14
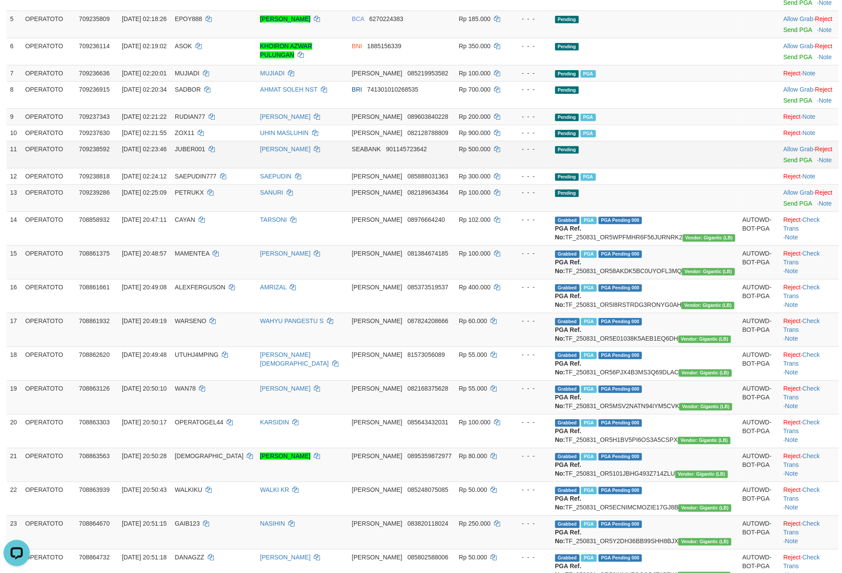
click at [523, 168] on td "- - -" at bounding box center [529, 154] width 44 height 27
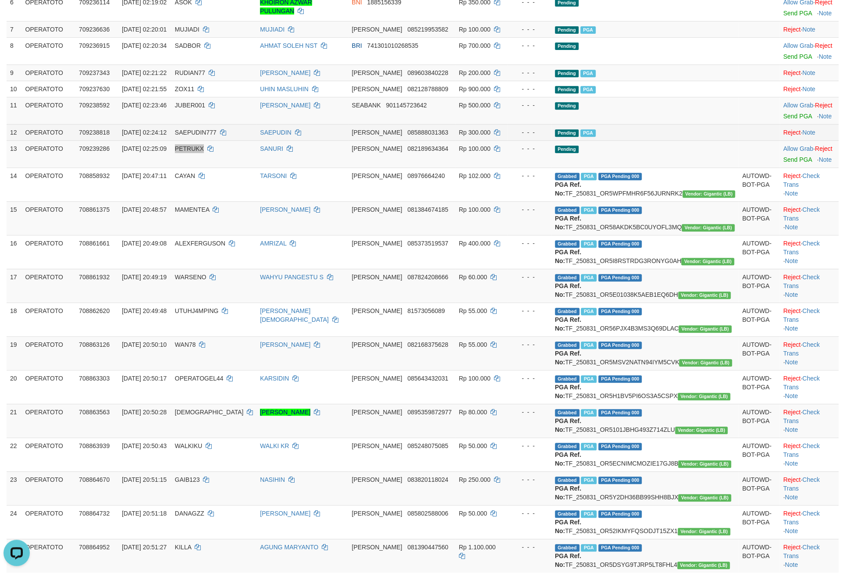
scroll to position [317, 0]
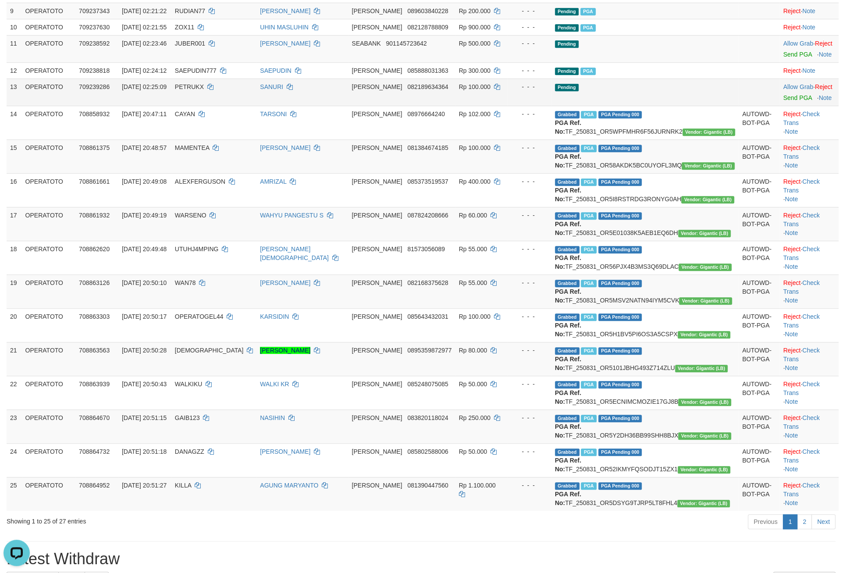
click at [783, 106] on td "Allow Grab · Reject Send PGA · Note" at bounding box center [809, 91] width 59 height 27
click at [783, 101] on link "Send PGA" at bounding box center [797, 97] width 28 height 7
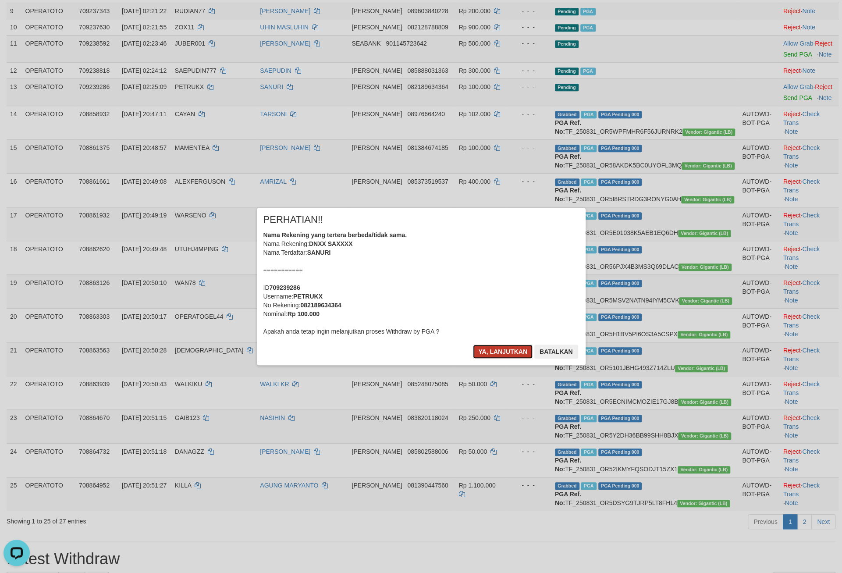
click at [501, 359] on button "Ya, lanjutkan" at bounding box center [503, 352] width 60 height 14
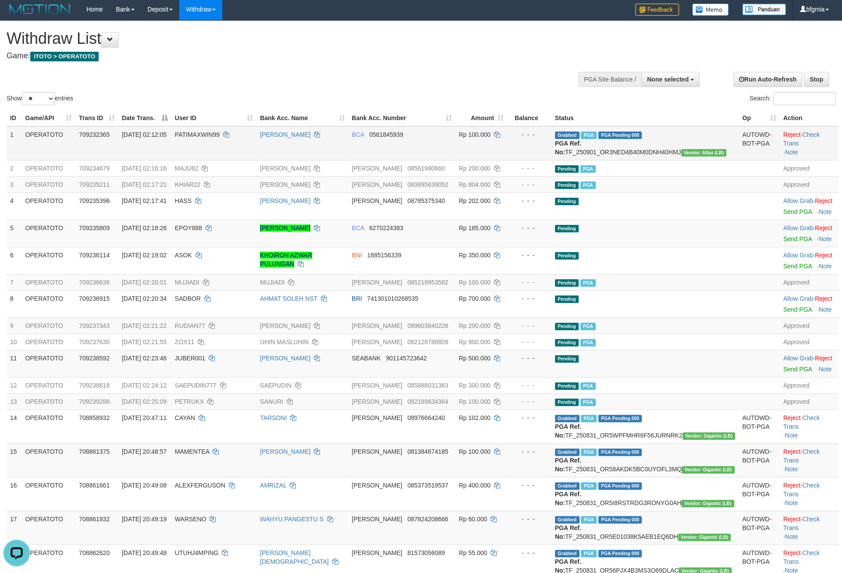
scroll to position [0, 0]
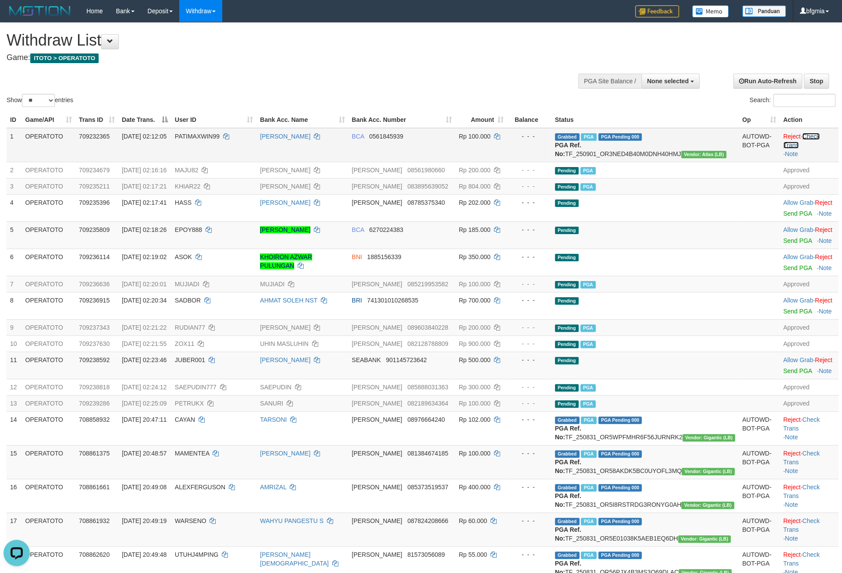
click at [812, 149] on link "Check Trans" at bounding box center [801, 141] width 36 height 16
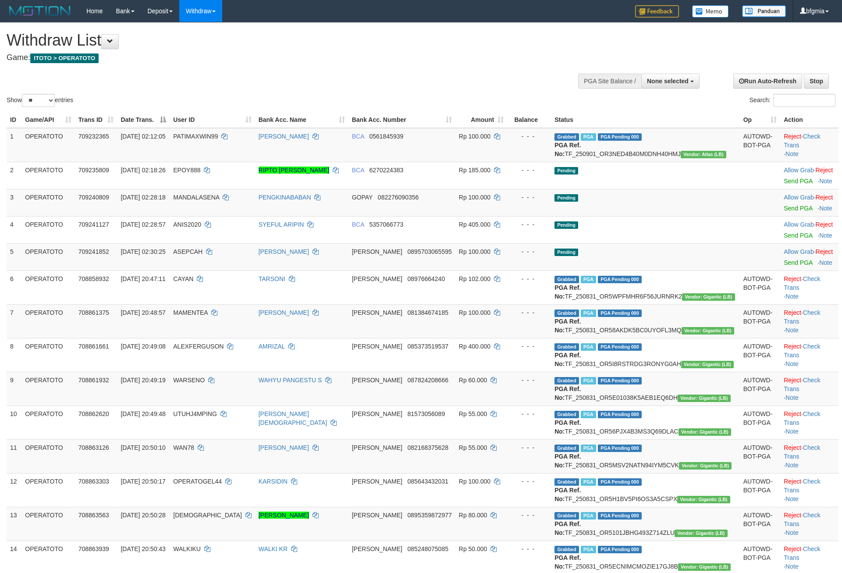
select select
select select "**"
click at [170, 216] on td "[DATE] 02:28:18" at bounding box center [143, 202] width 53 height 27
click at [784, 212] on link "Send PGA" at bounding box center [798, 208] width 28 height 7
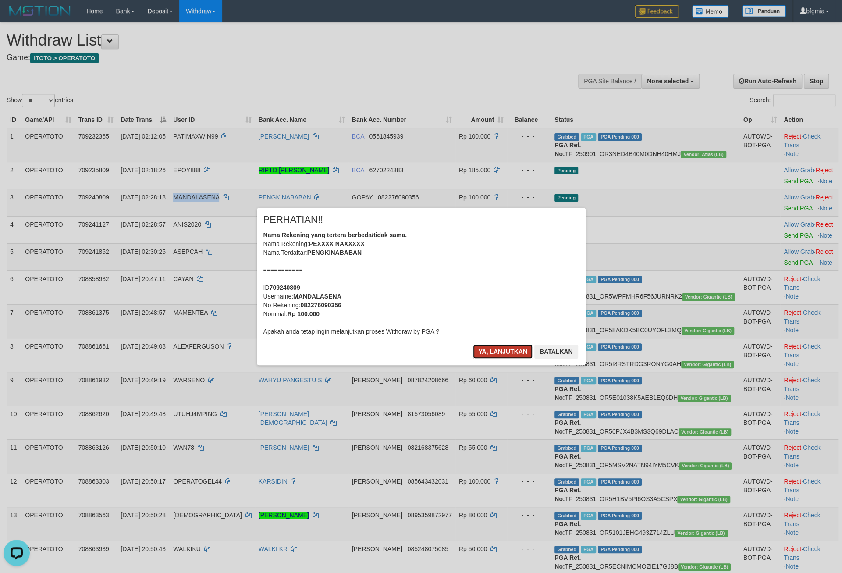
click at [483, 359] on button "Ya, lanjutkan" at bounding box center [503, 352] width 60 height 14
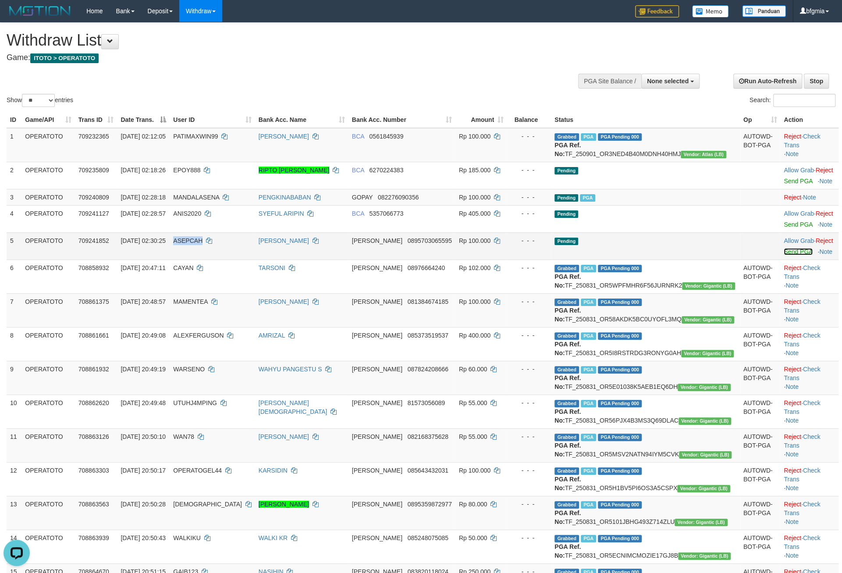
click at [784, 255] on link "Send PGA" at bounding box center [798, 251] width 28 height 7
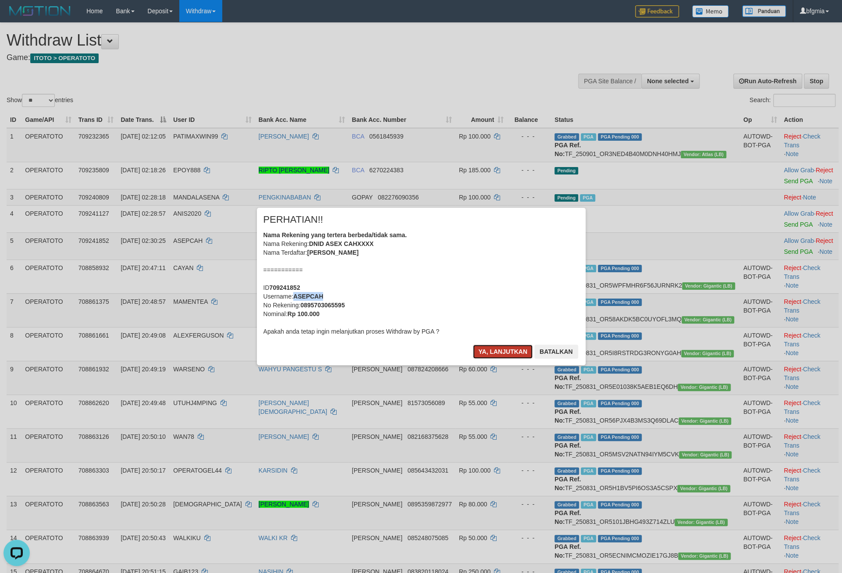
click at [498, 359] on button "Ya, lanjutkan" at bounding box center [503, 352] width 60 height 14
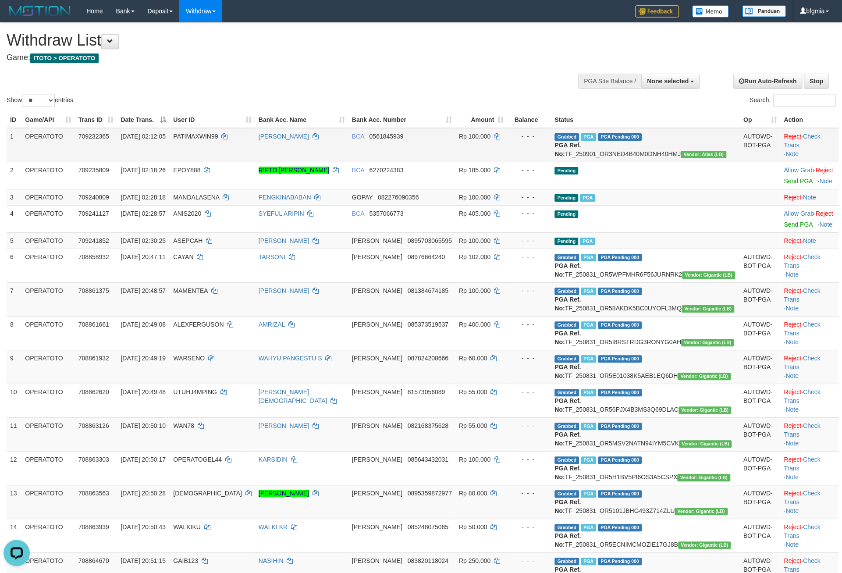
click at [683, 162] on td "Grabbed PGA PGA Pending 000 PGA Ref. No: TF_250901_OR3NED4B40M0DNH40HMJ Vendor:…" at bounding box center [645, 145] width 189 height 34
copy td "TF_250901_OR3NED4B40M0DNH40HMJ"
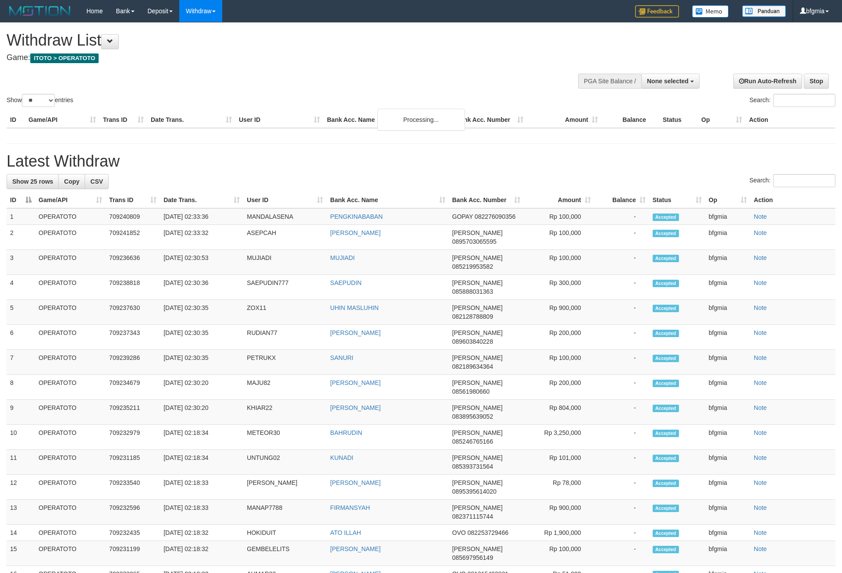
select select
select select "**"
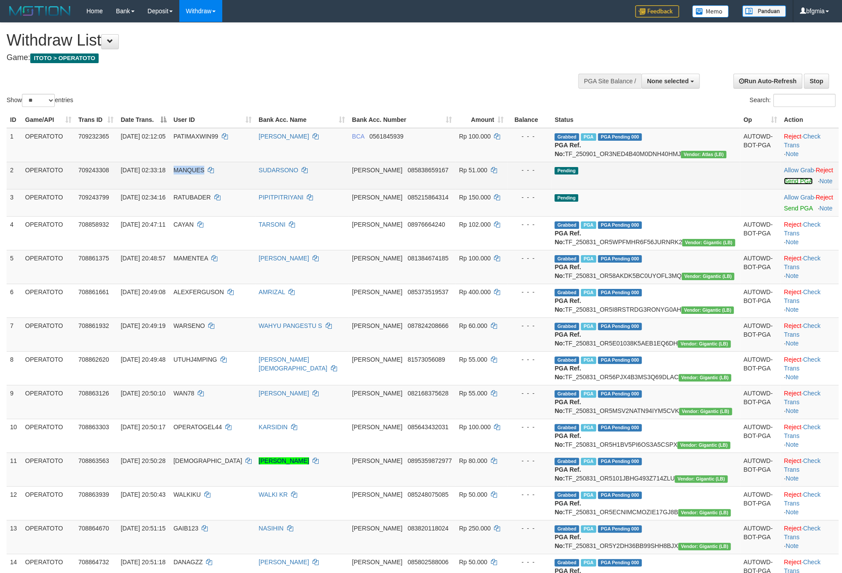
click at [784, 185] on link "Send PGA" at bounding box center [798, 181] width 28 height 7
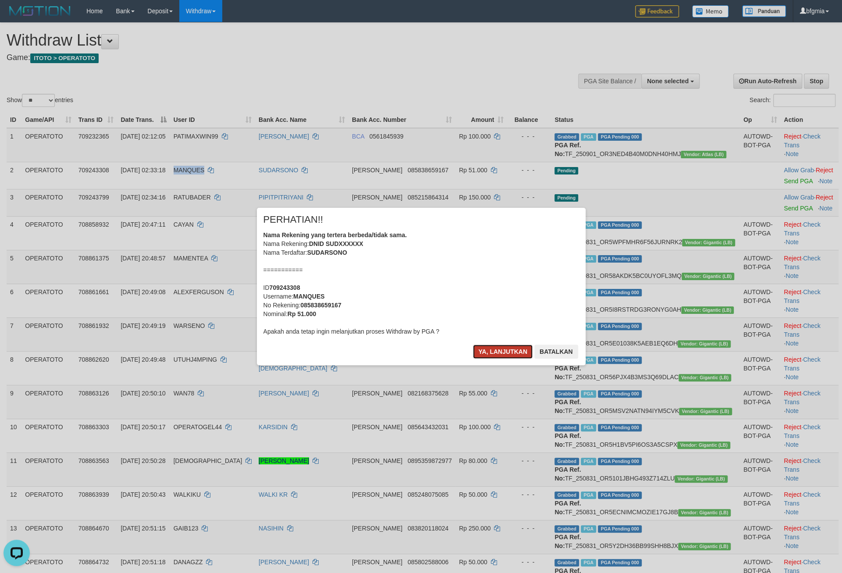
click at [486, 359] on button "Ya, lanjutkan" at bounding box center [503, 352] width 60 height 14
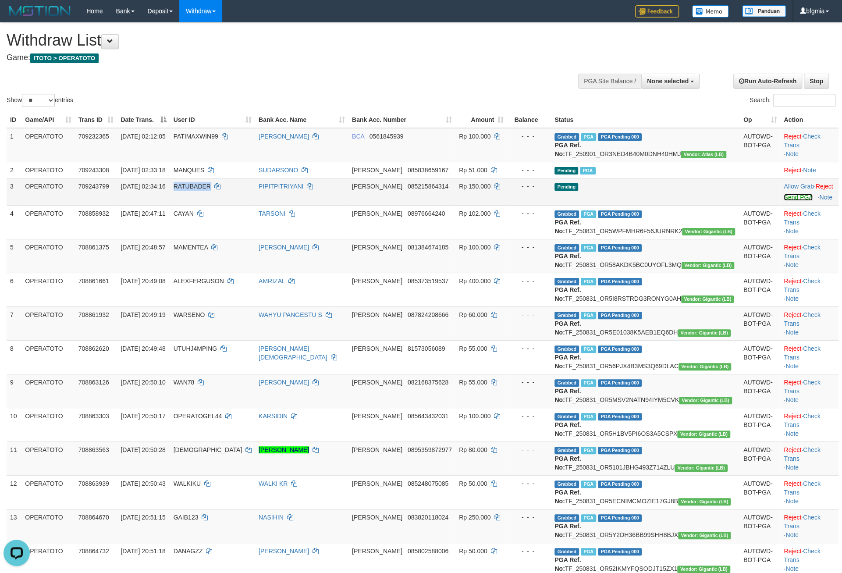
click at [784, 201] on link "Send PGA" at bounding box center [798, 197] width 28 height 7
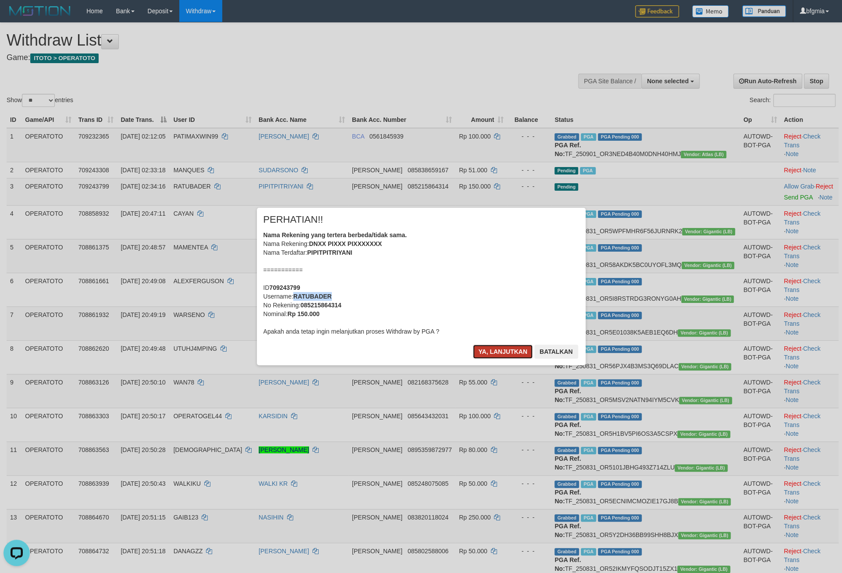
click at [498, 359] on button "Ya, lanjutkan" at bounding box center [503, 352] width 60 height 14
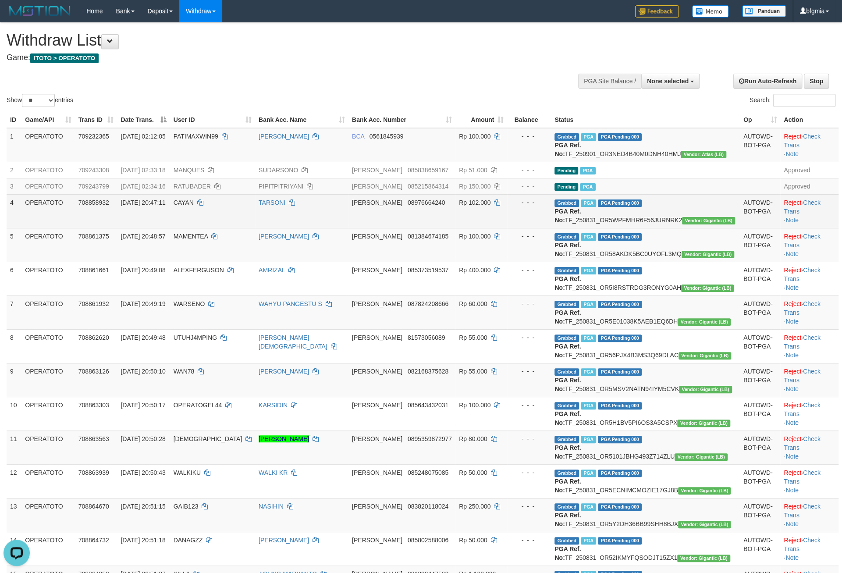
click at [223, 228] on td "CAYAN" at bounding box center [212, 211] width 85 height 34
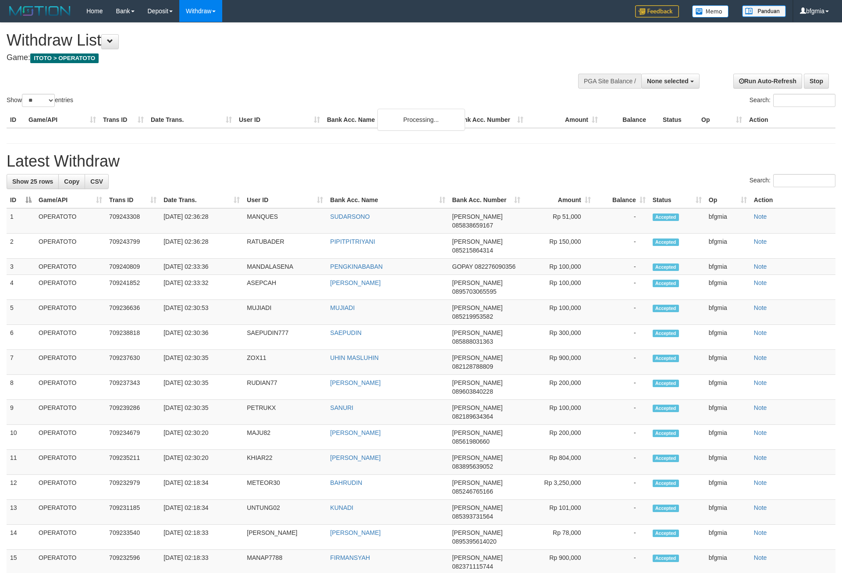
select select
select select "**"
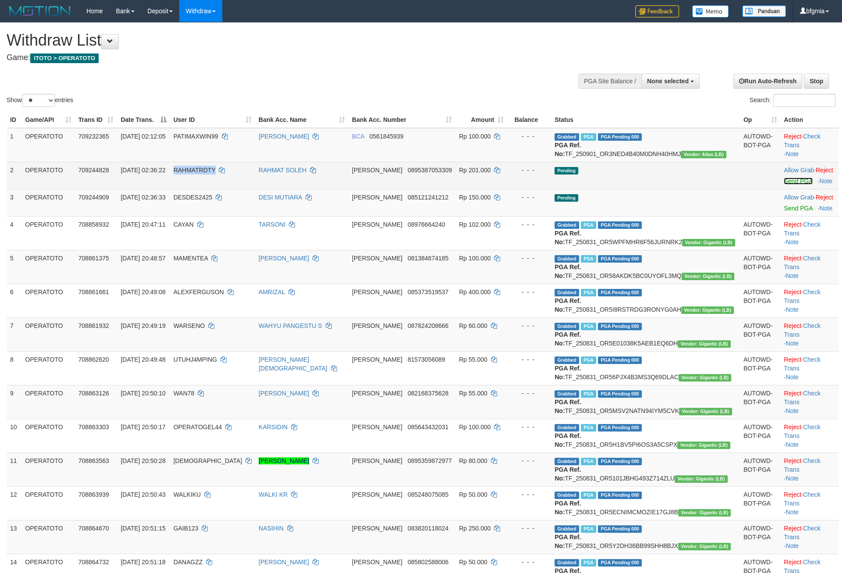
click at [786, 185] on link "Send PGA" at bounding box center [798, 181] width 28 height 7
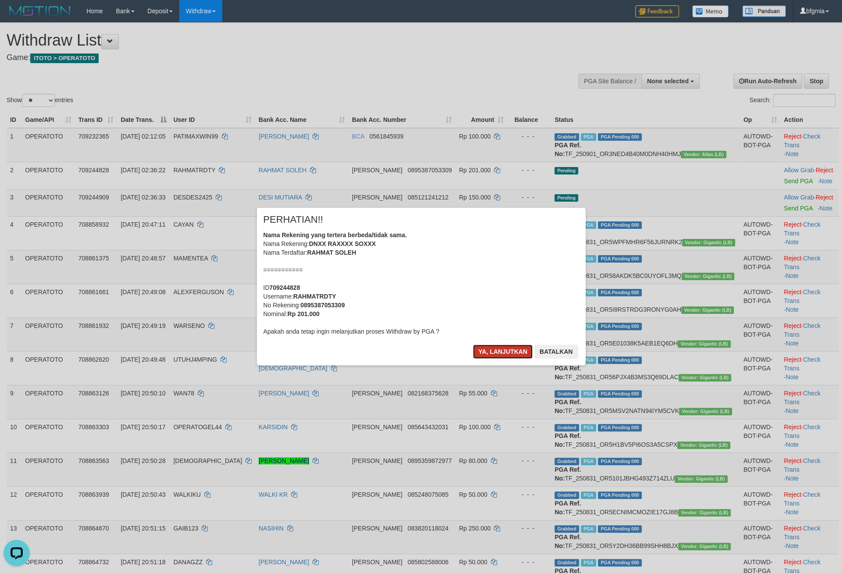
drag, startPoint x: 487, startPoint y: 371, endPoint x: 606, endPoint y: 370, distance: 119.3
click at [487, 359] on button "Ya, lanjutkan" at bounding box center [503, 352] width 60 height 14
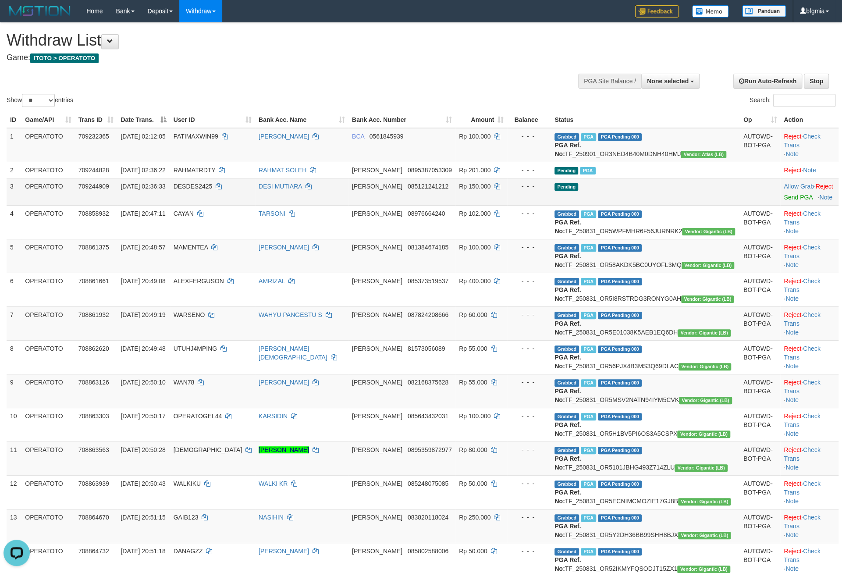
click at [542, 205] on td "- - -" at bounding box center [529, 191] width 44 height 27
click at [784, 201] on link "Send PGA" at bounding box center [798, 197] width 28 height 7
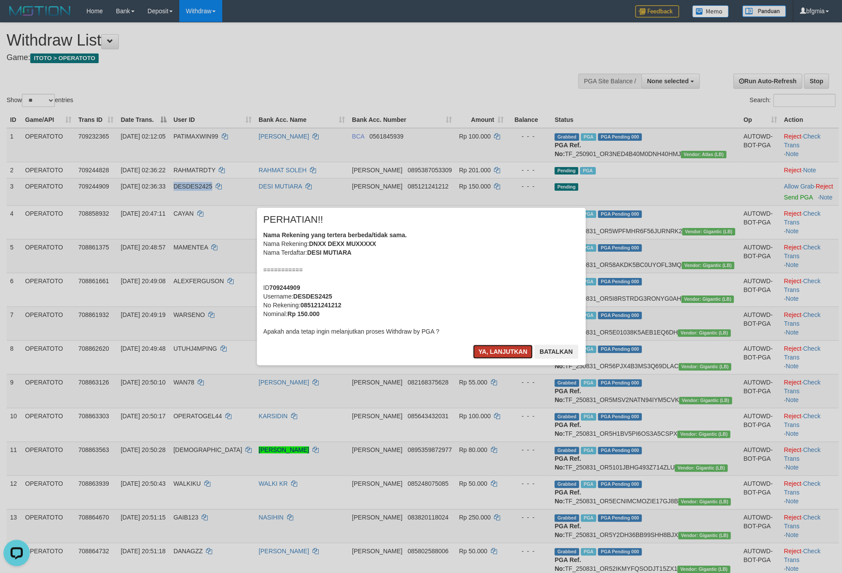
click at [473, 359] on button "Ya, lanjutkan" at bounding box center [503, 352] width 60 height 14
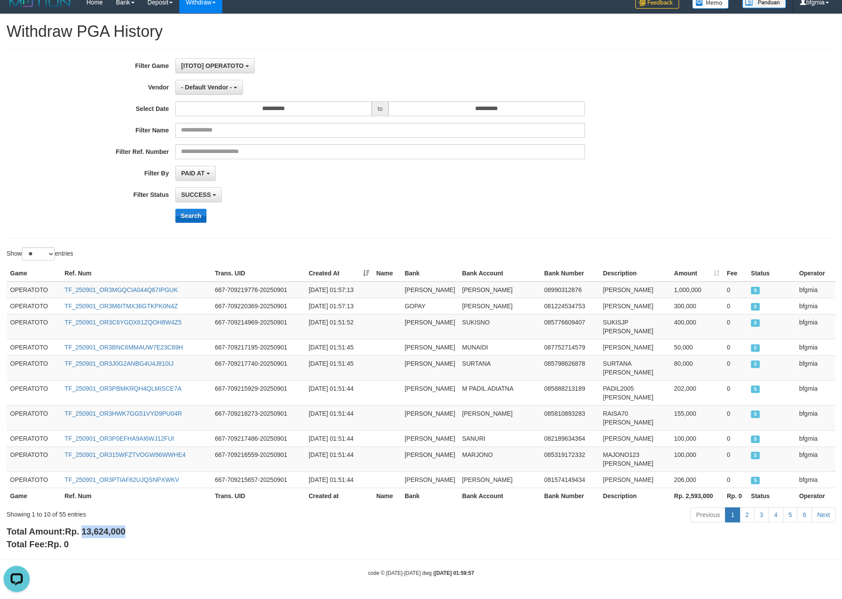
scroll to position [9, 0]
click at [190, 209] on button "Search" at bounding box center [190, 216] width 31 height 14
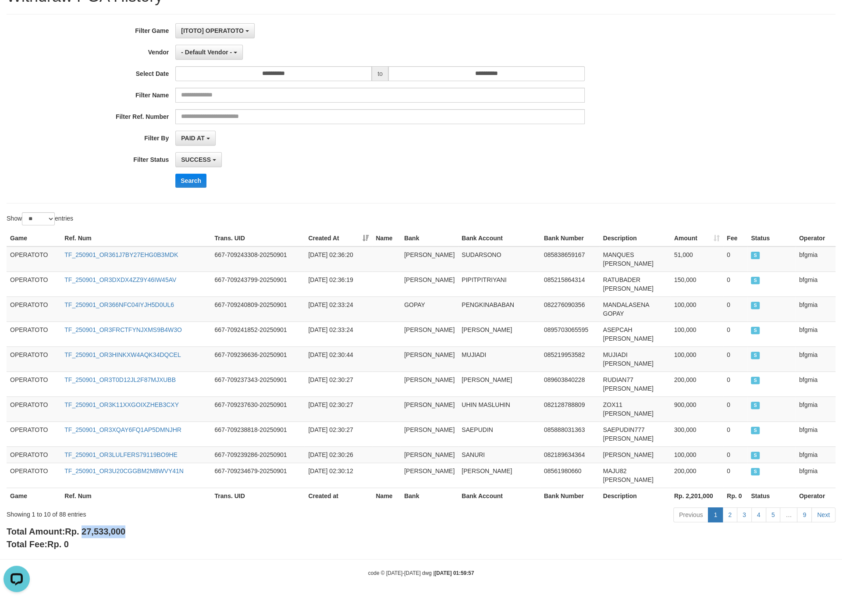
drag, startPoint x: 84, startPoint y: 529, endPoint x: 182, endPoint y: 527, distance: 98.2
click at [182, 527] on div "Total Amount: Rp. 27,533,000 Total Fee: Rp. 0" at bounding box center [421, 537] width 829 height 25
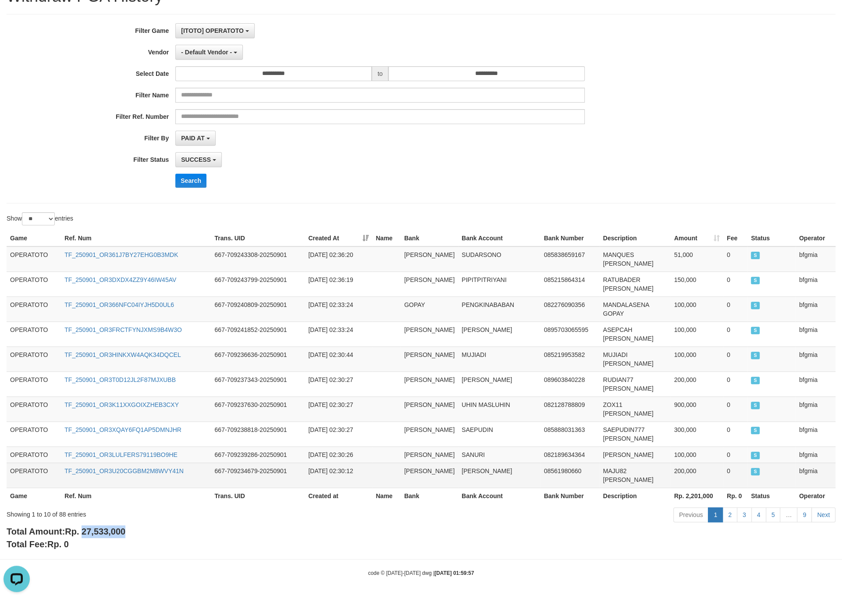
copy span "27,533,000"
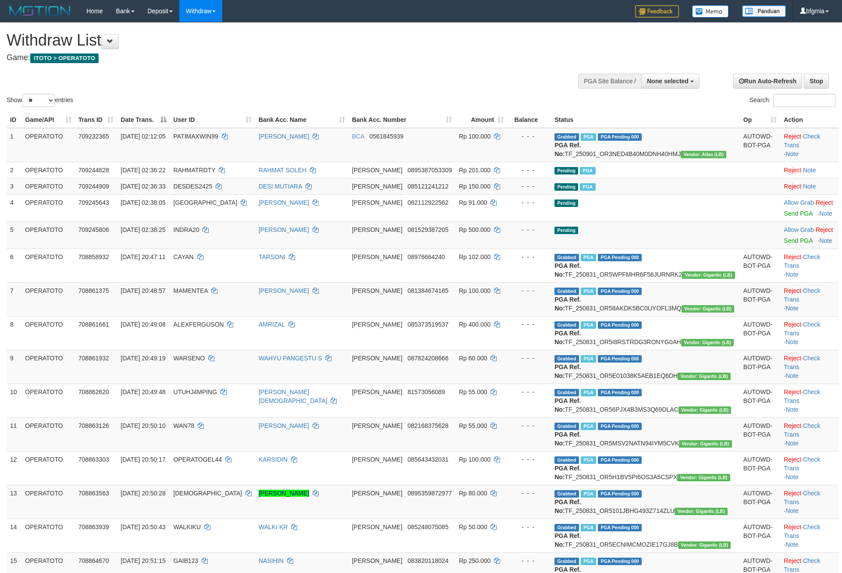
select select
select select "**"
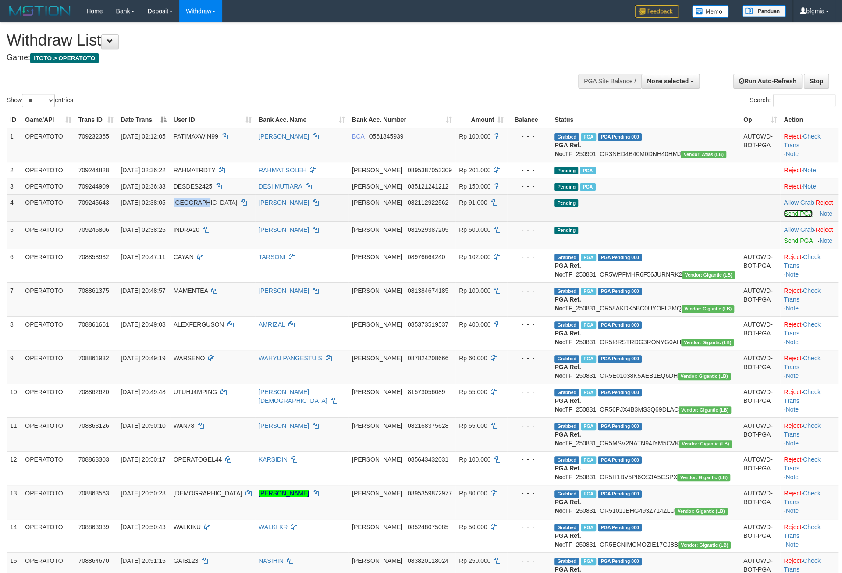
click at [784, 217] on link "Send PGA" at bounding box center [798, 213] width 28 height 7
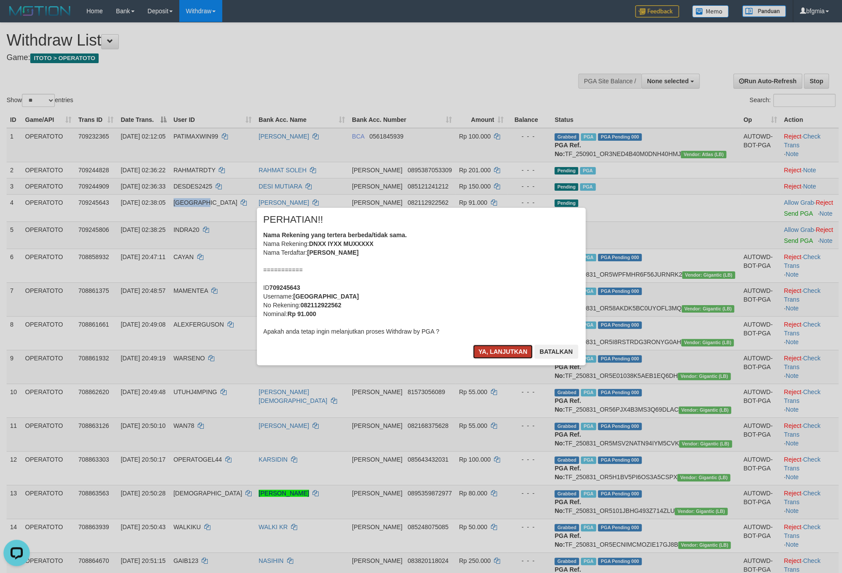
click at [494, 359] on button "Ya, lanjutkan" at bounding box center [503, 352] width 60 height 14
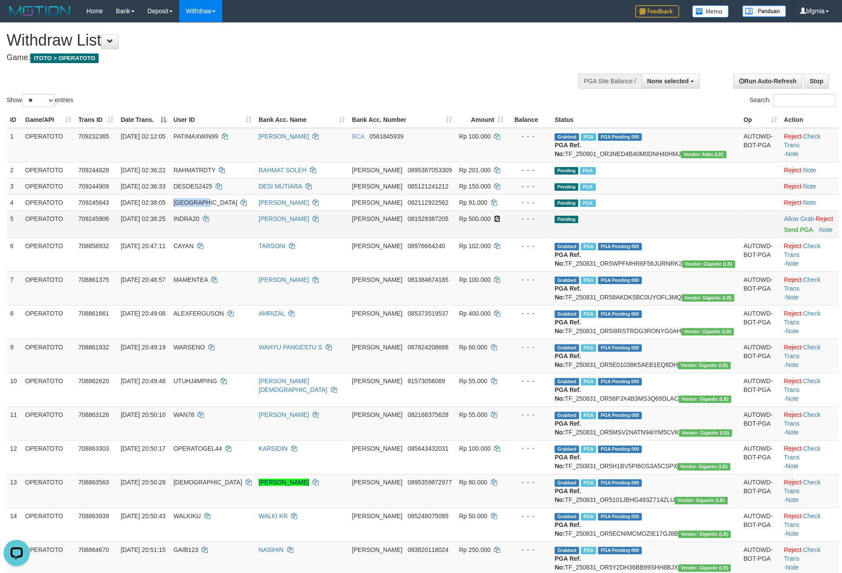
click at [494, 222] on icon at bounding box center [497, 219] width 6 height 6
click at [784, 233] on link "Send PGA" at bounding box center [798, 229] width 28 height 7
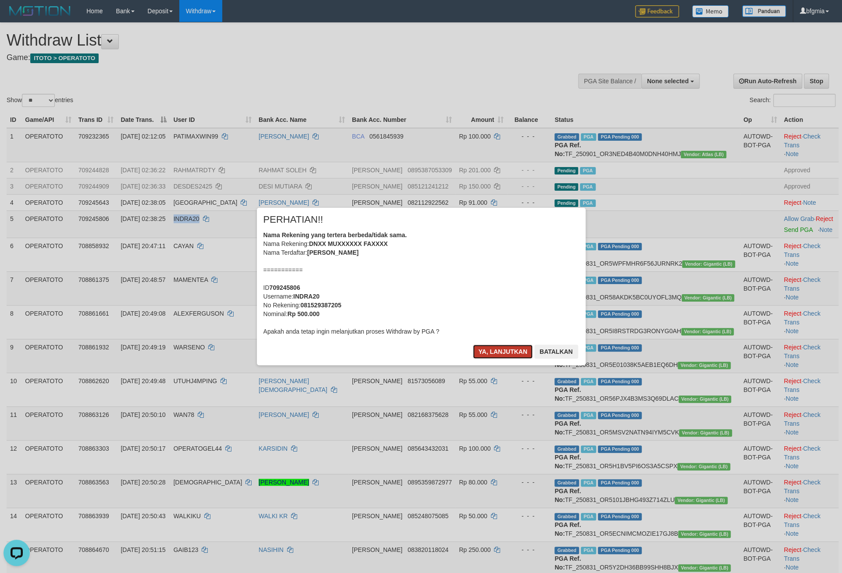
click at [474, 359] on button "Ya, lanjutkan" at bounding box center [503, 352] width 60 height 14
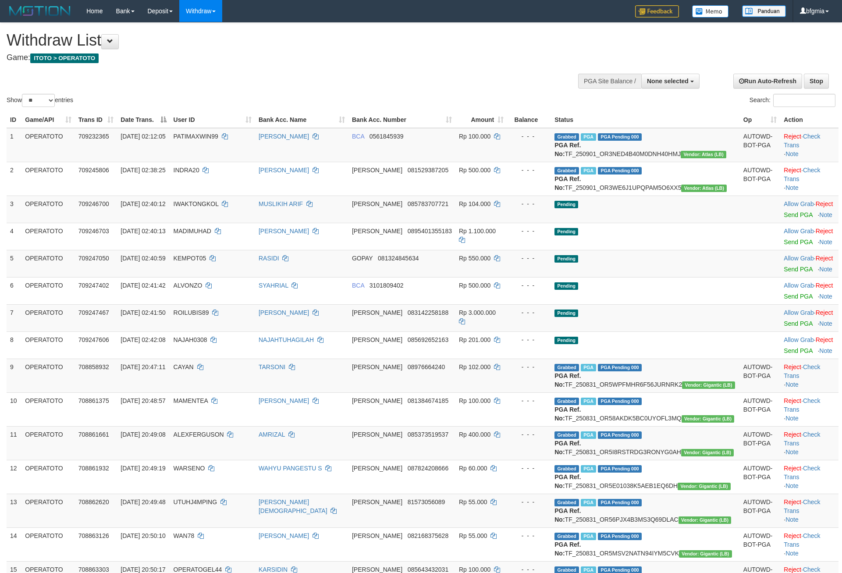
select select
select select "**"
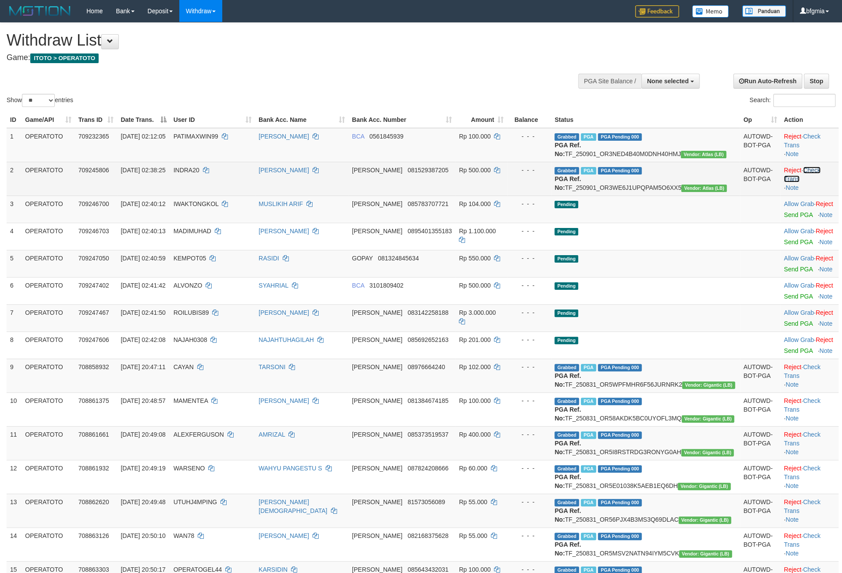
click at [812, 182] on link "Check Trans" at bounding box center [802, 175] width 36 height 16
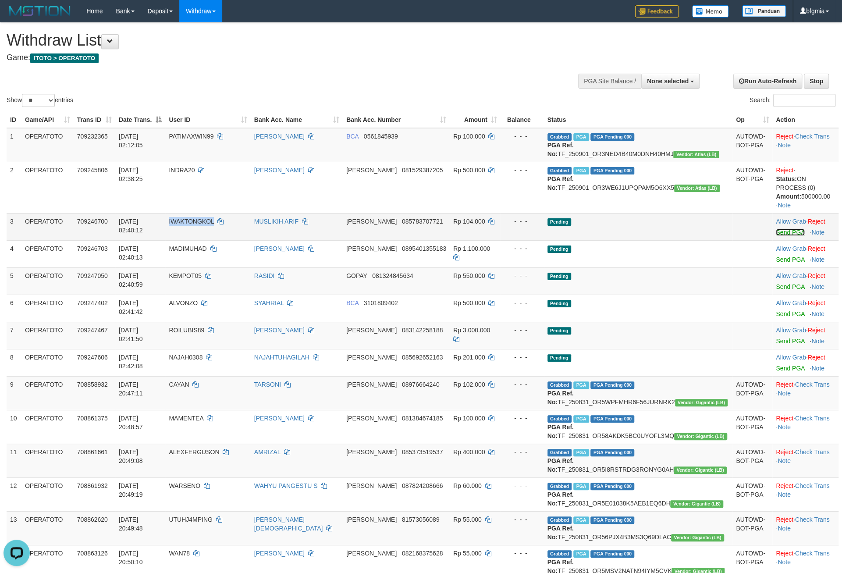
click at [783, 236] on link "Send PGA" at bounding box center [790, 232] width 28 height 7
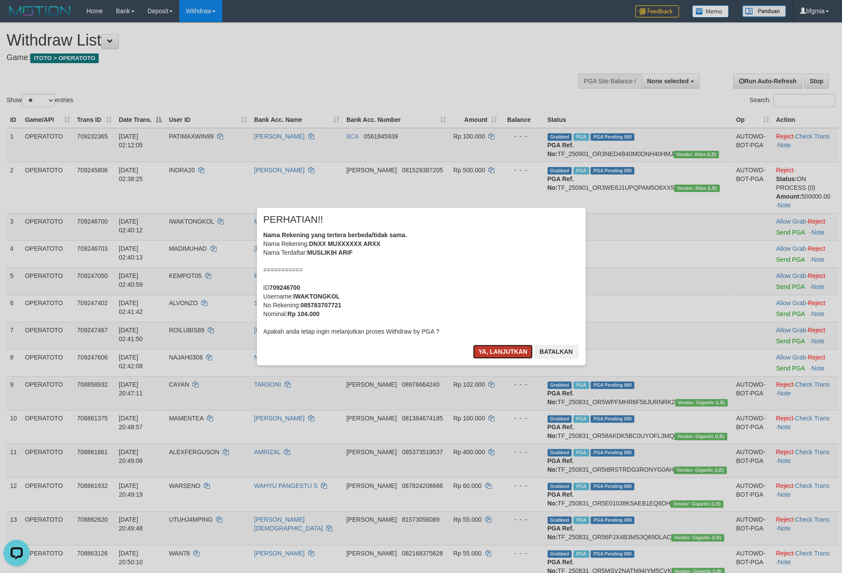
click at [489, 359] on button "Ya, lanjutkan" at bounding box center [503, 352] width 60 height 14
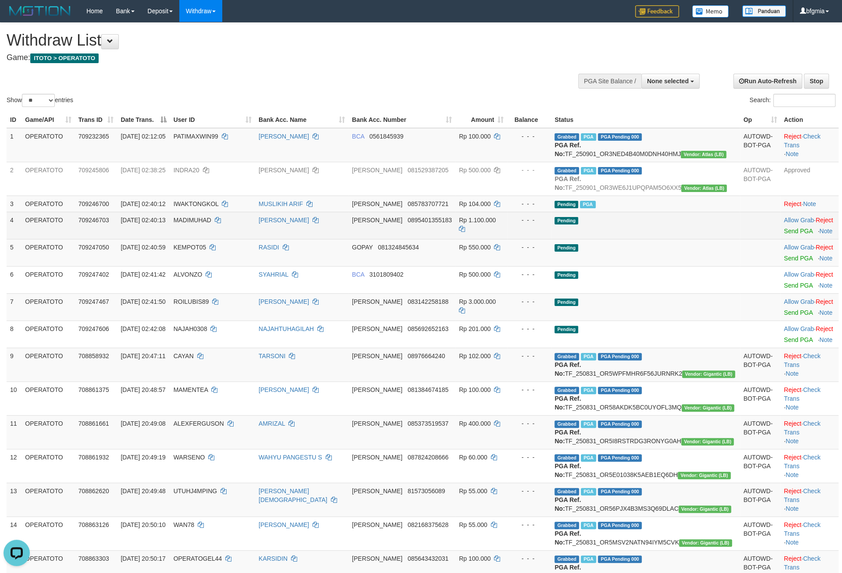
click at [453, 239] on td "DANA 0895401355183" at bounding box center [402, 225] width 107 height 27
click at [784, 235] on link "Send PGA" at bounding box center [798, 231] width 28 height 7
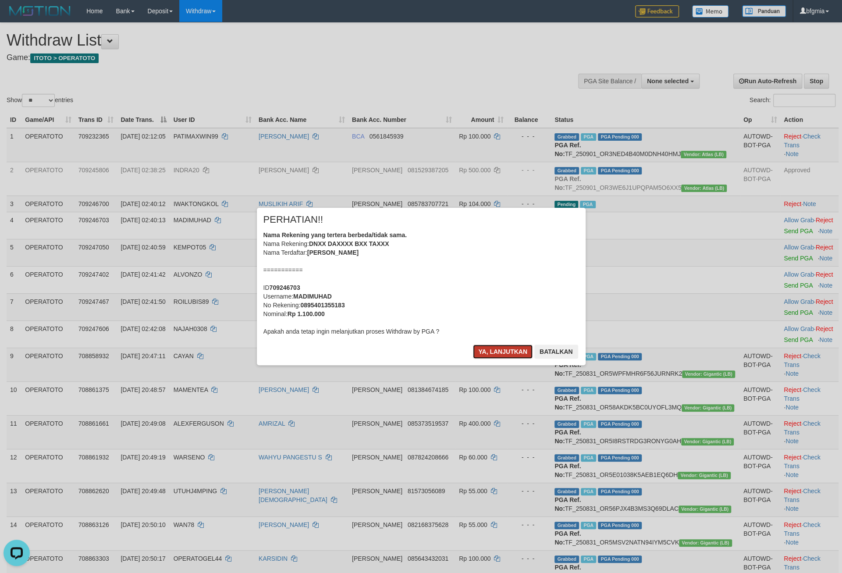
click at [481, 359] on button "Ya, lanjutkan" at bounding box center [503, 352] width 60 height 14
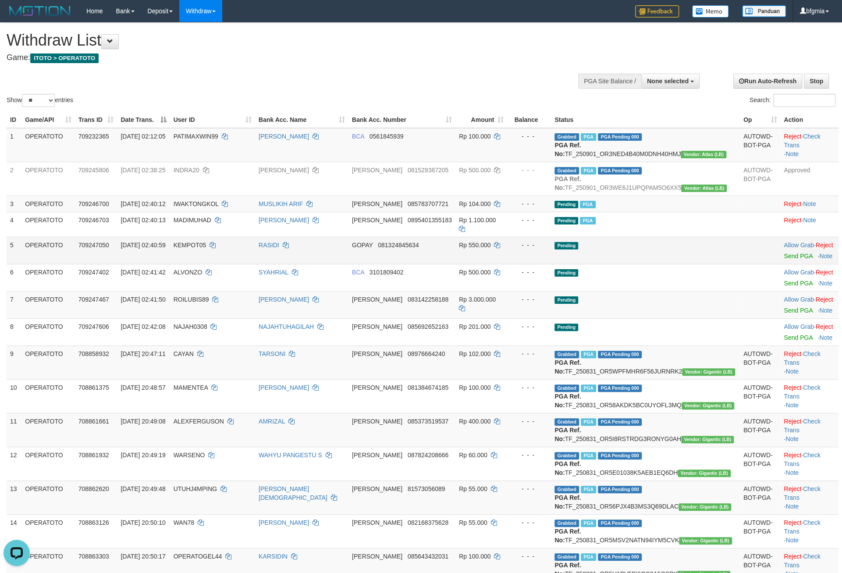
click at [397, 264] on td "GOPAY 081324845634" at bounding box center [402, 250] width 107 height 27
click at [787, 260] on link "Send PGA" at bounding box center [798, 256] width 28 height 7
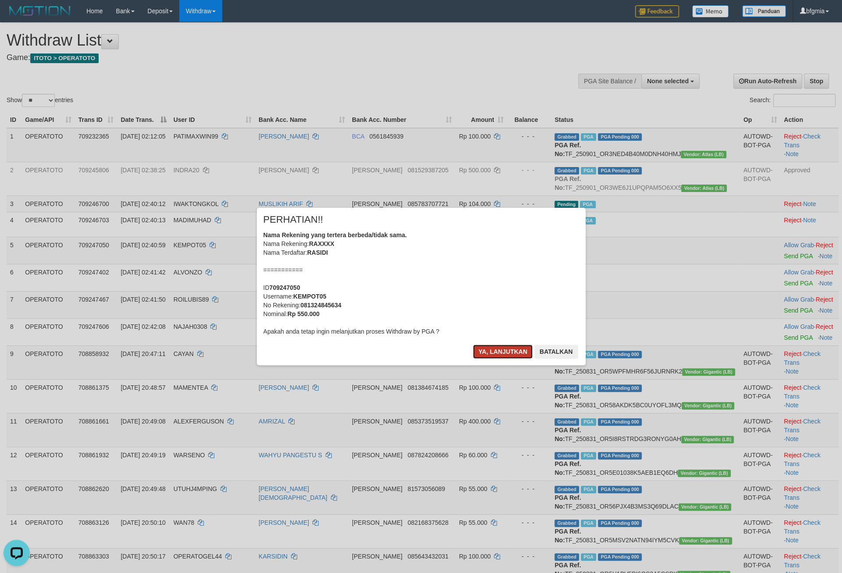
click at [473, 359] on button "Ya, lanjutkan" at bounding box center [503, 352] width 60 height 14
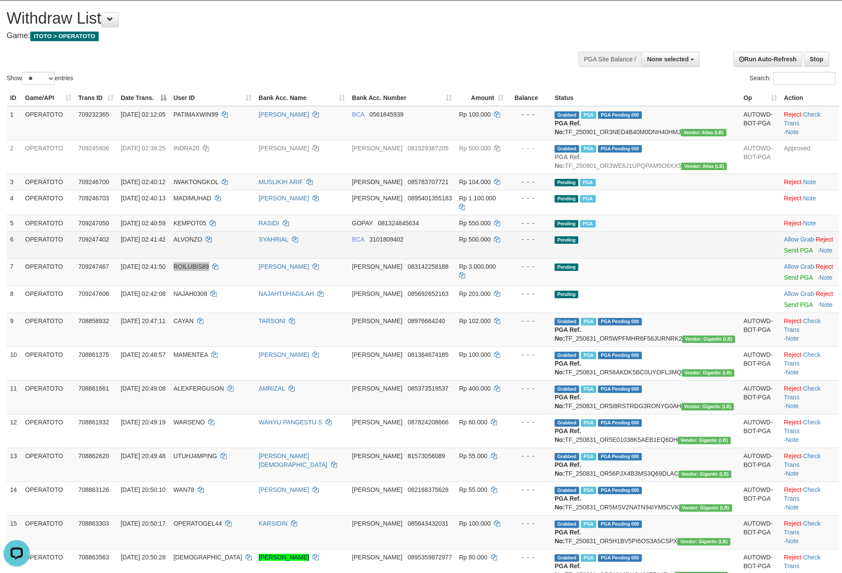
scroll to position [35, 0]
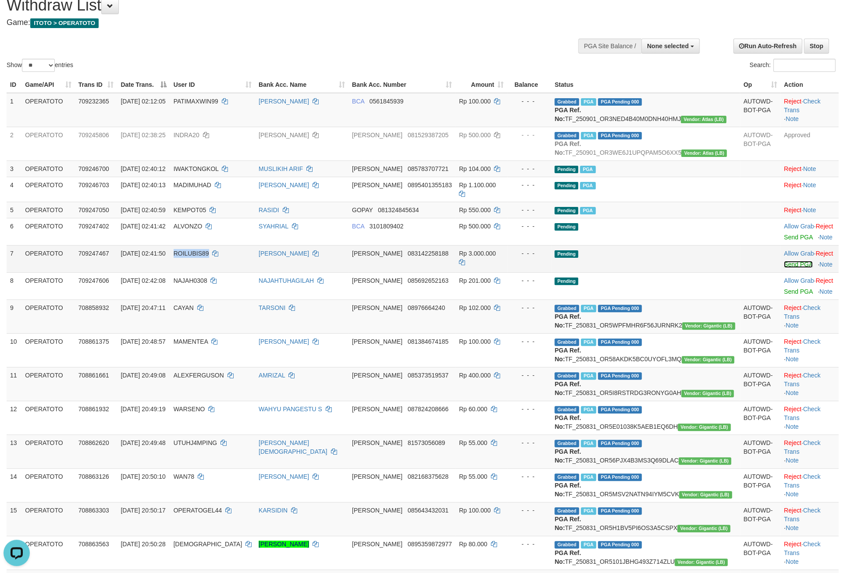
click at [784, 268] on link "Send PGA" at bounding box center [798, 264] width 28 height 7
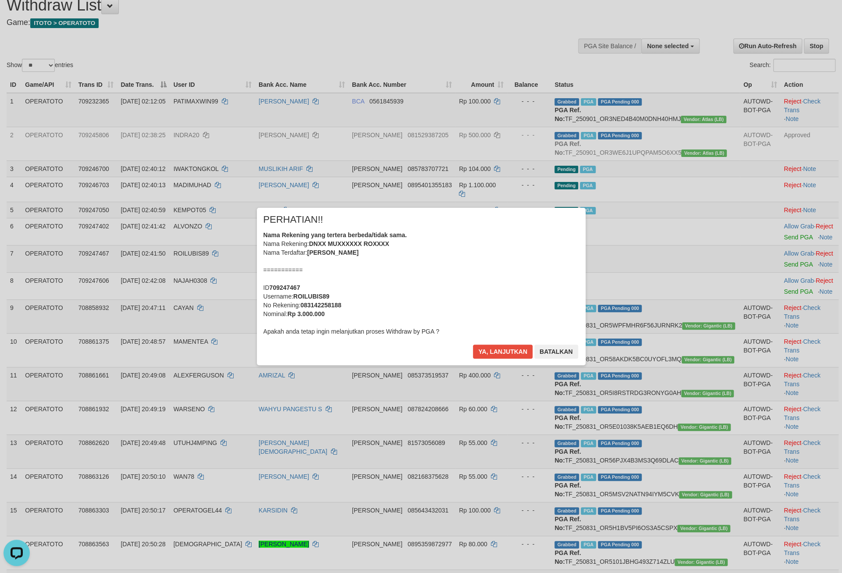
click at [460, 306] on div "Nama Rekening yang tertera berbeda/tidak sama. Nama Rekening: DNXX MUXXXXXX ROX…" at bounding box center [421, 283] width 316 height 105
click at [482, 359] on button "Ya, lanjutkan" at bounding box center [503, 352] width 60 height 14
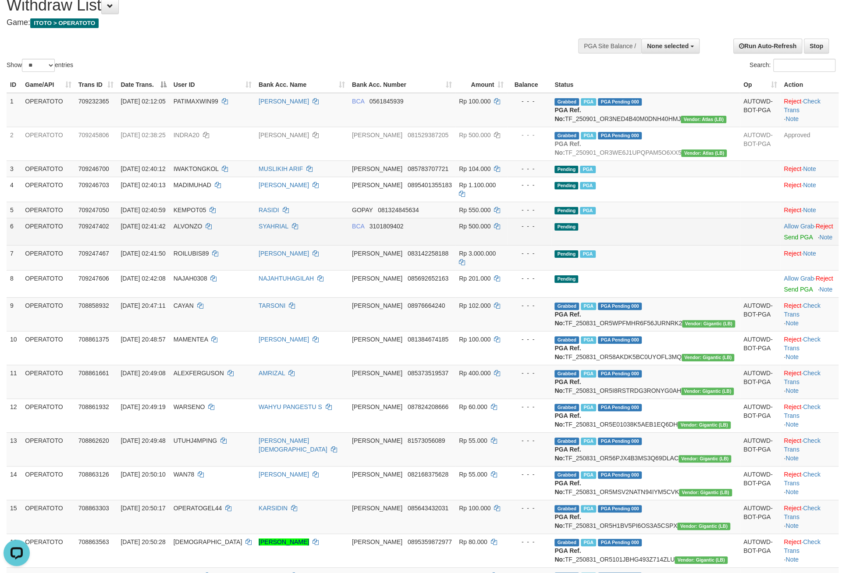
click at [339, 245] on td "SYAHRIAL" at bounding box center [301, 231] width 93 height 27
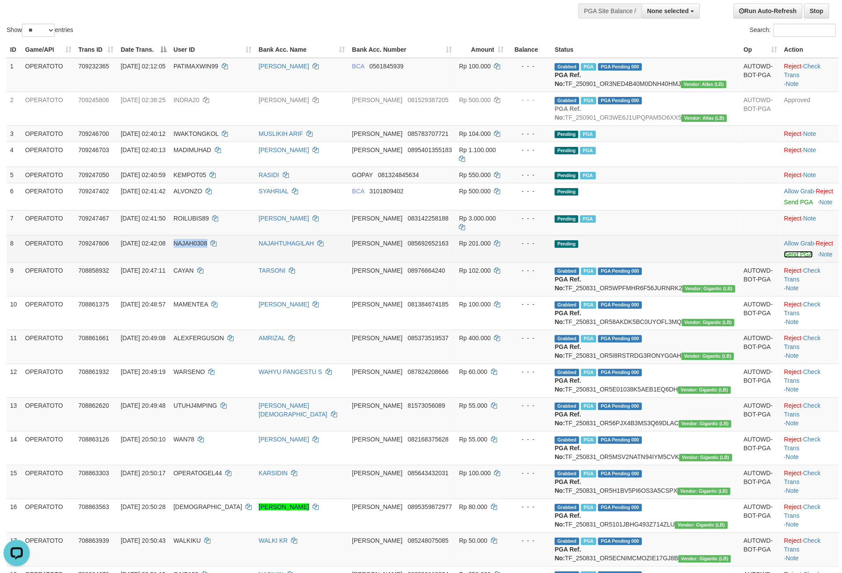
click at [784, 258] on link "Send PGA" at bounding box center [798, 254] width 28 height 7
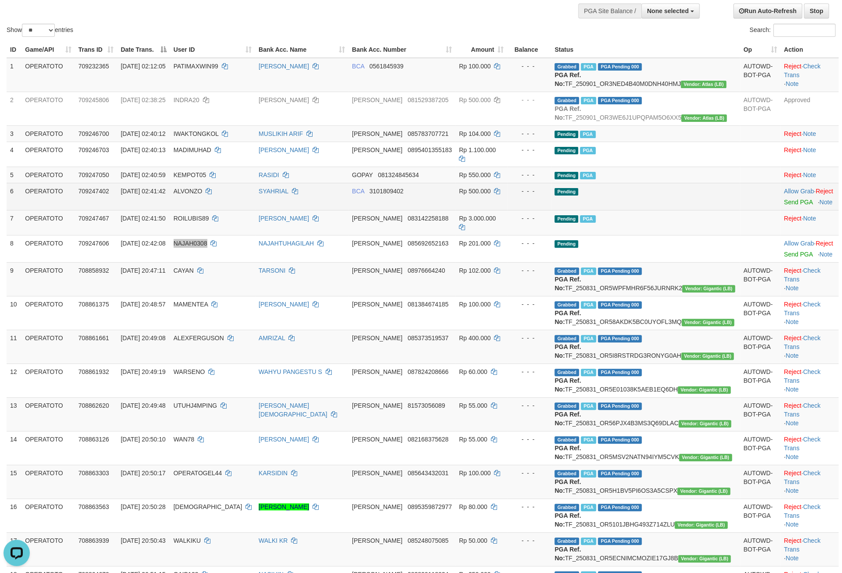
scroll to position [105, 0]
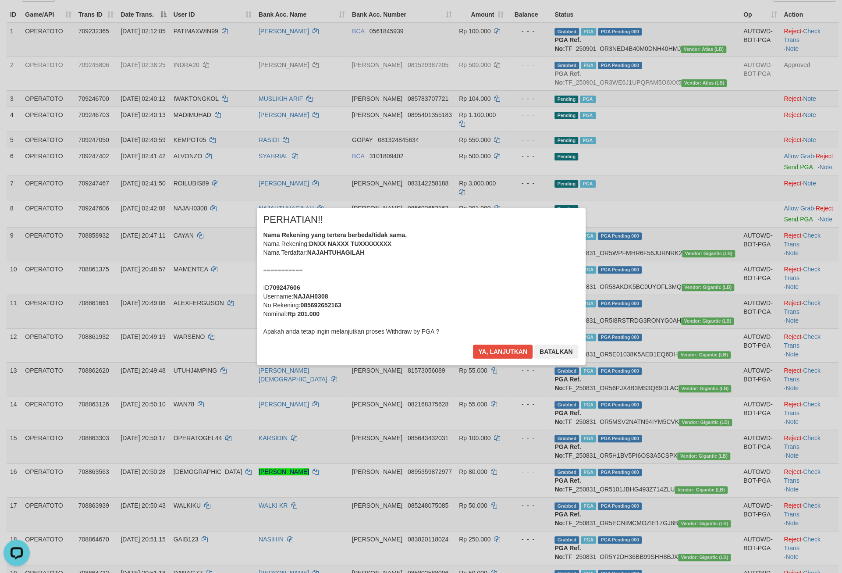
click at [474, 336] on div "Nama Rekening yang tertera berbeda/tidak sama. Nama Rekening: DNXX NAXXX TUXXXX…" at bounding box center [421, 283] width 316 height 105
click at [503, 359] on button "Ya, lanjutkan" at bounding box center [503, 352] width 60 height 14
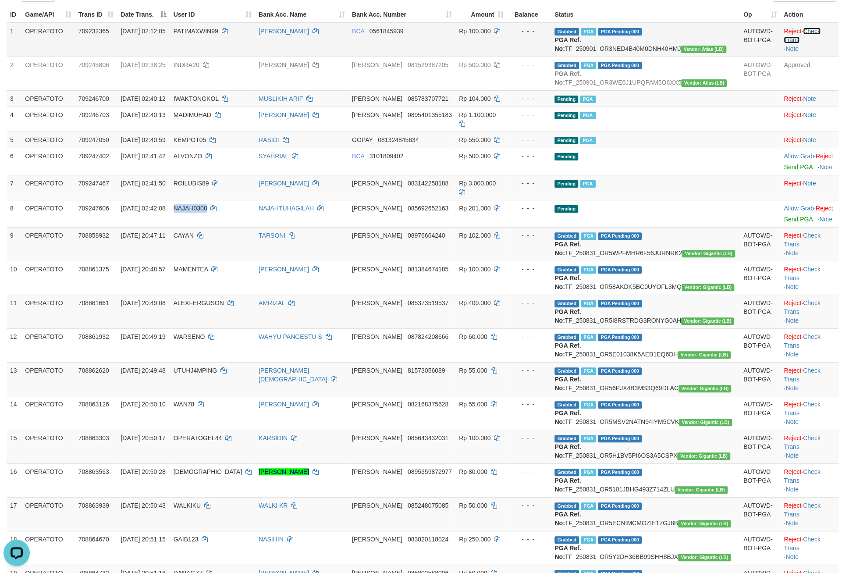
click at [812, 43] on link "Check Trans" at bounding box center [802, 36] width 36 height 16
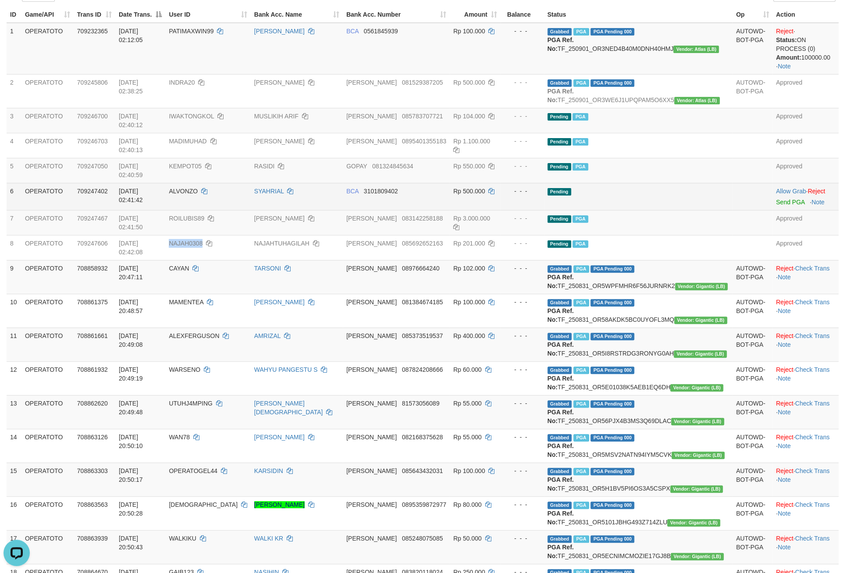
click at [136, 210] on td "01/09/2025 02:41:42" at bounding box center [140, 196] width 50 height 27
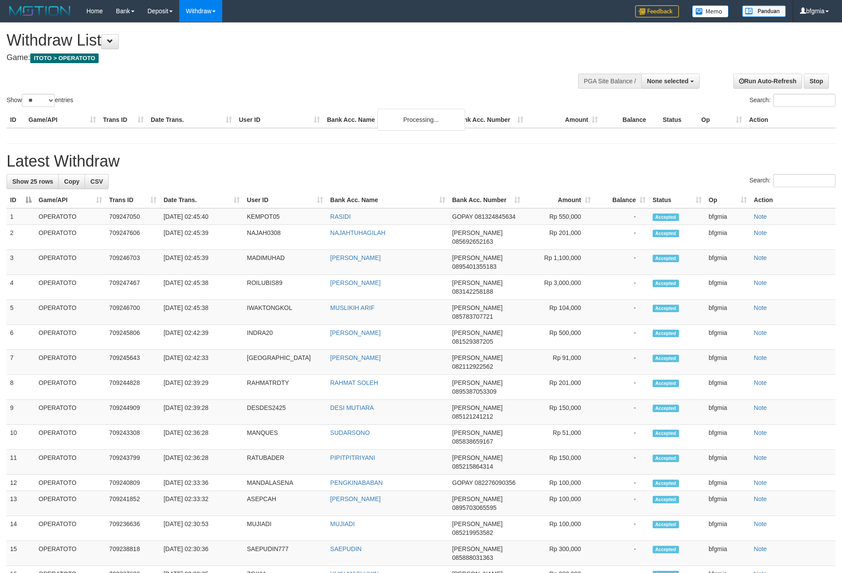
select select
select select "**"
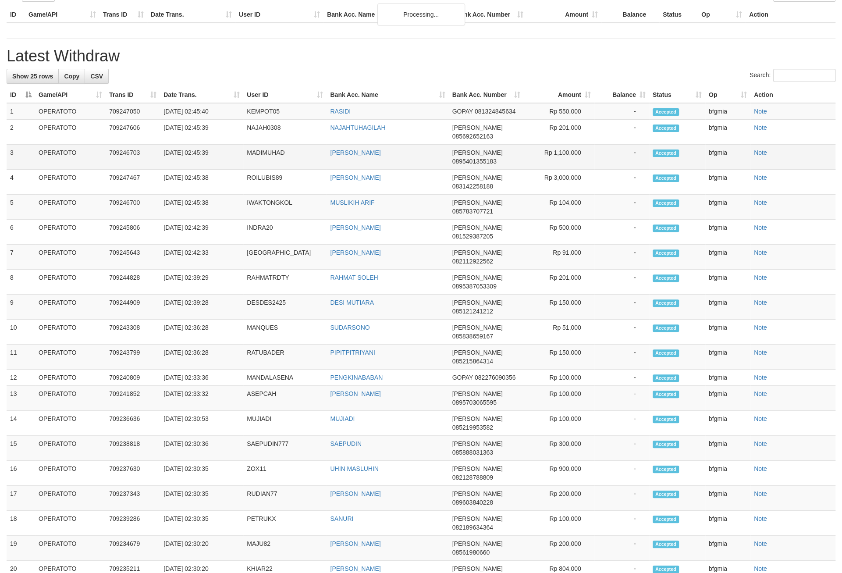
scroll to position [105, 0]
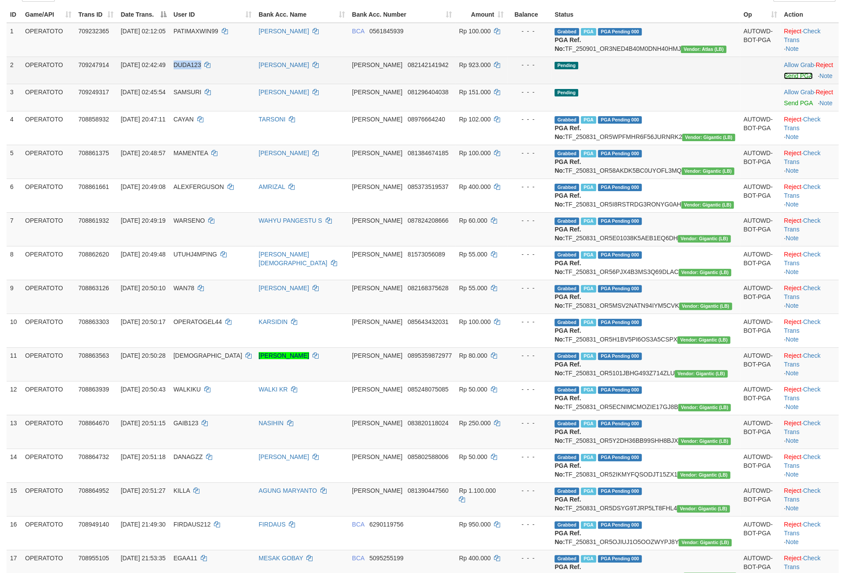
click at [784, 79] on link "Send PGA" at bounding box center [798, 75] width 28 height 7
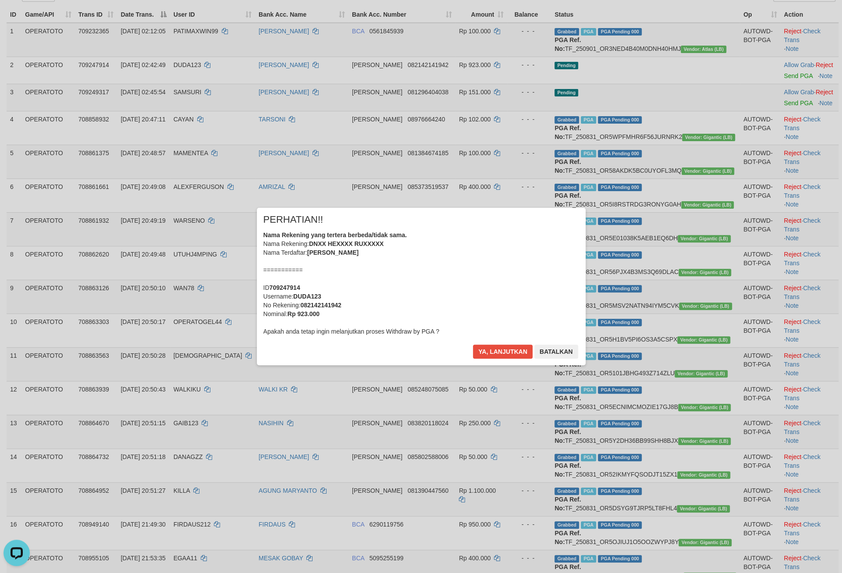
click at [465, 315] on div "Nama Rekening yang tertera berbeda/tidak sama. Nama Rekening: DNXX HEXXXX RUXXX…" at bounding box center [421, 283] width 316 height 105
click at [483, 359] on button "Ya, lanjutkan" at bounding box center [503, 352] width 60 height 14
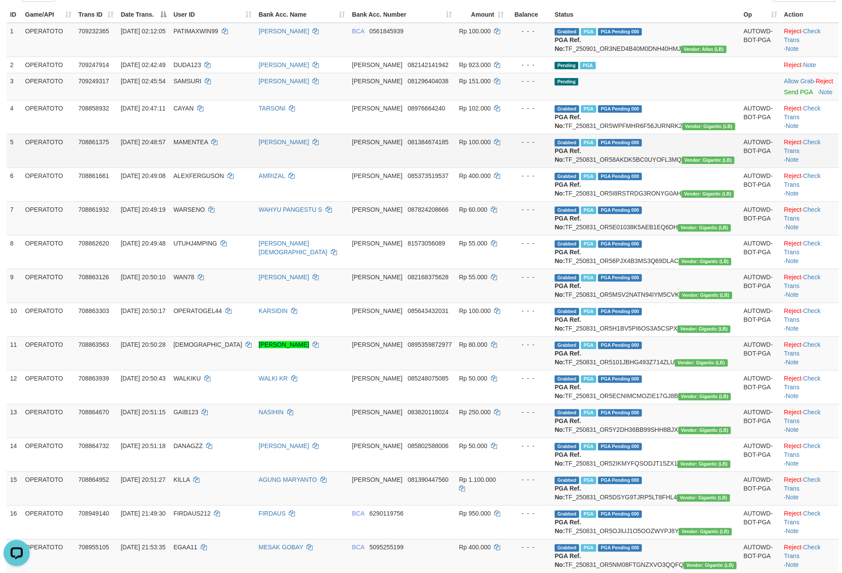
click at [163, 167] on td "[DATE] 20:48:57" at bounding box center [143, 151] width 53 height 34
click at [784, 96] on link "Send PGA" at bounding box center [798, 92] width 28 height 7
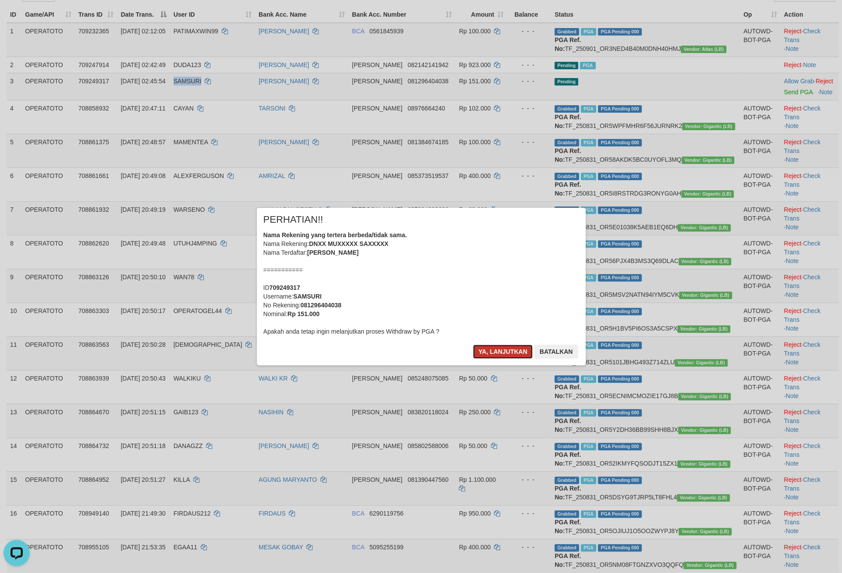
click at [473, 359] on button "Ya, lanjutkan" at bounding box center [503, 352] width 60 height 14
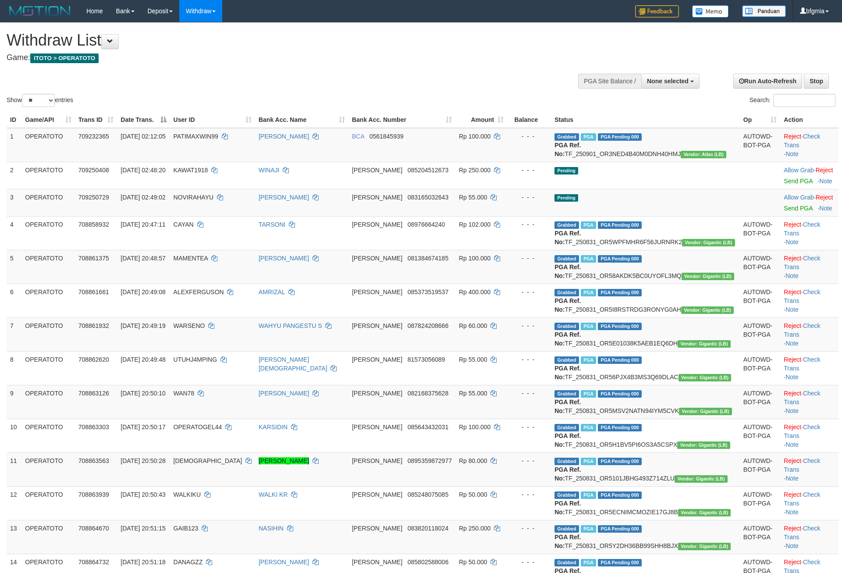
select select
select select "**"
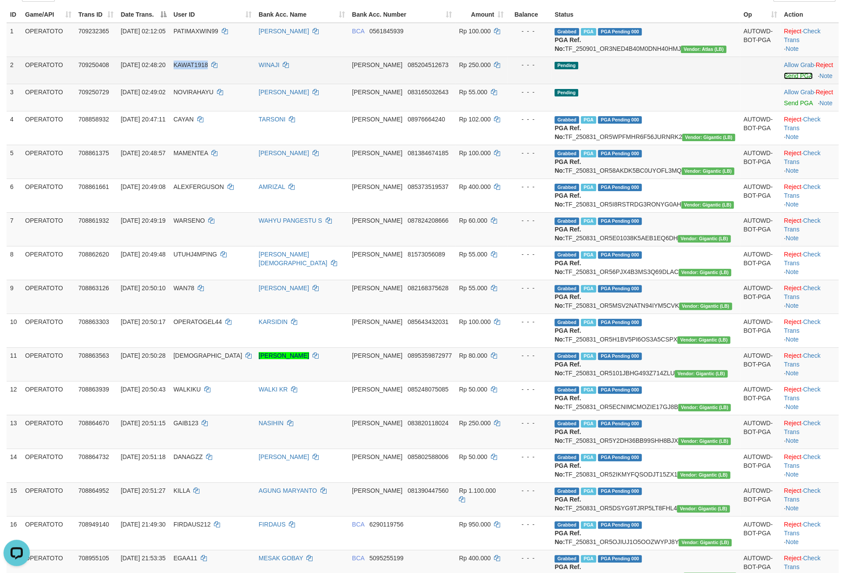
click at [784, 79] on link "Send PGA" at bounding box center [798, 75] width 28 height 7
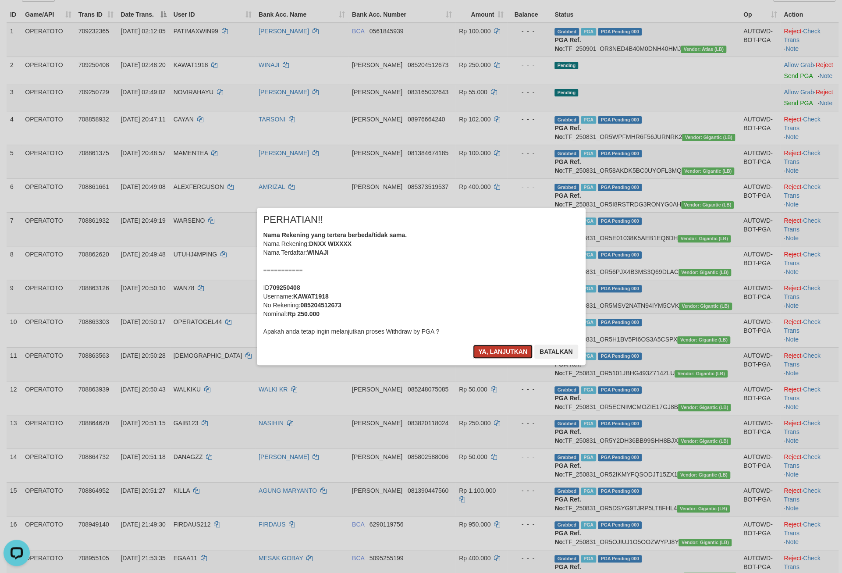
click at [475, 359] on button "Ya, lanjutkan" at bounding box center [503, 352] width 60 height 14
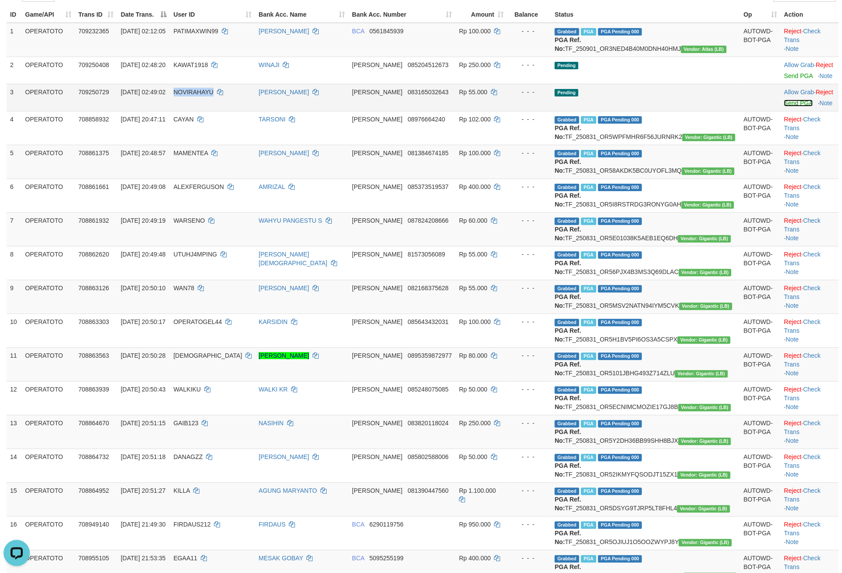
click at [784, 107] on link "Send PGA" at bounding box center [798, 103] width 28 height 7
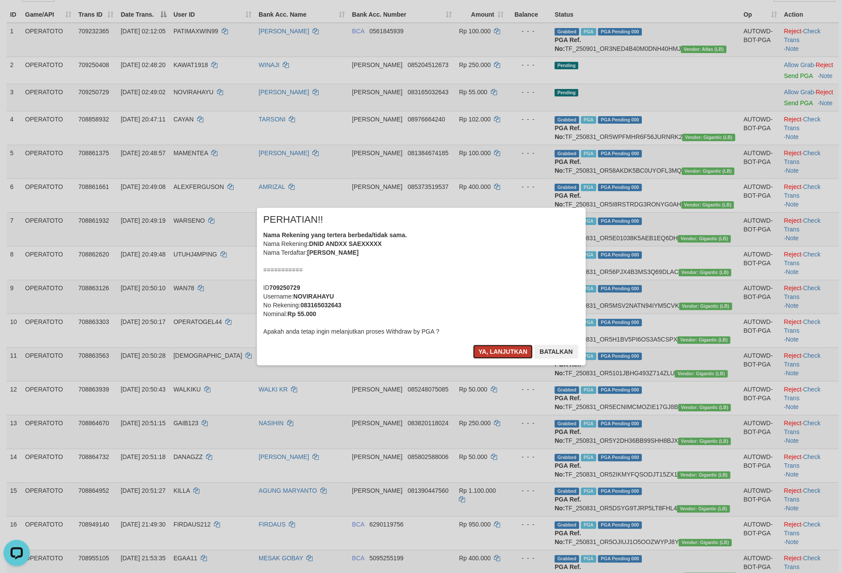
click at [489, 359] on button "Ya, lanjutkan" at bounding box center [503, 352] width 60 height 14
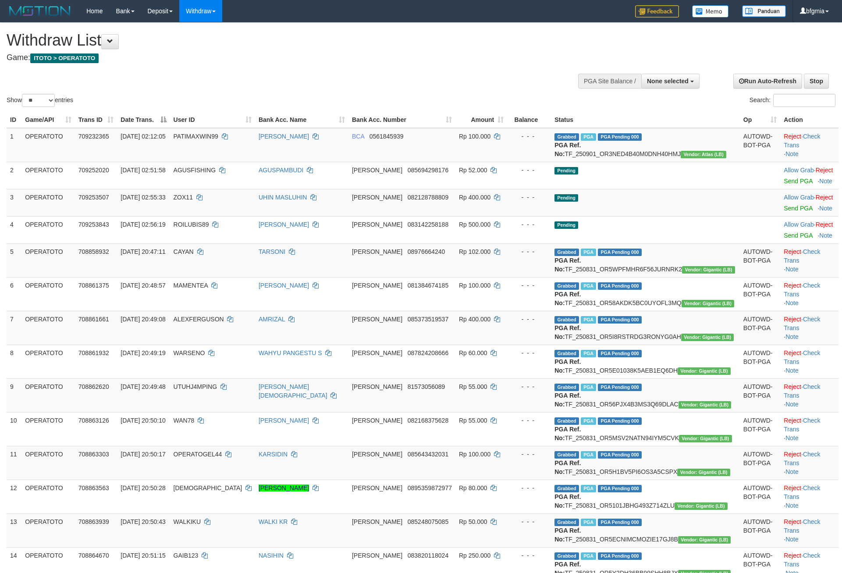
select select
select select "**"
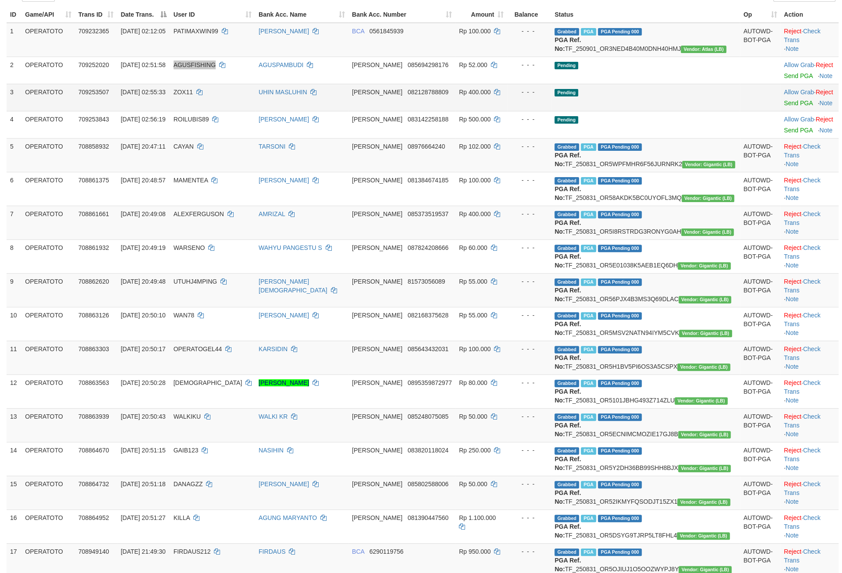
scroll to position [105, 0]
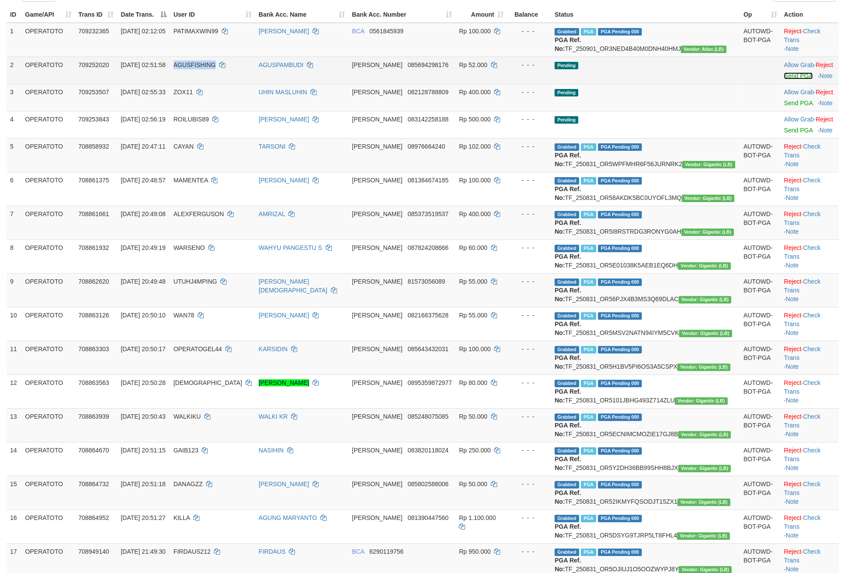
click at [784, 79] on link "Send PGA" at bounding box center [798, 75] width 28 height 7
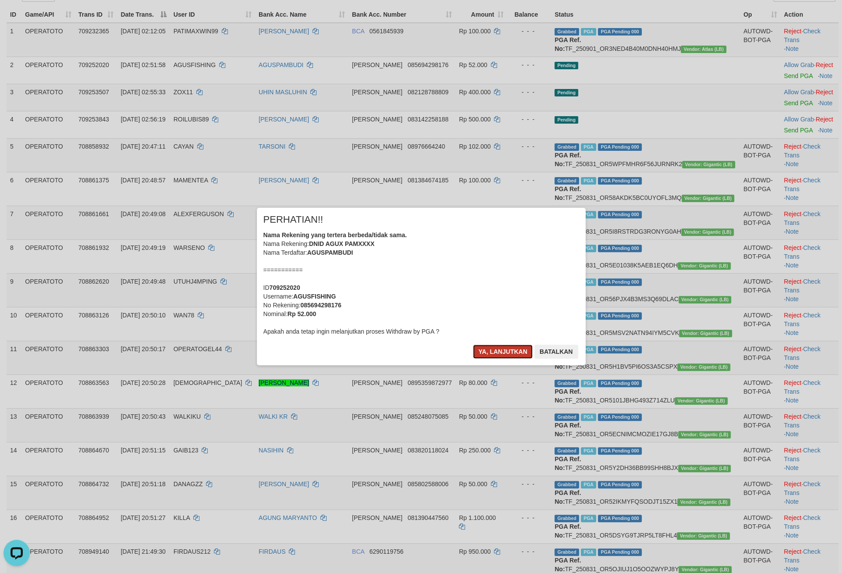
click at [498, 359] on button "Ya, lanjutkan" at bounding box center [503, 352] width 60 height 14
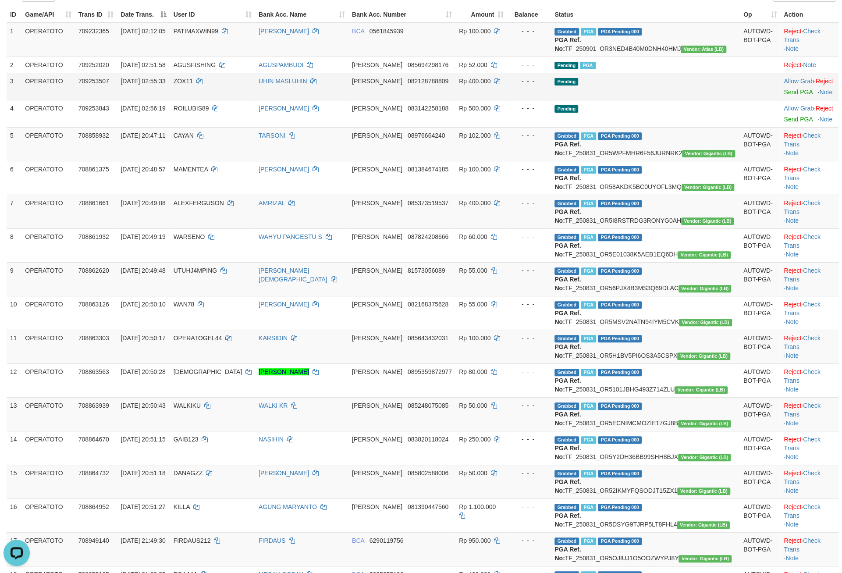
click at [719, 100] on td "Pending" at bounding box center [645, 86] width 189 height 27
click at [784, 96] on link "Send PGA" at bounding box center [798, 92] width 28 height 7
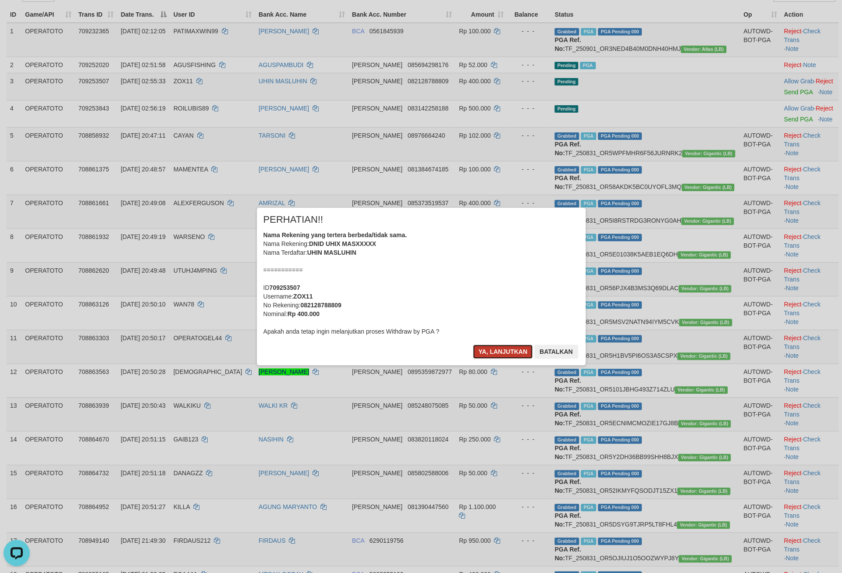
click at [499, 359] on button "Ya, lanjutkan" at bounding box center [503, 352] width 60 height 14
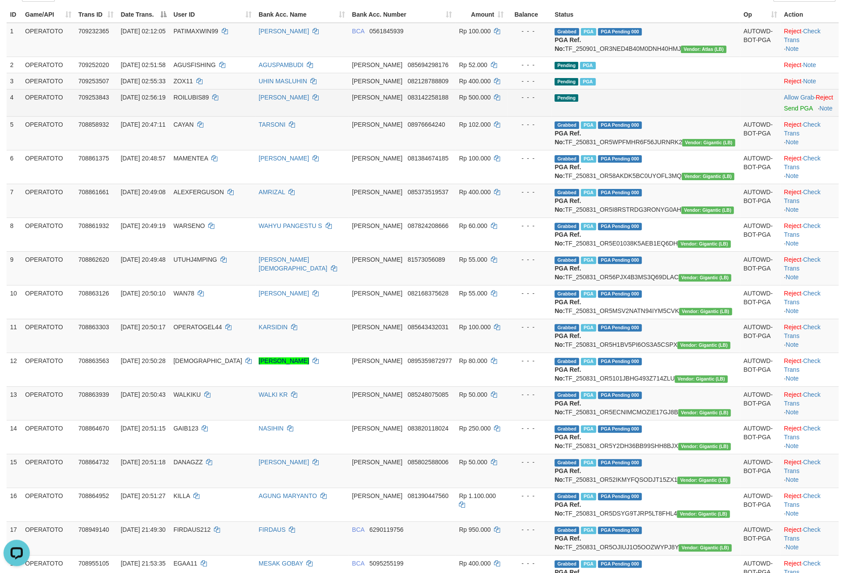
click at [607, 116] on td "Pending" at bounding box center [645, 102] width 189 height 27
click at [784, 112] on link "Send PGA" at bounding box center [798, 108] width 28 height 7
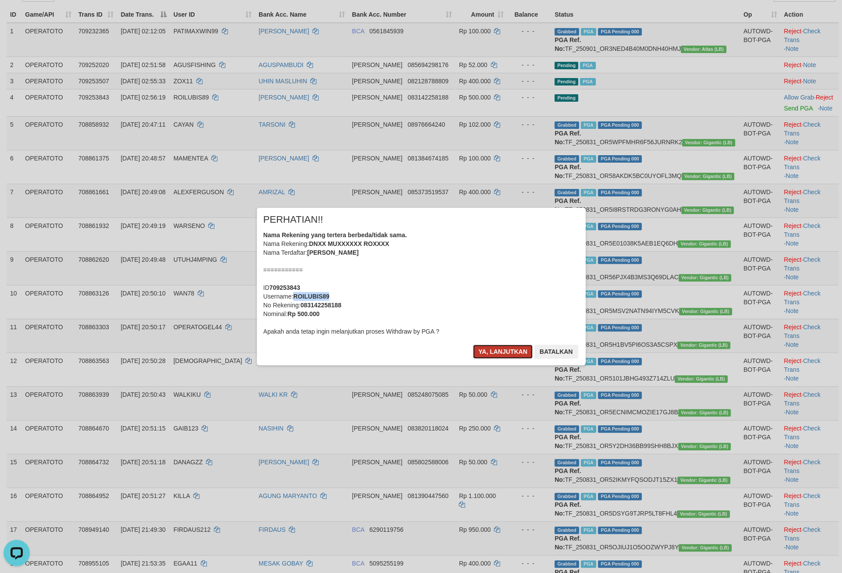
click at [480, 359] on button "Ya, lanjutkan" at bounding box center [503, 352] width 60 height 14
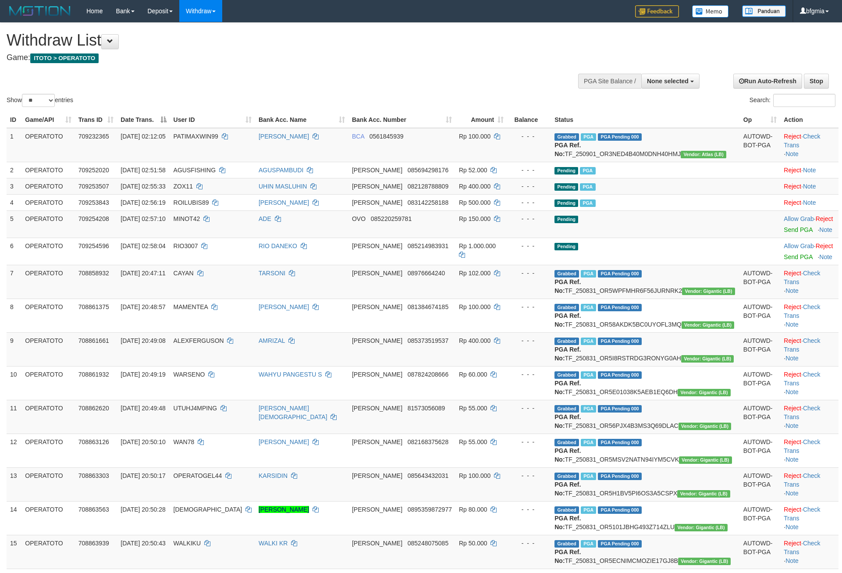
select select
select select "**"
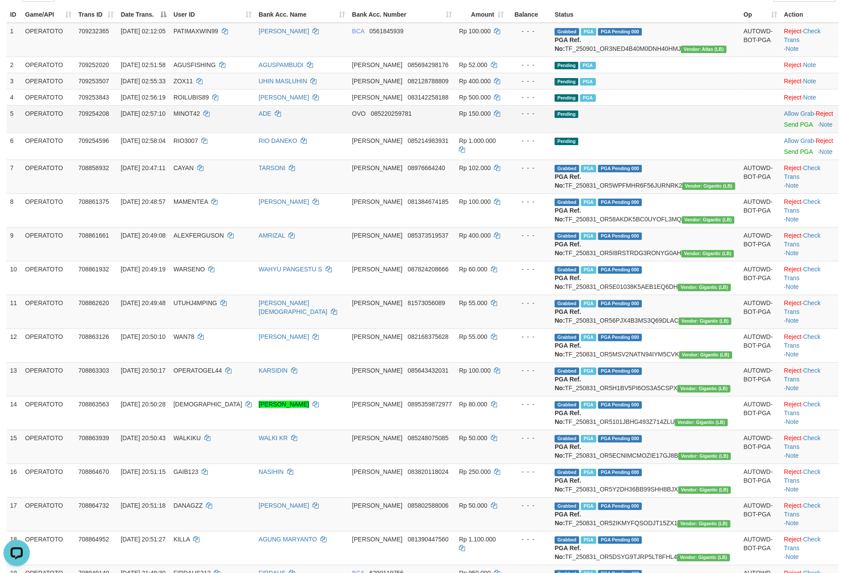
click at [425, 132] on td "OVO 085220259781" at bounding box center [402, 118] width 107 height 27
click at [784, 128] on link "Send PGA" at bounding box center [798, 124] width 28 height 7
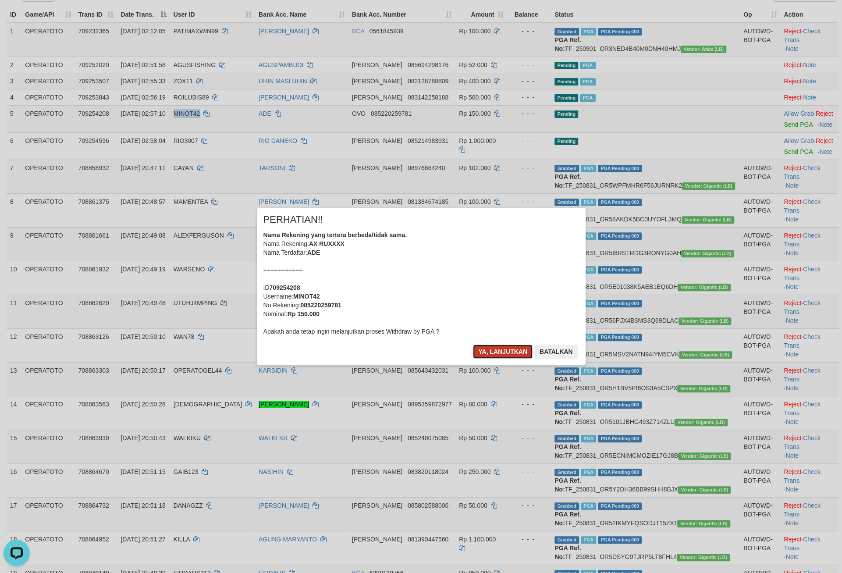
click at [518, 359] on button "Ya, lanjutkan" at bounding box center [503, 352] width 60 height 14
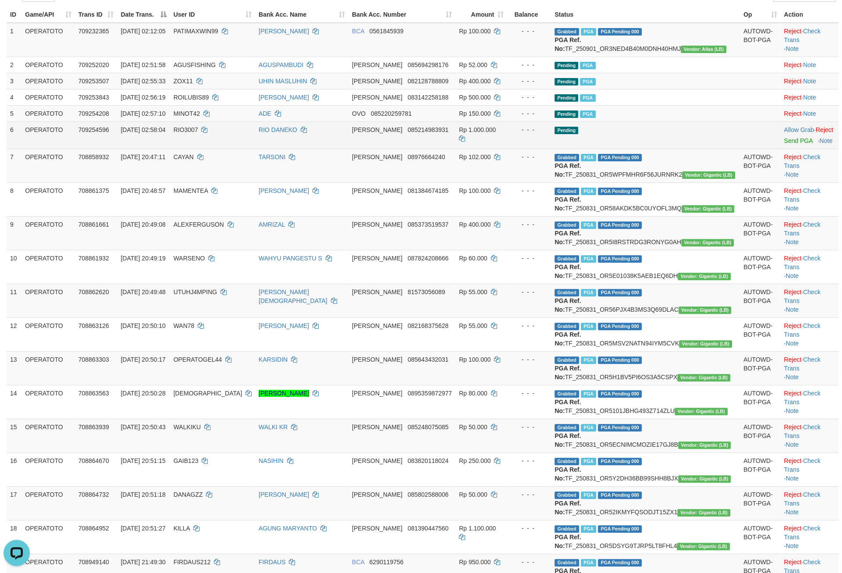
click at [530, 149] on td "- - -" at bounding box center [529, 134] width 44 height 27
click at [784, 144] on link "Send PGA" at bounding box center [798, 140] width 28 height 7
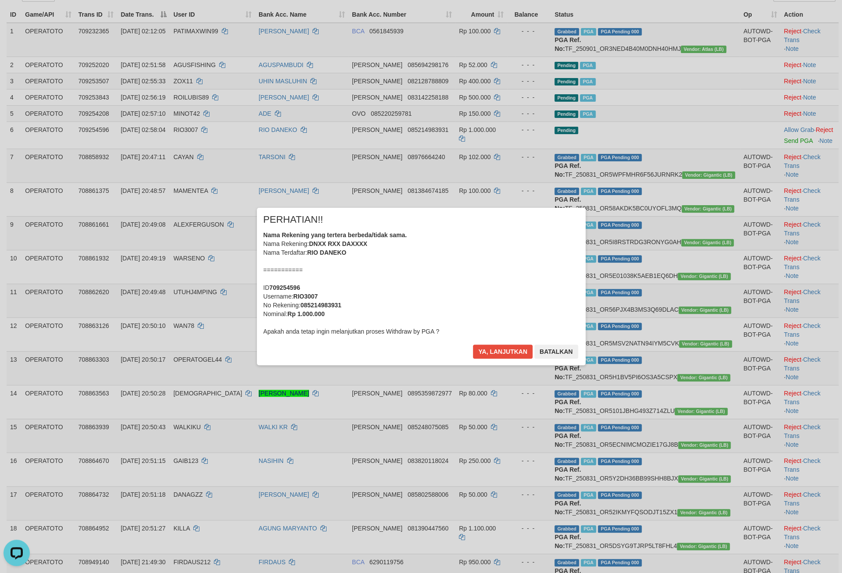
click at [285, 320] on div "Nama Rekening yang tertera berbeda/tidak sama. Nama Rekening: DNXX RXX DAXXXX N…" at bounding box center [421, 283] width 316 height 105
click at [473, 359] on button "Ya, lanjutkan" at bounding box center [503, 352] width 60 height 14
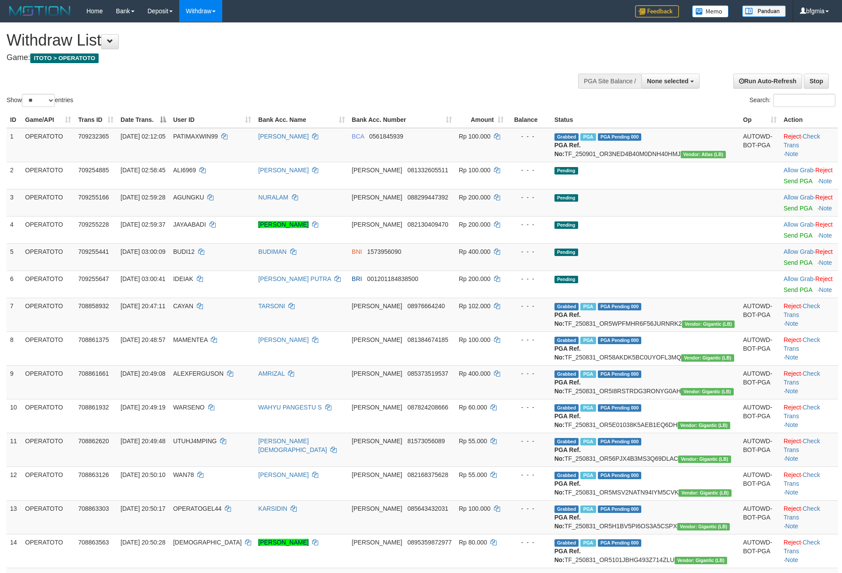
select select
select select "**"
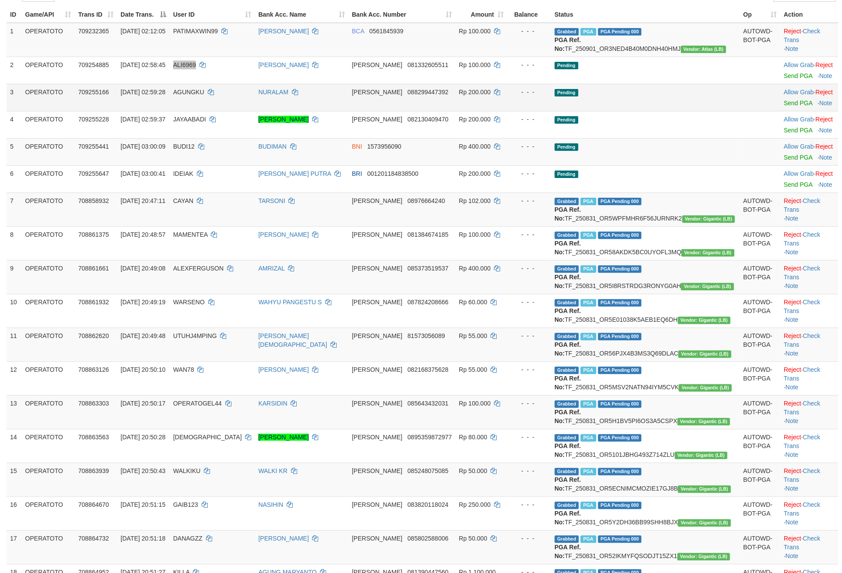
scroll to position [105, 0]
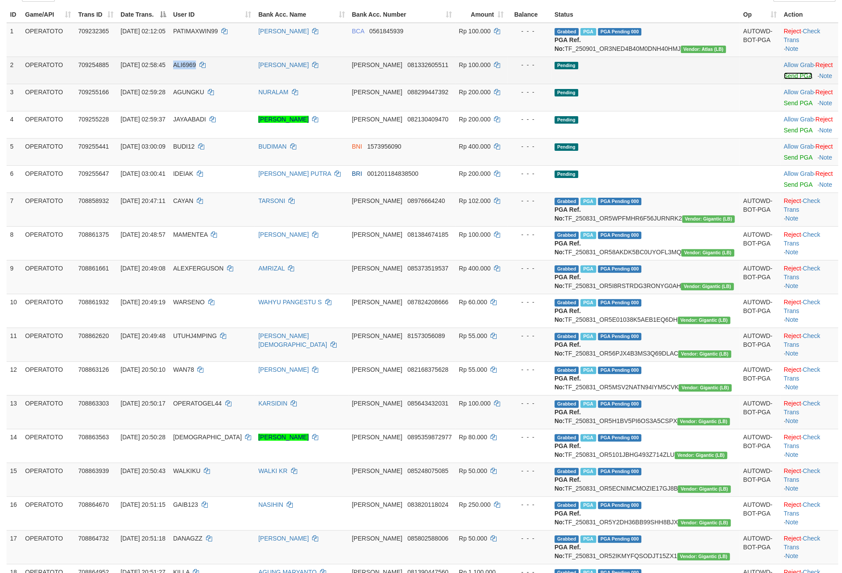
click at [784, 79] on link "Send PGA" at bounding box center [798, 75] width 28 height 7
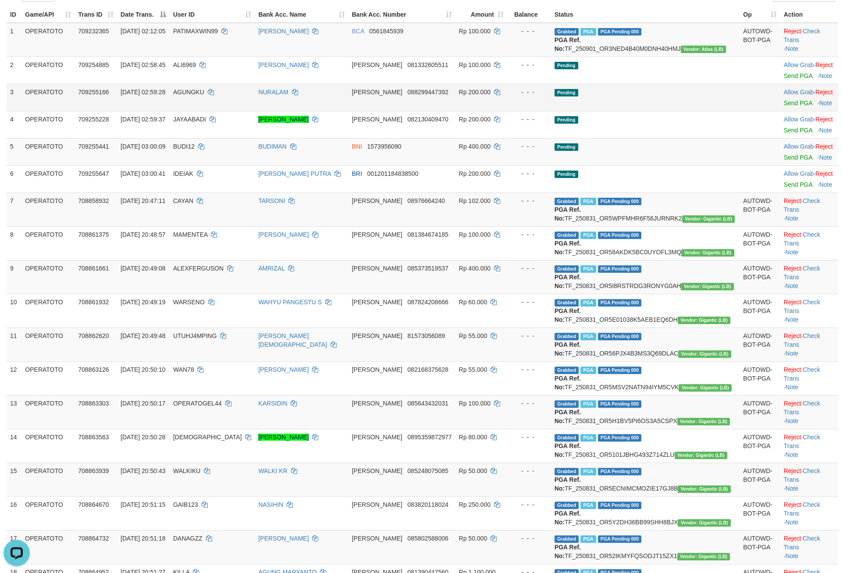
click at [483, 111] on td "Rp 200.000" at bounding box center [482, 97] width 52 height 27
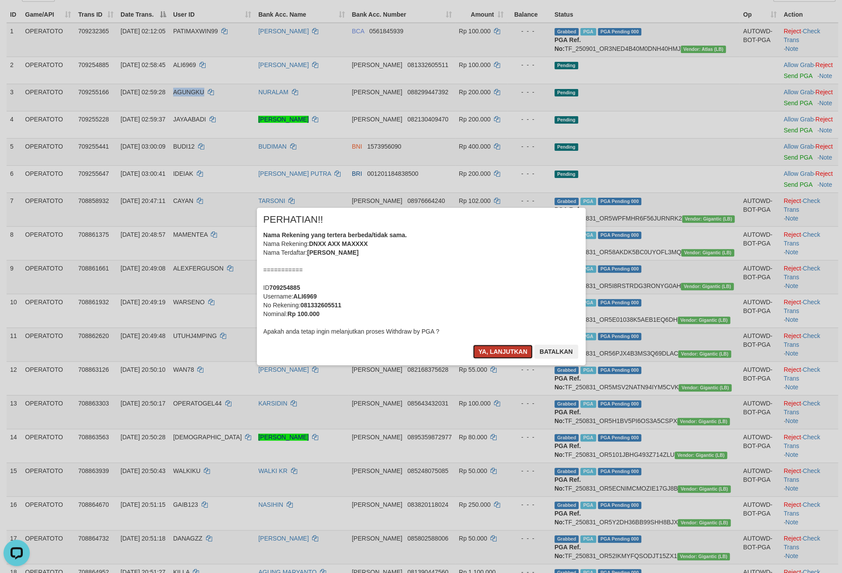
click at [477, 359] on button "Ya, lanjutkan" at bounding box center [503, 352] width 60 height 14
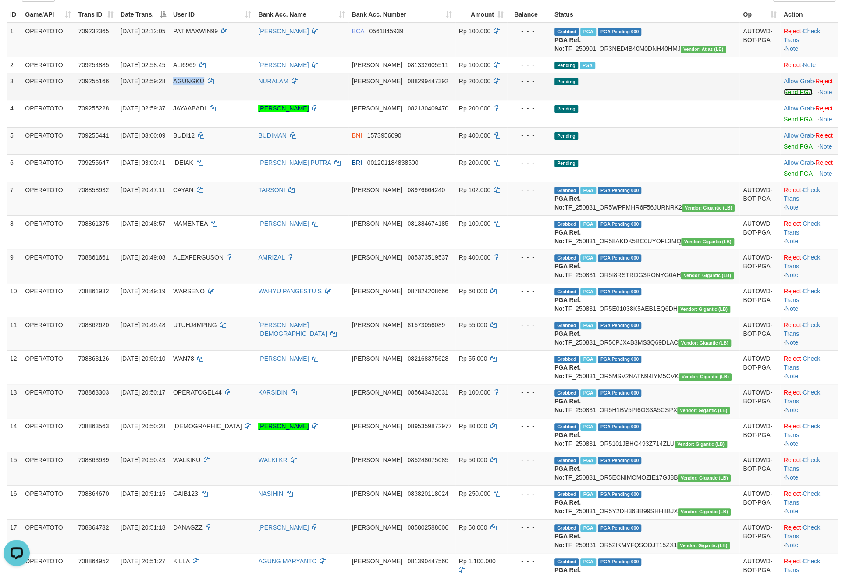
click at [784, 96] on link "Send PGA" at bounding box center [798, 92] width 28 height 7
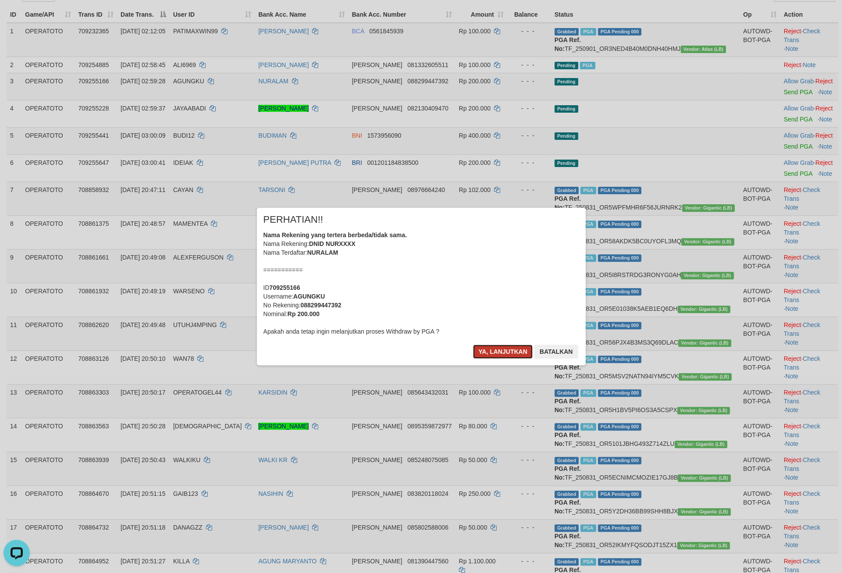
click at [477, 359] on button "Ya, lanjutkan" at bounding box center [503, 352] width 60 height 14
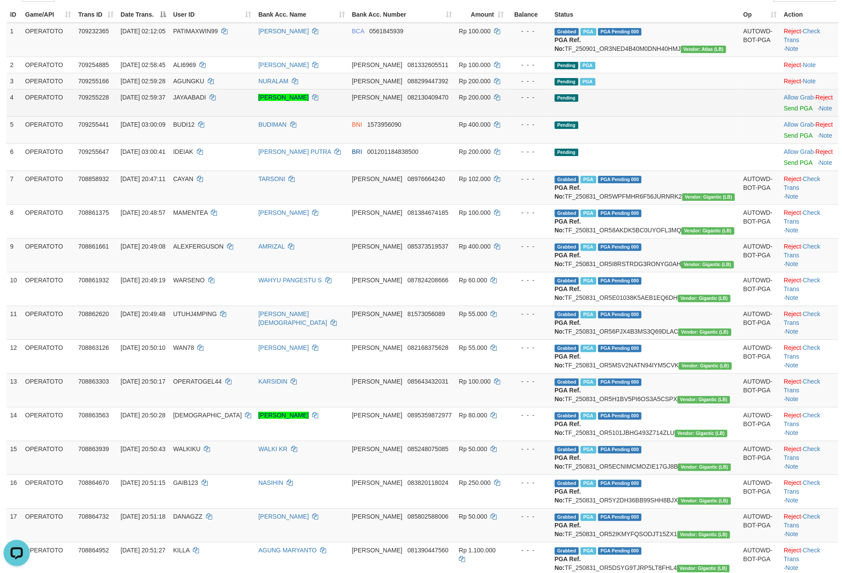
click at [636, 116] on td "Pending" at bounding box center [645, 102] width 189 height 27
click at [784, 112] on link "Send PGA" at bounding box center [798, 108] width 28 height 7
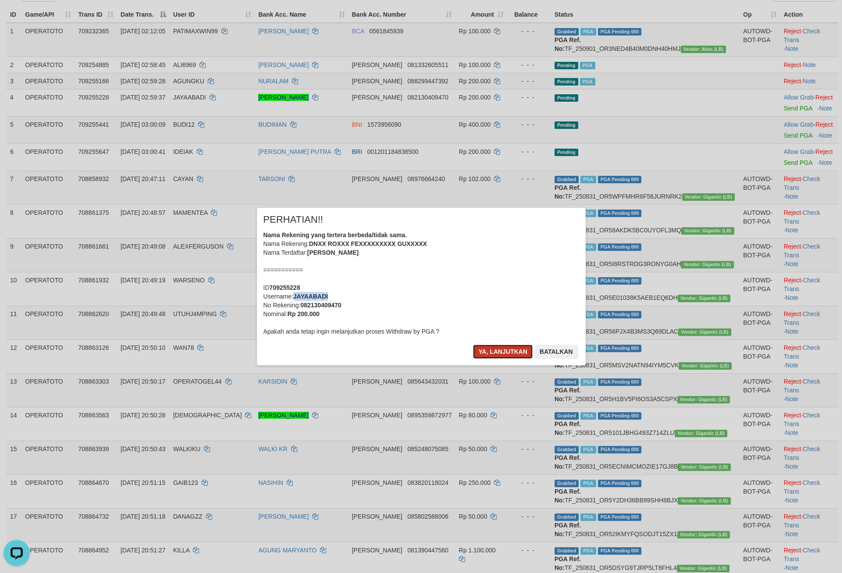
click at [502, 359] on button "Ya, lanjutkan" at bounding box center [503, 352] width 60 height 14
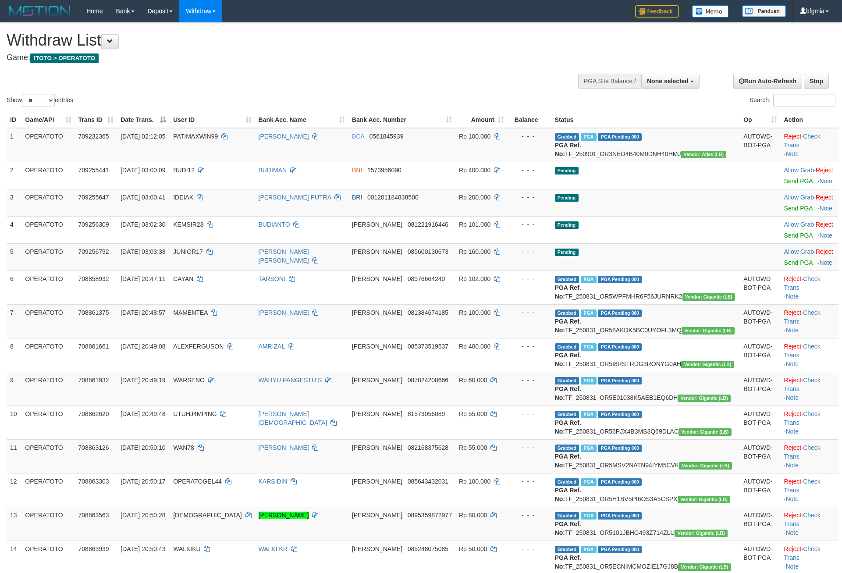
select select
select select "**"
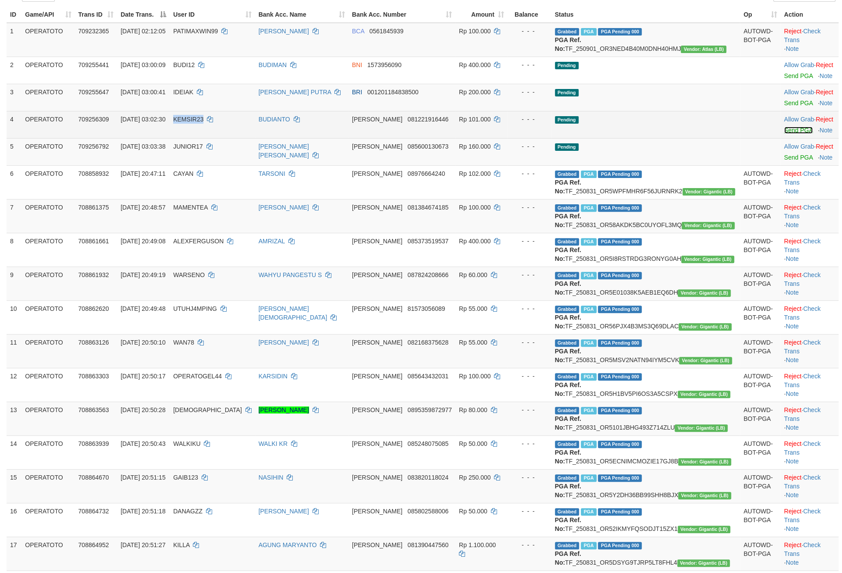
click at [785, 134] on link "Send PGA" at bounding box center [798, 130] width 28 height 7
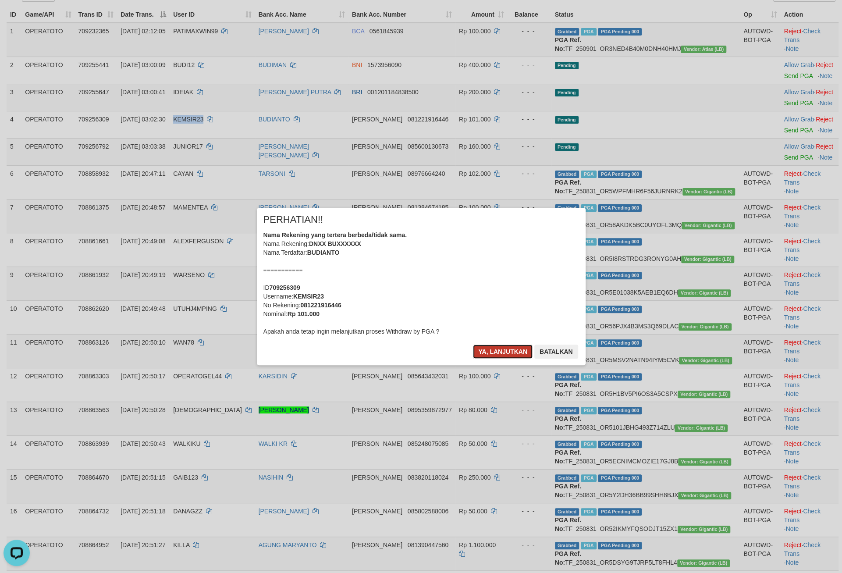
click at [495, 359] on button "Ya, lanjutkan" at bounding box center [503, 352] width 60 height 14
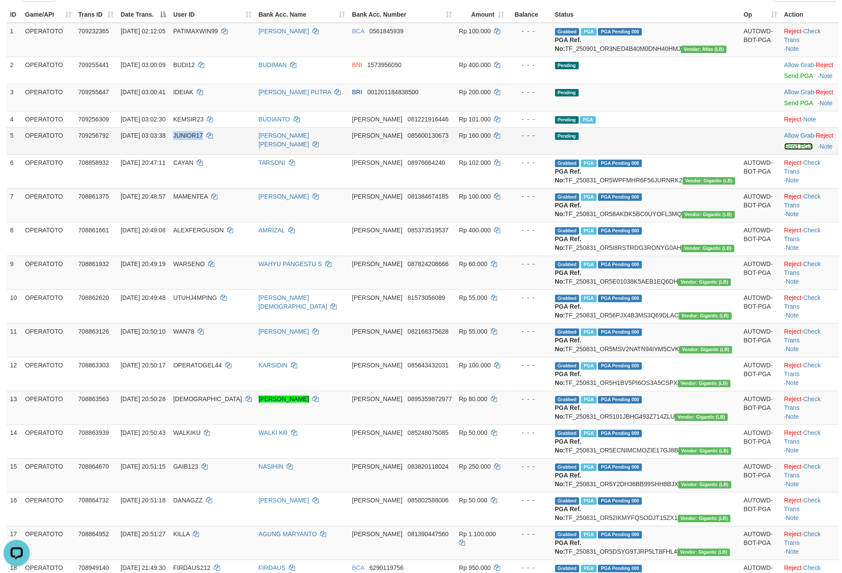
click at [784, 150] on link "Send PGA" at bounding box center [798, 146] width 28 height 7
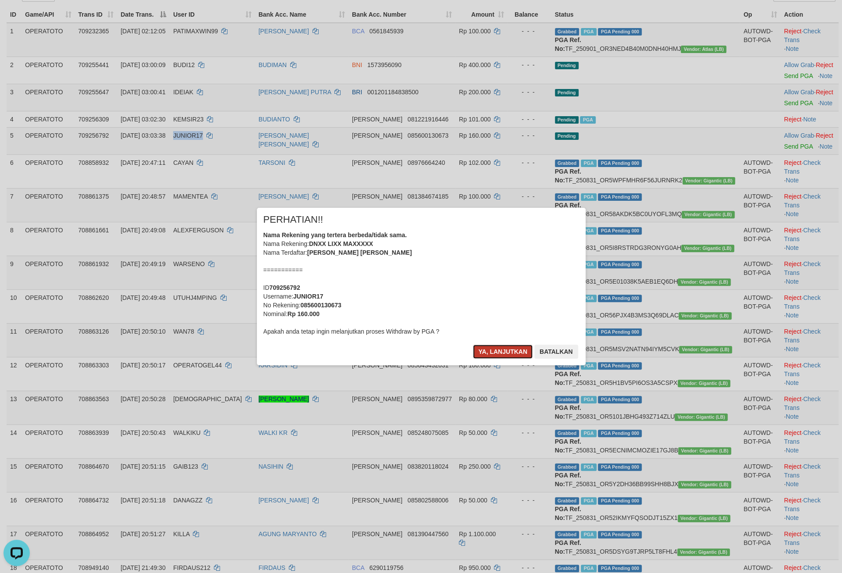
click at [473, 359] on button "Ya, lanjutkan" at bounding box center [503, 352] width 60 height 14
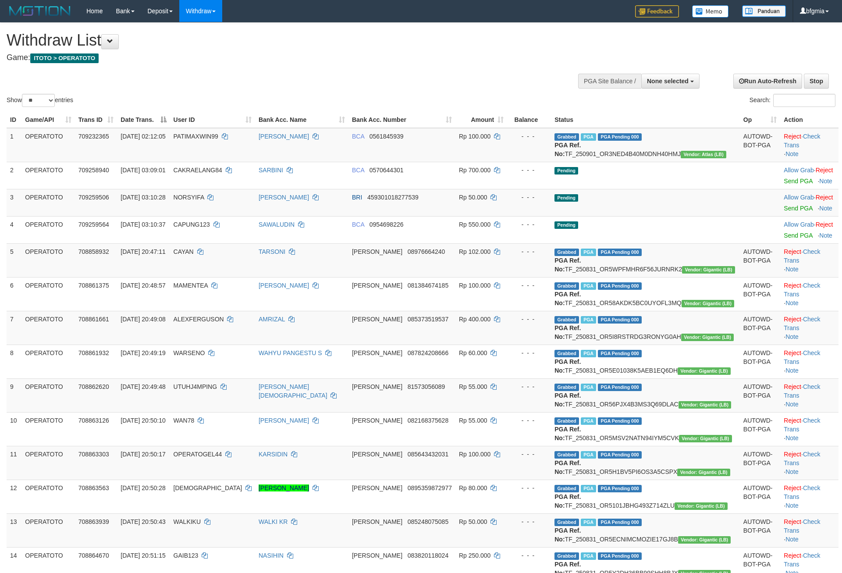
select select
select select "**"
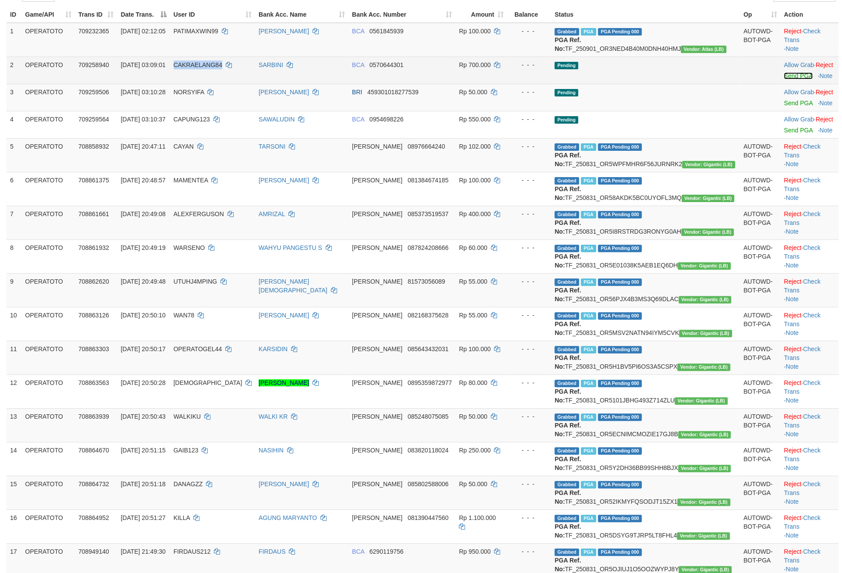
click at [784, 79] on link "Send PGA" at bounding box center [798, 75] width 28 height 7
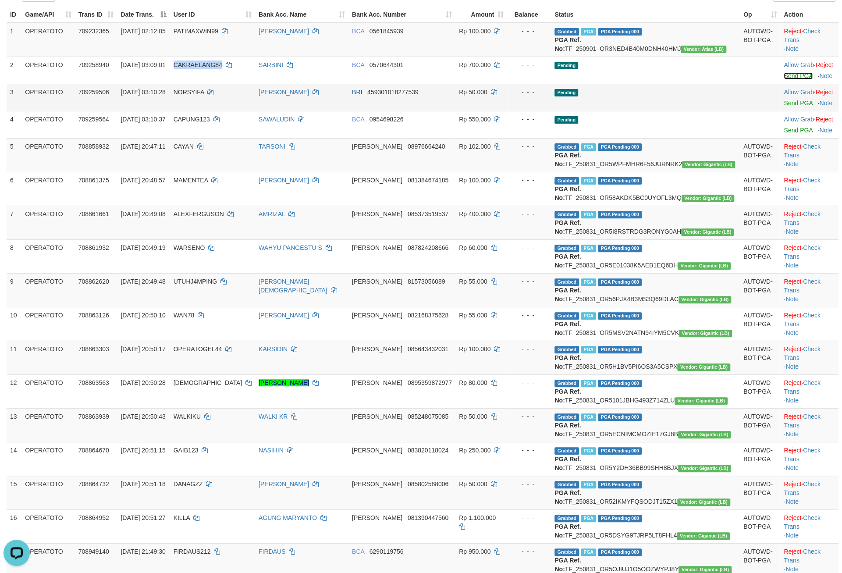
scroll to position [0, 0]
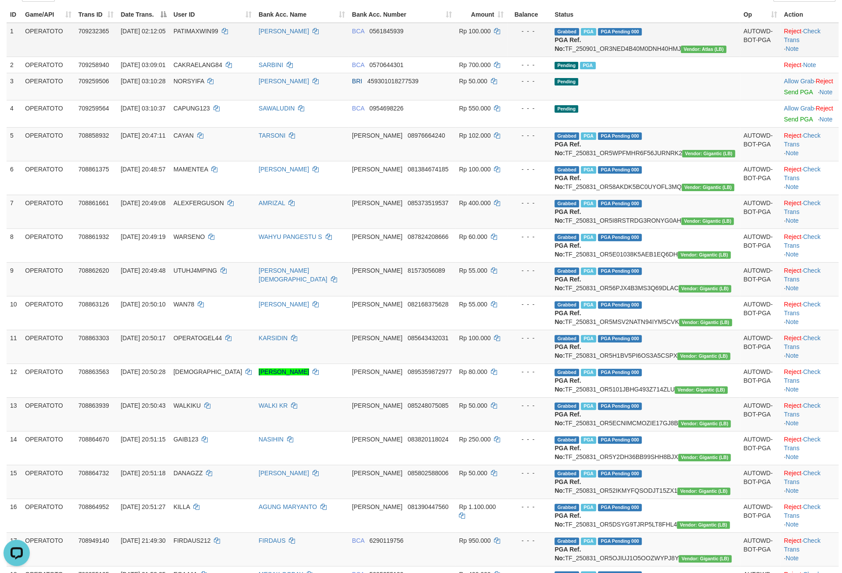
click at [814, 57] on td "Reject · Check Trans · Note" at bounding box center [809, 40] width 58 height 34
click at [814, 43] on link "Check Trans" at bounding box center [802, 36] width 36 height 16
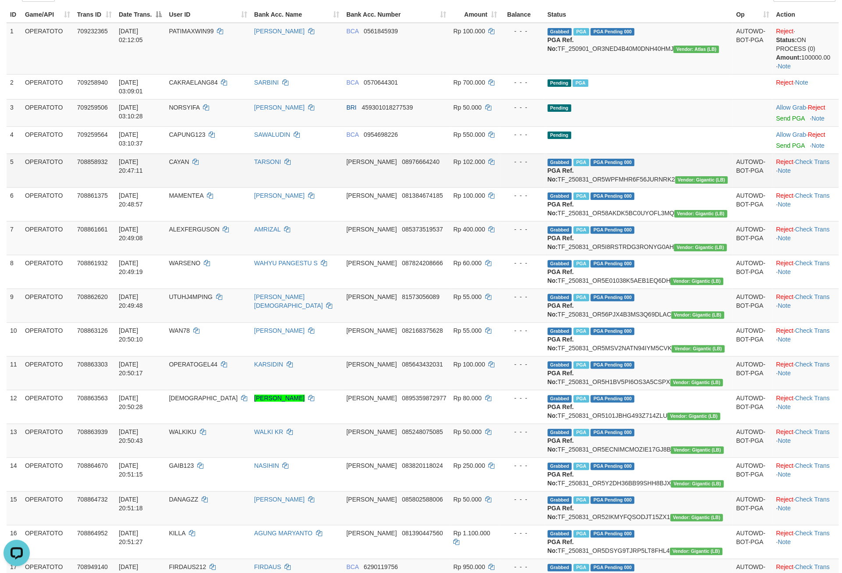
click at [692, 187] on td "Grabbed PGA PGA Pending 000 PGA Ref. No: TF_250831_OR5WPFMHR6F56JURNRK2 Vendor:…" at bounding box center [638, 170] width 189 height 34
copy td "TF_250831_OR5WPFMHR6F56JURNRK2"
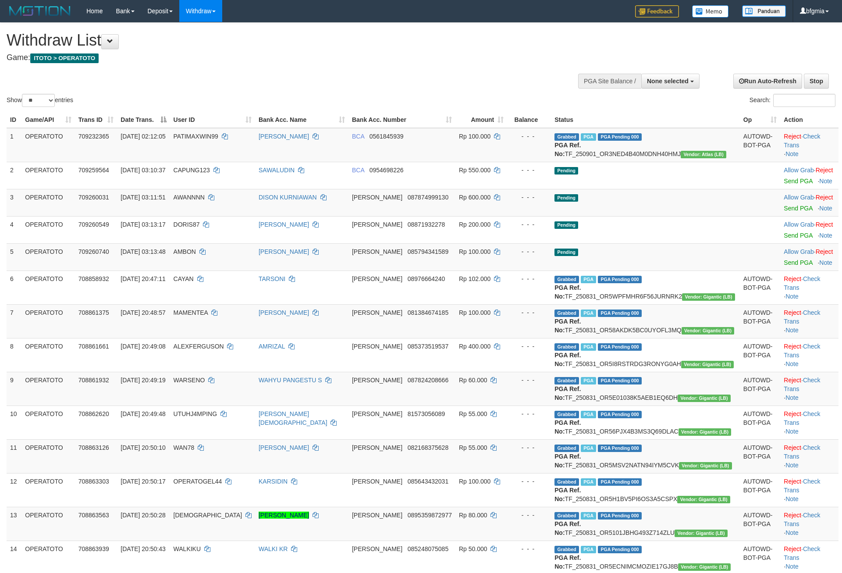
select select
select select "**"
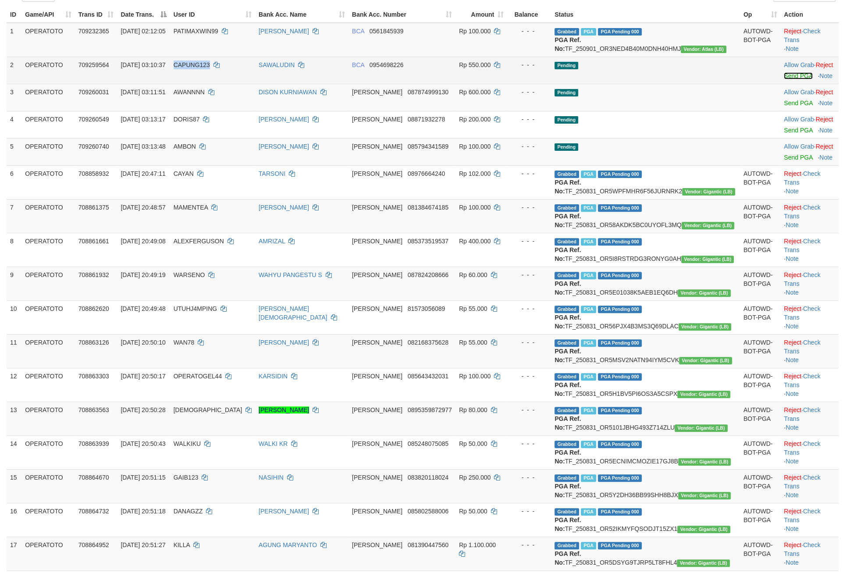
click at [784, 79] on link "Send PGA" at bounding box center [798, 75] width 28 height 7
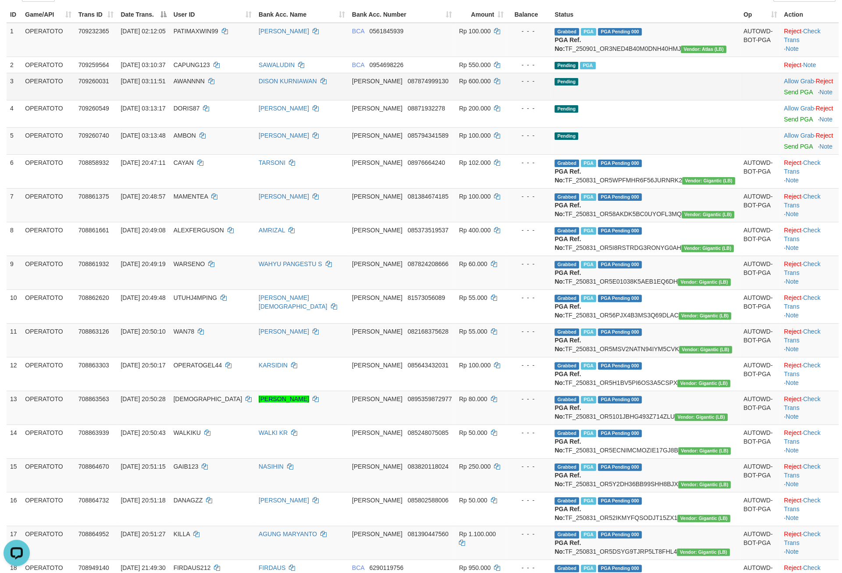
click at [434, 100] on td "[PERSON_NAME] 087874999130" at bounding box center [402, 86] width 107 height 27
click at [784, 96] on link "Send PGA" at bounding box center [798, 92] width 28 height 7
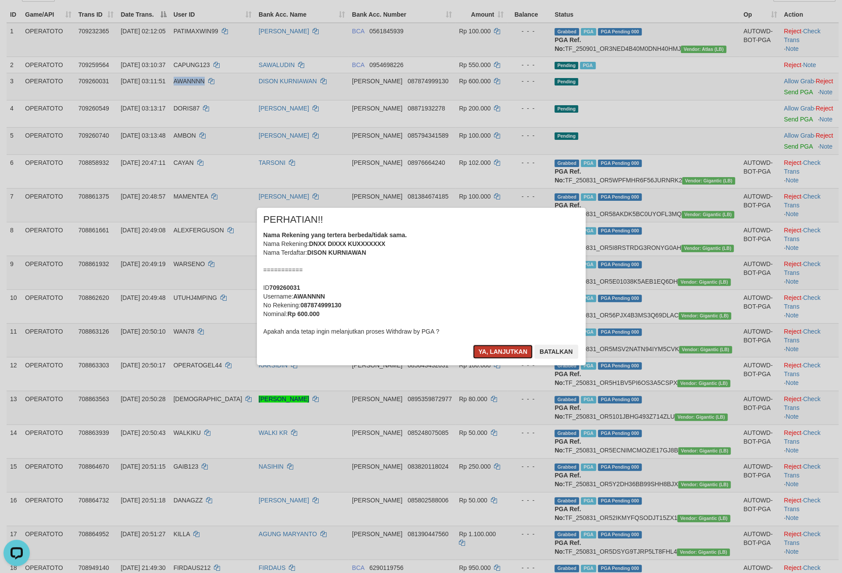
click at [484, 359] on button "Ya, lanjutkan" at bounding box center [503, 352] width 60 height 14
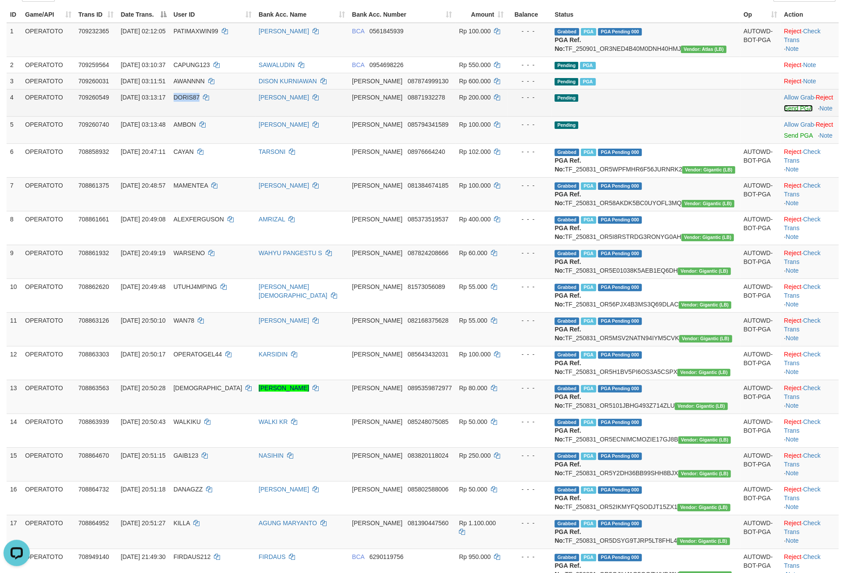
click at [784, 112] on link "Send PGA" at bounding box center [798, 108] width 28 height 7
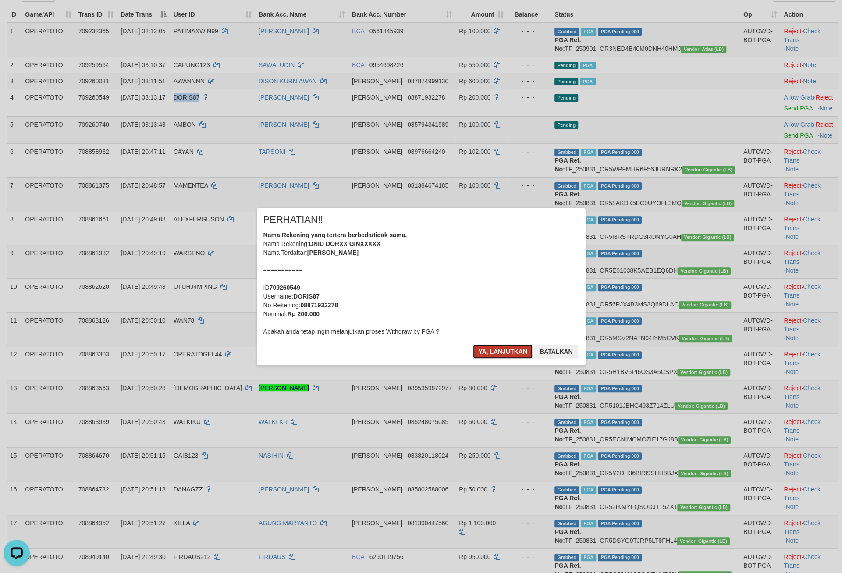
click at [494, 359] on button "Ya, lanjutkan" at bounding box center [503, 352] width 60 height 14
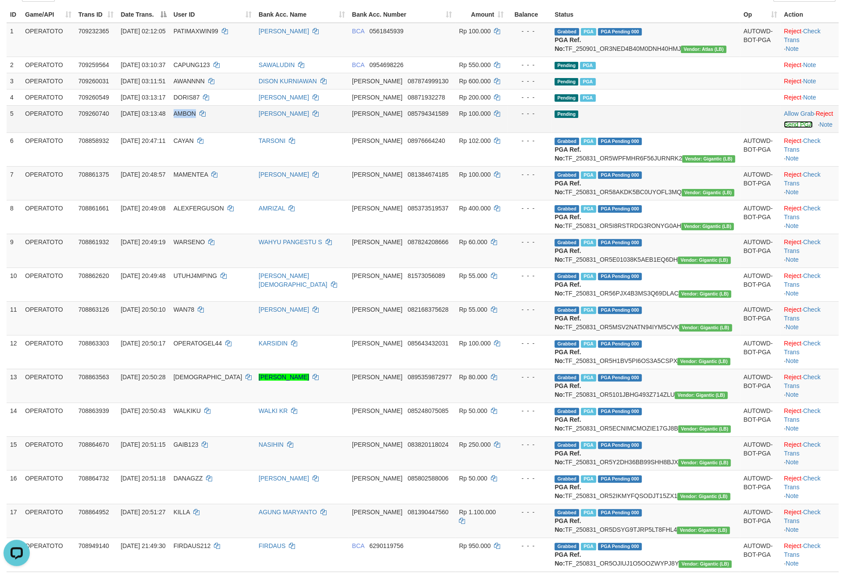
click at [784, 128] on link "Send PGA" at bounding box center [798, 124] width 28 height 7
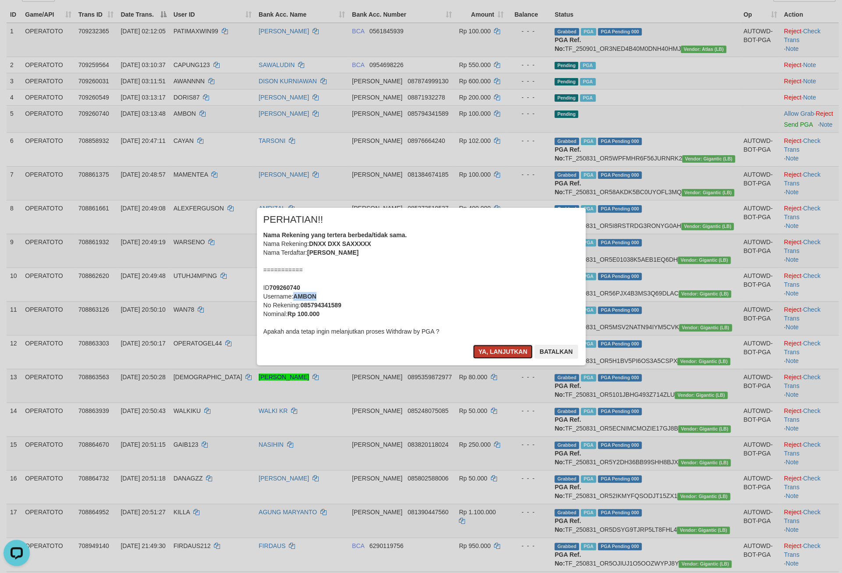
click at [473, 359] on button "Ya, lanjutkan" at bounding box center [503, 352] width 60 height 14
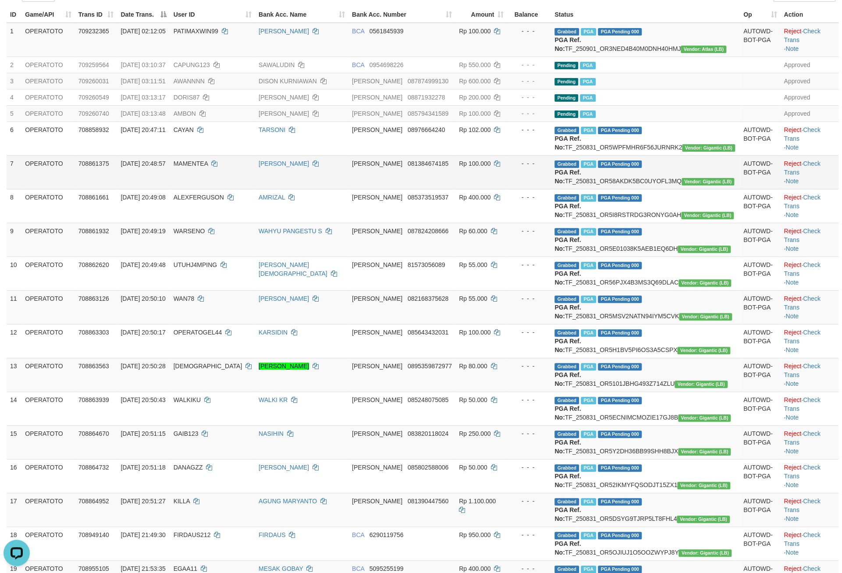
click at [170, 189] on td "[DATE] 20:48:57" at bounding box center [143, 172] width 53 height 34
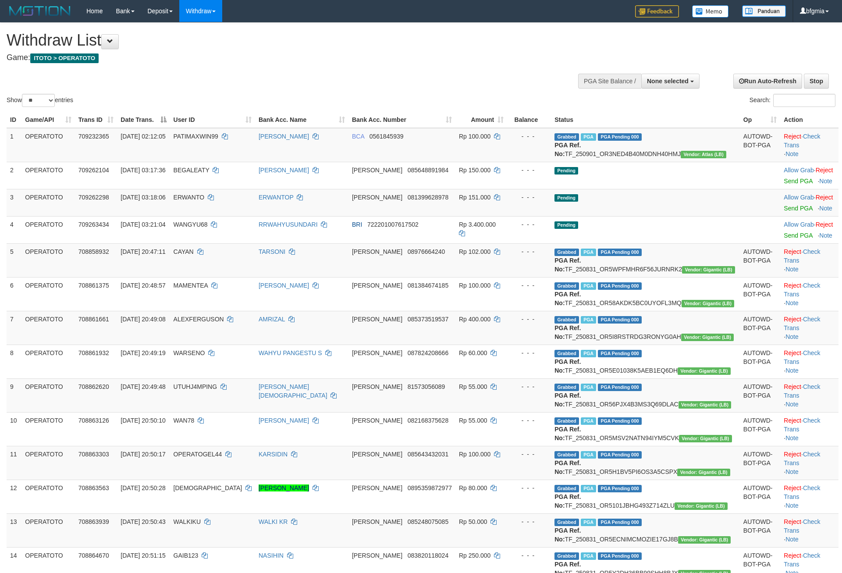
select select
select select "**"
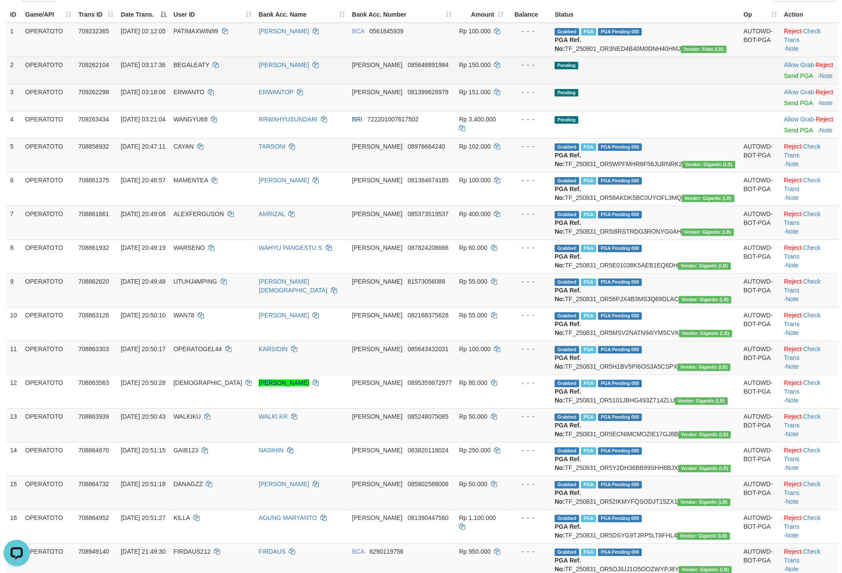
click at [717, 84] on td "Pending" at bounding box center [645, 70] width 189 height 27
click at [784, 79] on link "Send PGA" at bounding box center [798, 75] width 28 height 7
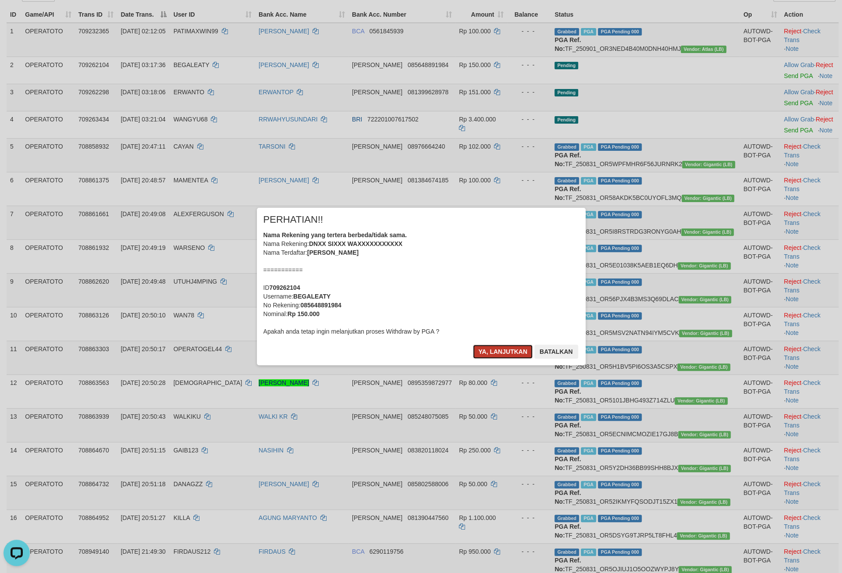
click button "Ya, lanjutkan"
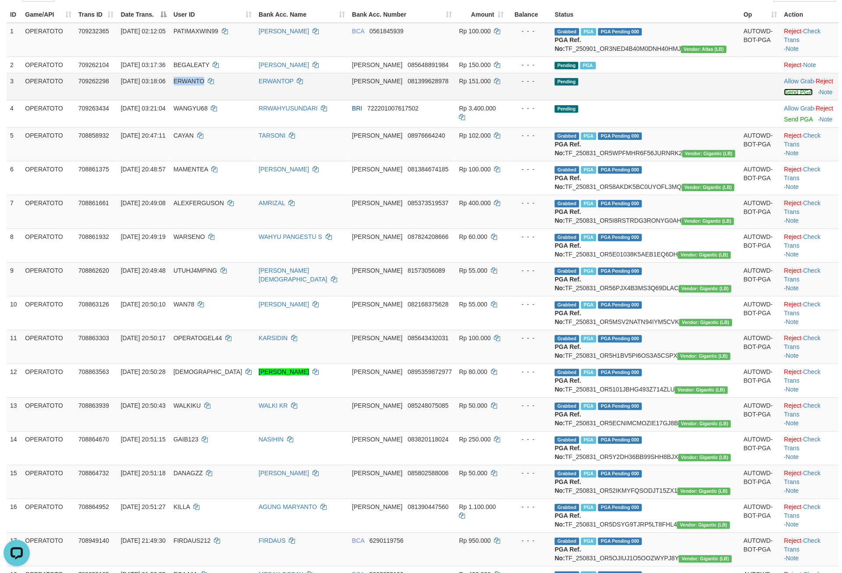
click link "Send PGA"
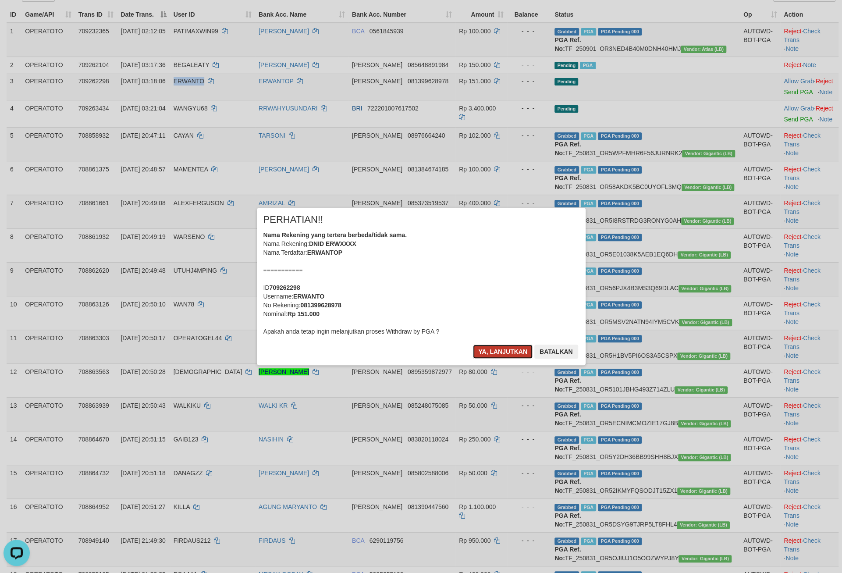
click button "Ya, lanjutkan"
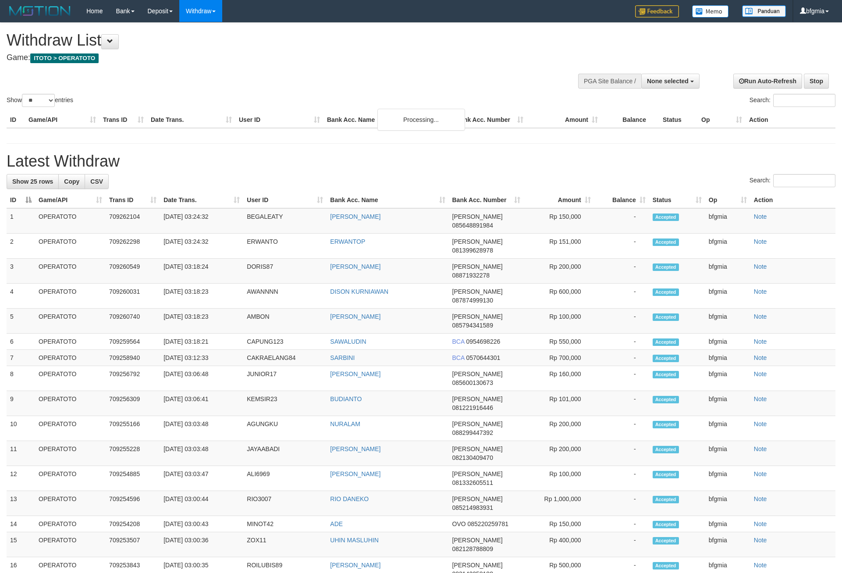
select select
select select "**"
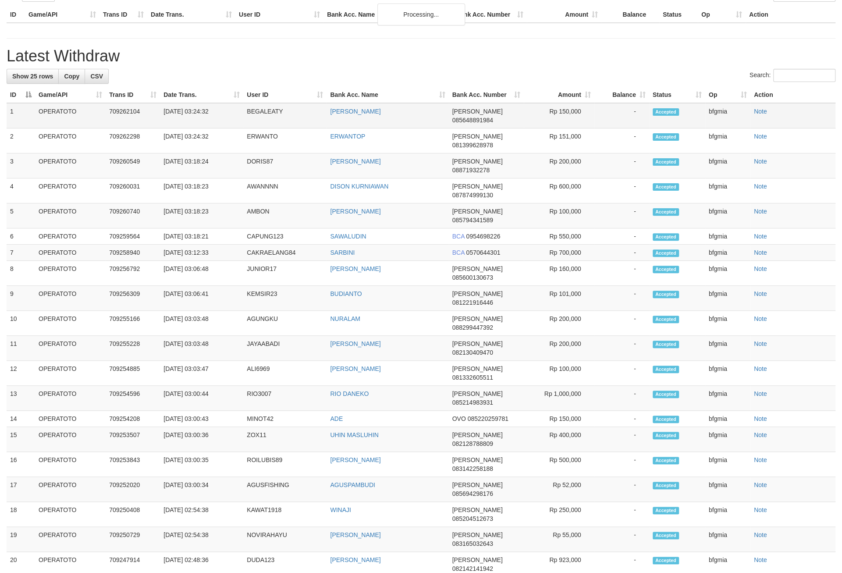
scroll to position [105, 0]
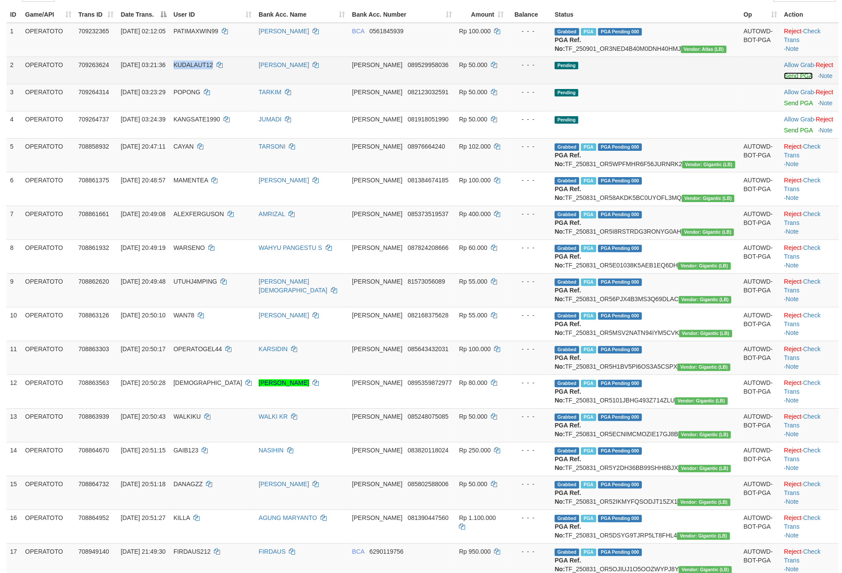
click at [784, 79] on link "Send PGA" at bounding box center [798, 75] width 28 height 7
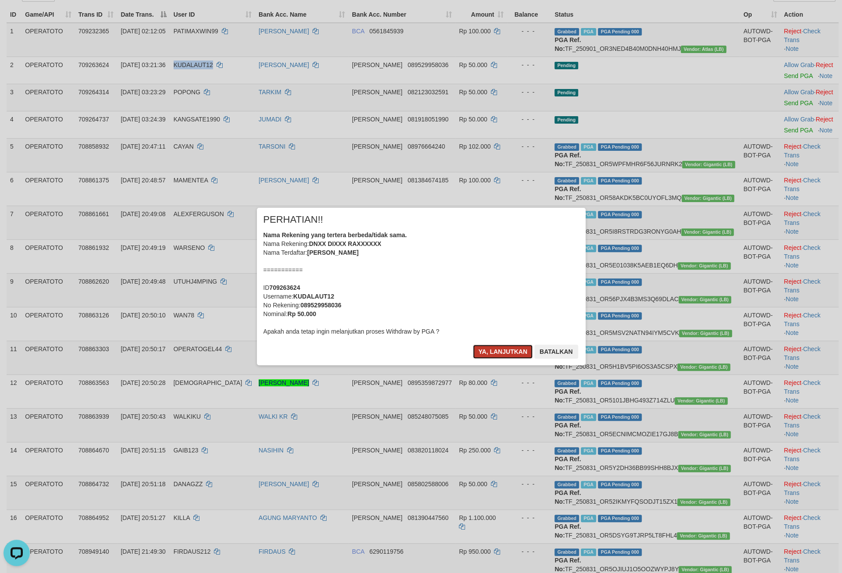
click at [473, 359] on button "Ya, lanjutkan" at bounding box center [503, 352] width 60 height 14
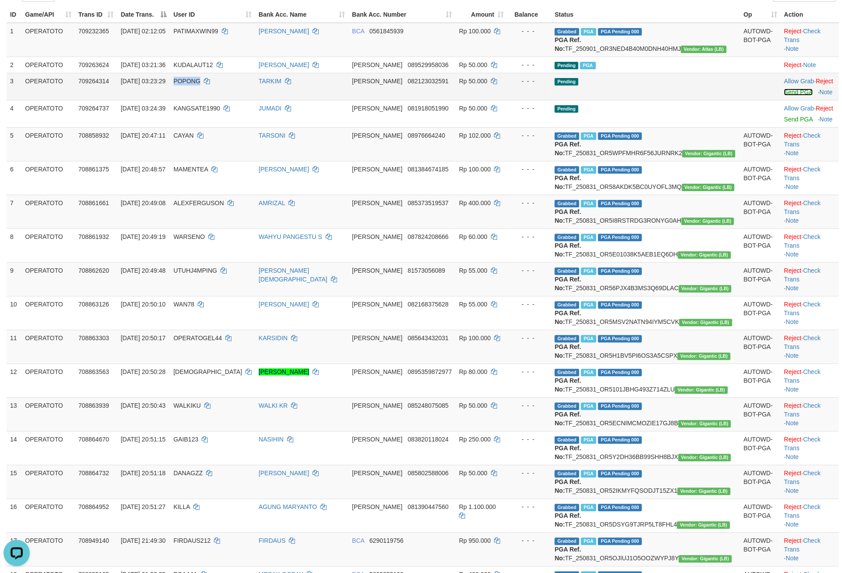
click at [784, 96] on link "Send PGA" at bounding box center [798, 92] width 28 height 7
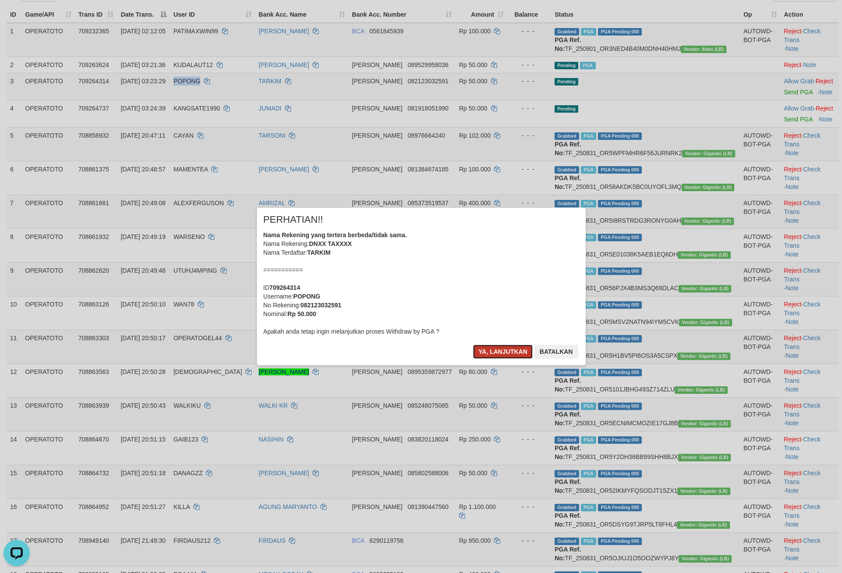
click at [492, 359] on button "Ya, lanjutkan" at bounding box center [503, 352] width 60 height 14
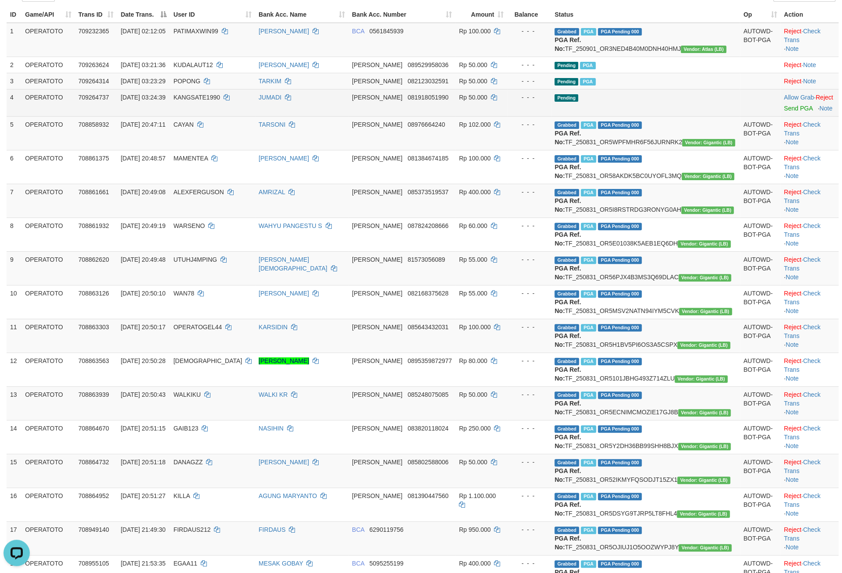
click at [781, 116] on td "Allow Grab · Reject Send PGA · Note" at bounding box center [809, 102] width 58 height 27
click at [784, 112] on link "Send PGA" at bounding box center [798, 108] width 28 height 7
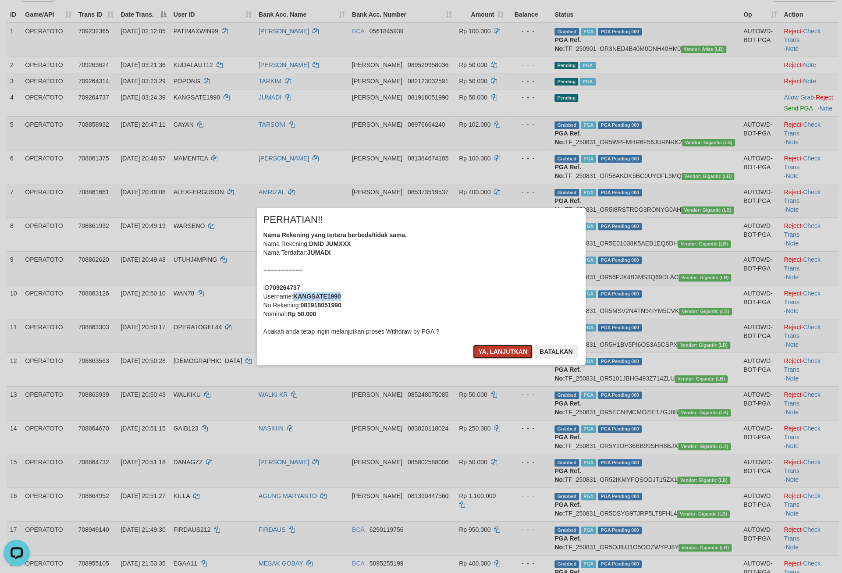
click at [483, 359] on button "Ya, lanjutkan" at bounding box center [503, 352] width 60 height 14
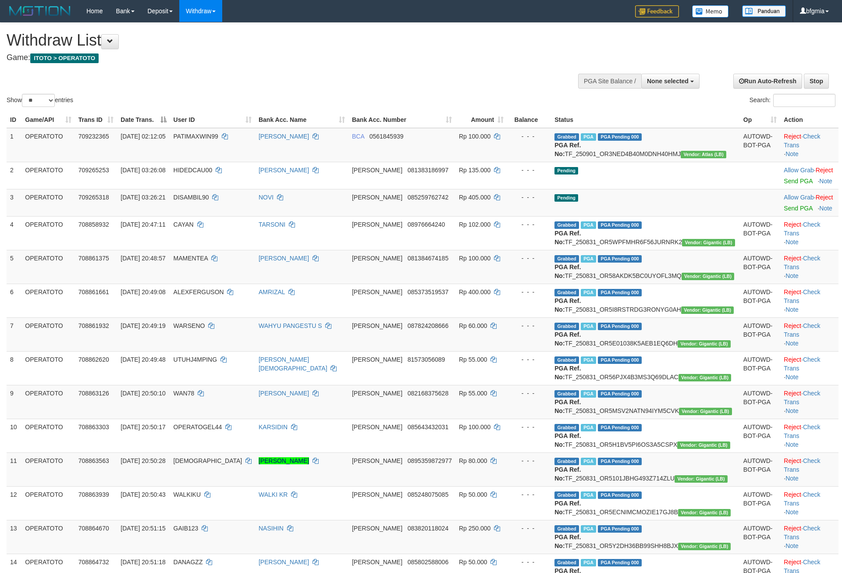
select select
select select "**"
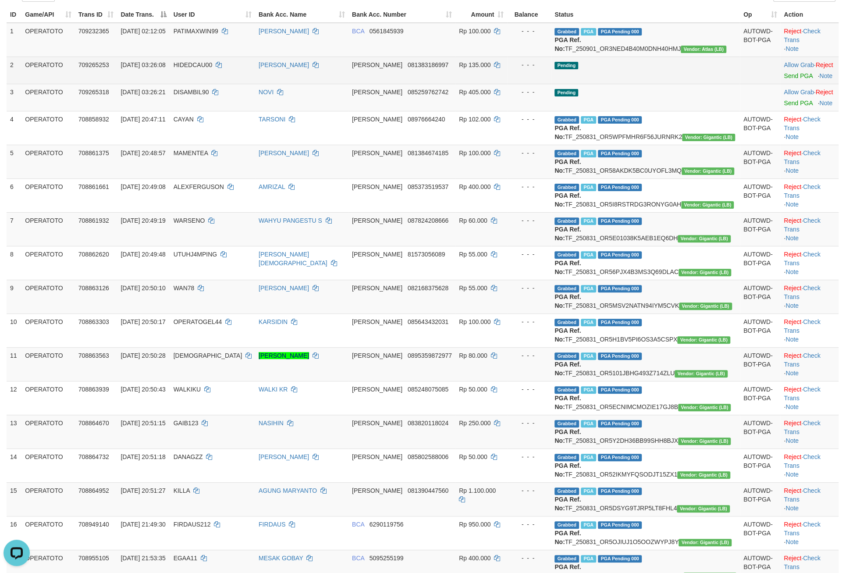
click at [664, 84] on td "Pending" at bounding box center [645, 70] width 189 height 27
click at [706, 84] on td "Pending" at bounding box center [645, 70] width 189 height 27
click at [785, 79] on link "Send PGA" at bounding box center [798, 75] width 28 height 7
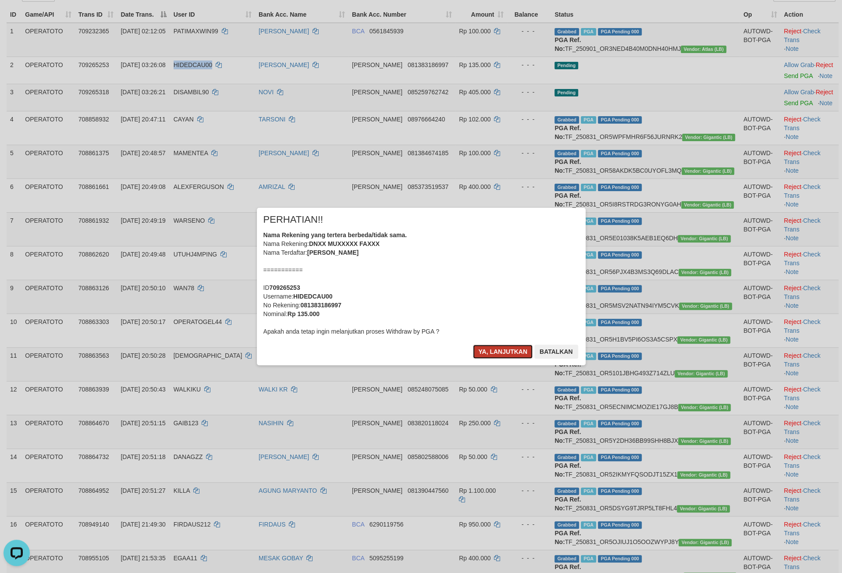
click at [477, 359] on button "Ya, lanjutkan" at bounding box center [503, 352] width 60 height 14
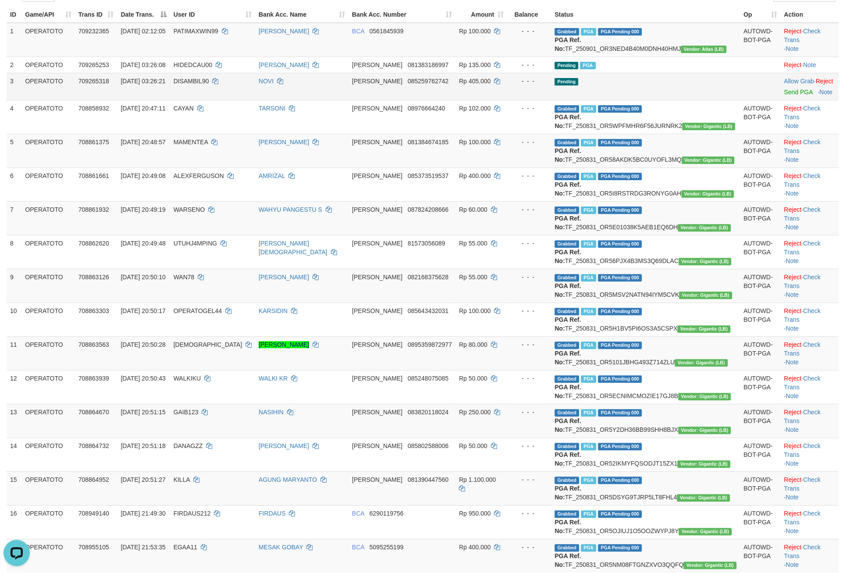
click at [607, 100] on td "Pending" at bounding box center [645, 86] width 189 height 27
click at [784, 96] on link "Send PGA" at bounding box center [798, 92] width 28 height 7
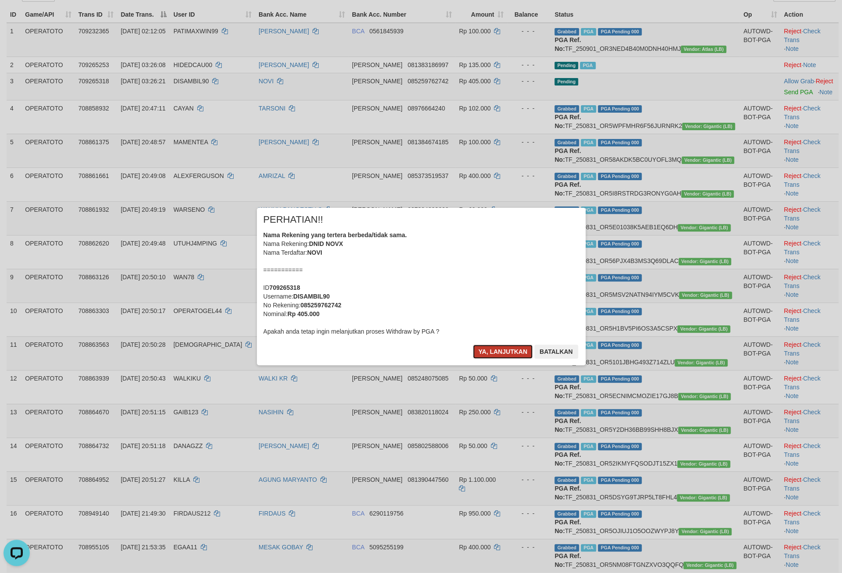
click at [480, 359] on button "Ya, lanjutkan" at bounding box center [503, 352] width 60 height 14
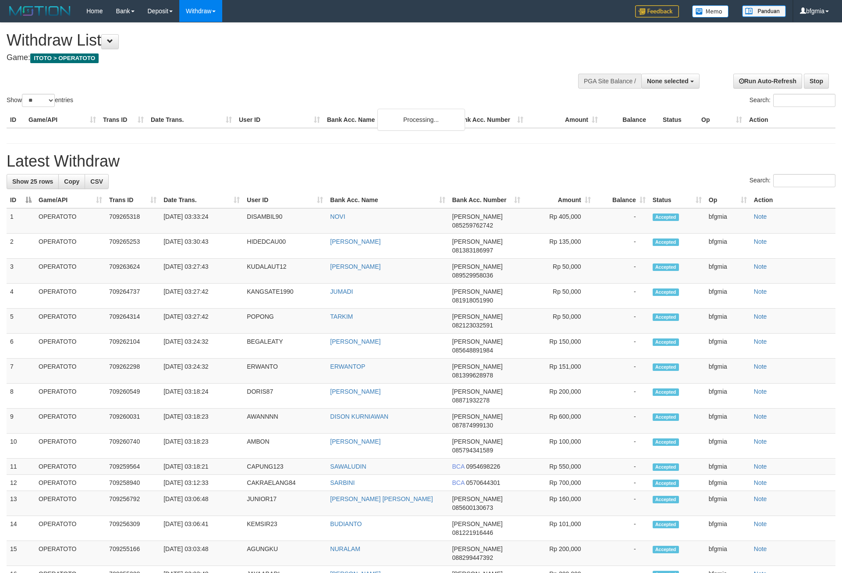
select select
select select "**"
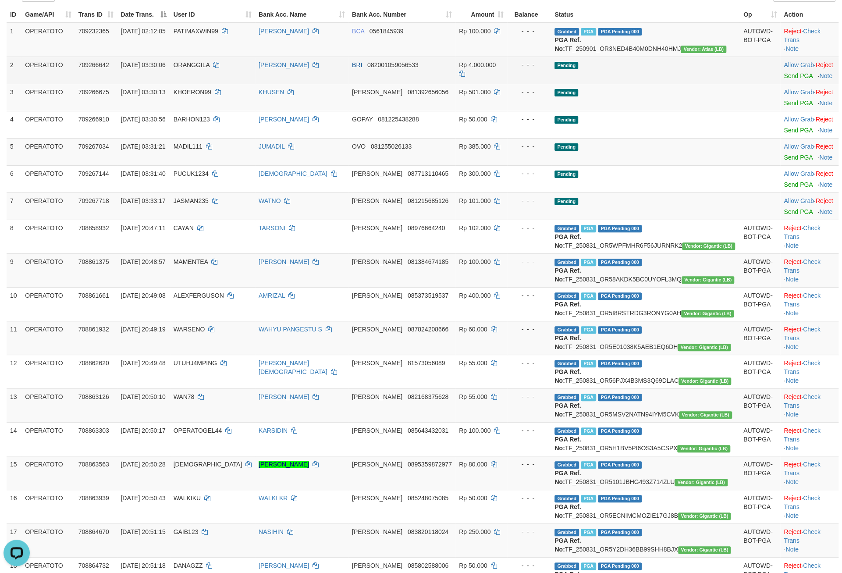
click at [642, 84] on td "Pending" at bounding box center [645, 70] width 189 height 27
click at [443, 84] on td "BRI 082001059056533" at bounding box center [402, 70] width 107 height 27
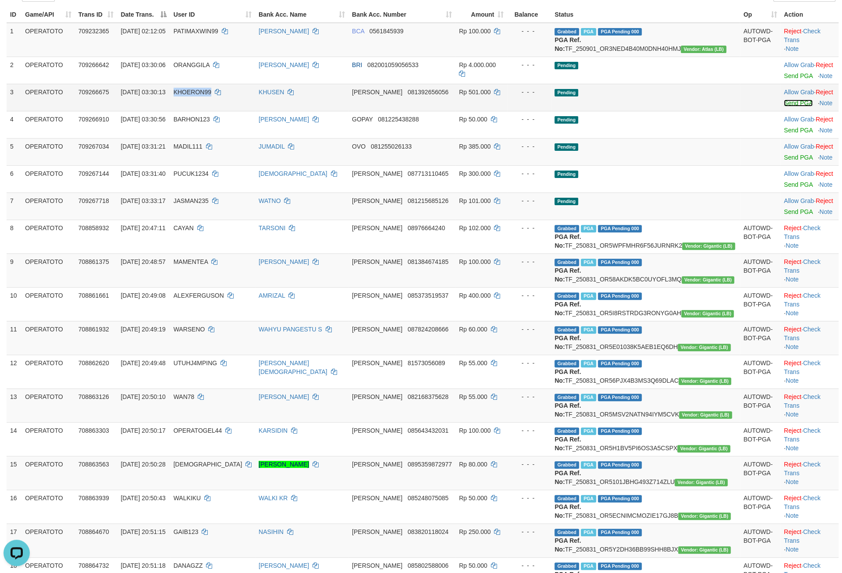
click at [784, 107] on link "Send PGA" at bounding box center [798, 103] width 28 height 7
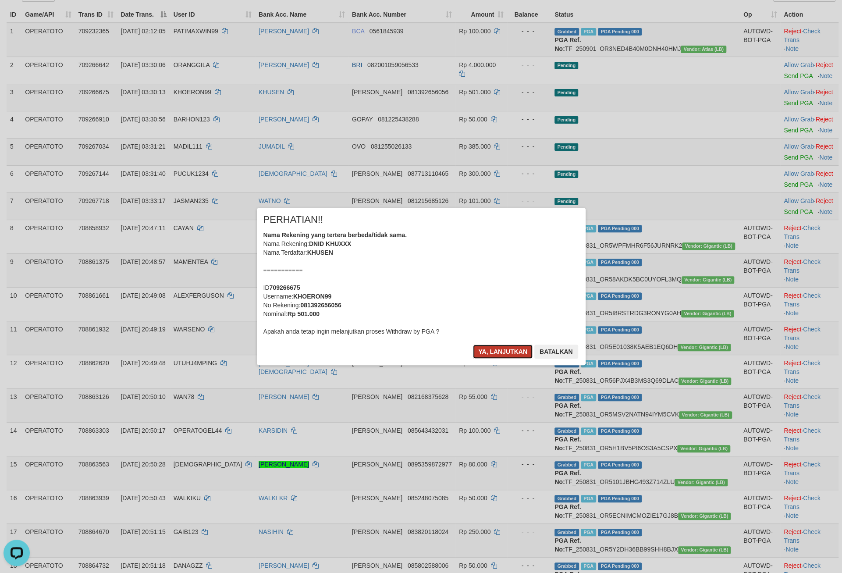
click at [474, 359] on button "Ya, lanjutkan" at bounding box center [503, 352] width 60 height 14
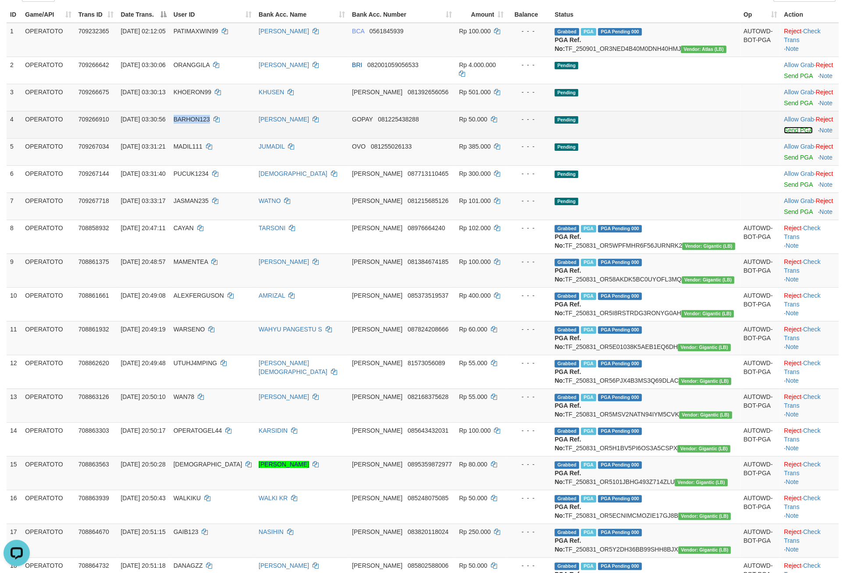
click at [784, 134] on link "Send PGA" at bounding box center [798, 130] width 28 height 7
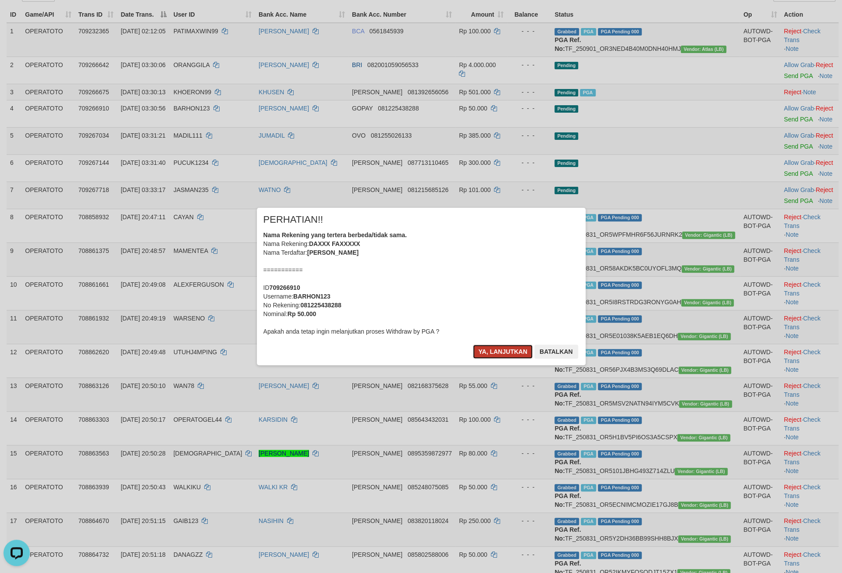
click at [501, 359] on button "Ya, lanjutkan" at bounding box center [503, 352] width 60 height 14
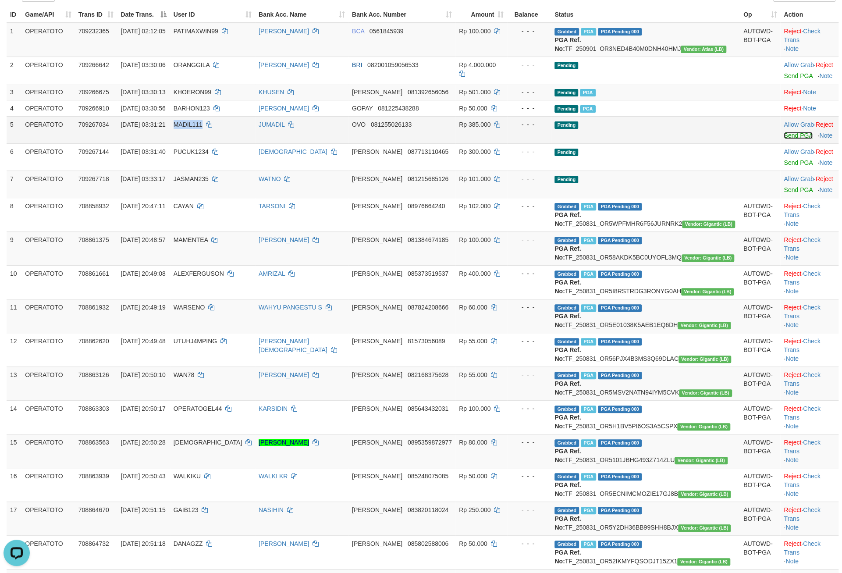
click at [784, 139] on link "Send PGA" at bounding box center [798, 135] width 28 height 7
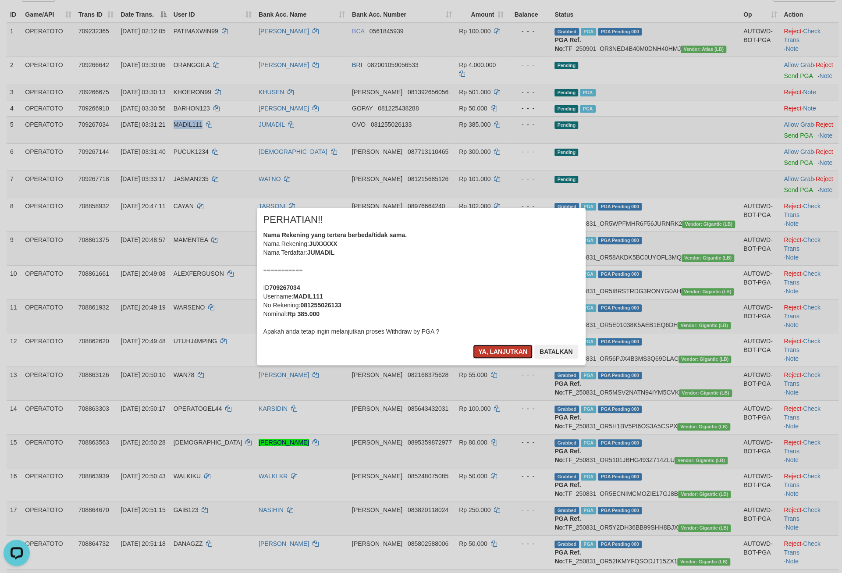
click at [501, 359] on button "Ya, lanjutkan" at bounding box center [503, 352] width 60 height 14
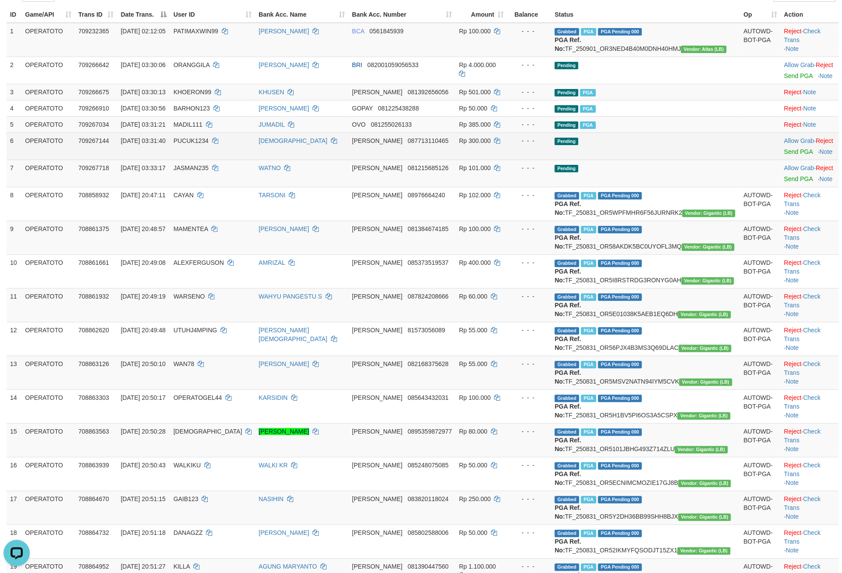
click at [548, 160] on td "- - -" at bounding box center [529, 145] width 44 height 27
click at [782, 160] on td "Allow Grab · Reject Send PGA · Note" at bounding box center [809, 145] width 58 height 27
click at [784, 155] on link "Send PGA" at bounding box center [798, 151] width 28 height 7
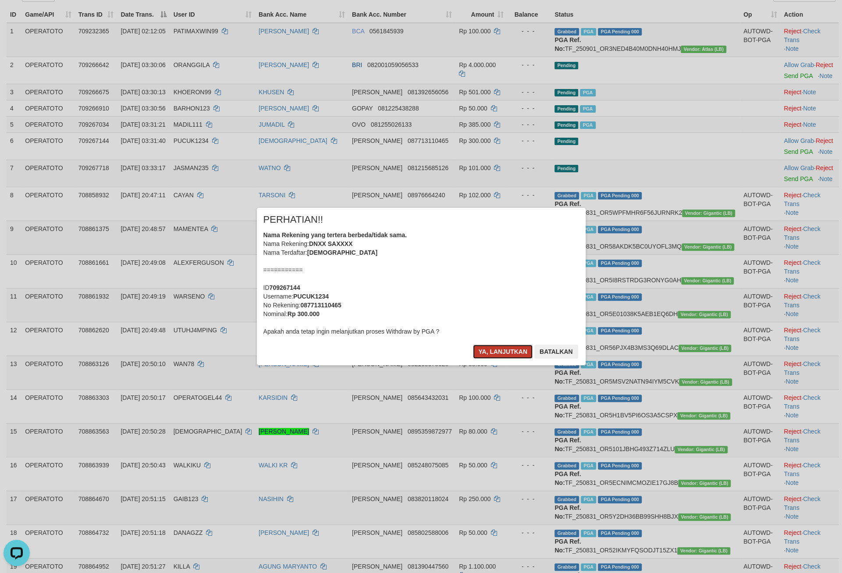
click at [479, 359] on button "Ya, lanjutkan" at bounding box center [503, 352] width 60 height 14
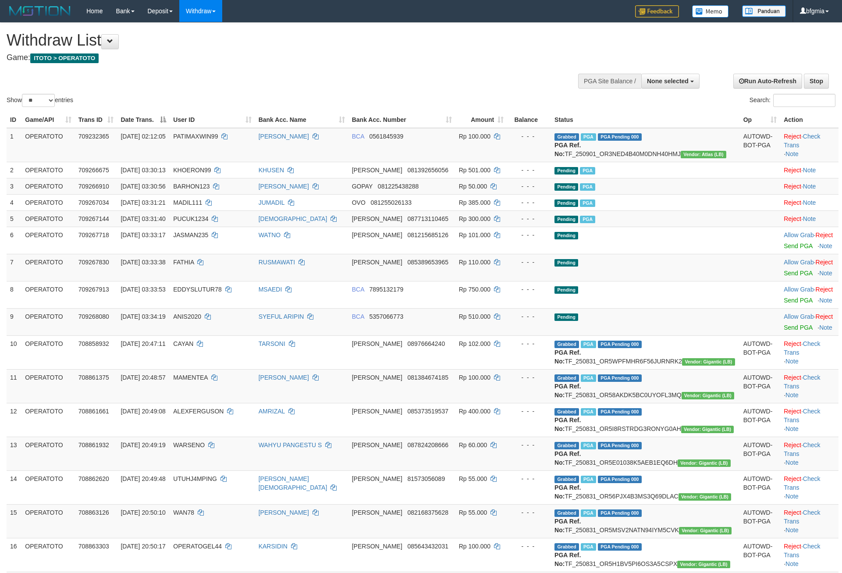
select select
select select "**"
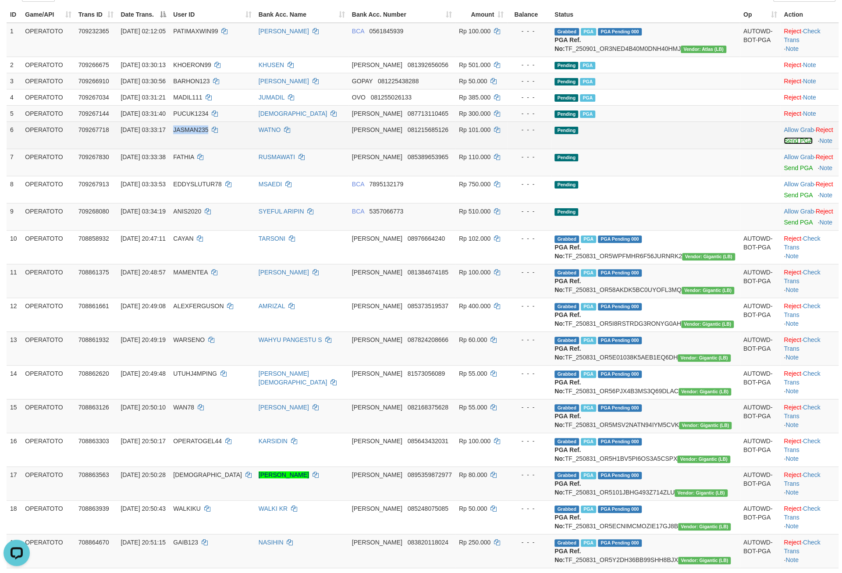
click at [784, 144] on link "Send PGA" at bounding box center [798, 140] width 28 height 7
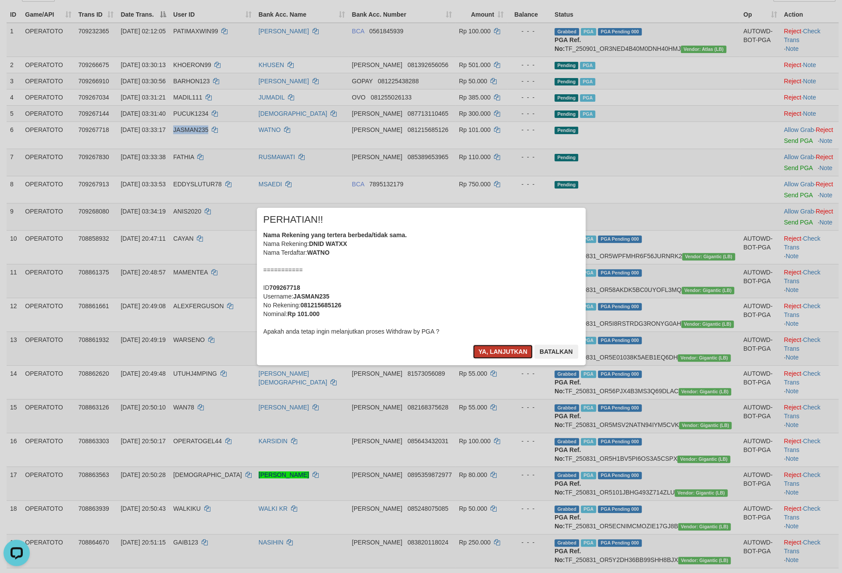
click at [473, 359] on button "Ya, lanjutkan" at bounding box center [503, 352] width 60 height 14
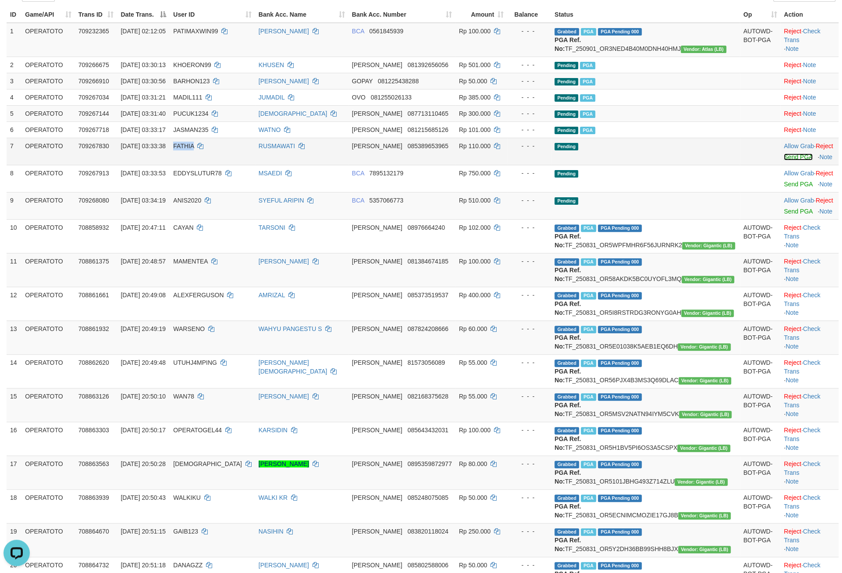
click at [784, 160] on link "Send PGA" at bounding box center [798, 156] width 28 height 7
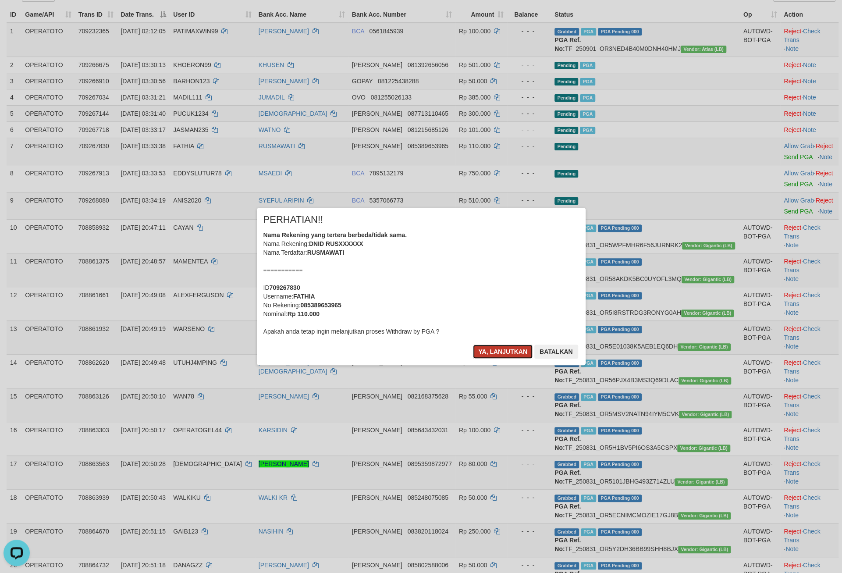
click at [488, 359] on button "Ya, lanjutkan" at bounding box center [503, 352] width 60 height 14
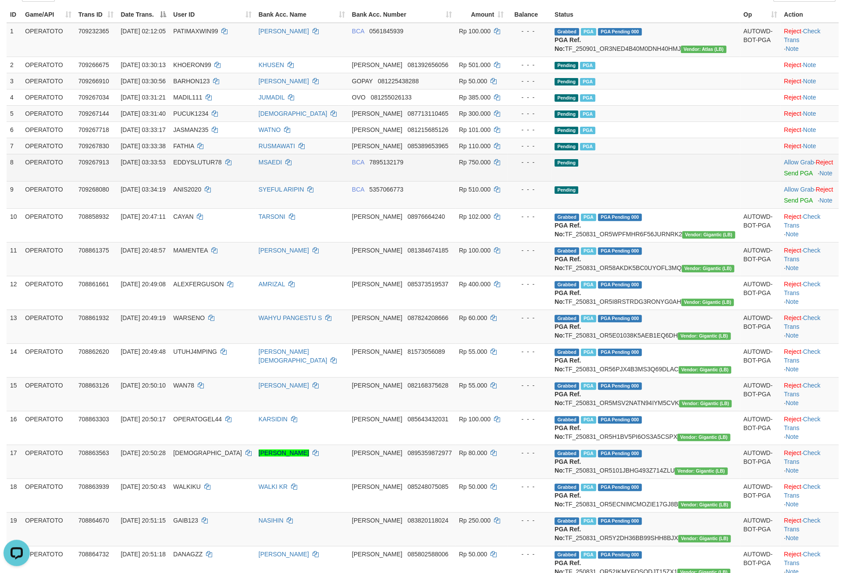
click at [541, 181] on td "- - -" at bounding box center [529, 167] width 44 height 27
click at [784, 177] on link "Send PGA" at bounding box center [798, 173] width 28 height 7
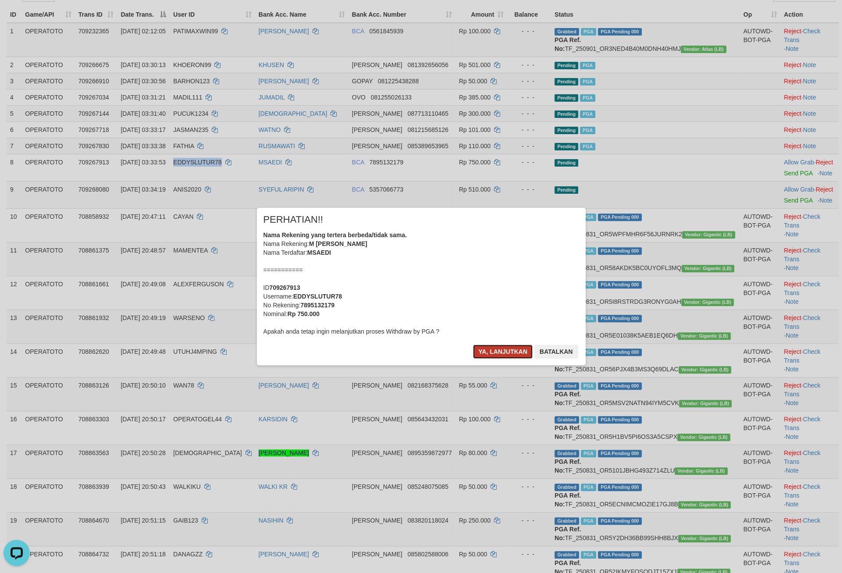
click at [488, 359] on button "Ya, lanjutkan" at bounding box center [503, 352] width 60 height 14
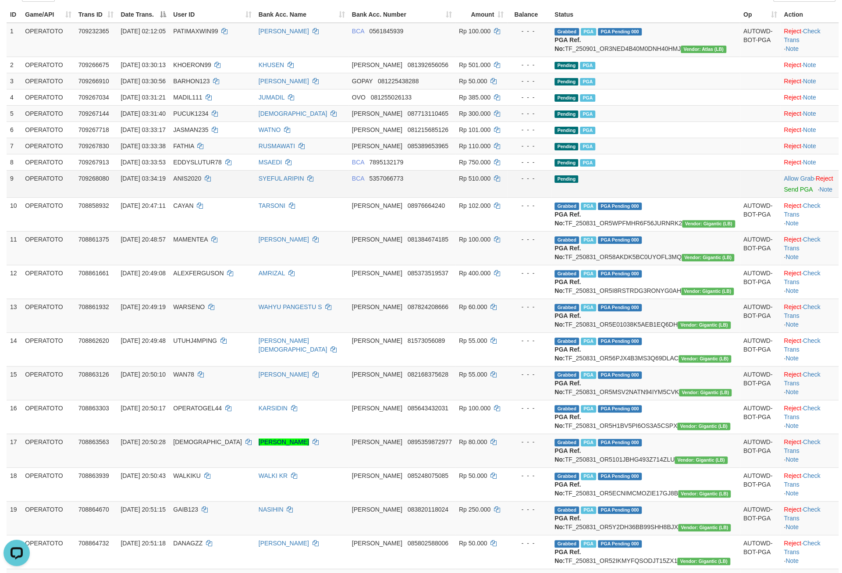
click at [626, 197] on td "Pending" at bounding box center [645, 183] width 189 height 27
click at [784, 193] on link "Send PGA" at bounding box center [798, 189] width 28 height 7
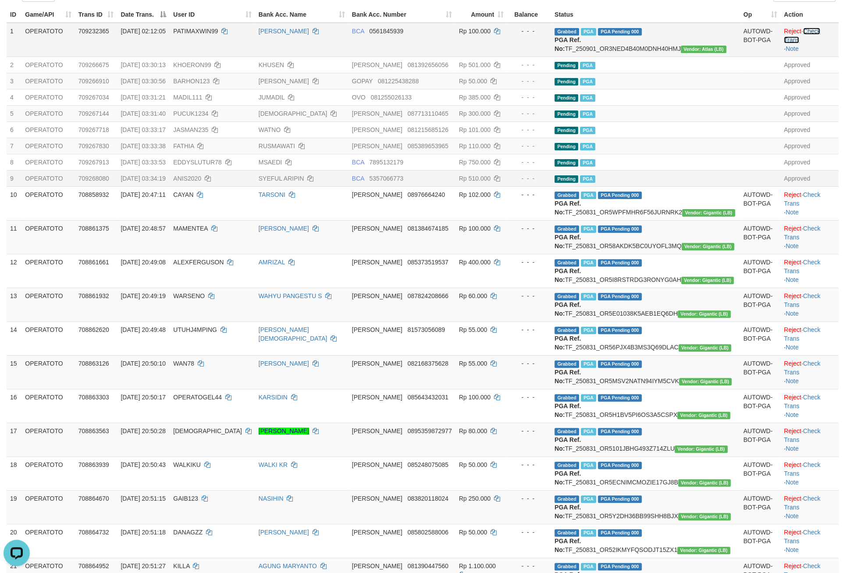
click at [806, 43] on link "Check Trans" at bounding box center [802, 36] width 36 height 16
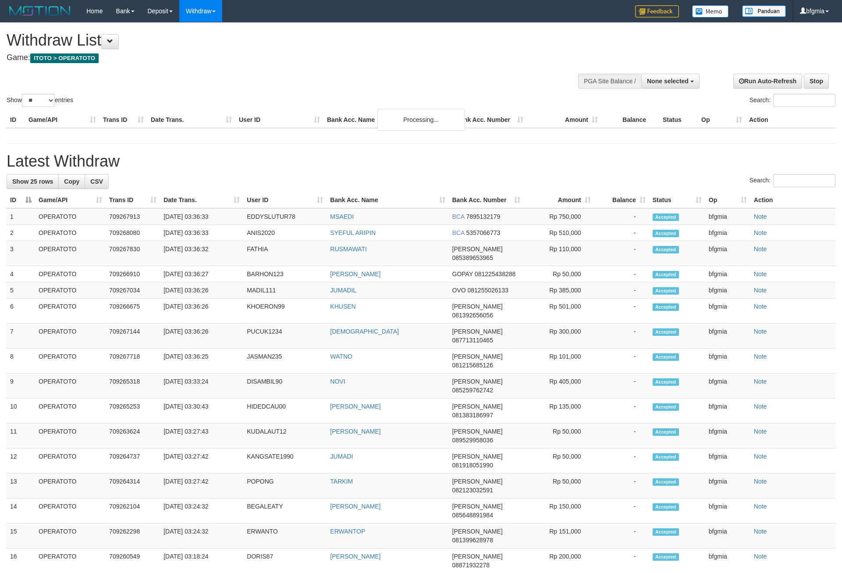
select select
select select "**"
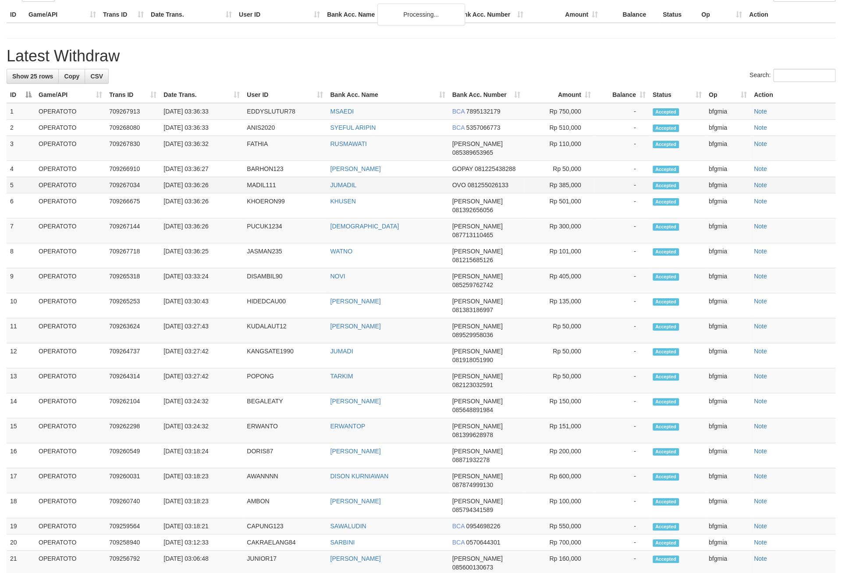
scroll to position [105, 0]
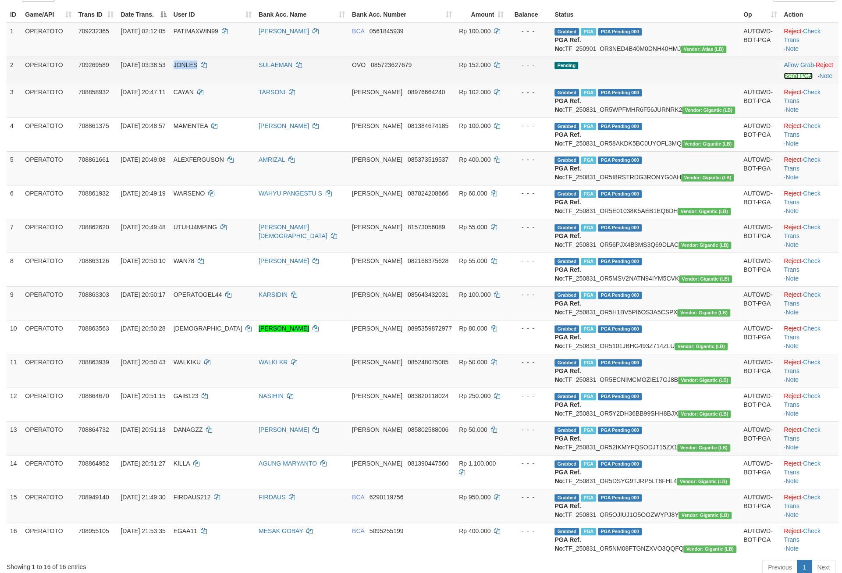
click at [784, 79] on link "Send PGA" at bounding box center [798, 75] width 28 height 7
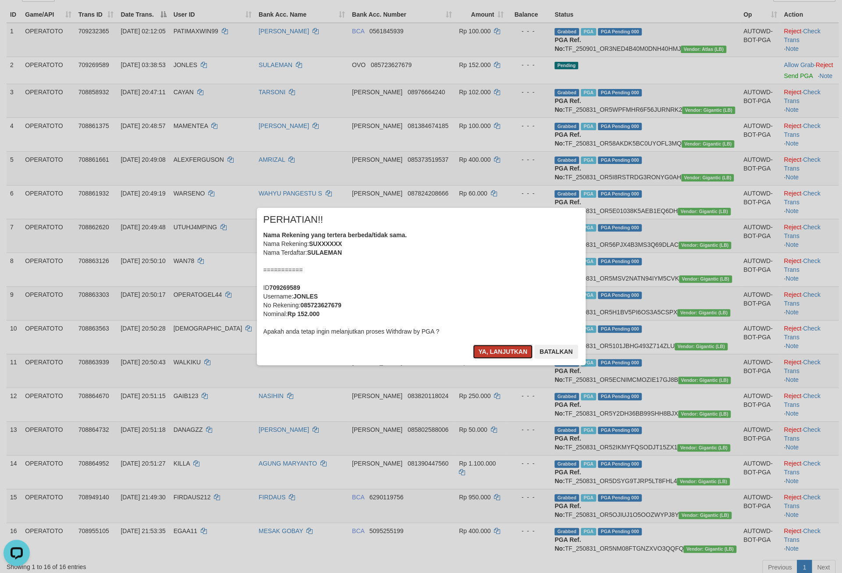
click at [486, 359] on button "Ya, lanjutkan" at bounding box center [503, 352] width 60 height 14
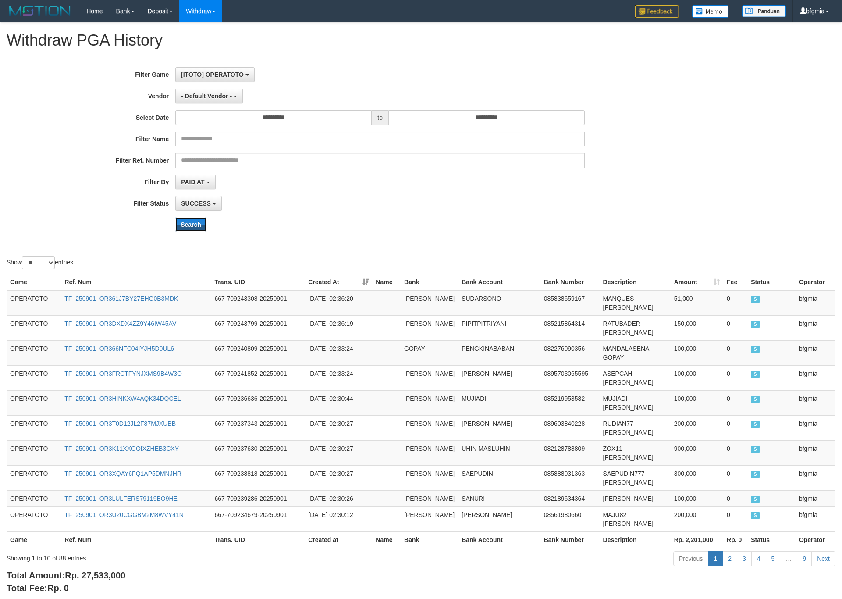
scroll to position [142, 0]
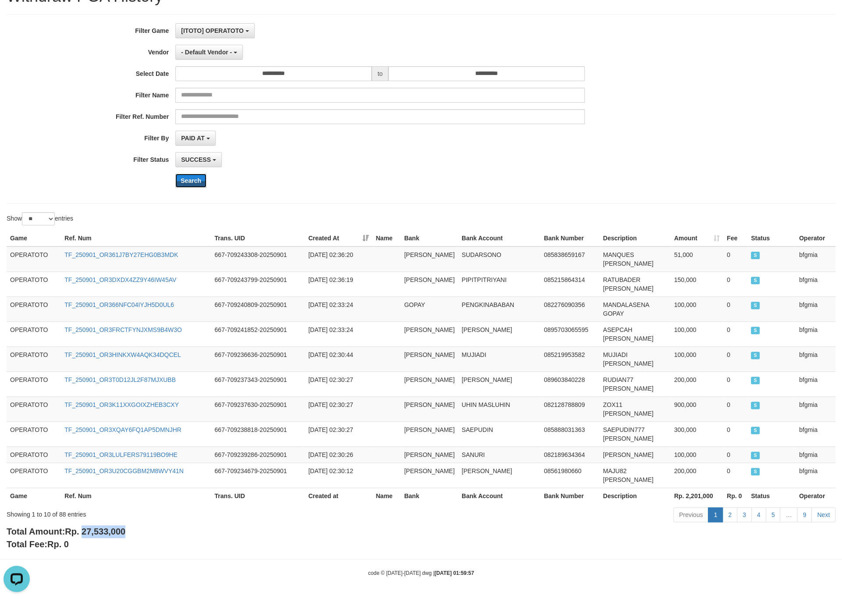
click at [197, 174] on button "Search" at bounding box center [190, 181] width 31 height 14
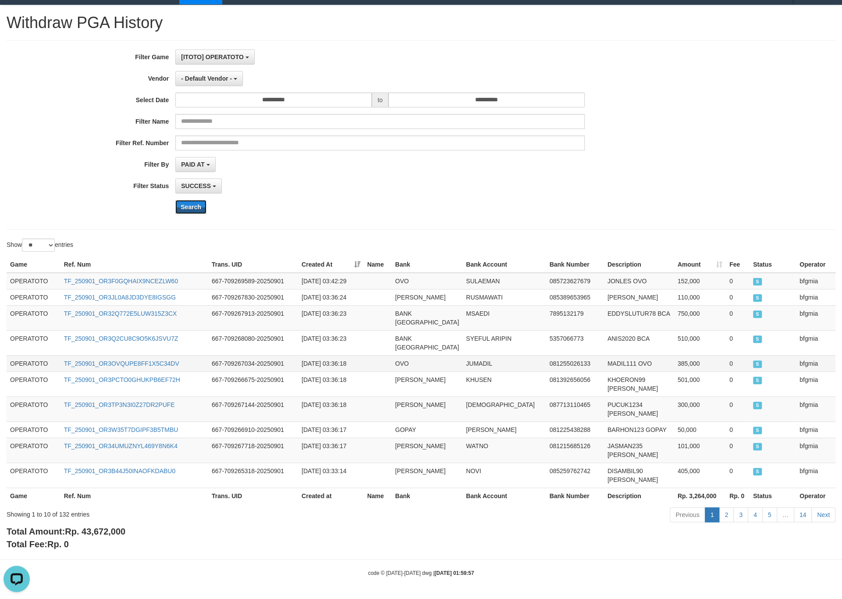
scroll to position [164, 0]
drag, startPoint x: 85, startPoint y: 527, endPoint x: 139, endPoint y: 527, distance: 53.9
click at [139, 527] on div "Total Amount: Rp. 43,672,000 Total Fee: Rp. 0" at bounding box center [421, 537] width 829 height 25
copy span "43,672,000"
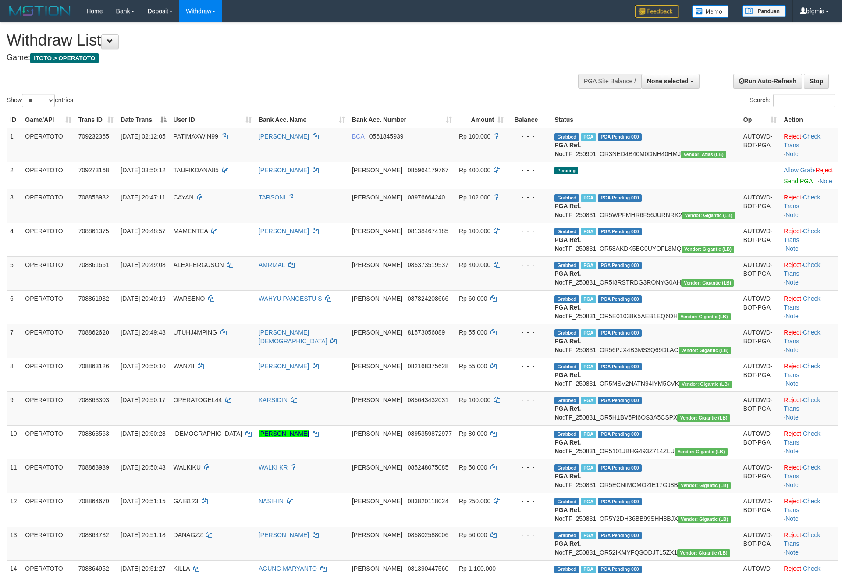
select select
select select "**"
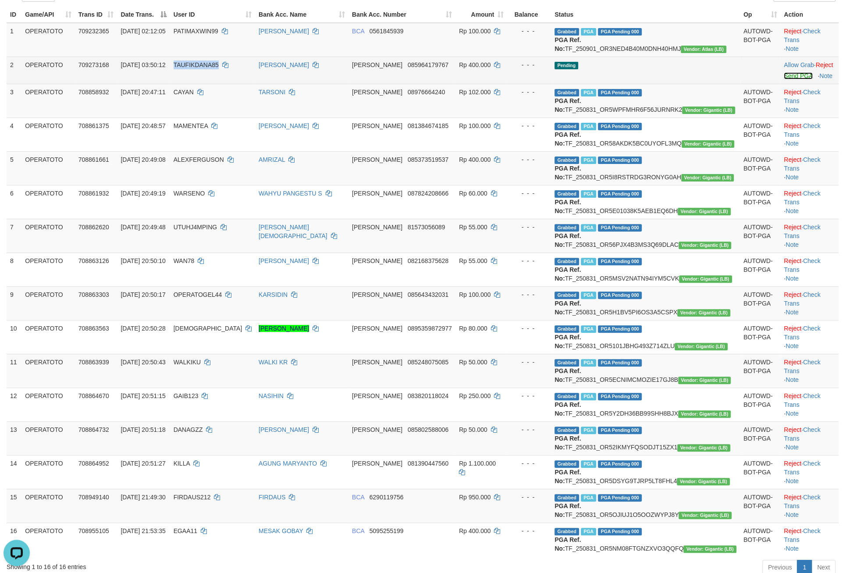
click at [784, 79] on link "Send PGA" at bounding box center [798, 75] width 28 height 7
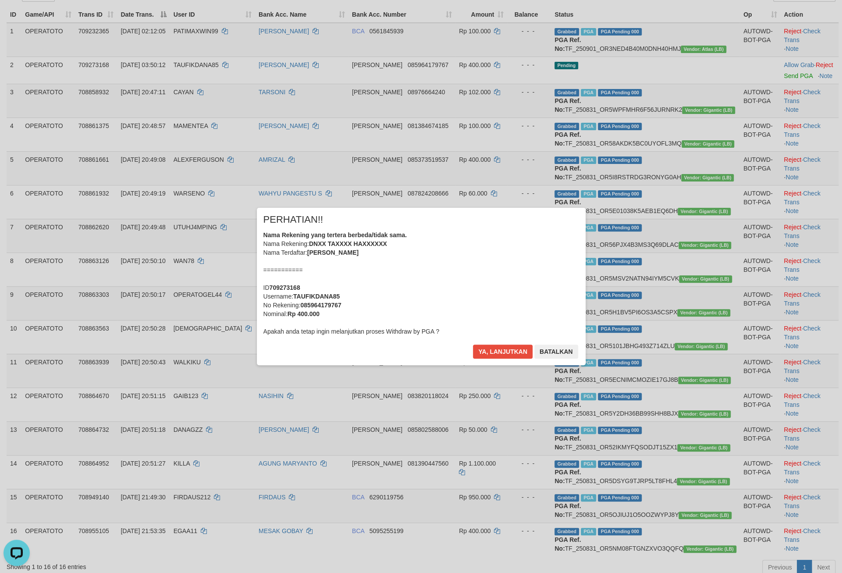
click at [456, 318] on div "Nama Rekening yang tertera berbeda/tidak sama. Nama Rekening: DNXX TAXXXX HAXXX…" at bounding box center [421, 283] width 316 height 105
click at [489, 359] on button "Ya, lanjutkan" at bounding box center [503, 352] width 60 height 14
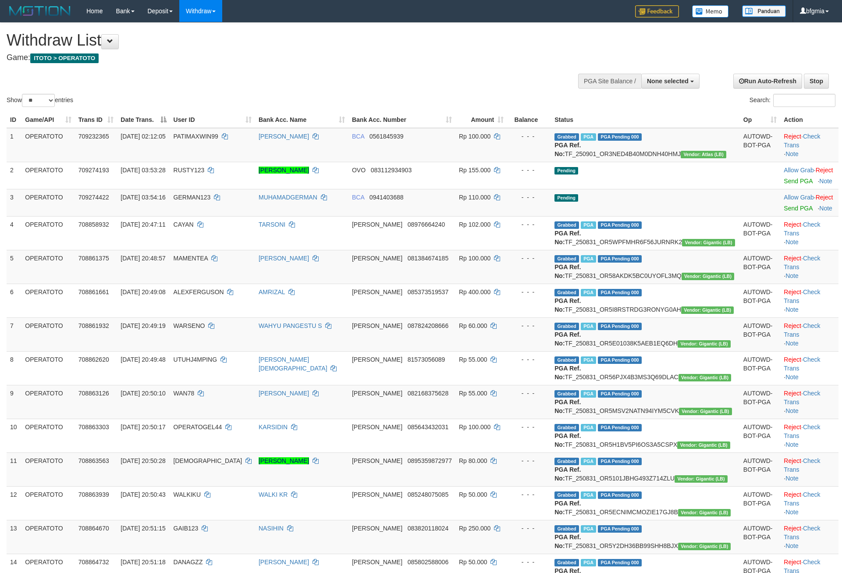
select select
select select "**"
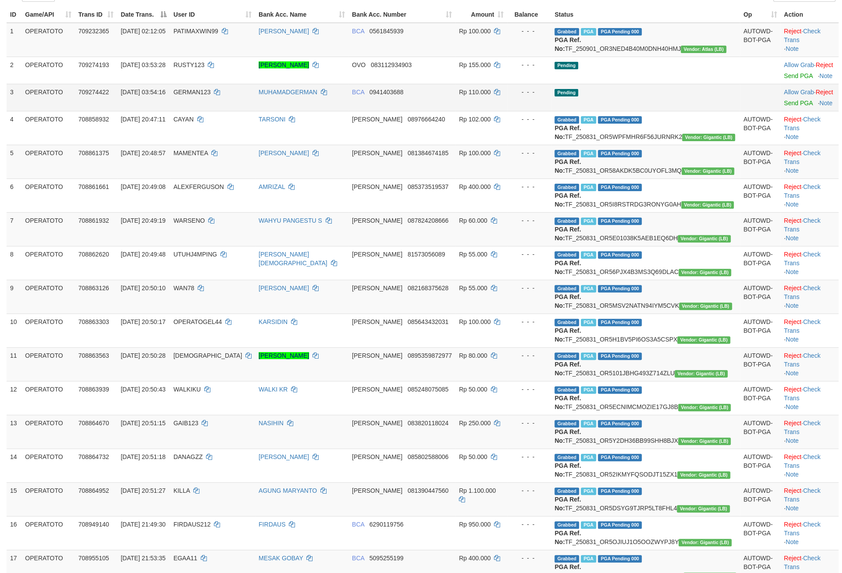
scroll to position [105, 0]
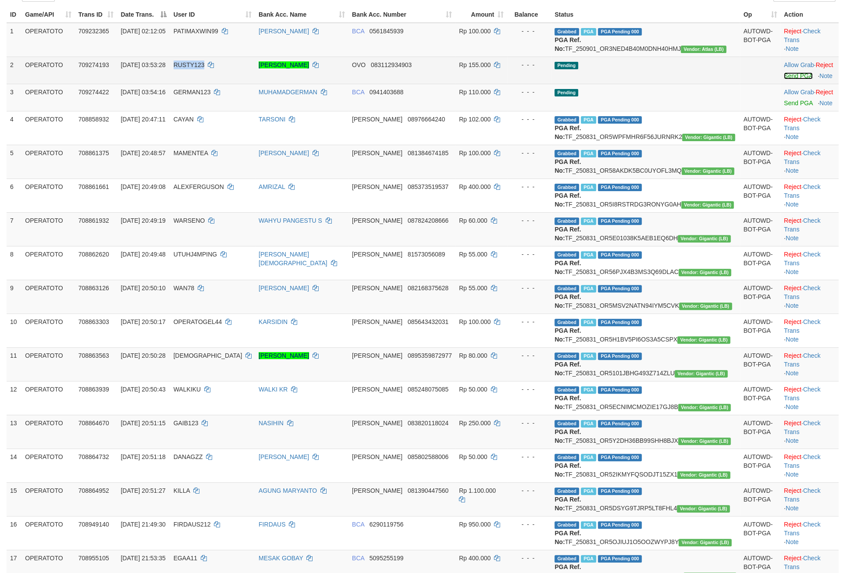
click at [784, 79] on link "Send PGA" at bounding box center [798, 75] width 28 height 7
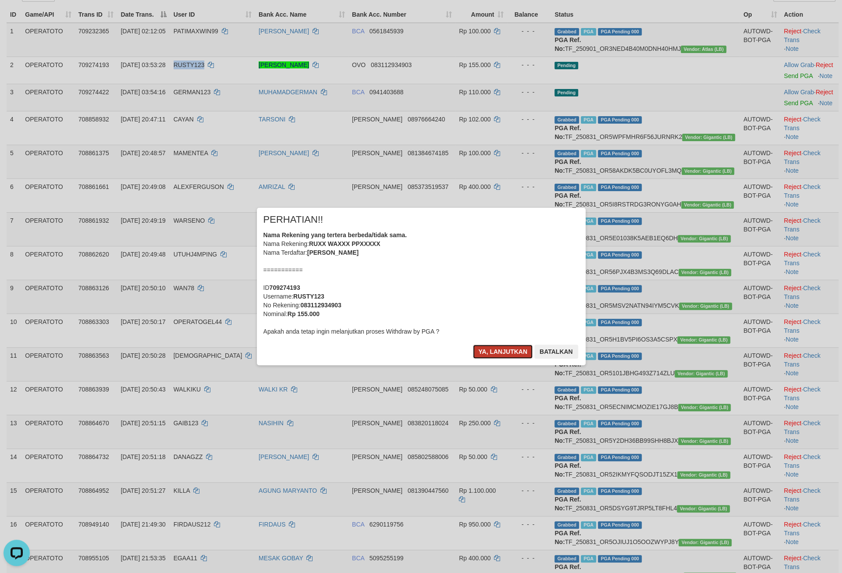
click at [493, 359] on button "Ya, lanjutkan" at bounding box center [503, 352] width 60 height 14
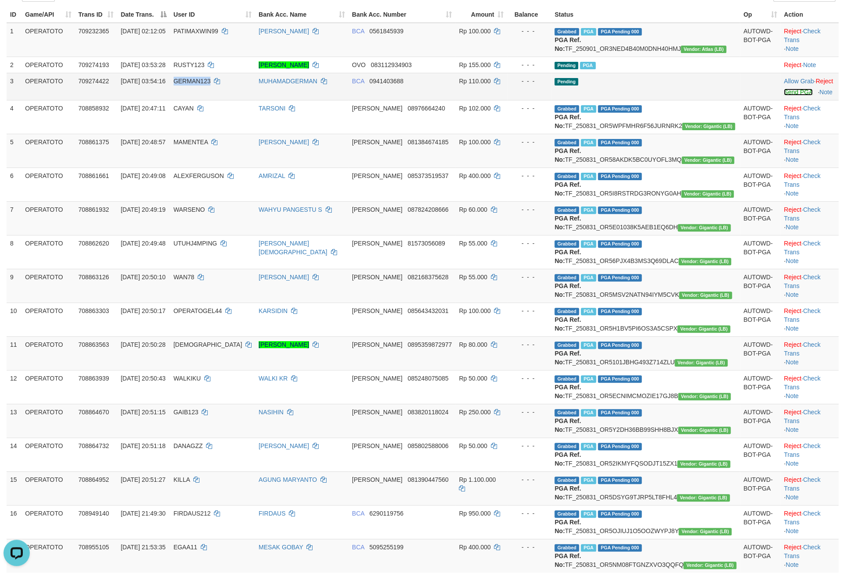
click at [784, 96] on link "Send PGA" at bounding box center [798, 92] width 28 height 7
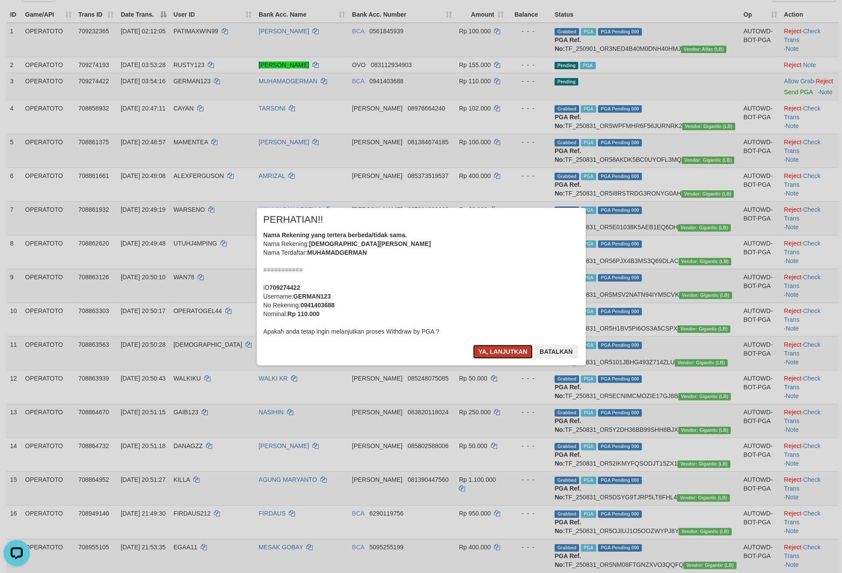
click at [490, 359] on button "Ya, lanjutkan" at bounding box center [503, 352] width 60 height 14
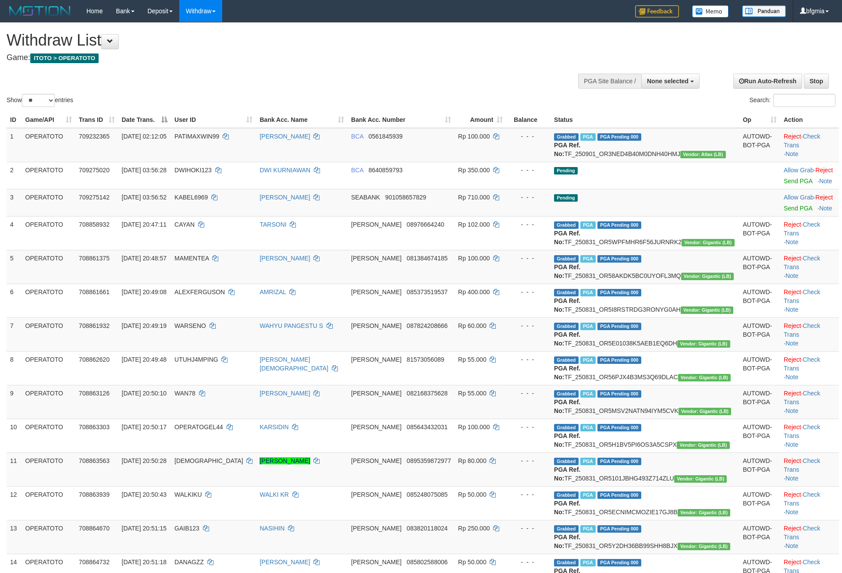
select select
select select "**"
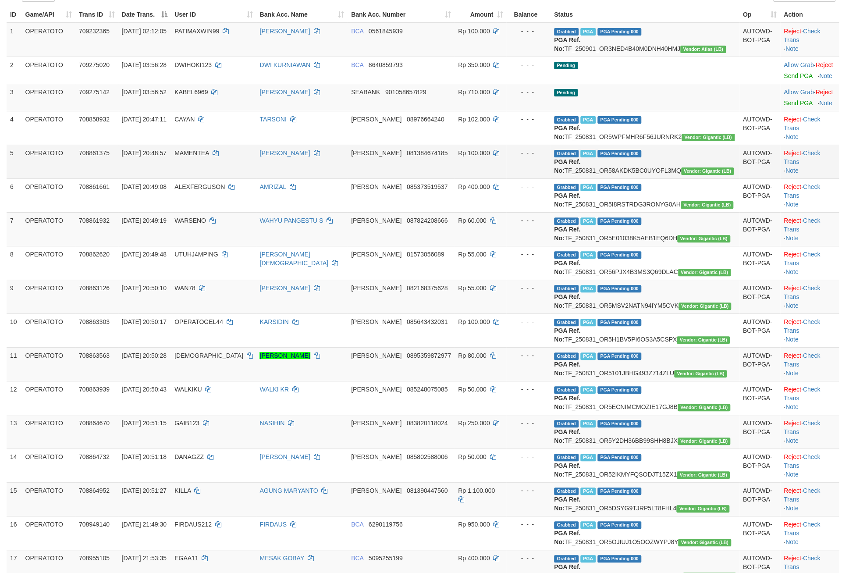
scroll to position [105, 0]
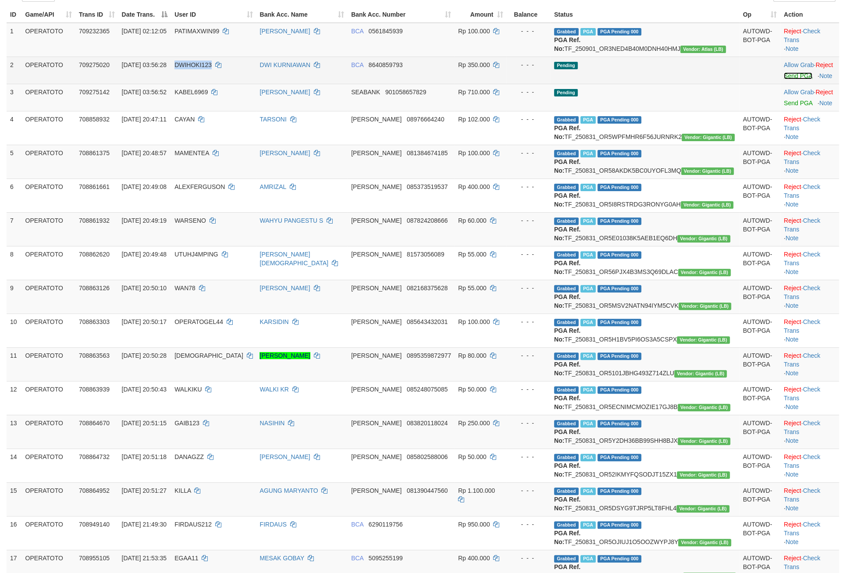
click at [784, 79] on link "Send PGA" at bounding box center [798, 75] width 28 height 7
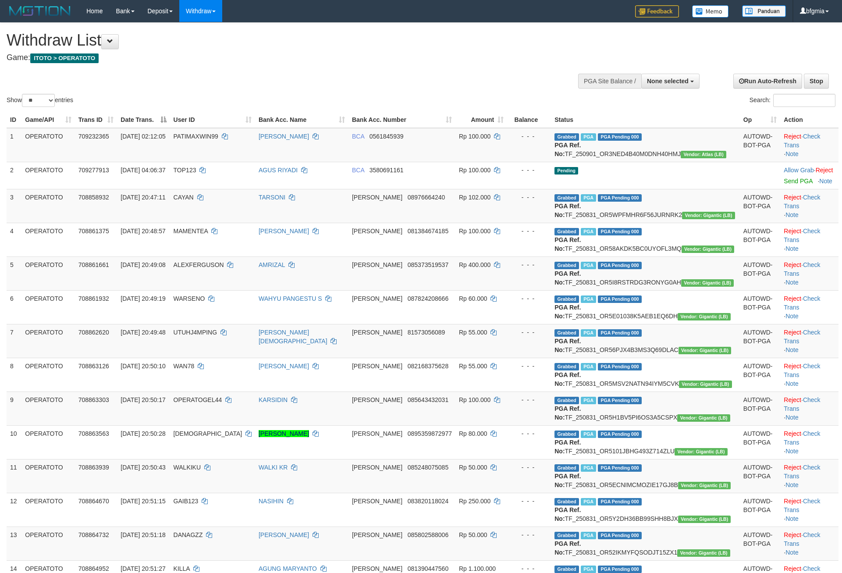
select select
select select "**"
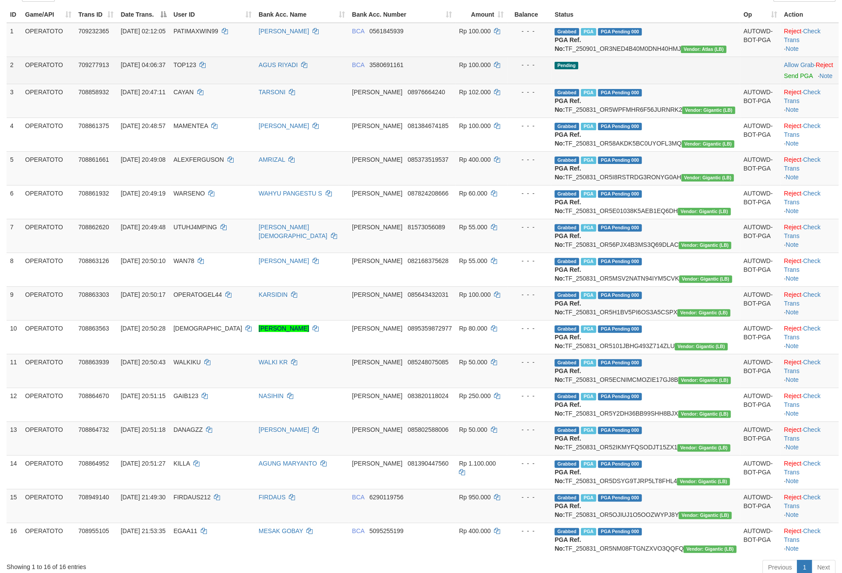
click at [780, 84] on td "Allow Grab · Reject Send PGA · Note" at bounding box center [809, 70] width 58 height 27
click at [784, 79] on link "Send PGA" at bounding box center [798, 75] width 28 height 7
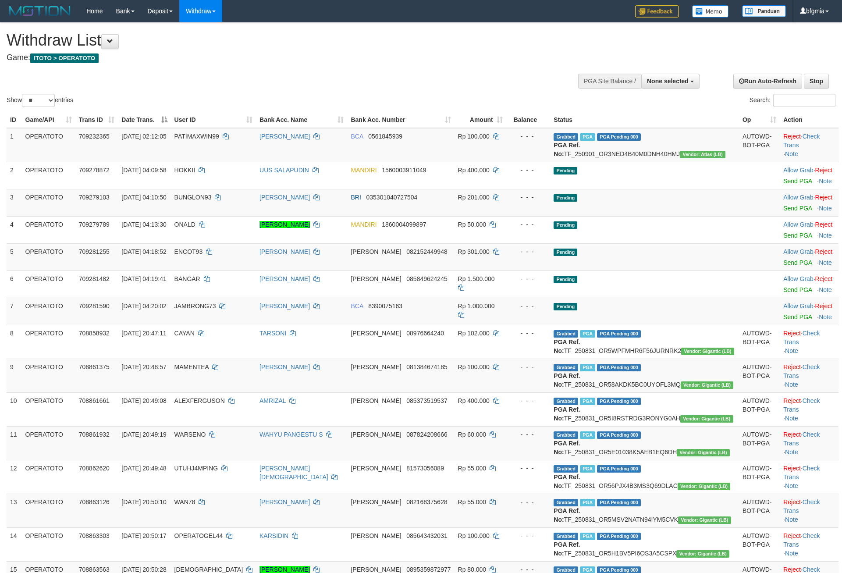
select select
select select "**"
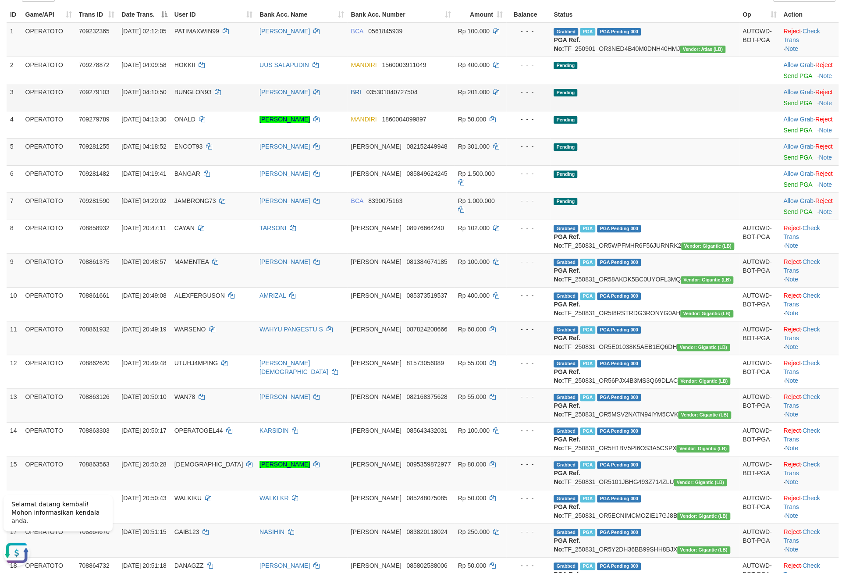
click at [479, 111] on td "Rp 201.000" at bounding box center [481, 97] width 52 height 27
click at [783, 161] on link "Send PGA" at bounding box center [797, 157] width 28 height 7
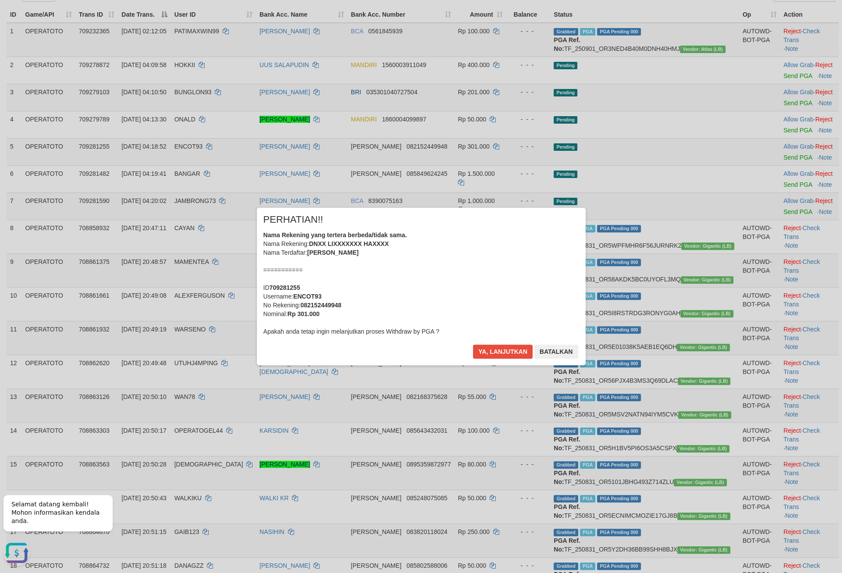
click at [469, 306] on div "Nama Rekening yang tertera berbeda/tidak sama. Nama Rekening: DNXX LIXXXXXXX HA…" at bounding box center [421, 283] width 316 height 105
click at [489, 359] on button "Ya, lanjutkan" at bounding box center [503, 352] width 60 height 14
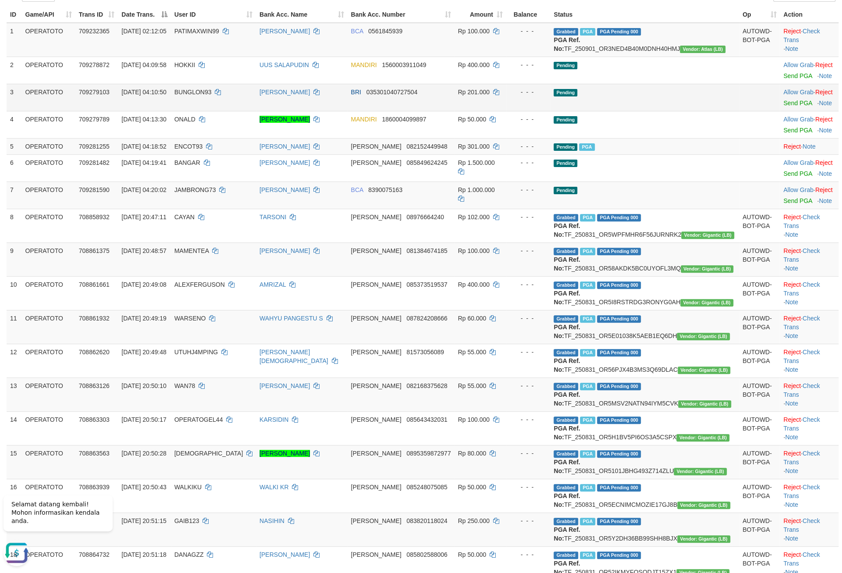
click at [434, 111] on td "BRI 035301040727504" at bounding box center [400, 97] width 107 height 27
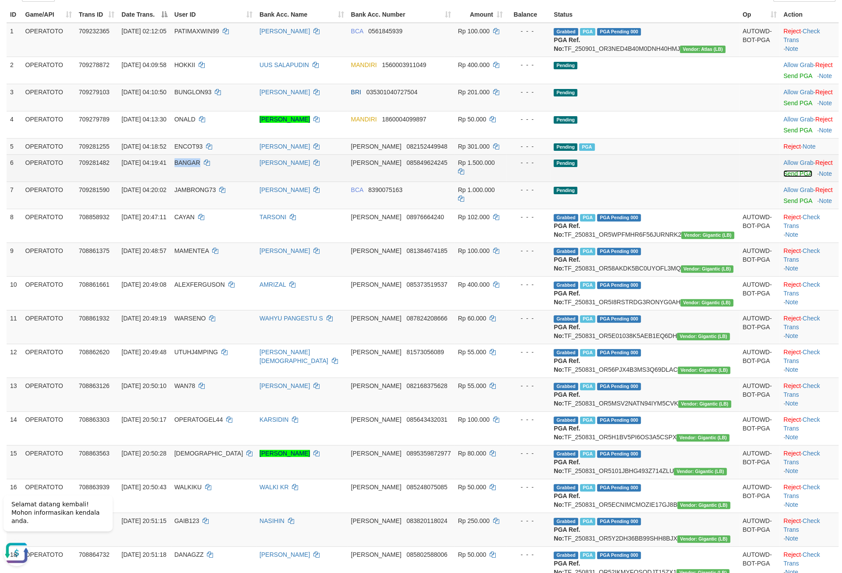
click at [783, 177] on link "Send PGA" at bounding box center [797, 173] width 28 height 7
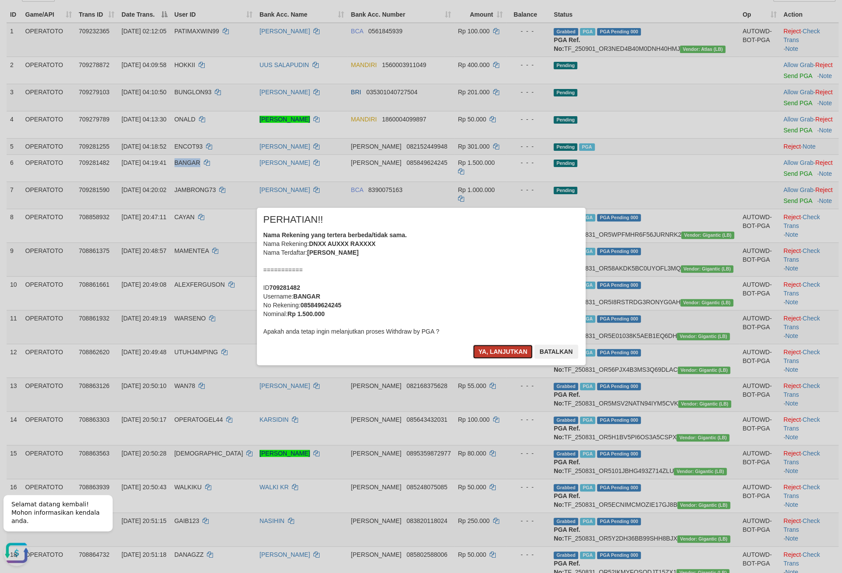
click at [493, 359] on button "Ya, lanjutkan" at bounding box center [503, 352] width 60 height 14
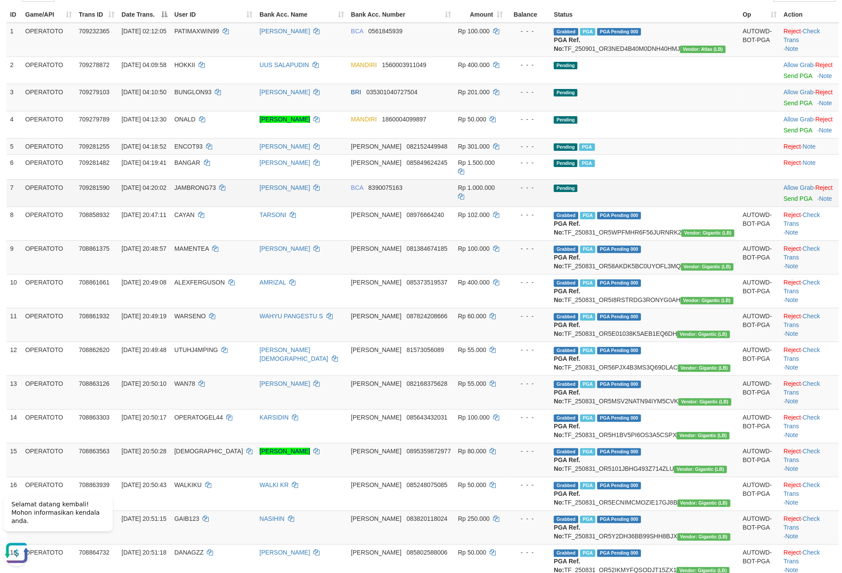
click at [527, 206] on td "- - -" at bounding box center [528, 192] width 44 height 27
click at [783, 202] on link "Send PGA" at bounding box center [797, 198] width 28 height 7
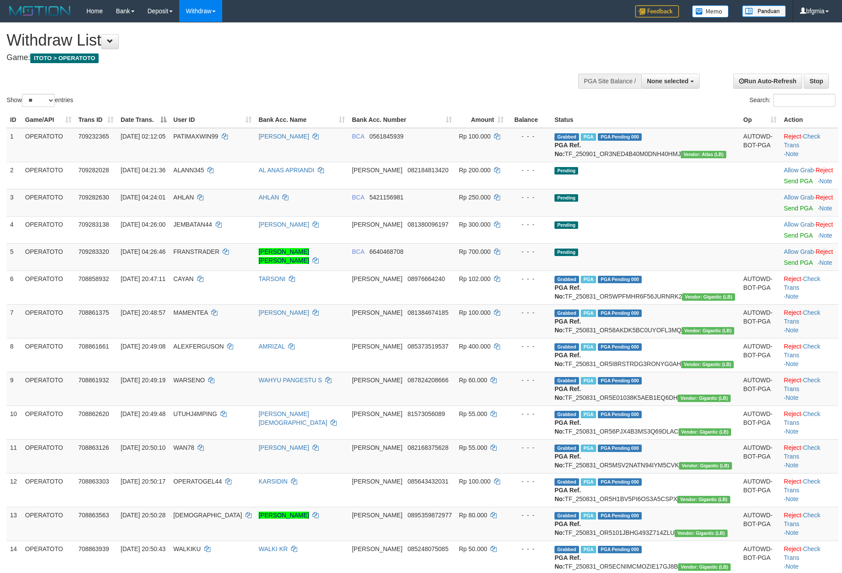
select select
select select "**"
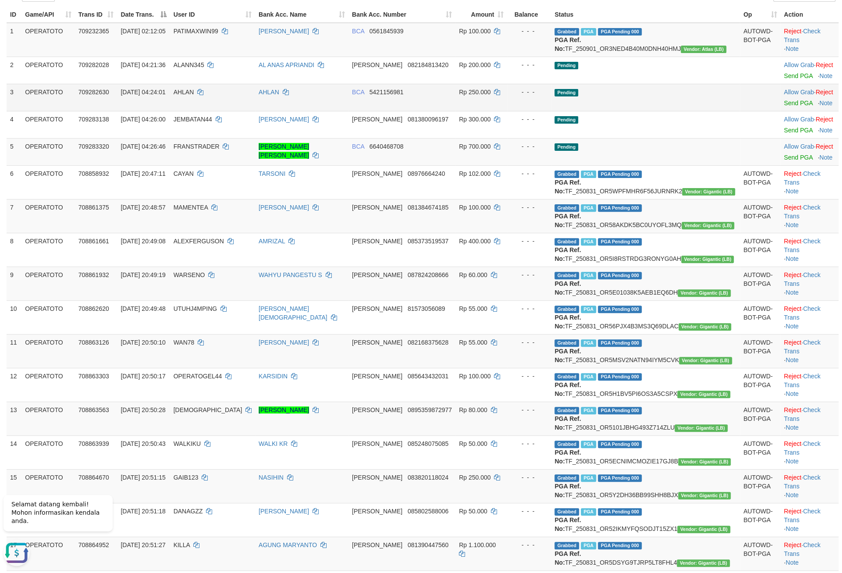
click at [371, 111] on td "BCA 5421156981" at bounding box center [402, 97] width 107 height 27
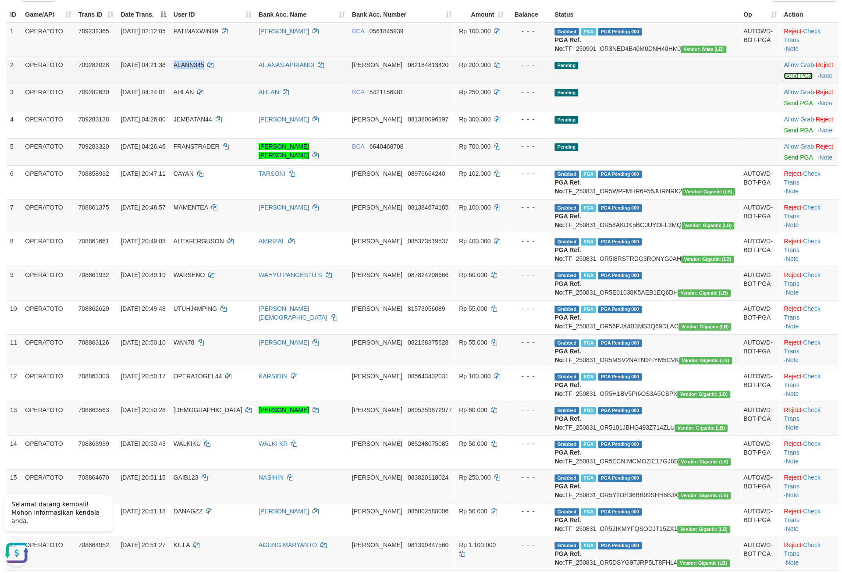
click at [786, 79] on link "Send PGA" at bounding box center [798, 75] width 28 height 7
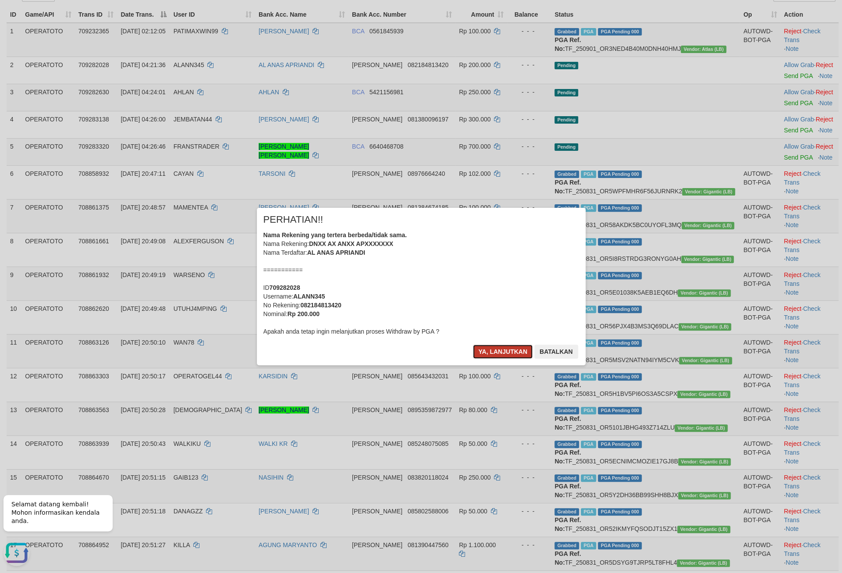
click at [487, 359] on button "Ya, lanjutkan" at bounding box center [503, 352] width 60 height 14
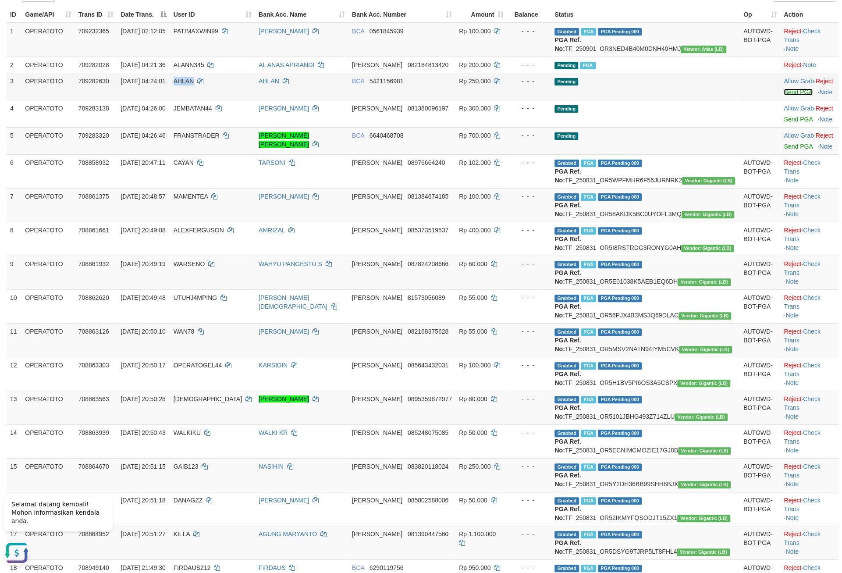
click at [784, 96] on link "Send PGA" at bounding box center [798, 92] width 28 height 7
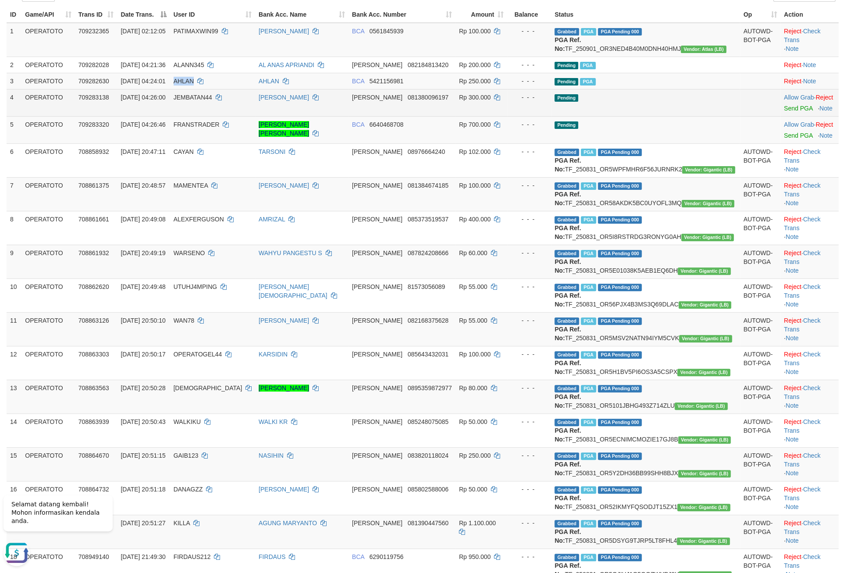
click at [534, 116] on td "- - -" at bounding box center [529, 102] width 44 height 27
click at [784, 112] on link "Send PGA" at bounding box center [798, 108] width 28 height 7
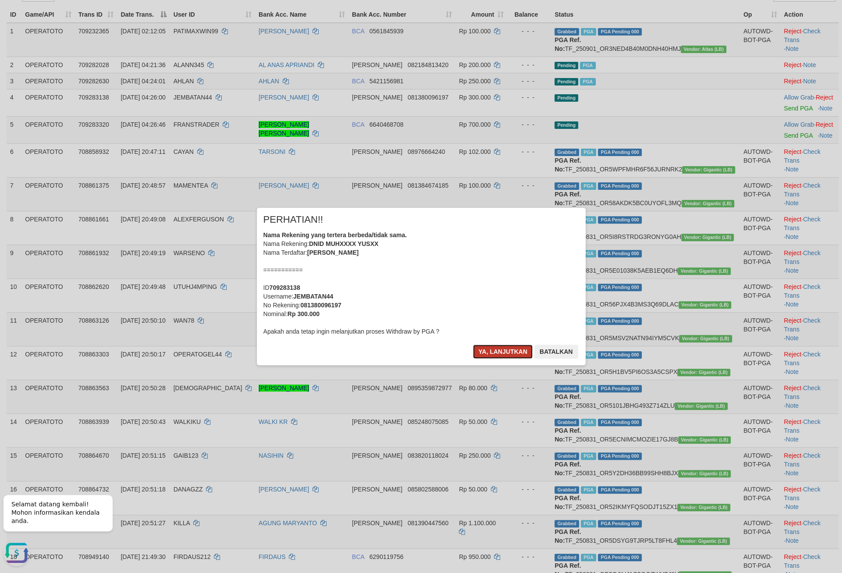
click at [479, 359] on button "Ya, lanjutkan" at bounding box center [503, 352] width 60 height 14
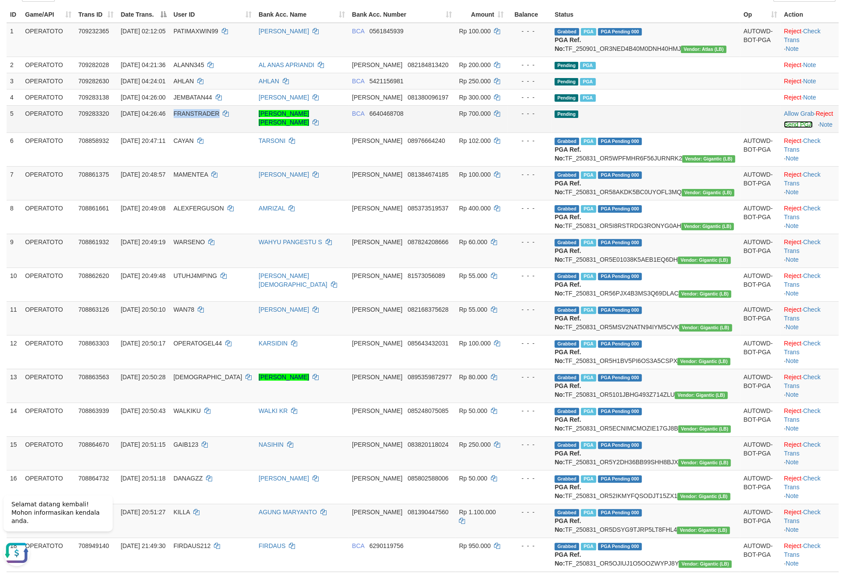
click at [784, 128] on link "Send PGA" at bounding box center [798, 124] width 28 height 7
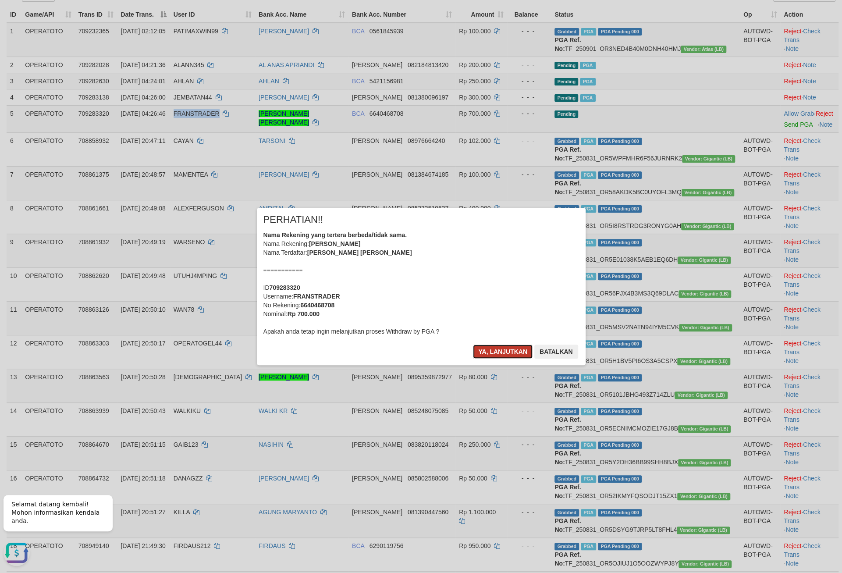
click at [496, 359] on button "Ya, lanjutkan" at bounding box center [503, 352] width 60 height 14
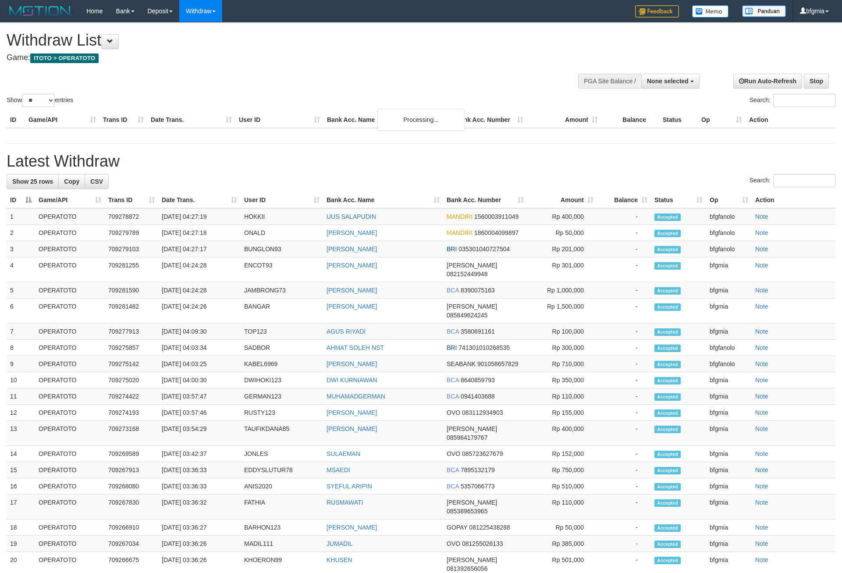
select select
select select "**"
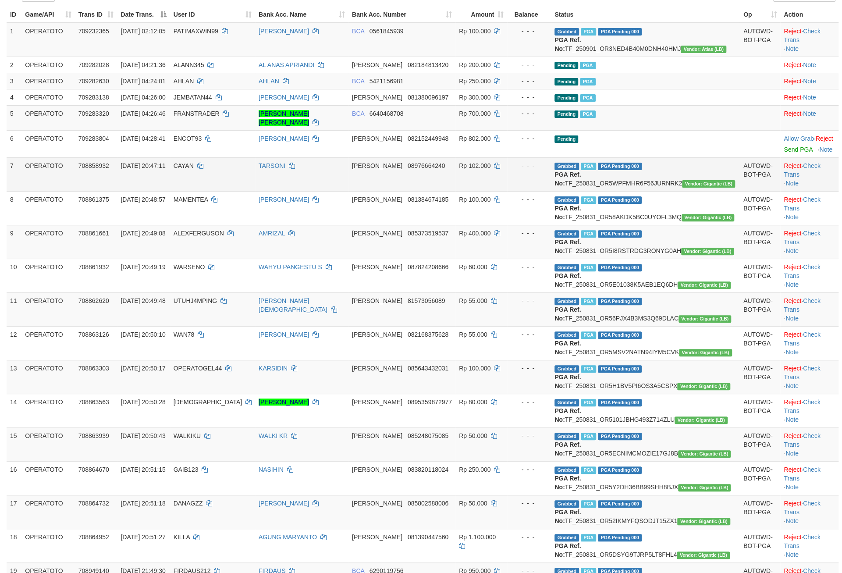
scroll to position [105, 0]
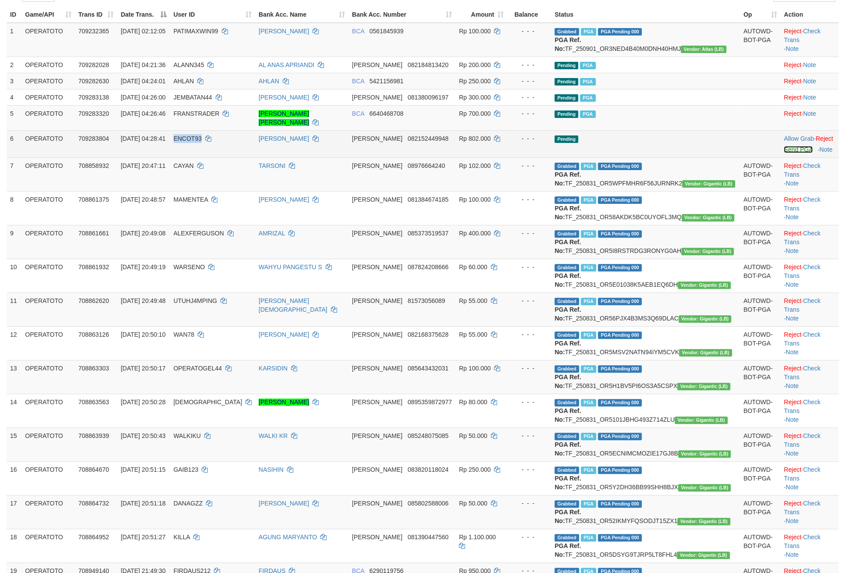
click at [784, 153] on link "Send PGA" at bounding box center [798, 149] width 28 height 7
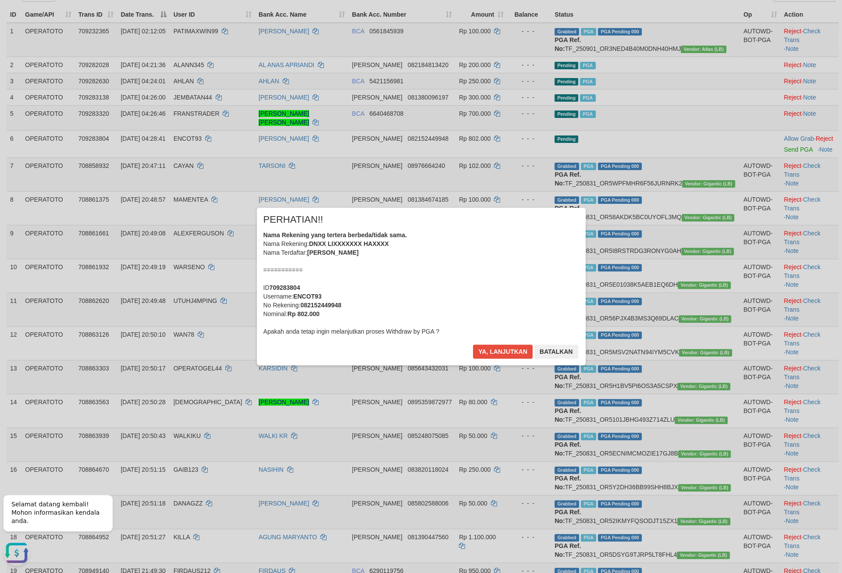
click at [376, 315] on div "Nama Rekening yang tertera berbeda/tidak sama. Nama Rekening: DNXX LIXXXXXXX HA…" at bounding box center [421, 283] width 316 height 105
click at [505, 359] on button "Ya, lanjutkan" at bounding box center [503, 352] width 60 height 14
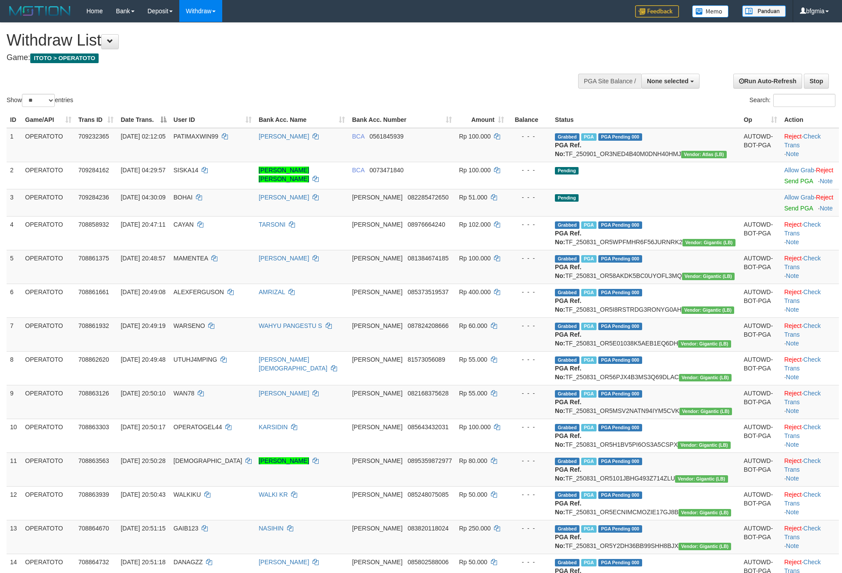
select select
select select "**"
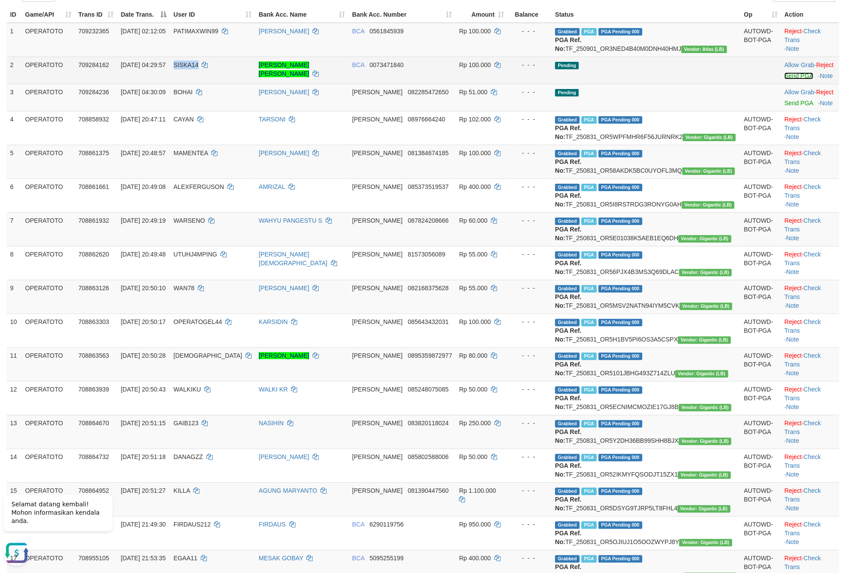
click at [784, 79] on link "Send PGA" at bounding box center [798, 75] width 28 height 7
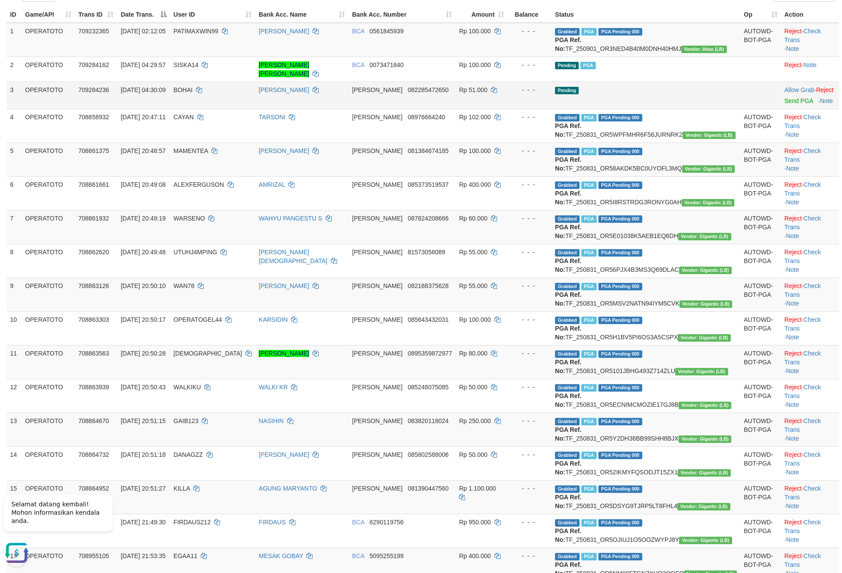
click at [570, 109] on td "Pending" at bounding box center [646, 95] width 189 height 27
click at [781, 109] on td "Allow Grab · Reject Send PGA · Note" at bounding box center [810, 95] width 58 height 27
click at [784, 104] on link "Send PGA" at bounding box center [798, 100] width 28 height 7
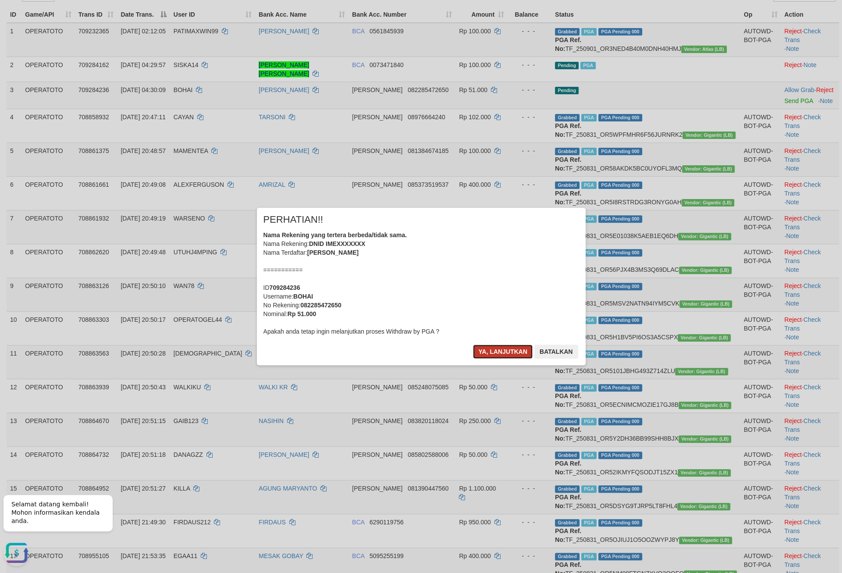
click at [484, 359] on button "Ya, lanjutkan" at bounding box center [503, 352] width 60 height 14
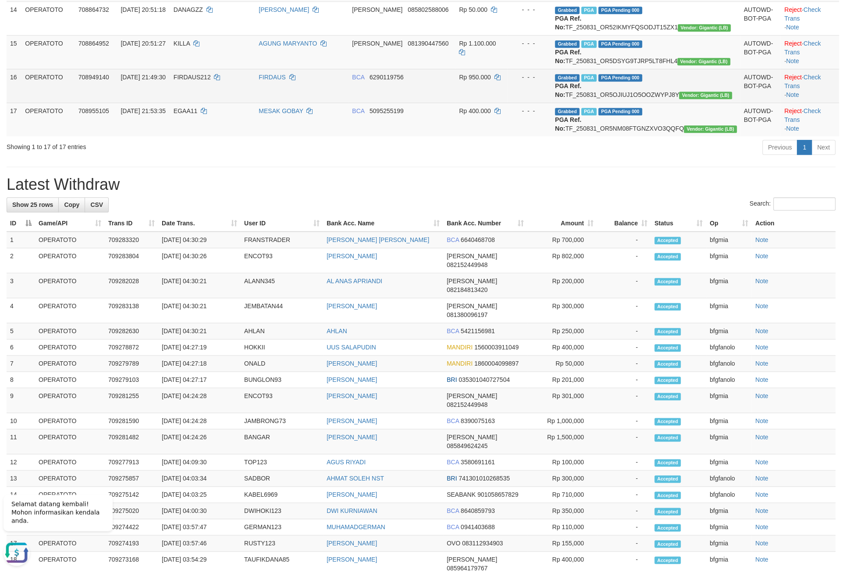
scroll to position [492, 0]
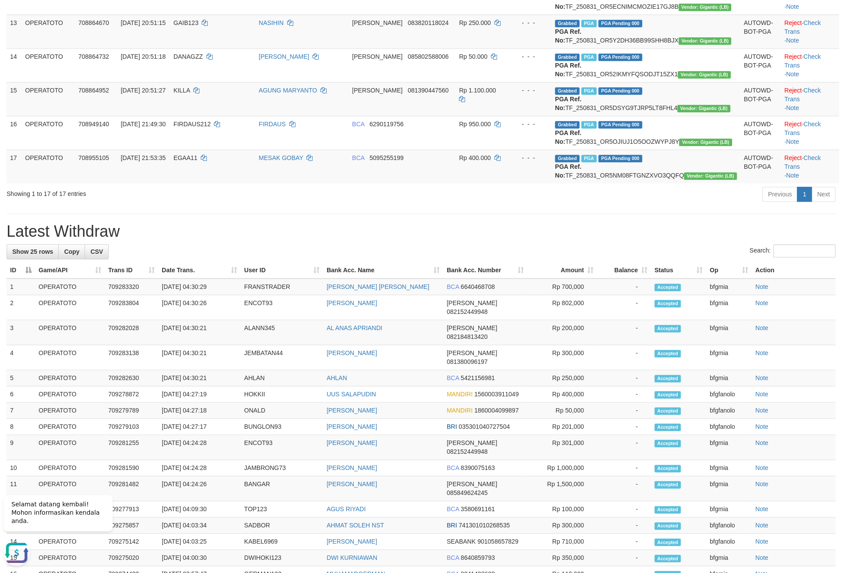
copy td "TF_250831_OR5H1BV5PI6OS3A5CSPX"
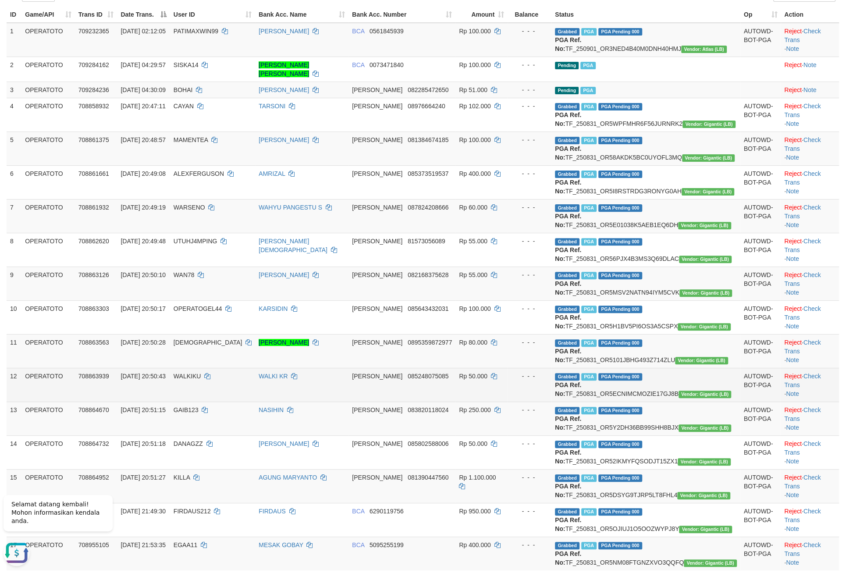
scroll to position [0, 0]
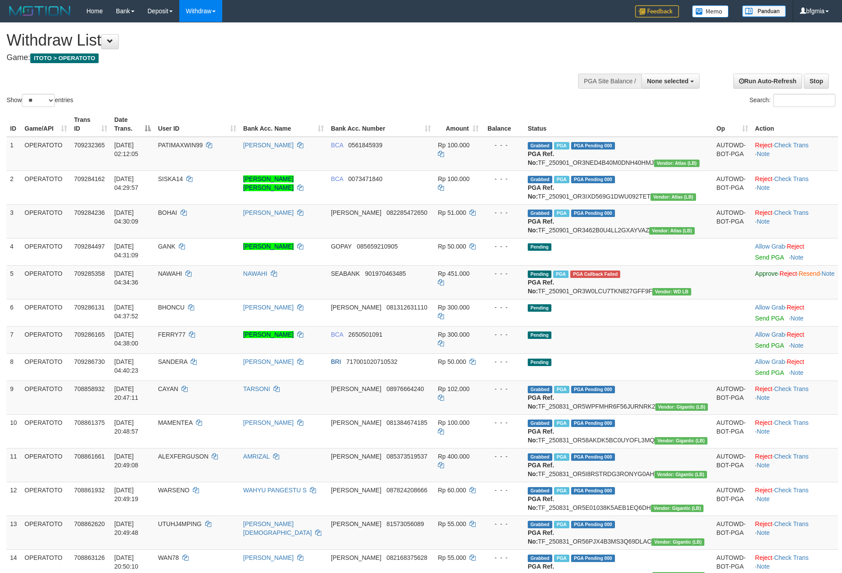
select select
select select "**"
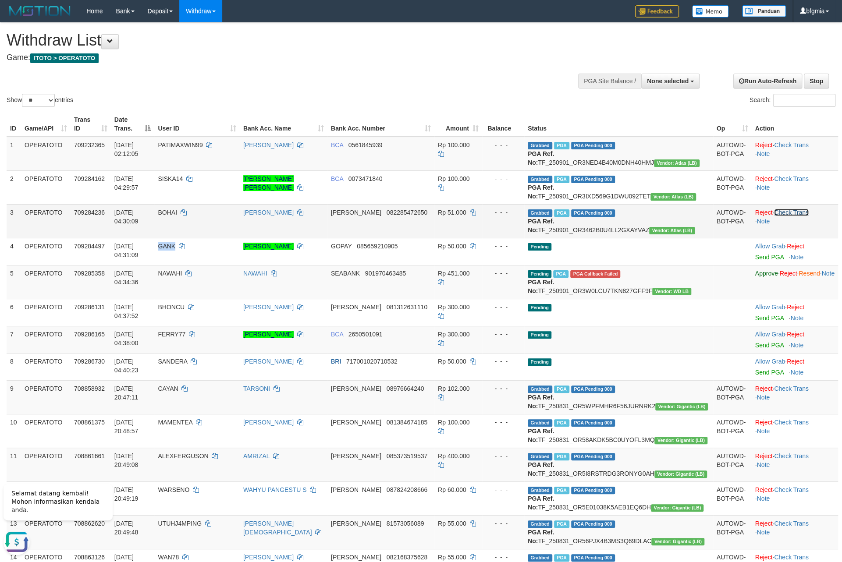
click at [774, 216] on link "Check Trans" at bounding box center [791, 212] width 35 height 7
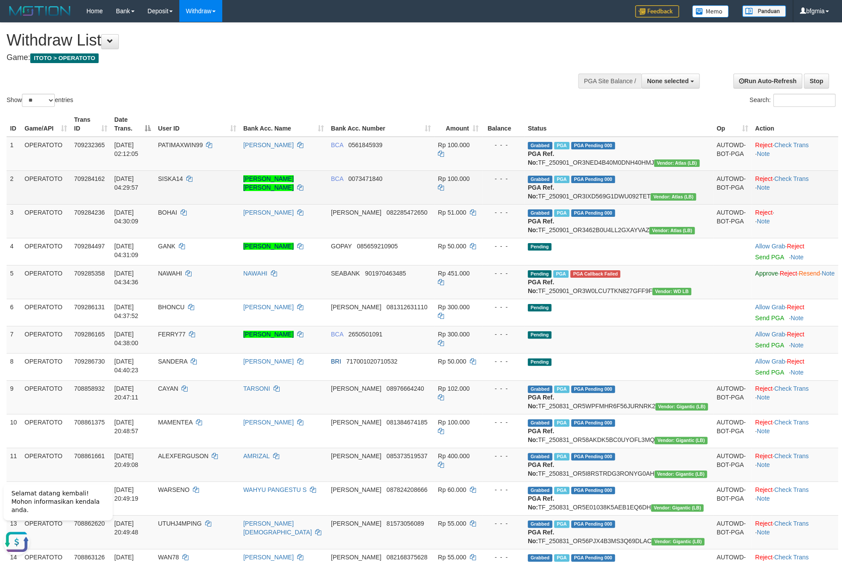
click at [758, 204] on td "Reject · Check Trans · Note" at bounding box center [795, 188] width 86 height 34
click at [774, 182] on link "Check Trans" at bounding box center [791, 178] width 35 height 7
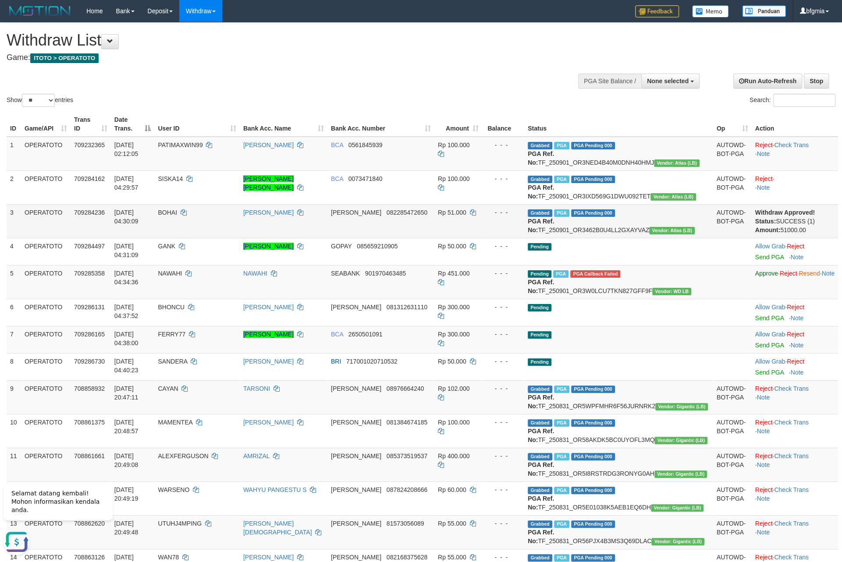
scroll to position [35, 0]
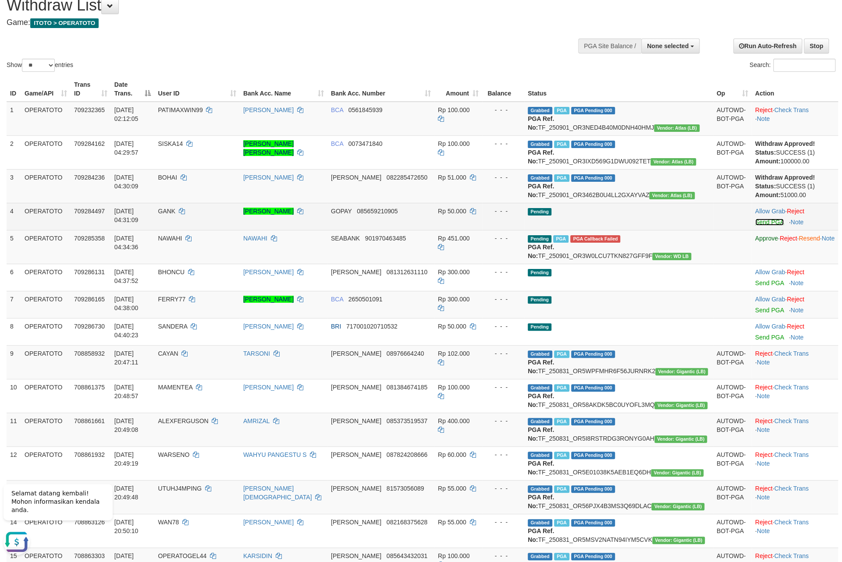
click at [755, 226] on link "Send PGA" at bounding box center [769, 222] width 28 height 7
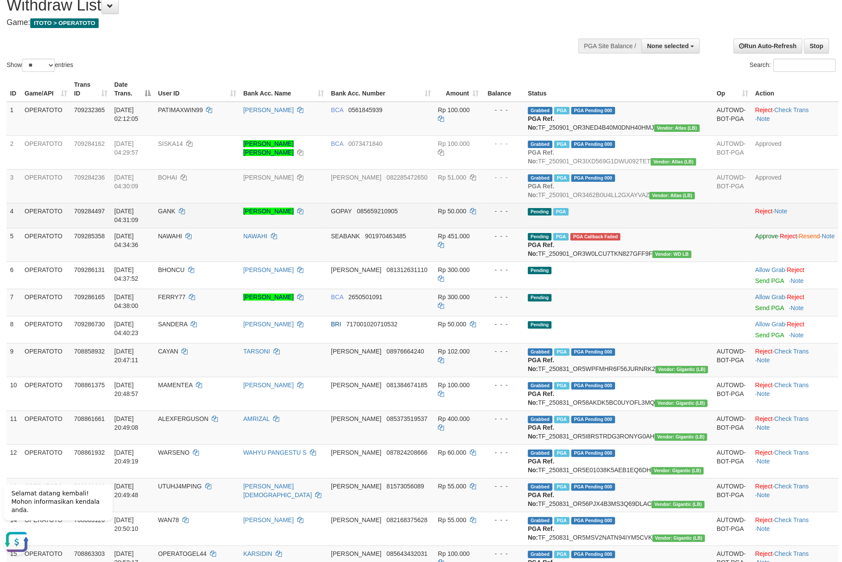
click at [623, 228] on td "Pending PGA" at bounding box center [618, 215] width 189 height 25
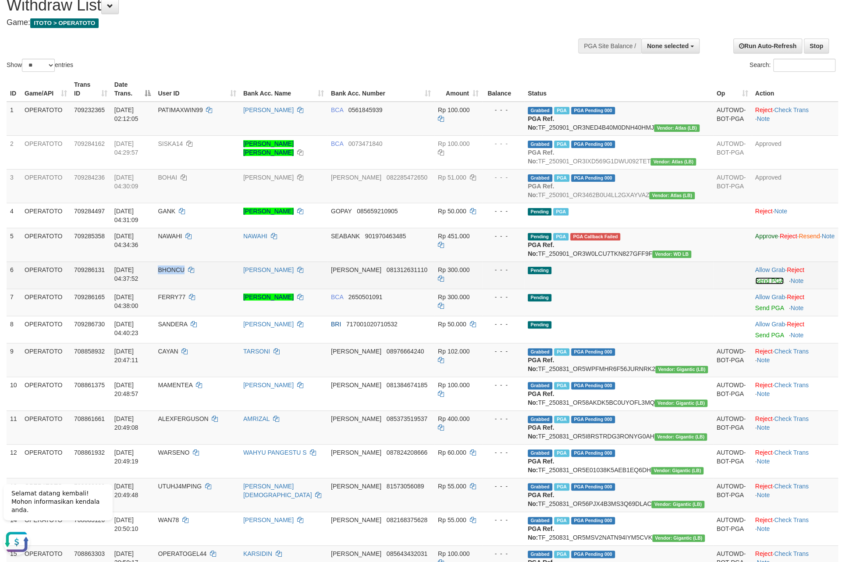
click at [755, 285] on link "Send PGA" at bounding box center [769, 281] width 28 height 7
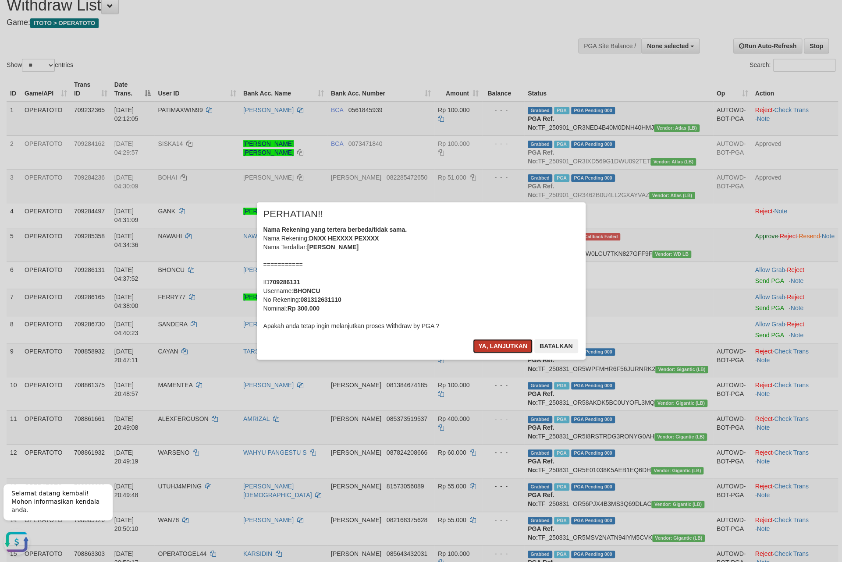
click at [510, 353] on button "Ya, lanjutkan" at bounding box center [503, 346] width 60 height 14
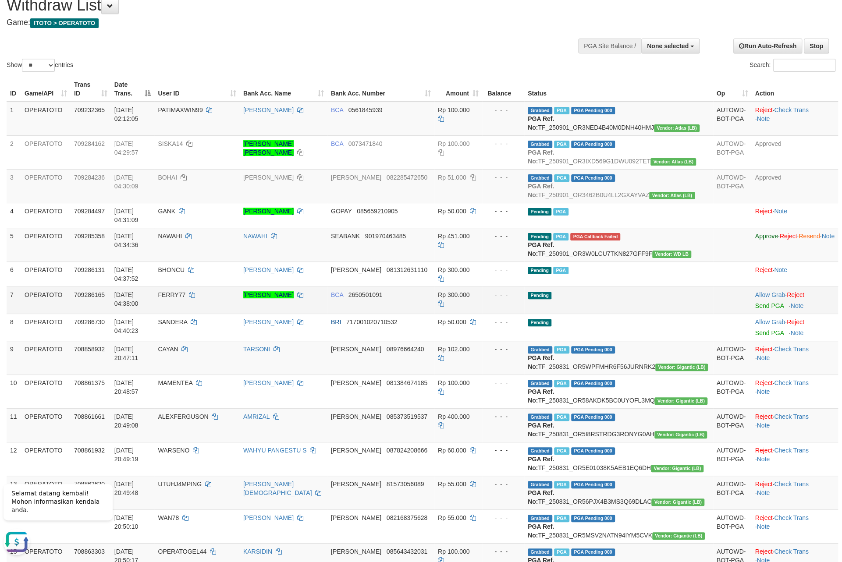
click at [620, 314] on td "Pending" at bounding box center [618, 300] width 189 height 27
click at [755, 310] on link "Send PGA" at bounding box center [769, 306] width 28 height 7
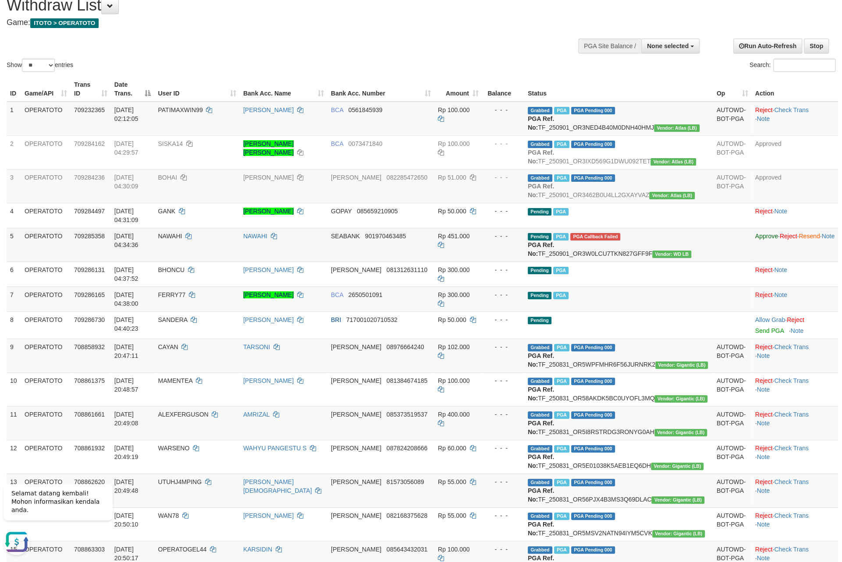
click at [227, 262] on td "NAWAHI" at bounding box center [196, 245] width 85 height 34
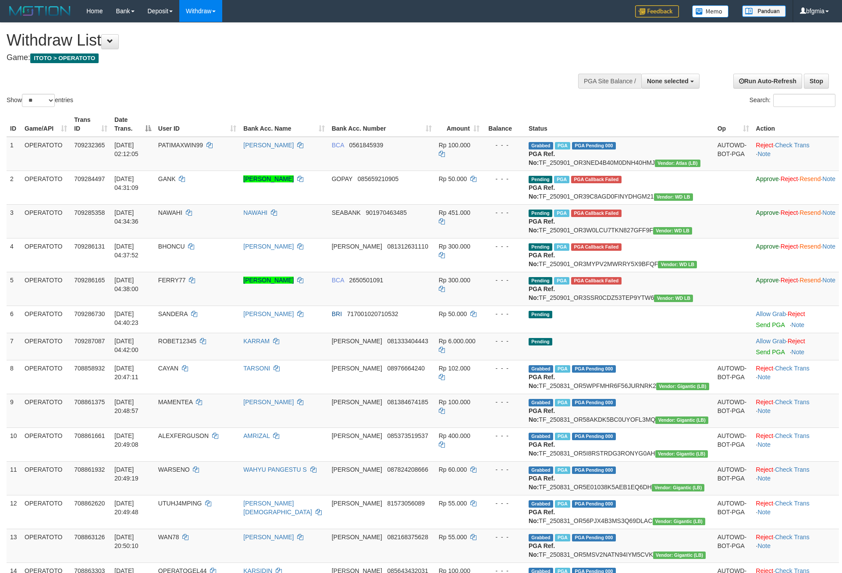
select select
select select "**"
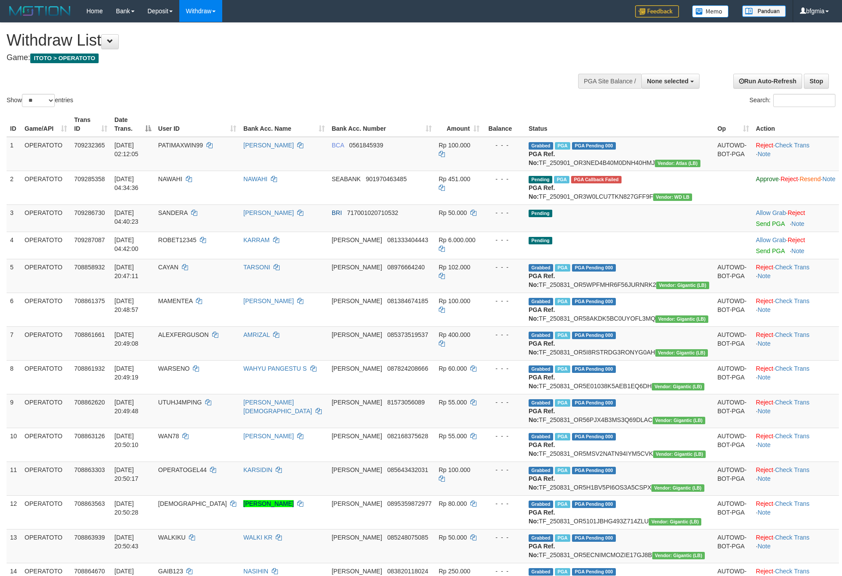
select select
select select "**"
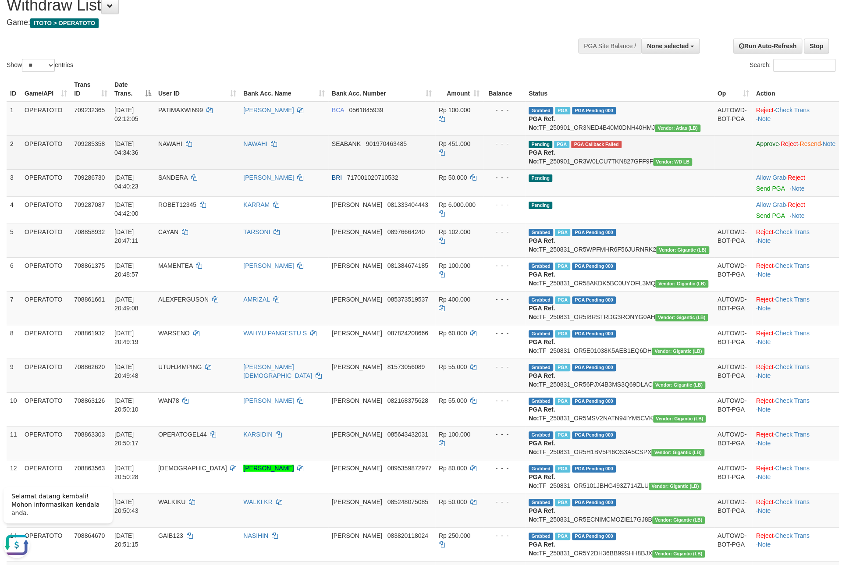
click at [212, 169] on td "NAWAHI" at bounding box center [197, 152] width 85 height 34
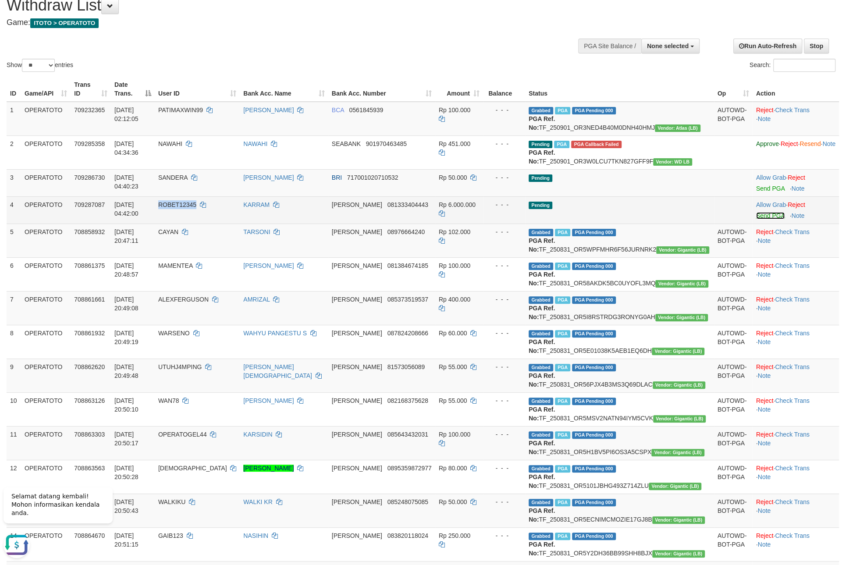
click at [756, 219] on link "Send PGA" at bounding box center [770, 215] width 28 height 7
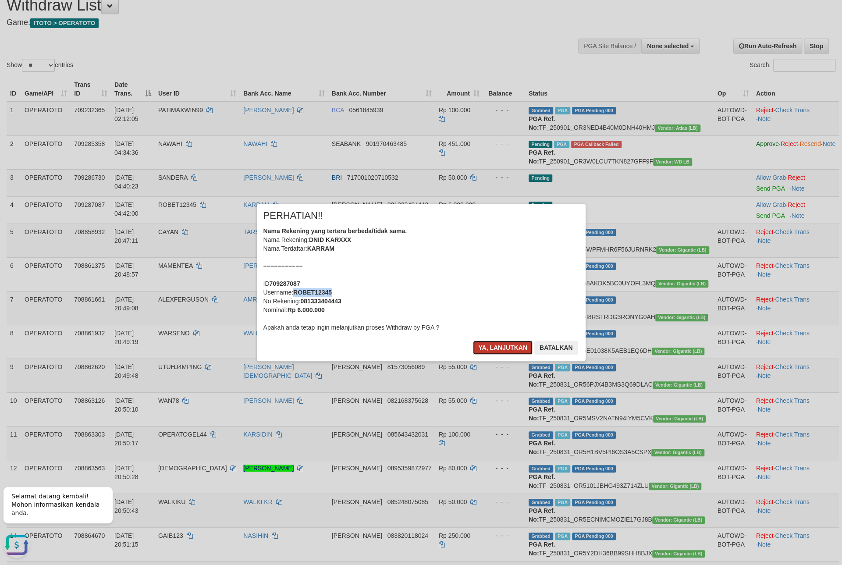
click at [485, 355] on button "Ya, lanjutkan" at bounding box center [503, 348] width 60 height 14
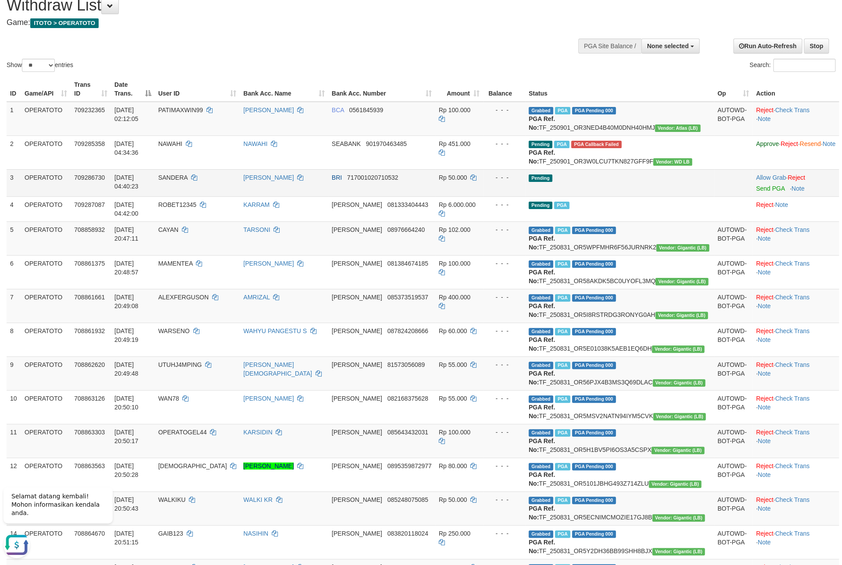
click at [607, 196] on td "Pending" at bounding box center [619, 182] width 189 height 27
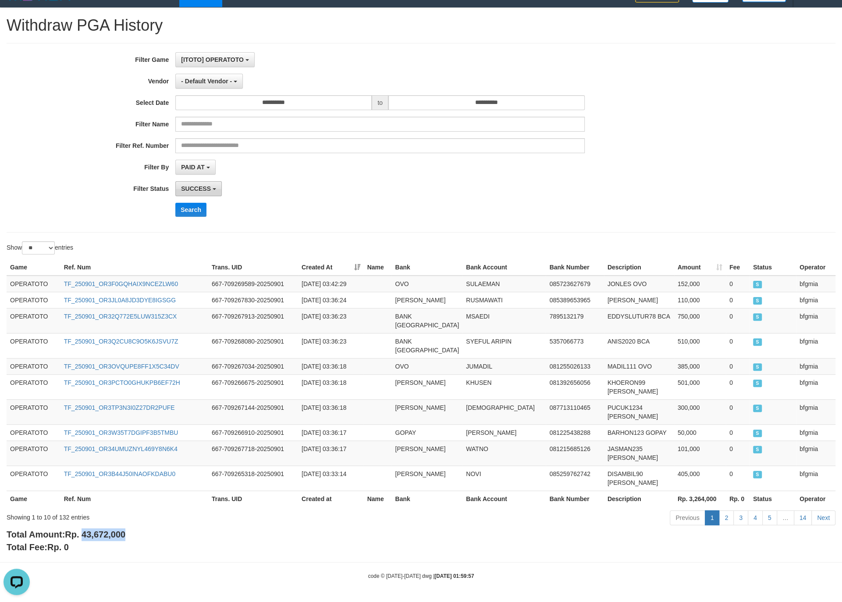
scroll to position [9, 0]
click at [199, 164] on span "PAID AT" at bounding box center [192, 167] width 23 height 7
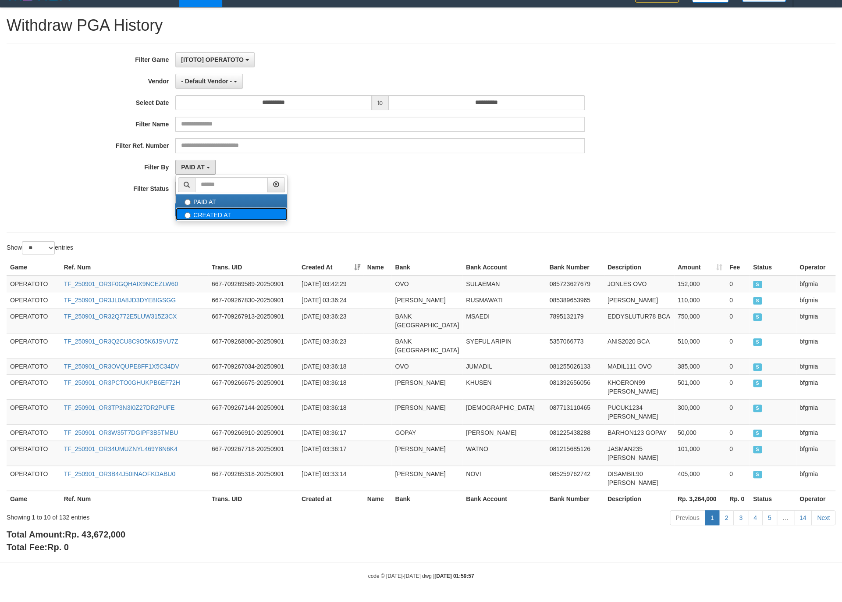
click at [206, 207] on label "CREATED AT" at bounding box center [231, 213] width 111 height 13
select select "*"
click at [203, 185] on span "SUCCESS" at bounding box center [196, 188] width 30 height 7
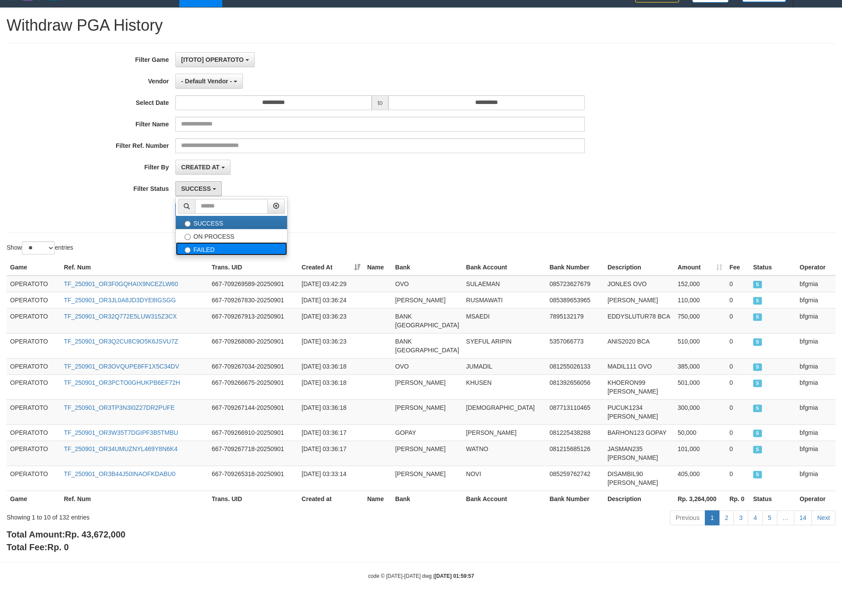
click at [197, 242] on label "FAILED" at bounding box center [231, 248] width 111 height 13
select select "*"
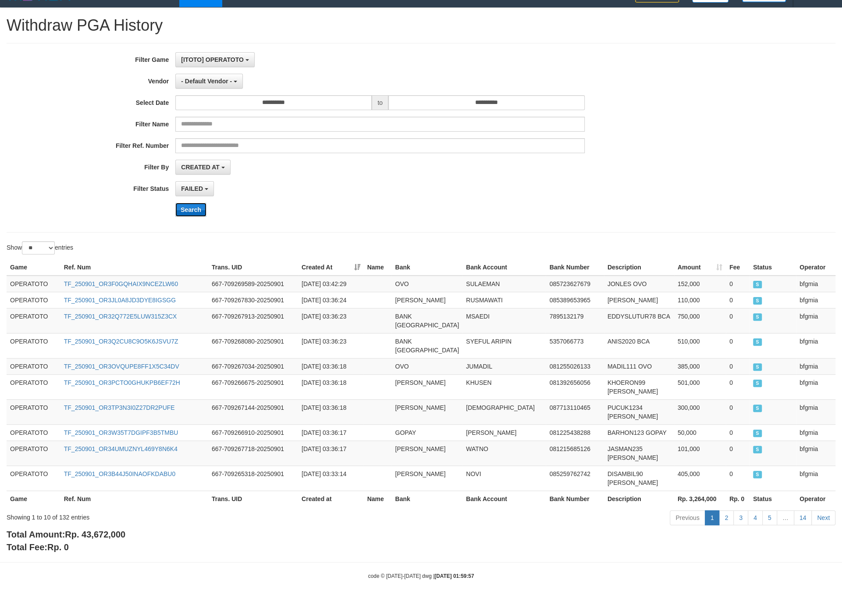
click at [191, 203] on button "Search" at bounding box center [190, 210] width 31 height 14
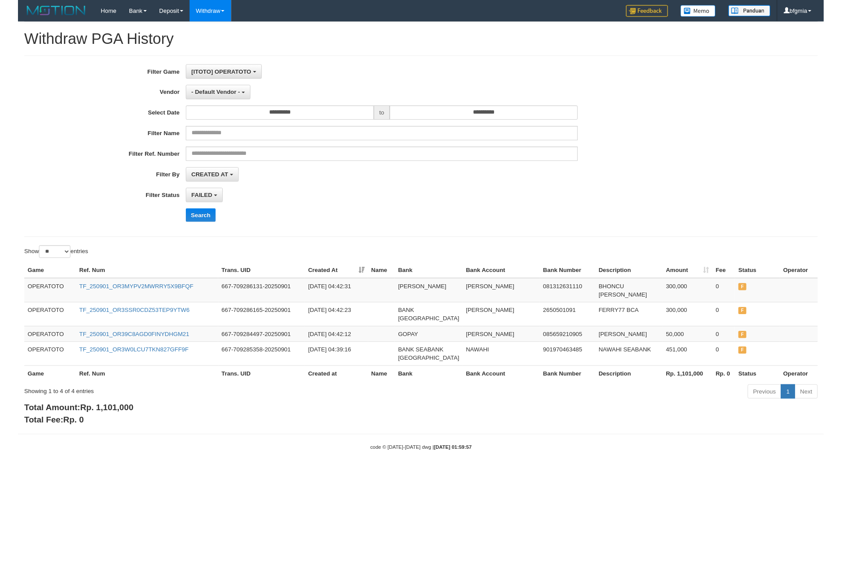
scroll to position [0, 0]
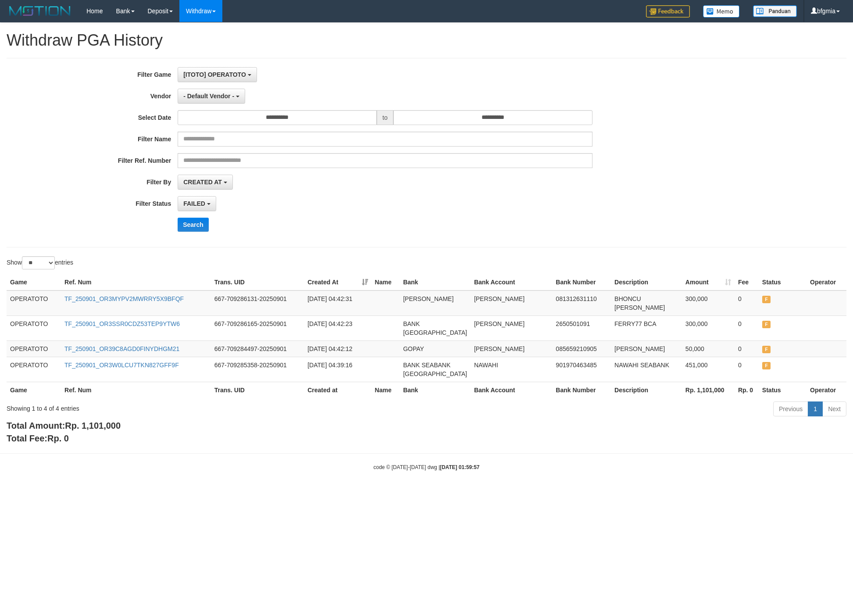
click at [661, 125] on div "**********" at bounding box center [355, 117] width 711 height 15
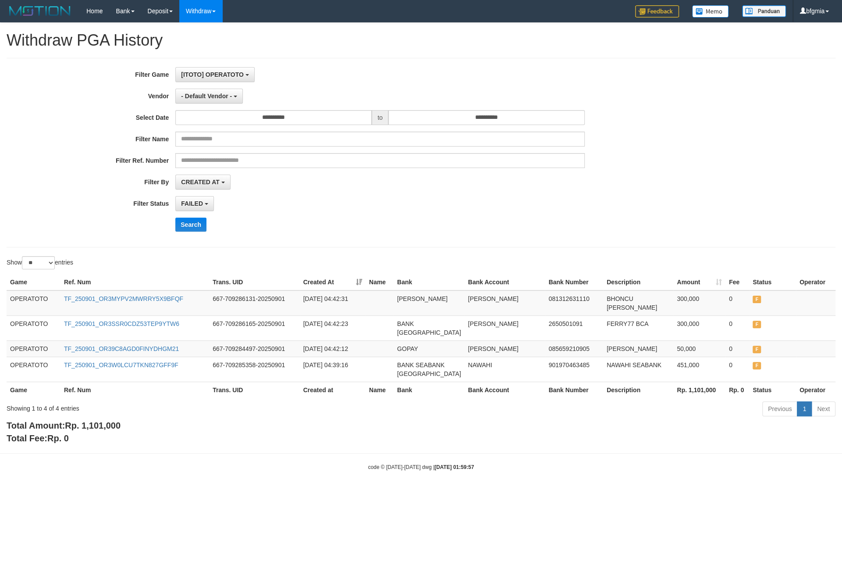
click at [655, 238] on div "**********" at bounding box center [351, 152] width 702 height 171
click at [638, 271] on div "Show ** ** ** *** entries" at bounding box center [421, 263] width 842 height 15
click at [200, 185] on span "CREATED AT" at bounding box center [200, 181] width 39 height 7
click at [199, 222] on label "PAID AT" at bounding box center [231, 215] width 111 height 13
select select "*"
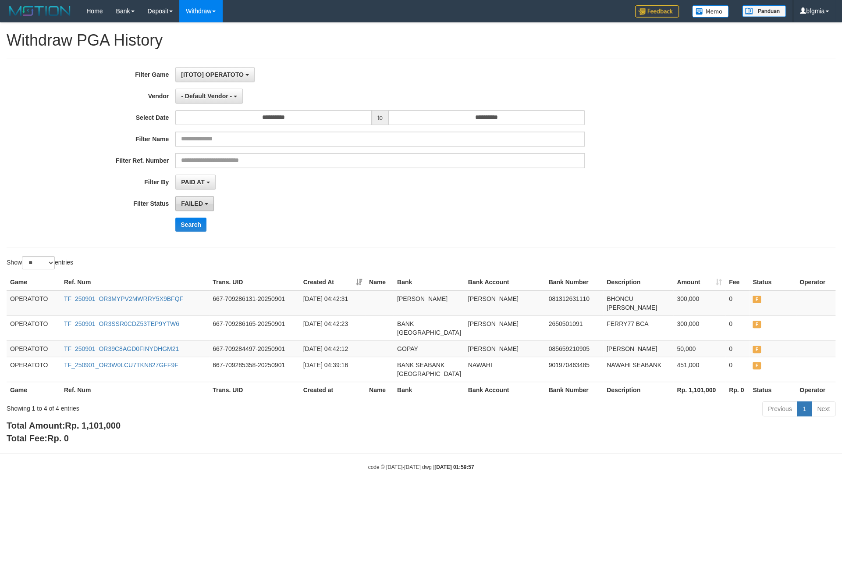
click at [197, 207] on span "FAILED" at bounding box center [192, 203] width 22 height 7
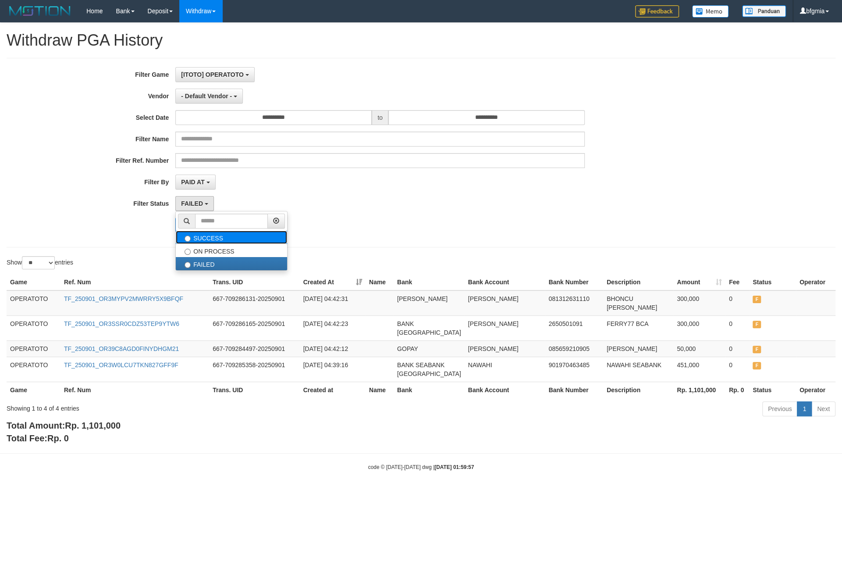
click at [197, 244] on label "SUCCESS" at bounding box center [231, 237] width 111 height 13
select select "*"
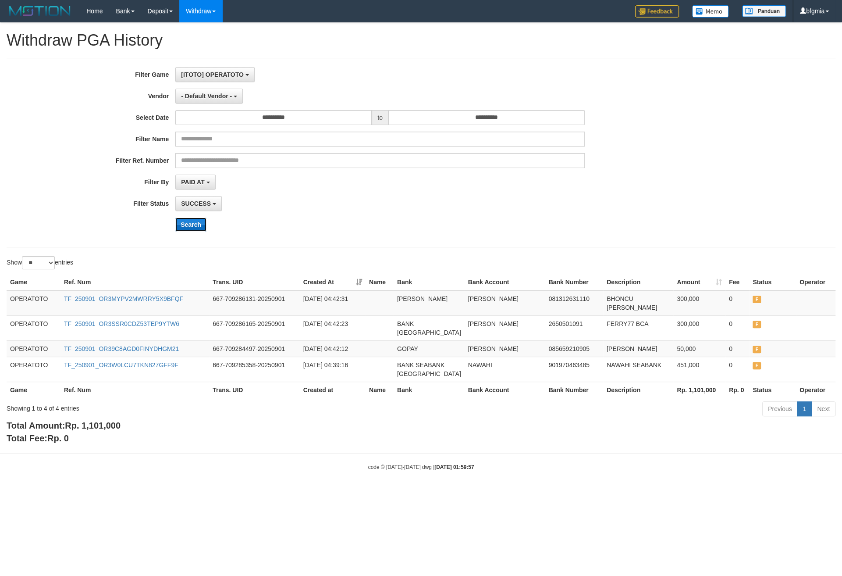
click at [196, 231] on button "Search" at bounding box center [190, 224] width 31 height 14
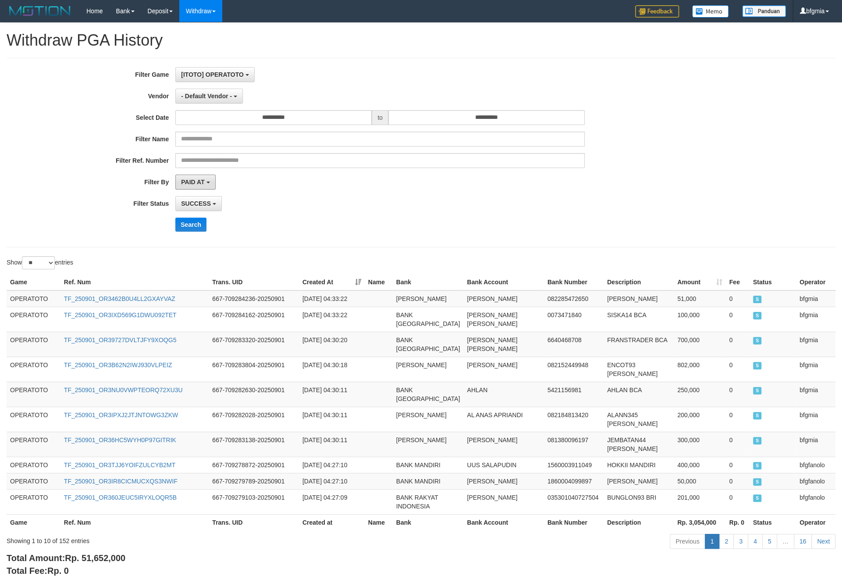
drag, startPoint x: 203, startPoint y: 190, endPoint x: 207, endPoint y: 217, distance: 27.1
click at [203, 185] on span "PAID AT" at bounding box center [192, 181] width 23 height 7
click at [204, 235] on label "CREATED AT" at bounding box center [231, 228] width 111 height 13
select select "*"
click at [199, 207] on span "SUCCESS" at bounding box center [196, 203] width 30 height 7
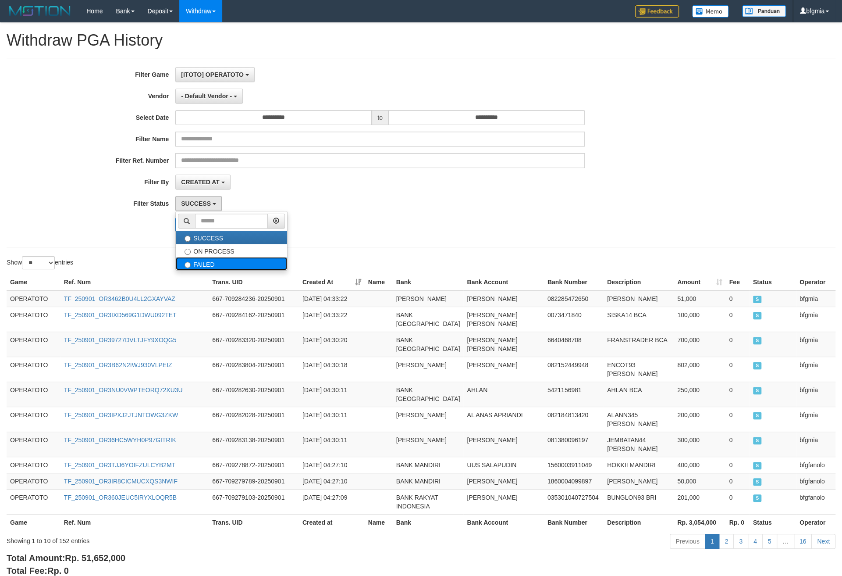
click at [194, 270] on label "FAILED" at bounding box center [231, 263] width 111 height 13
select select "*"
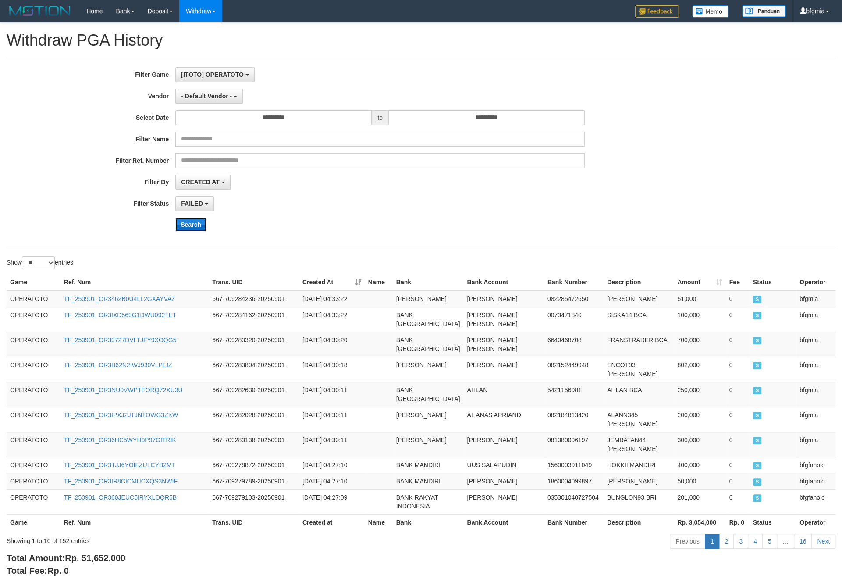
click at [192, 231] on button "Search" at bounding box center [190, 224] width 31 height 14
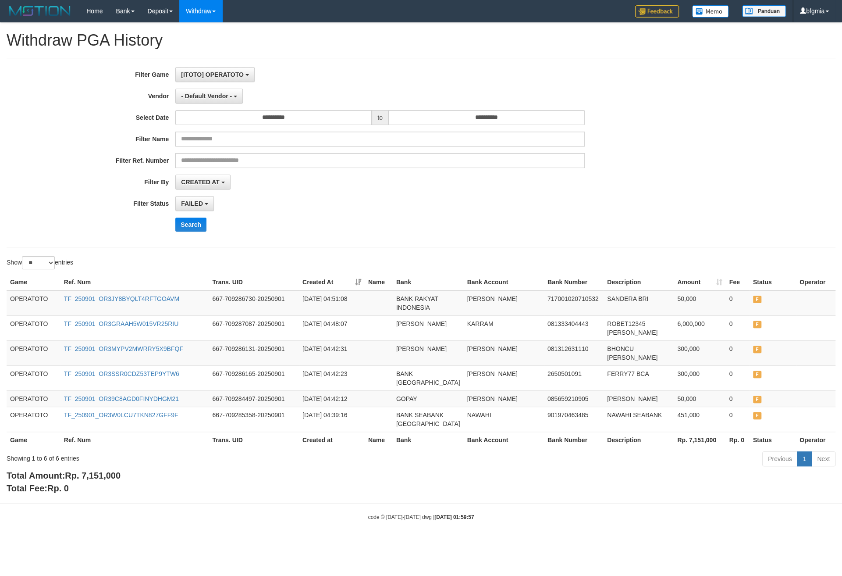
click at [666, 209] on div "**********" at bounding box center [351, 203] width 702 height 15
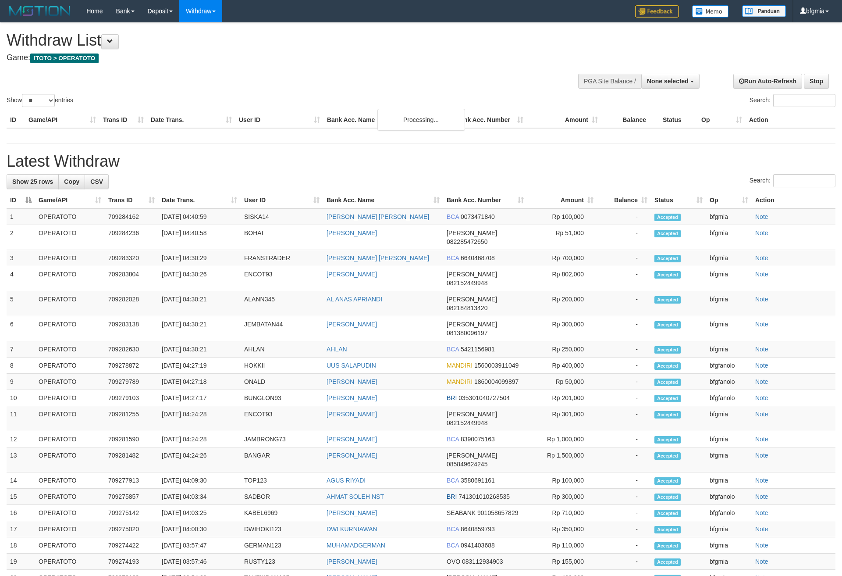
select select
select select "**"
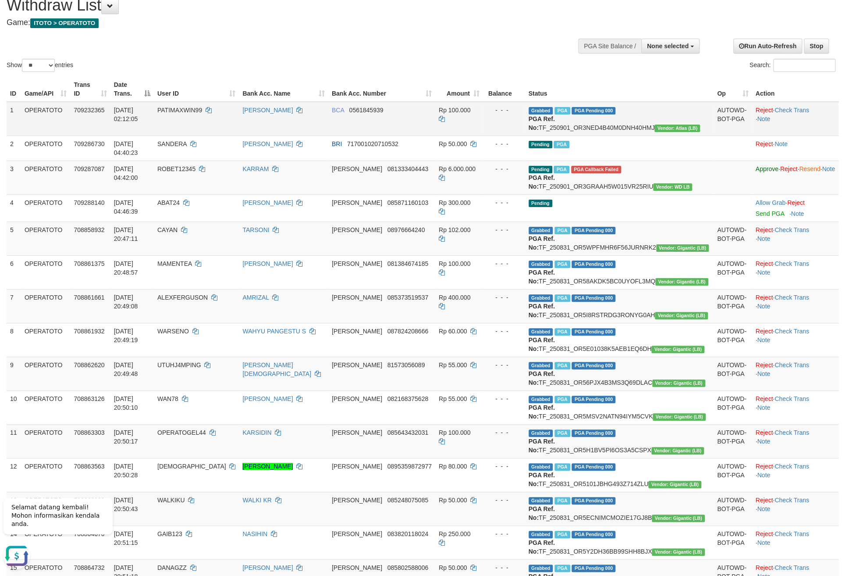
click at [190, 136] on td "PATIMAXWIN99" at bounding box center [196, 119] width 85 height 34
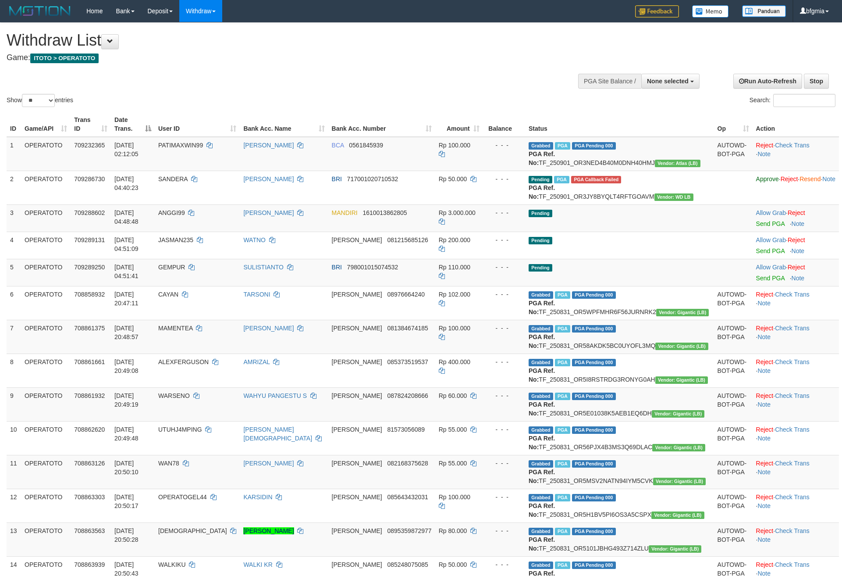
select select
select select "**"
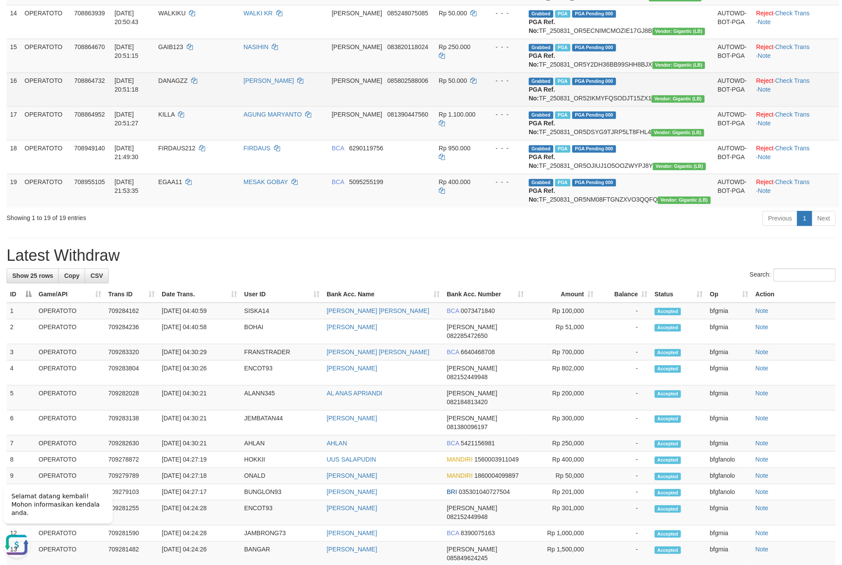
scroll to position [563, 0]
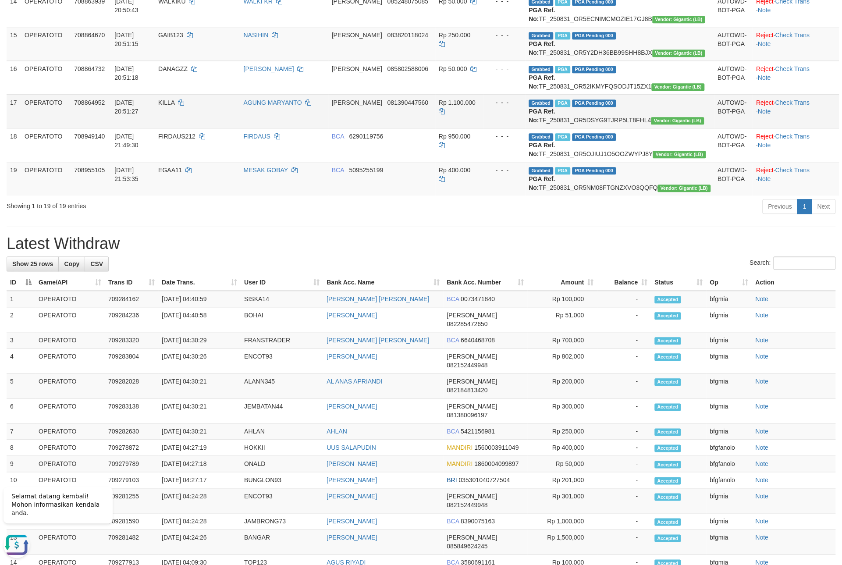
click at [435, 128] on td "Rp 1.100.000" at bounding box center [459, 111] width 48 height 34
click at [544, 128] on td "Grabbed PGA PGA Pending 000 PGA Ref. No: TF_250831_OR5DSYG9TJRP5LT8FHL4 Vendor:…" at bounding box center [619, 111] width 189 height 34
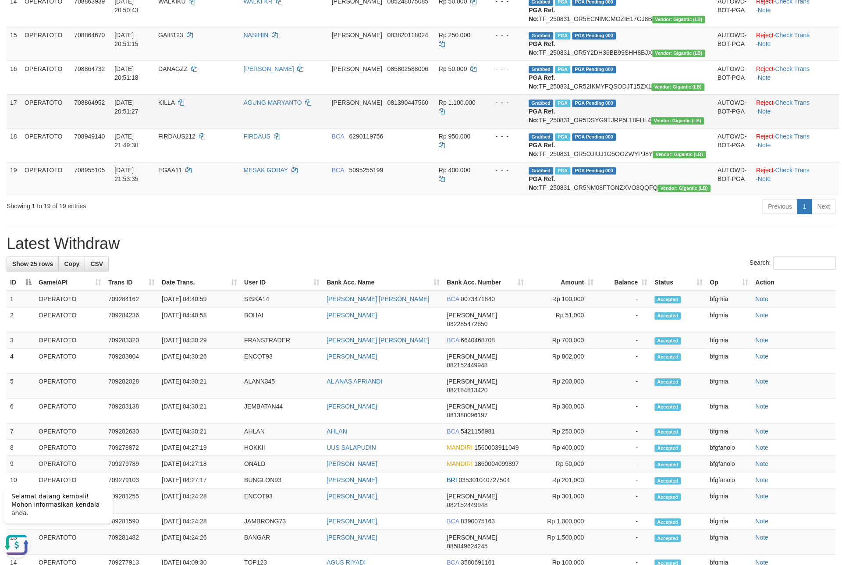
copy td "TF_250831_OR5DSYG9TJRP5LT8FHL4"
